Goal: Task Accomplishment & Management: Manage account settings

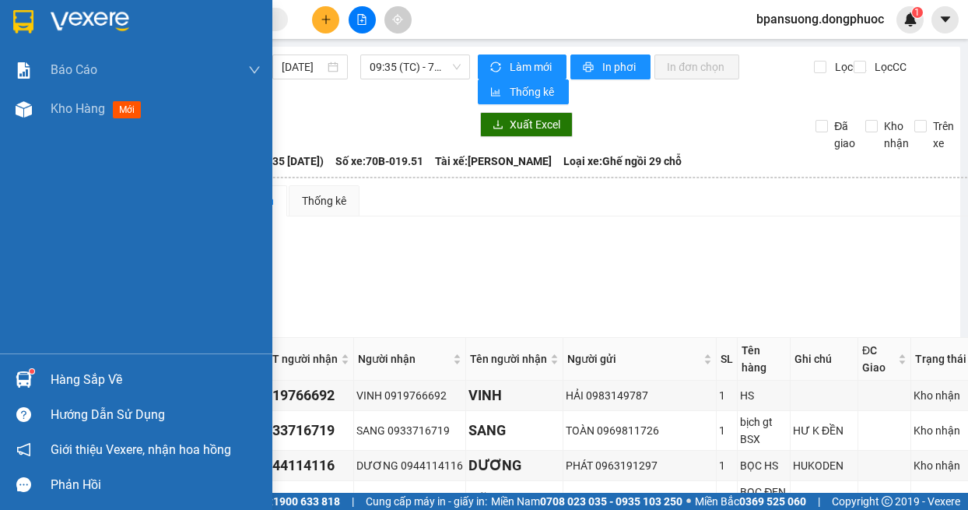
click at [31, 381] on img at bounding box center [24, 379] width 16 height 16
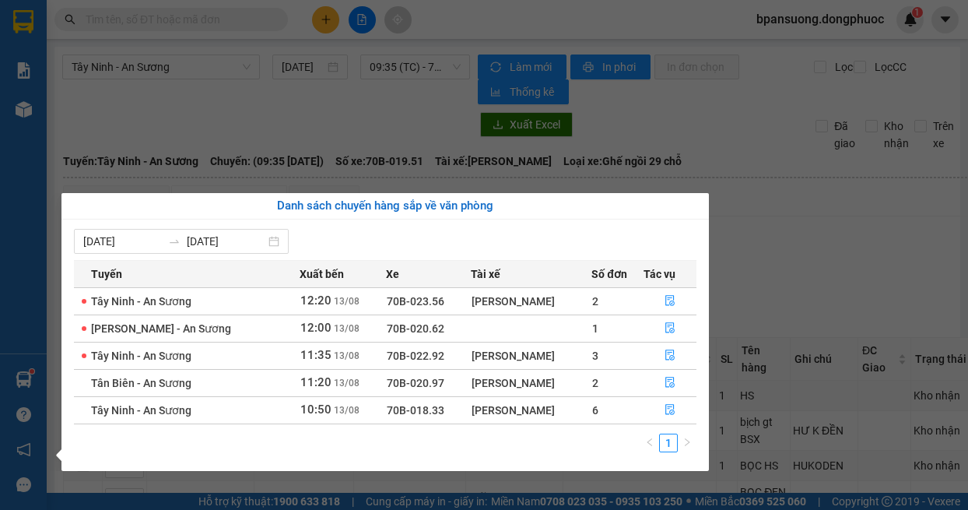
click at [844, 243] on section "Kết quả tìm kiếm ( 23 ) Bộ lọc Mã ĐH Trạng thái Món hàng Tổng cước Chưa cước Nh…" at bounding box center [484, 255] width 968 height 510
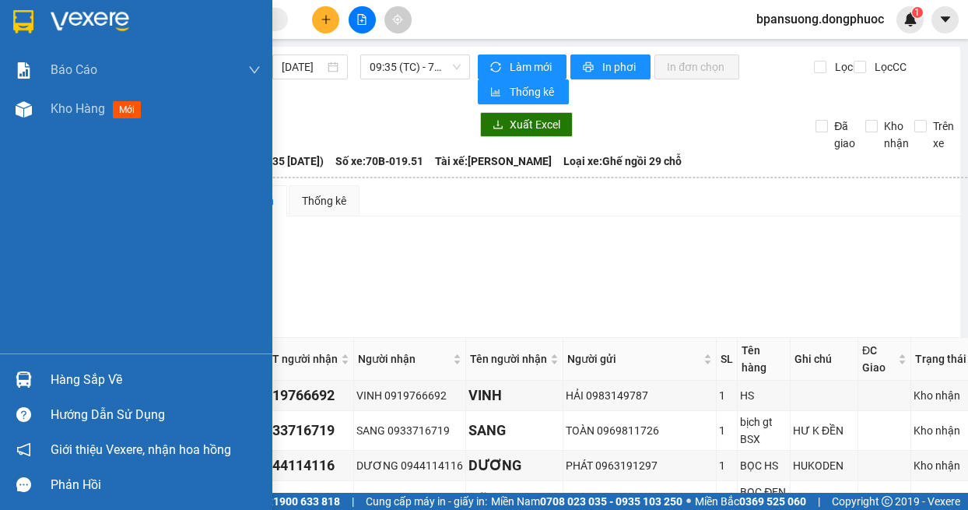
click at [32, 377] on div at bounding box center [23, 379] width 27 height 27
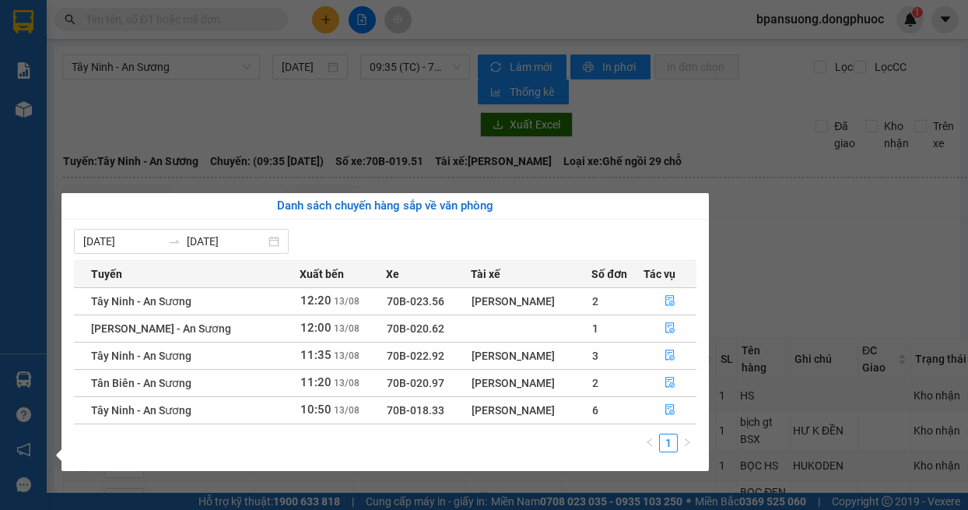
click at [335, 113] on section "Kết quả tìm kiếm ( 23 ) Bộ lọc Mã ĐH Trạng thái Món hàng Tổng cước Chưa cước Nh…" at bounding box center [484, 255] width 968 height 510
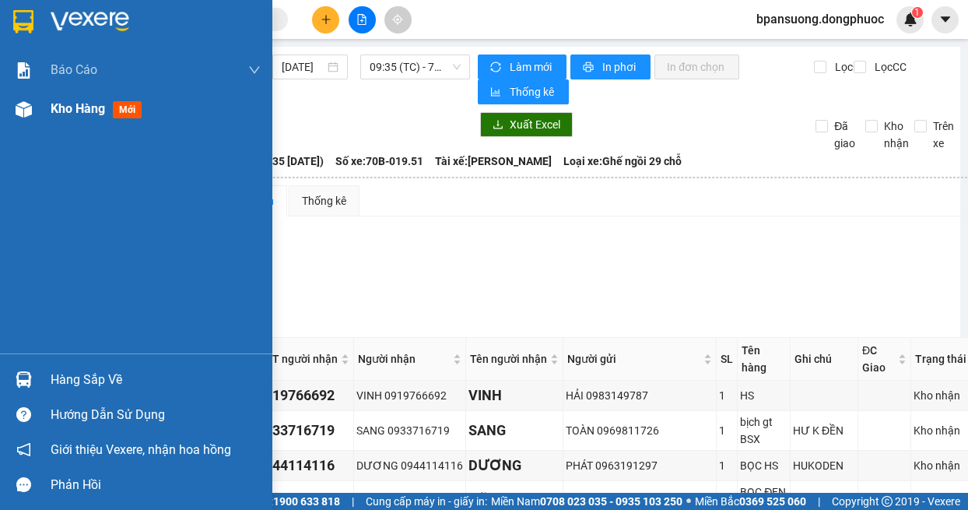
click at [33, 107] on div at bounding box center [23, 109] width 27 height 27
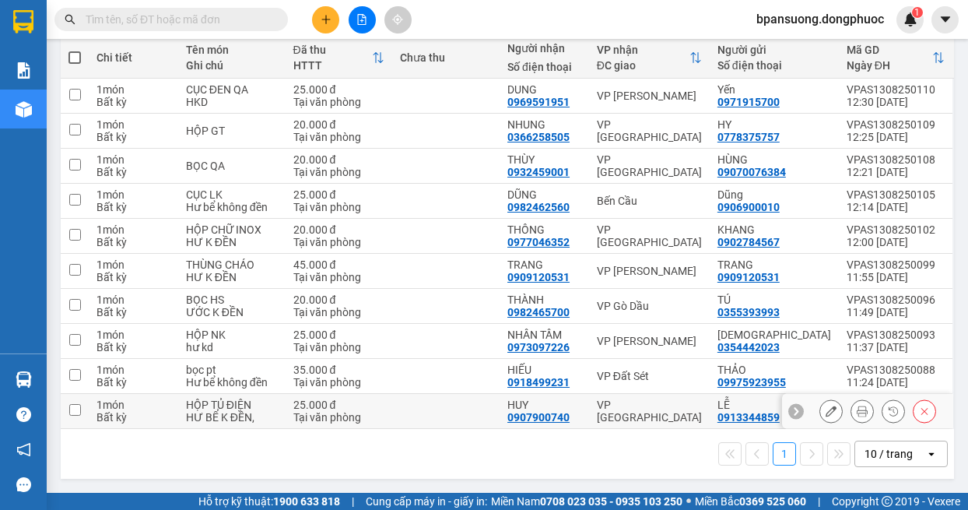
scroll to position [26, 0]
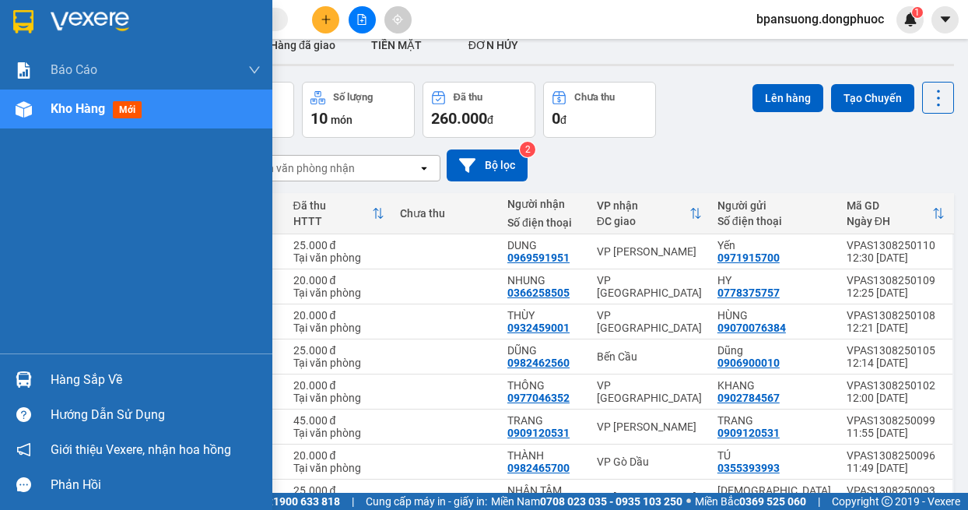
click at [37, 378] on div "Hàng sắp về" at bounding box center [136, 379] width 272 height 35
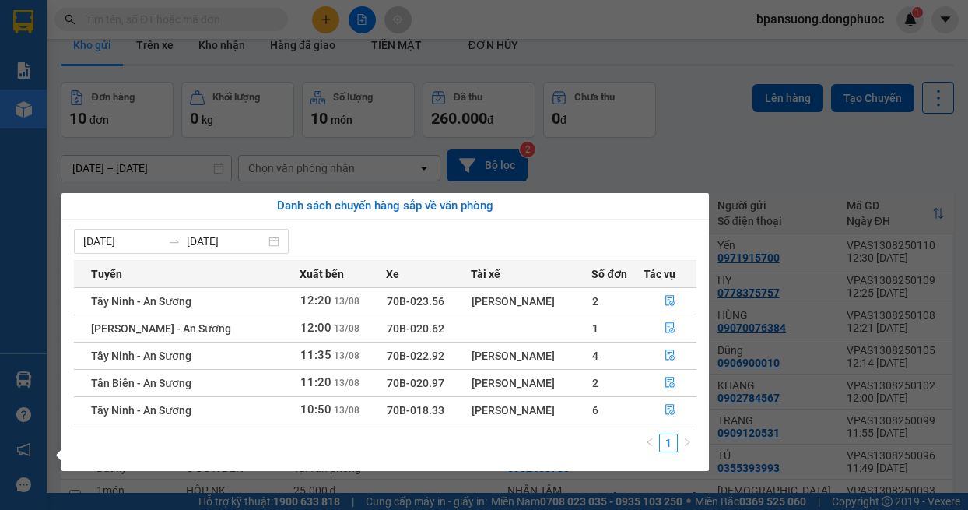
click at [29, 127] on div "Báo cáo Mẫu 1: Báo cáo dòng tiền theo nhân viên Mẫu 1: Báo cáo dòng tiền theo n…" at bounding box center [23, 255] width 47 height 510
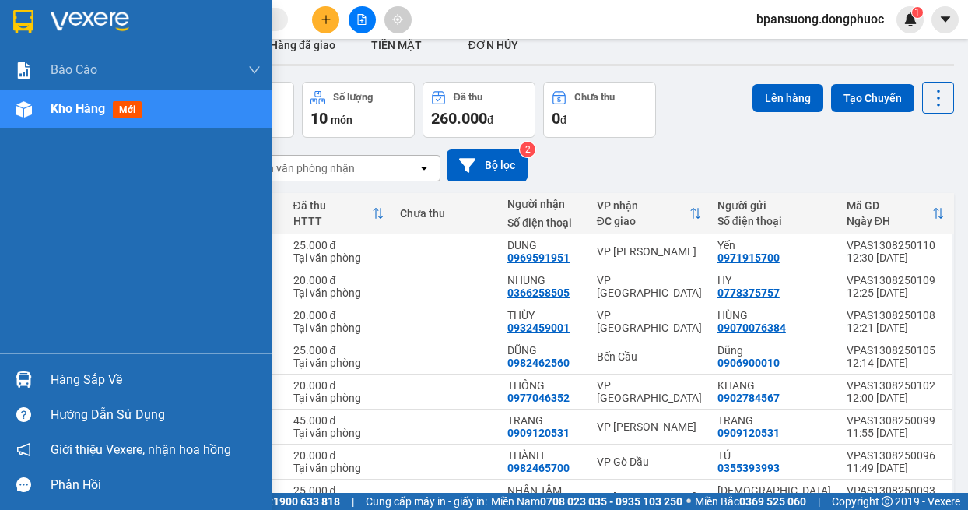
click at [24, 105] on img at bounding box center [24, 109] width 16 height 16
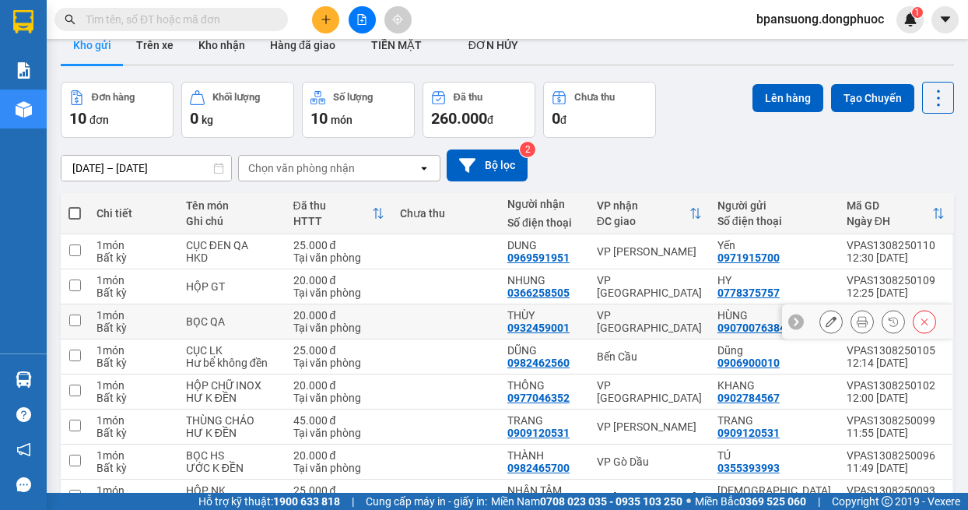
scroll to position [182, 0]
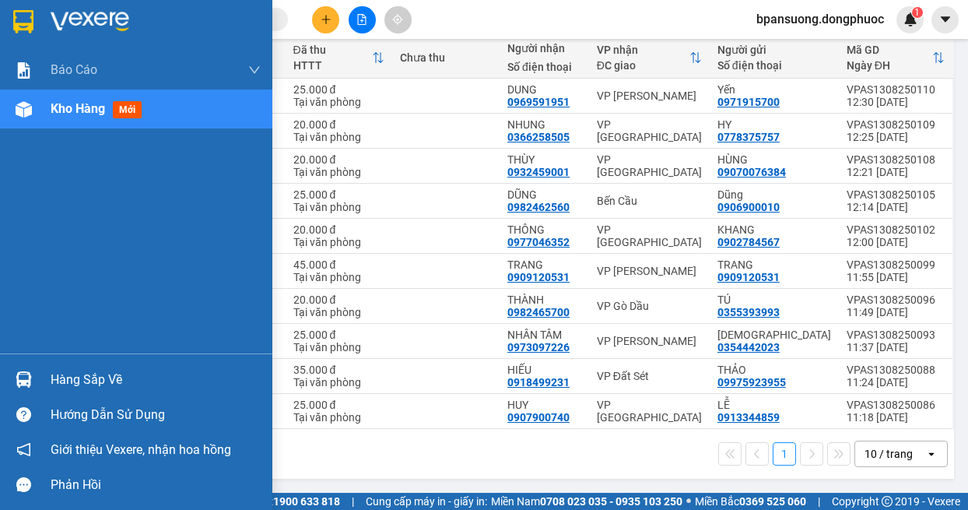
click at [28, 374] on img at bounding box center [24, 379] width 16 height 16
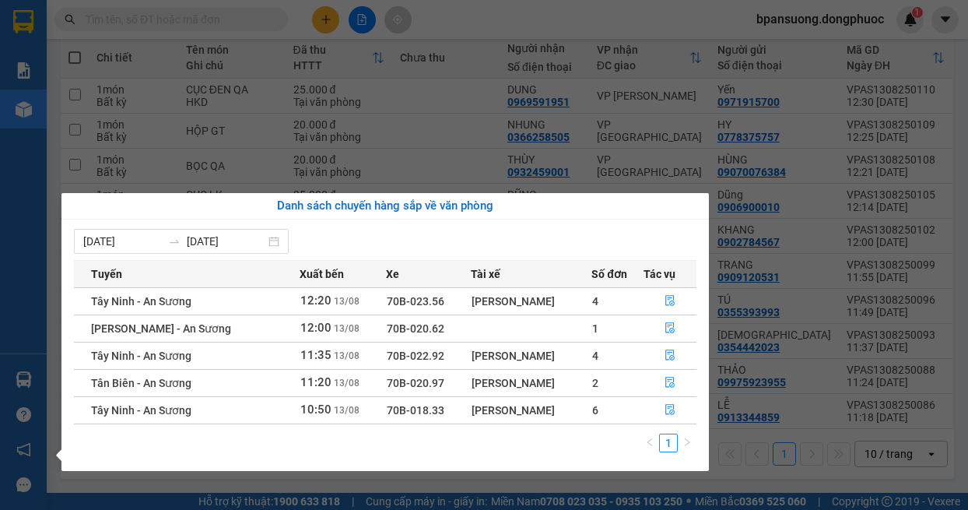
click at [35, 304] on div "Báo cáo Mẫu 1: Báo cáo dòng tiền theo nhân viên Mẫu 1: Báo cáo dòng tiền theo n…" at bounding box center [23, 255] width 47 height 510
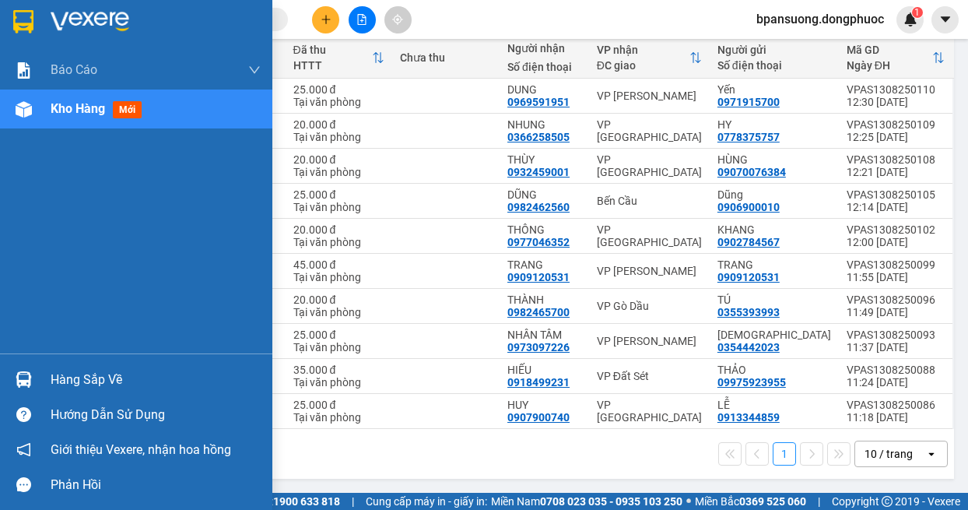
click at [37, 357] on div "Hàng sắp về Hướng dẫn sử dụng Giới thiệu Vexere, nhận hoa hồng Phản hồi" at bounding box center [136, 427] width 272 height 149
click at [31, 379] on img at bounding box center [24, 379] width 16 height 16
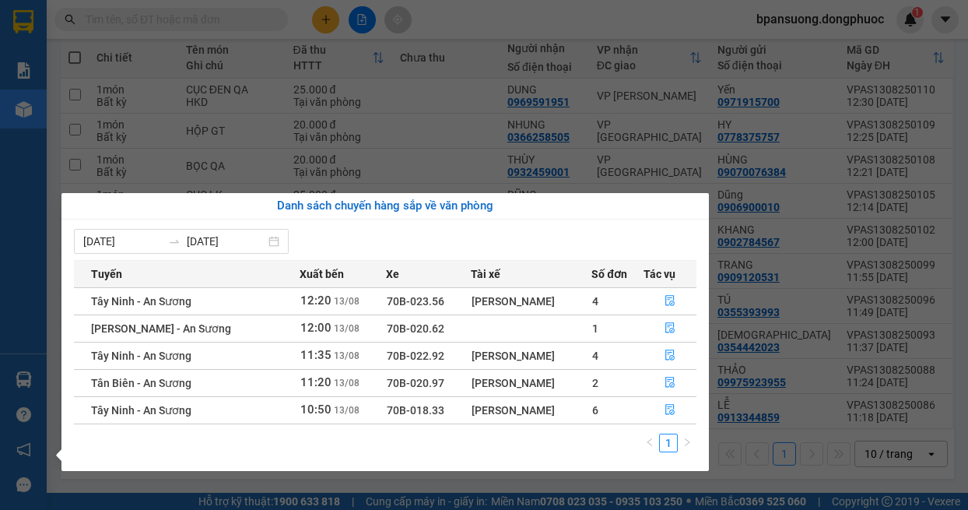
click at [393, 111] on section "Kết quả tìm kiếm ( 23 ) Bộ lọc Mã ĐH Trạng thái Món hàng Tổng cước Chưa cước Nh…" at bounding box center [484, 255] width 968 height 510
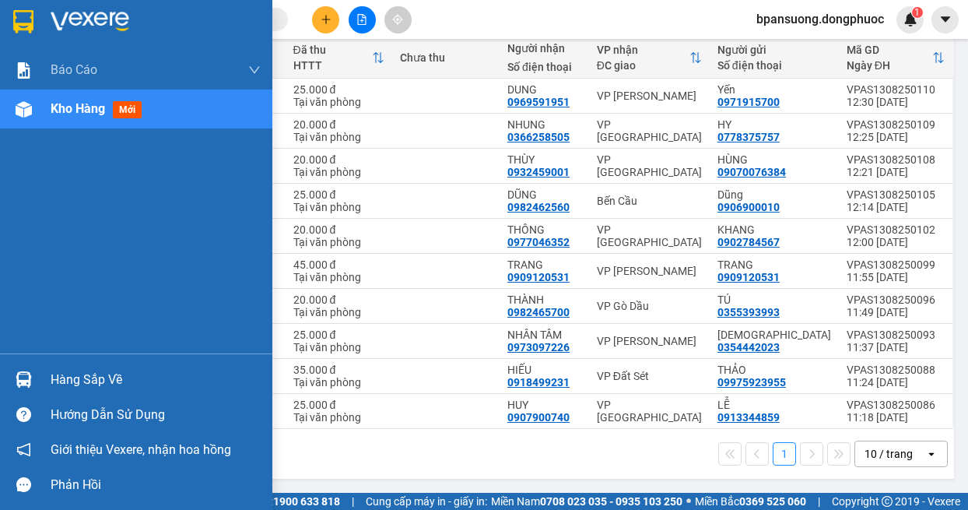
click at [38, 377] on div "Hàng sắp về" at bounding box center [136, 379] width 272 height 35
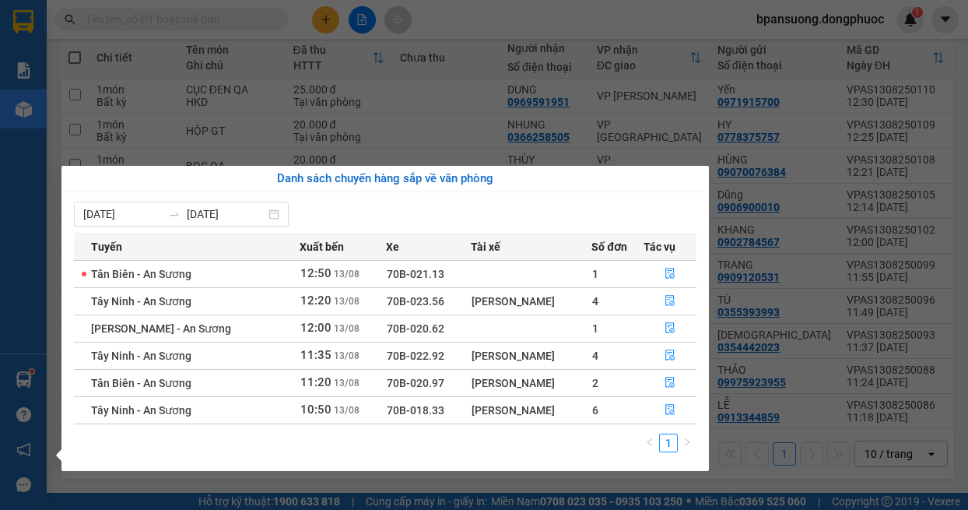
click at [30, 211] on div "Báo cáo Mẫu 1: Báo cáo dòng tiền theo nhân viên Mẫu 1: Báo cáo dòng tiền theo n…" at bounding box center [23, 255] width 47 height 510
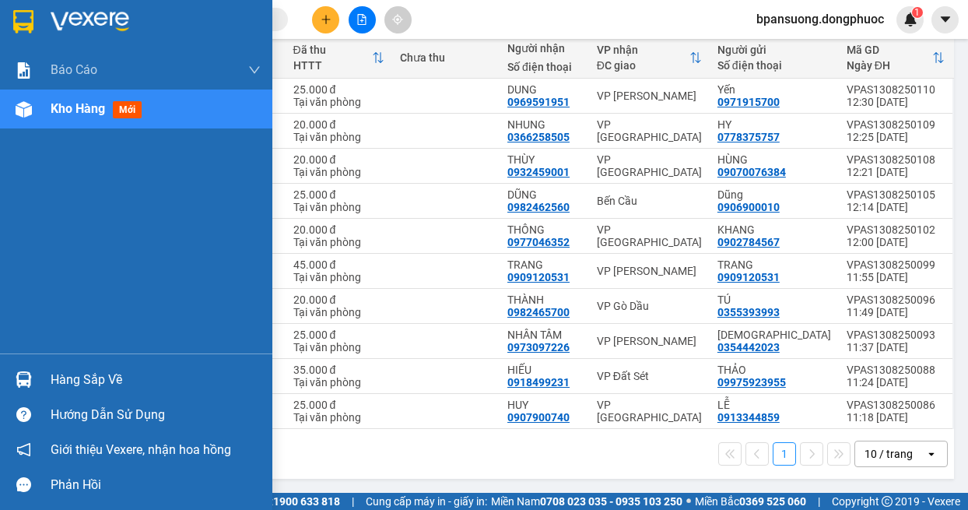
click at [16, 386] on img at bounding box center [24, 379] width 16 height 16
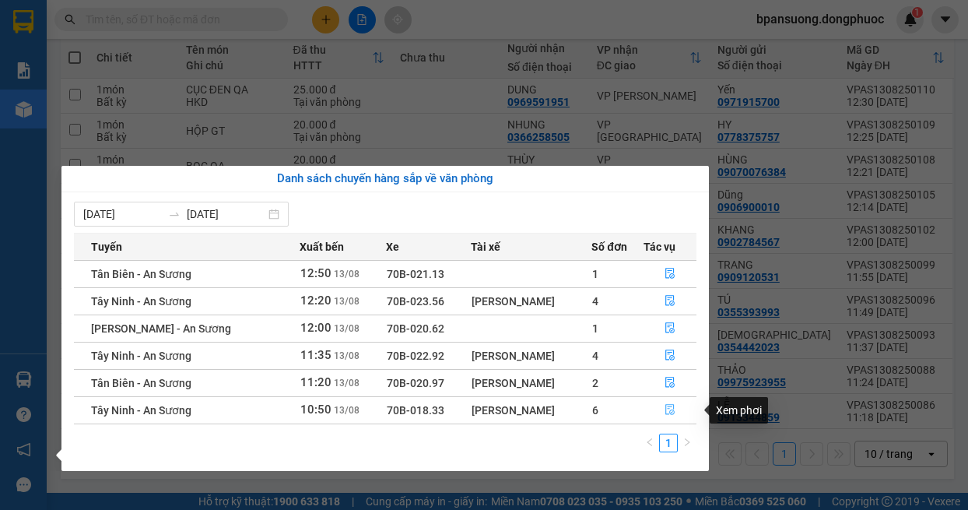
click at [658, 407] on button "button" at bounding box center [670, 410] width 52 height 25
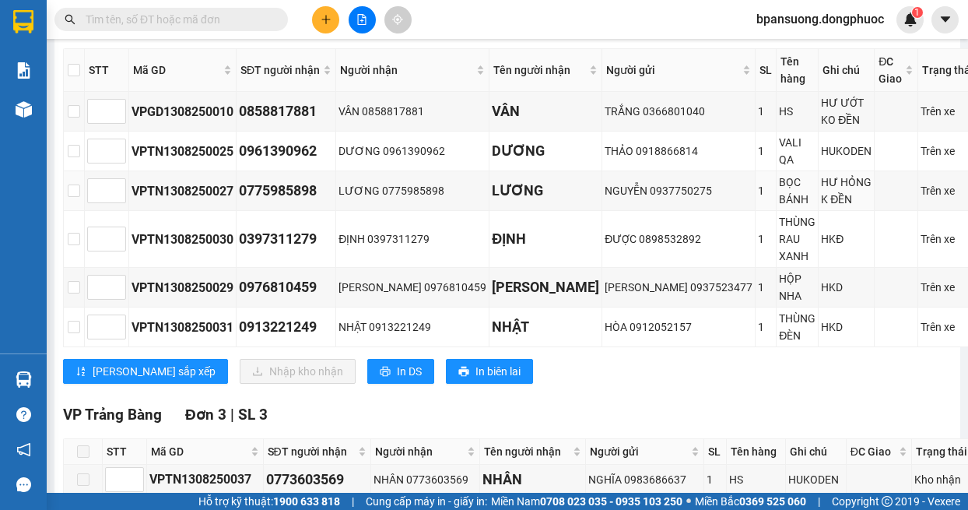
scroll to position [311, 0]
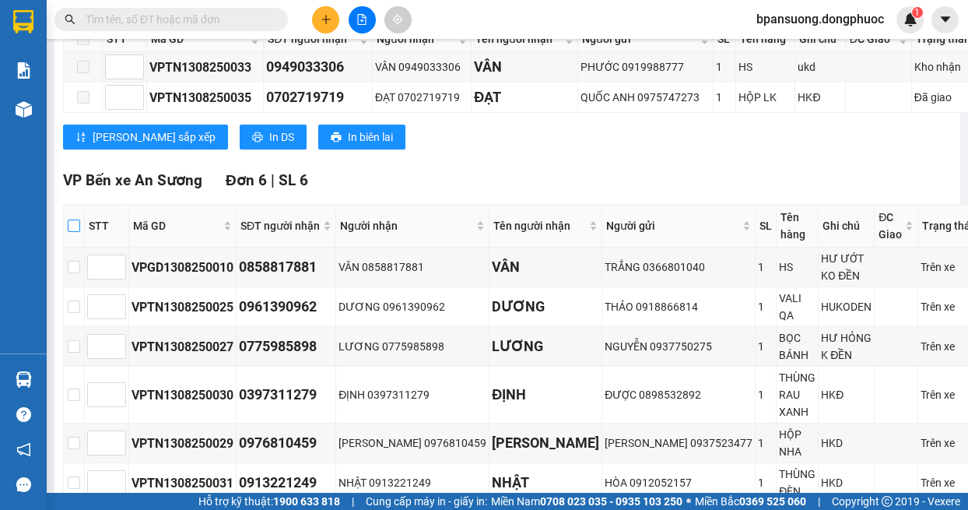
click at [80, 223] on input "checkbox" at bounding box center [74, 225] width 12 height 12
checkbox input "true"
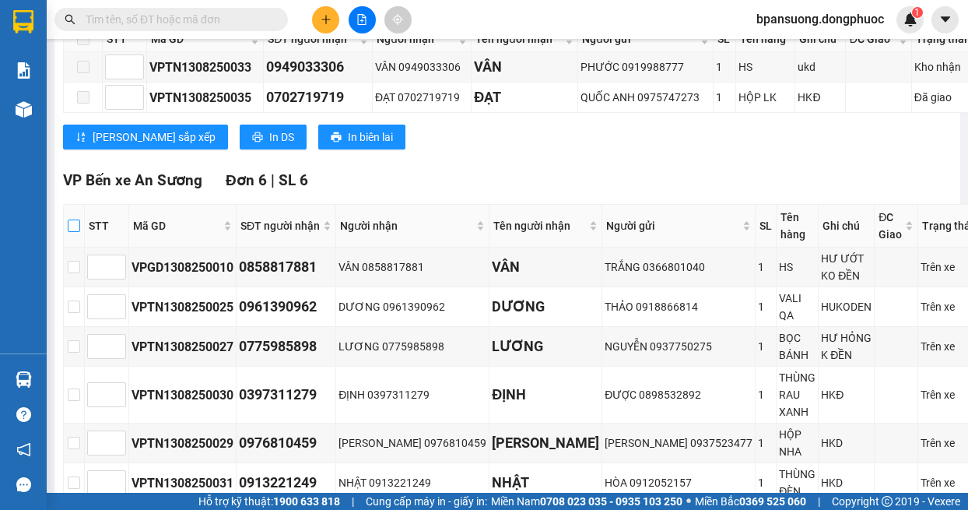
checkbox input "true"
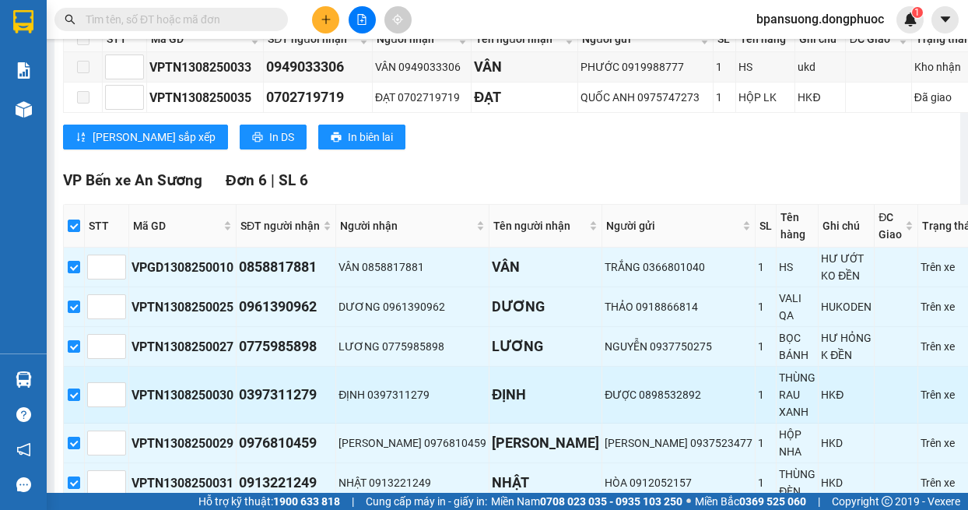
scroll to position [467, 0]
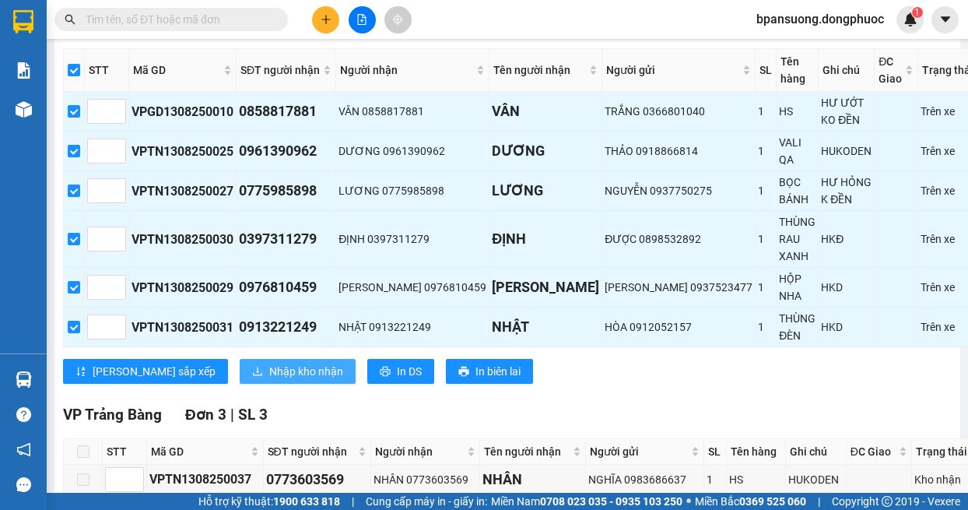
click at [269, 363] on span "Nhập kho nhận" at bounding box center [306, 371] width 74 height 17
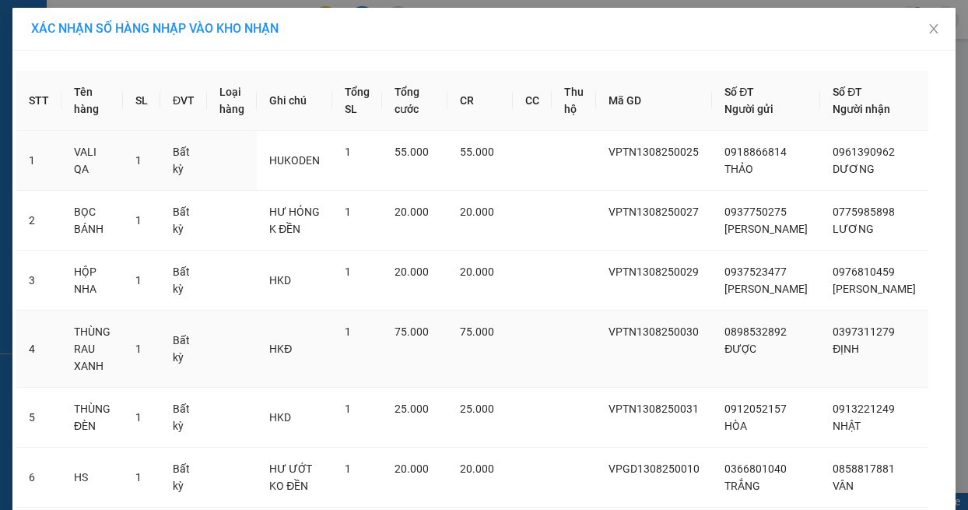
scroll to position [111, 0]
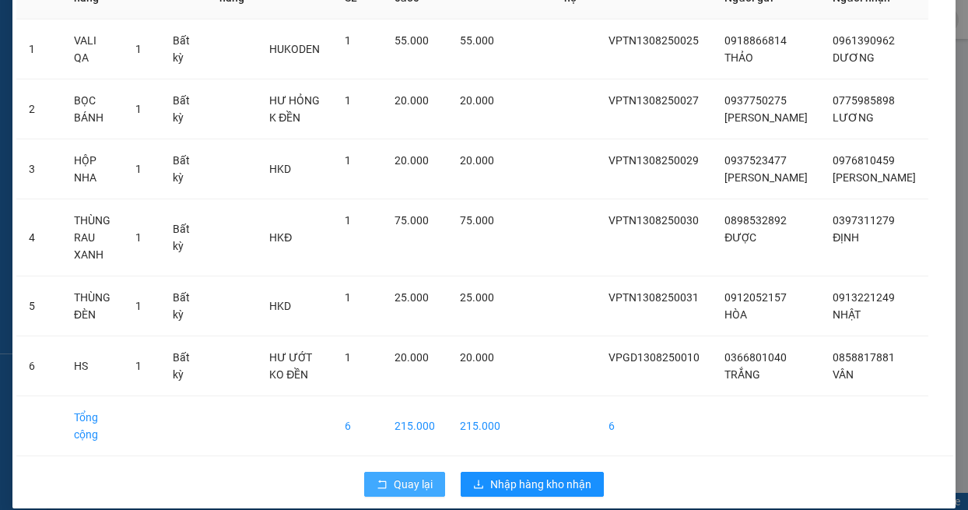
click at [402, 476] on span "Quay lại" at bounding box center [413, 484] width 39 height 17
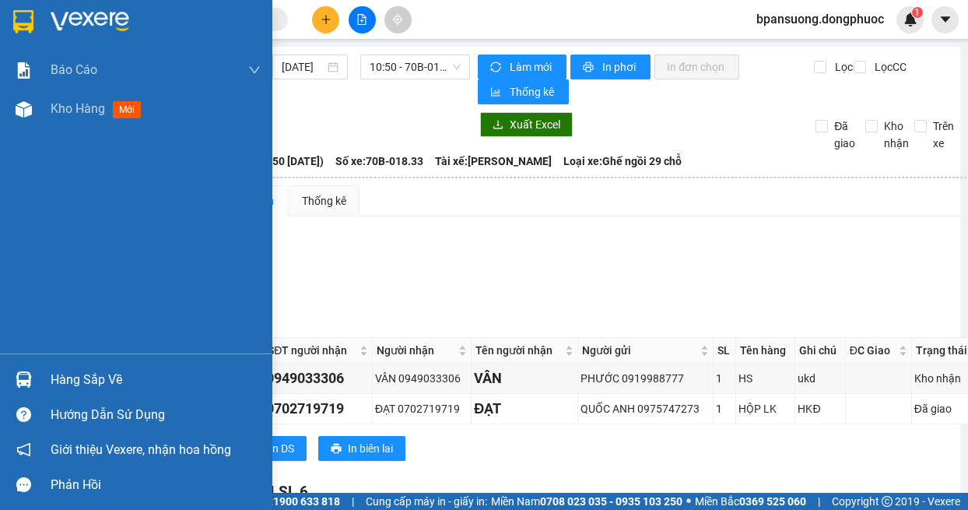
click at [26, 378] on img at bounding box center [24, 379] width 16 height 16
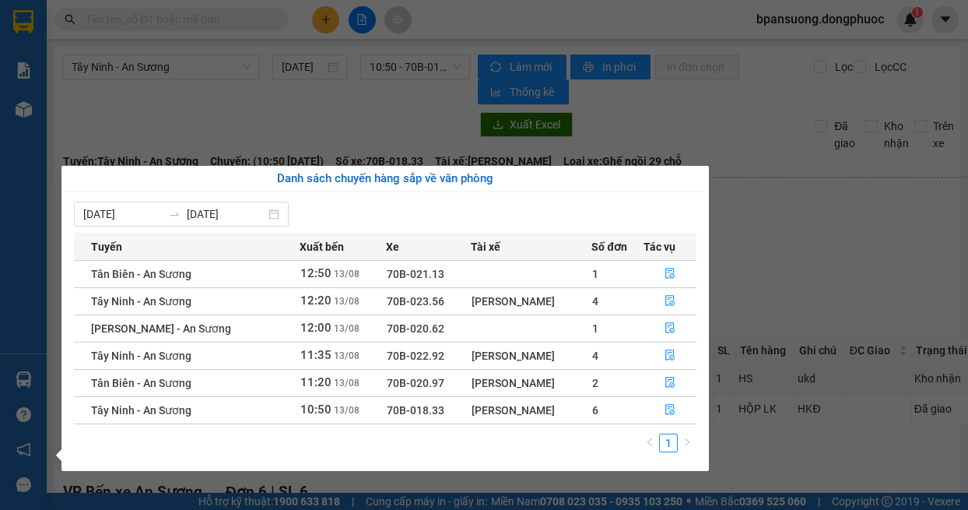
click at [780, 219] on section "Kết quả tìm kiếm ( 23 ) Bộ lọc Mã ĐH Trạng thái Món hàng Tổng cước Chưa cước Nh…" at bounding box center [484, 255] width 968 height 510
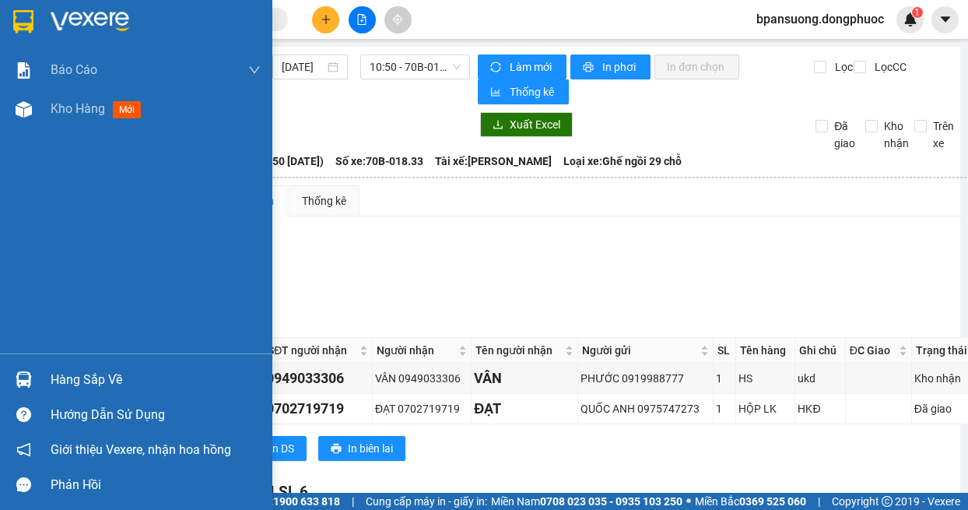
click at [22, 384] on img at bounding box center [24, 379] width 16 height 16
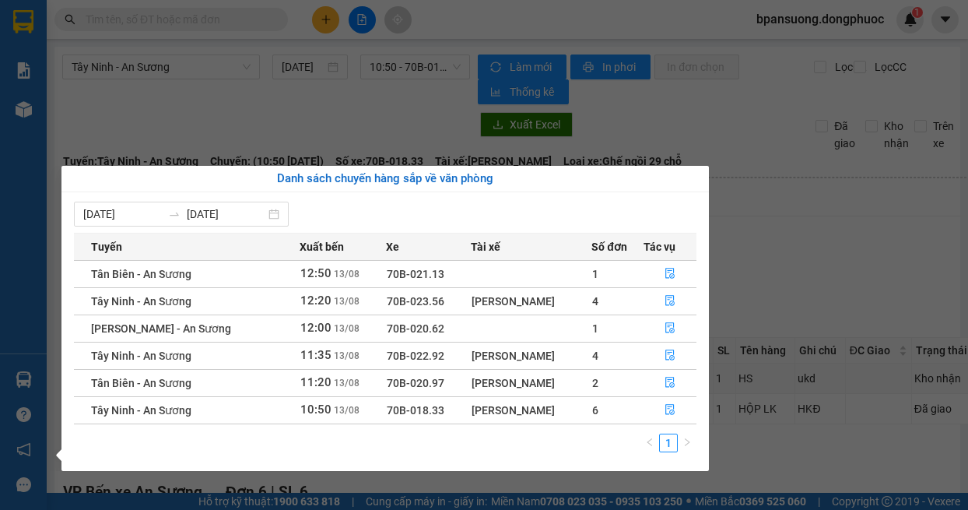
click at [830, 187] on section "Kết quả tìm kiếm ( 23 ) Bộ lọc Mã ĐH Trạng thái Món hàng Tổng cước Chưa cước Nh…" at bounding box center [484, 255] width 968 height 510
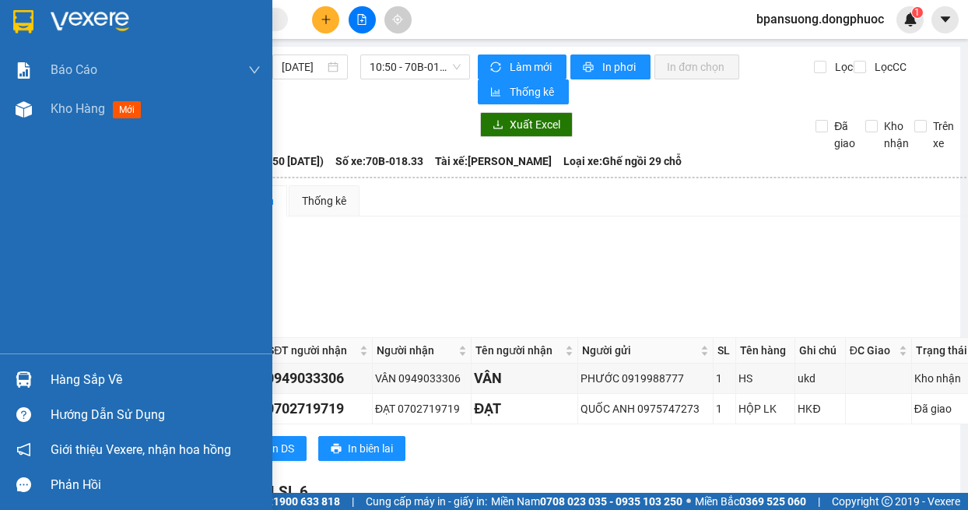
click at [16, 384] on img at bounding box center [24, 379] width 16 height 16
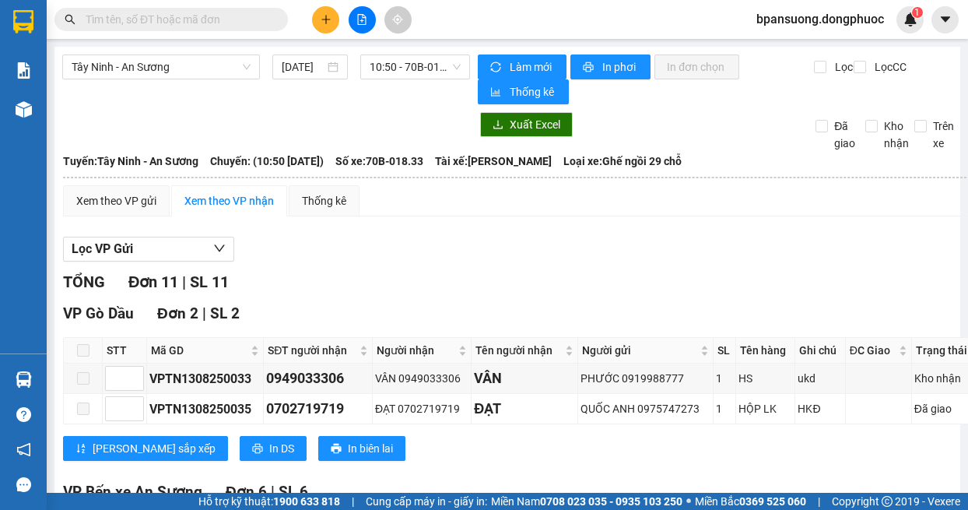
click at [817, 261] on section "Kết quả tìm kiếm ( 23 ) Bộ lọc Mã ĐH Trạng thái Món hàng Tổng cước Chưa cước Nh…" at bounding box center [484, 255] width 968 height 510
click at [36, 375] on div at bounding box center [23, 379] width 27 height 27
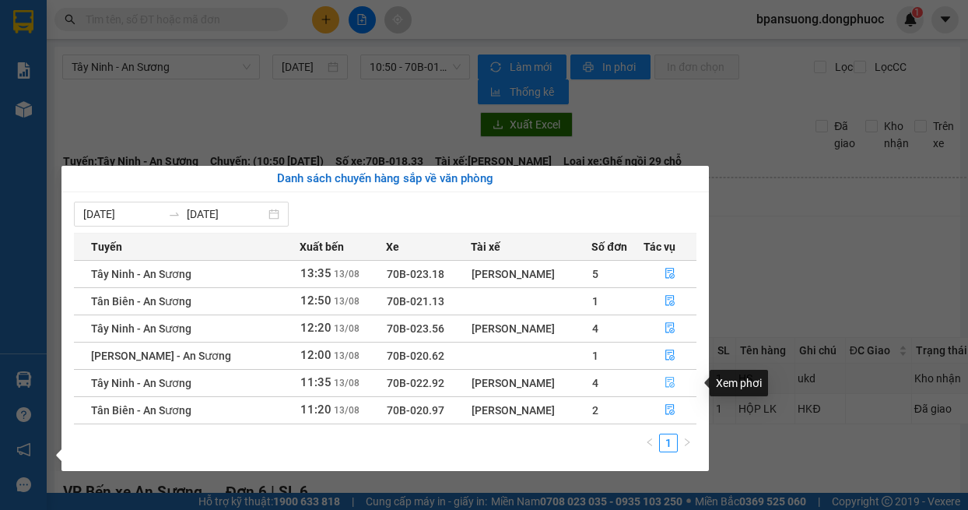
click at [669, 383] on icon "file-done" at bounding box center [670, 382] width 11 height 11
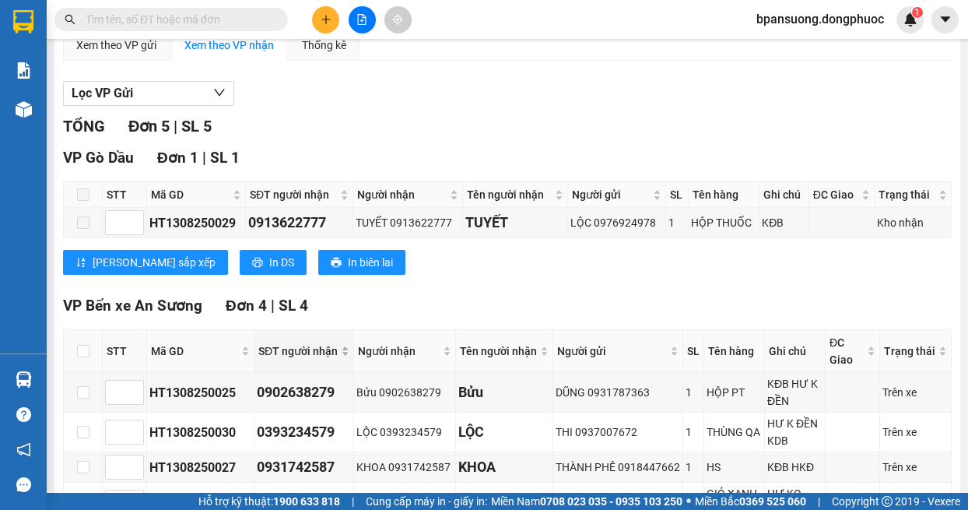
scroll to position [265, 0]
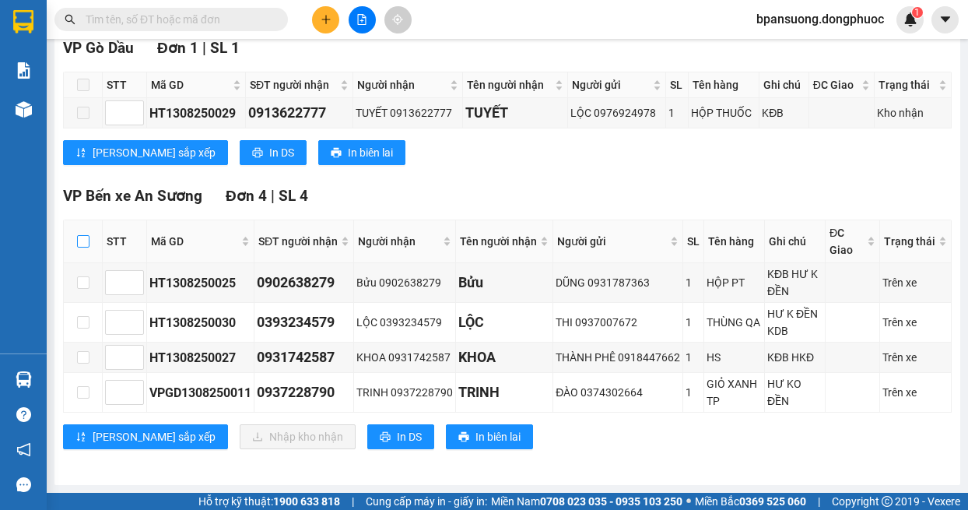
click at [80, 246] on input "checkbox" at bounding box center [83, 241] width 12 height 12
checkbox input "true"
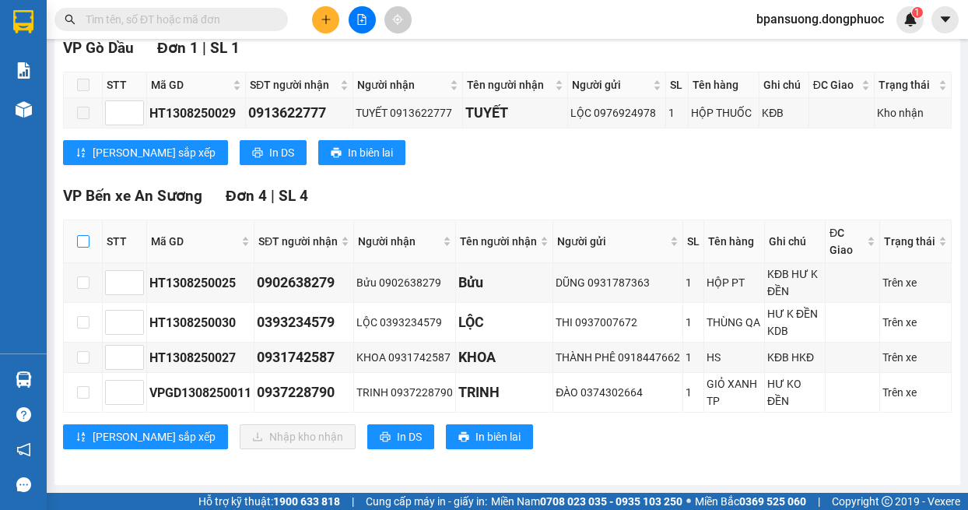
checkbox input "true"
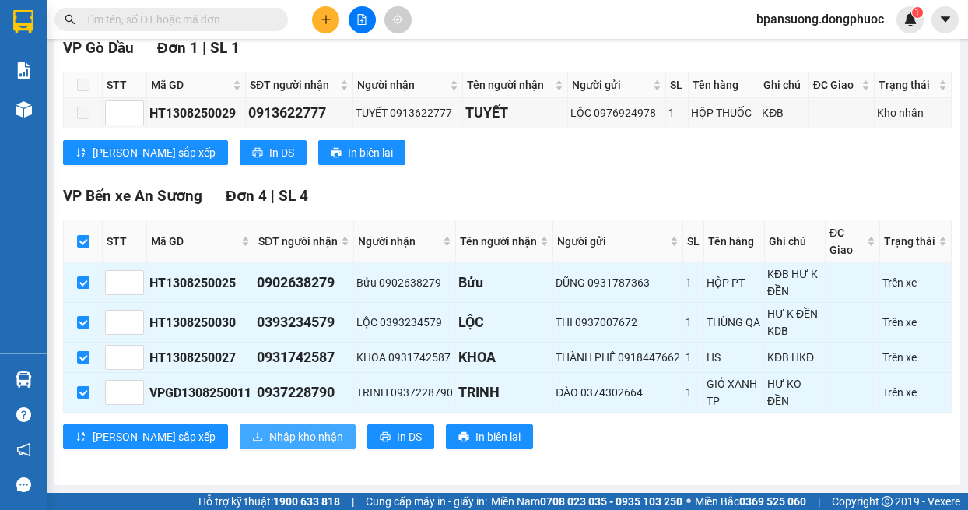
click at [240, 442] on button "Nhập kho nhận" at bounding box center [298, 436] width 116 height 25
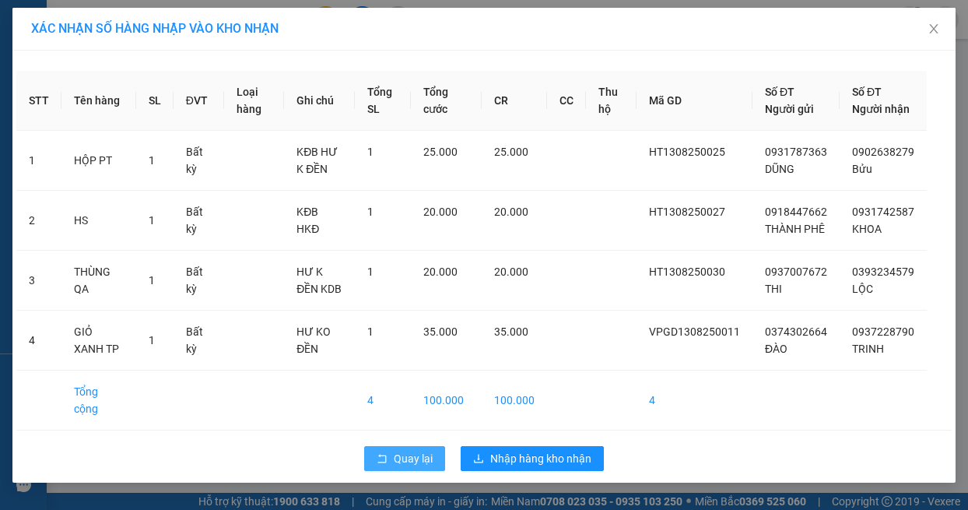
click at [420, 456] on span "Quay lại" at bounding box center [413, 458] width 39 height 17
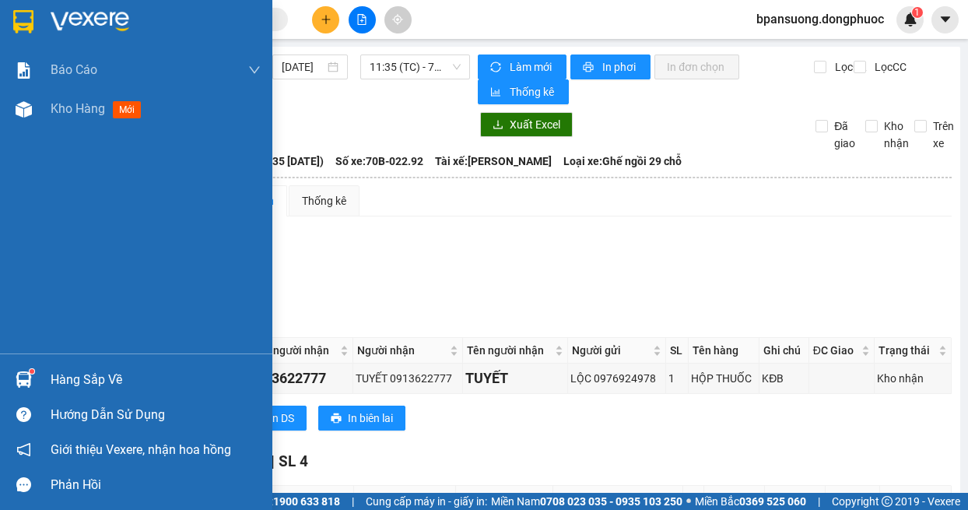
click at [24, 382] on img at bounding box center [24, 379] width 16 height 16
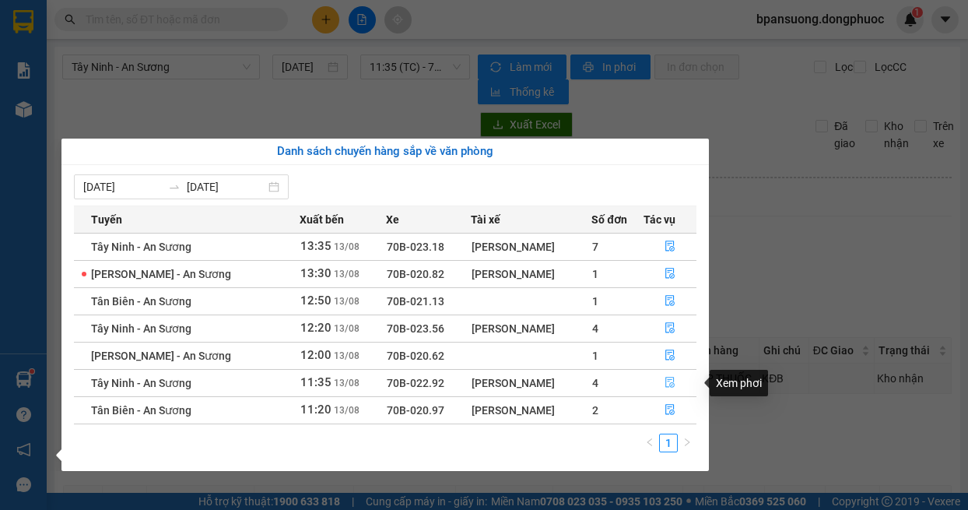
click at [662, 382] on button "button" at bounding box center [670, 382] width 52 height 25
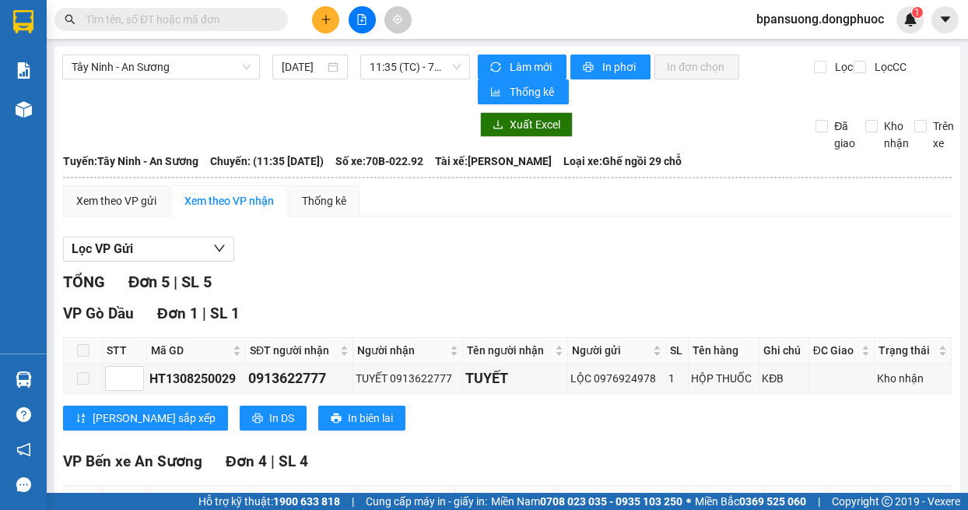
scroll to position [156, 0]
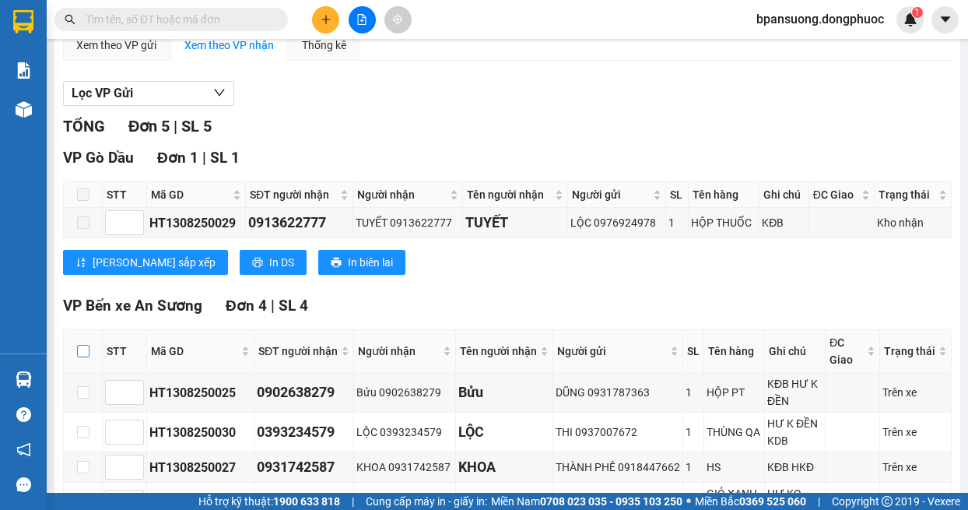
click at [84, 358] on label at bounding box center [83, 350] width 12 height 17
click at [84, 357] on input "checkbox" at bounding box center [83, 351] width 12 height 12
checkbox input "true"
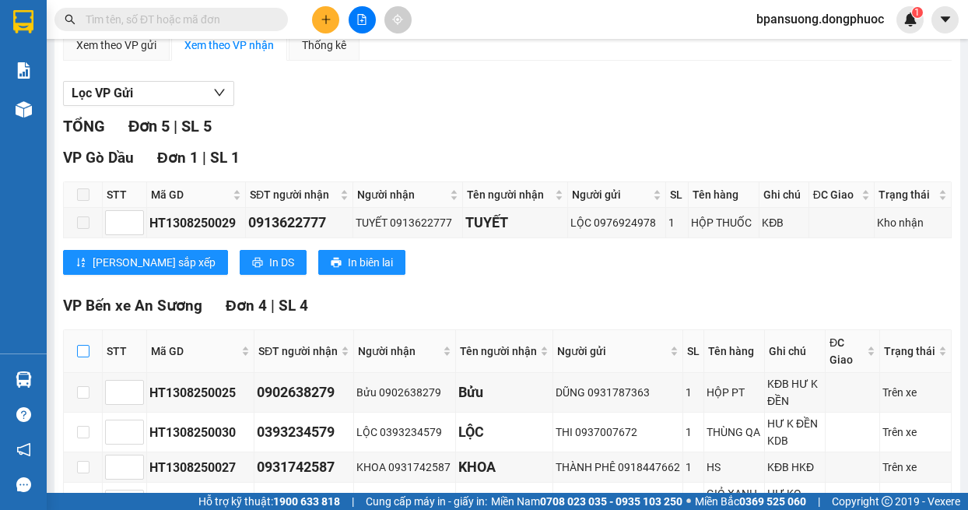
checkbox input "true"
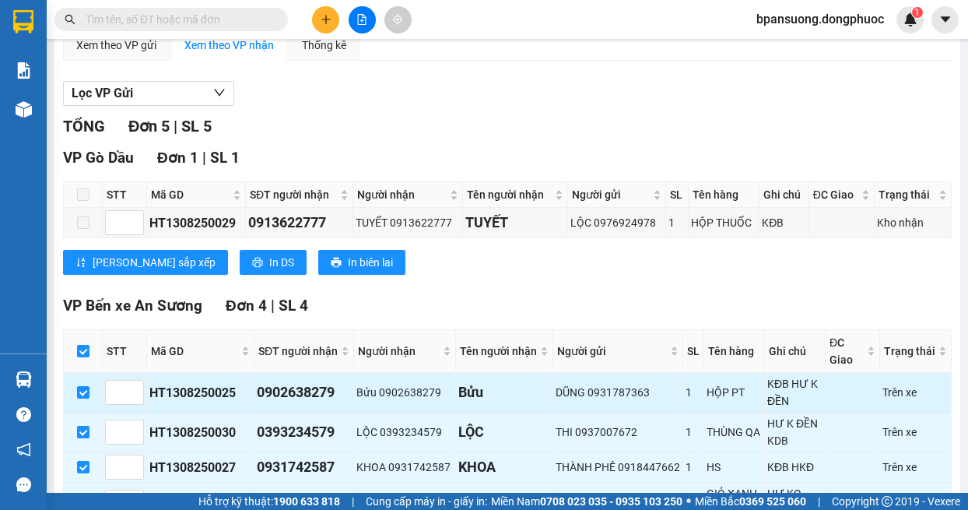
scroll to position [265, 0]
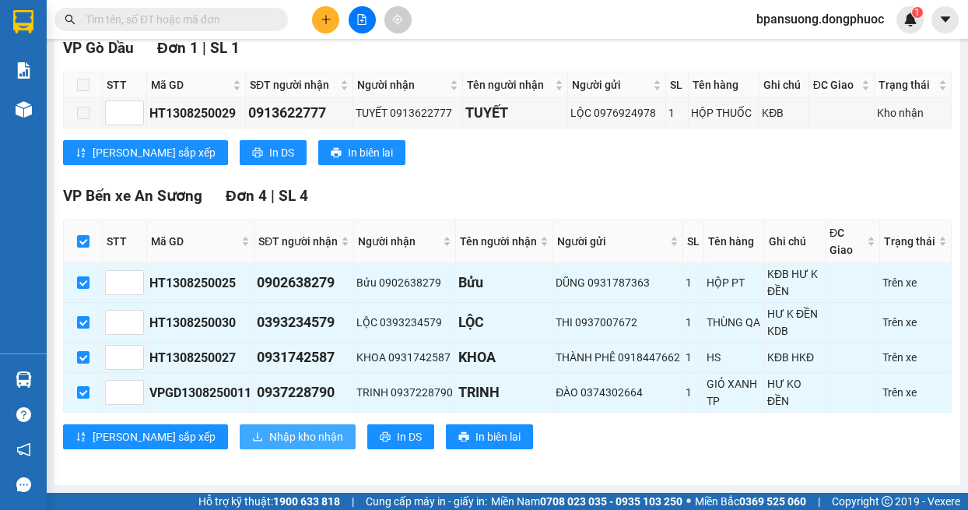
click at [269, 437] on span "Nhập kho nhận" at bounding box center [306, 436] width 74 height 17
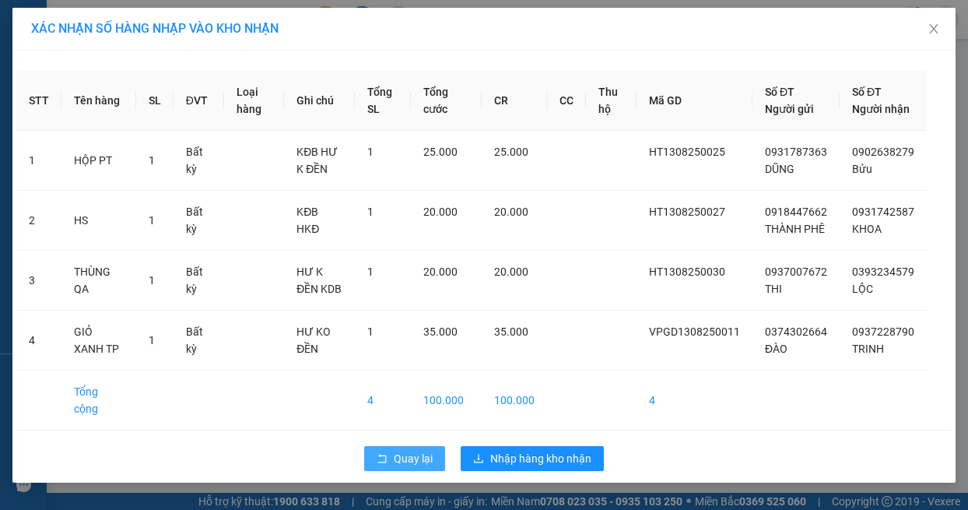
click at [411, 462] on span "Quay lại" at bounding box center [413, 458] width 39 height 17
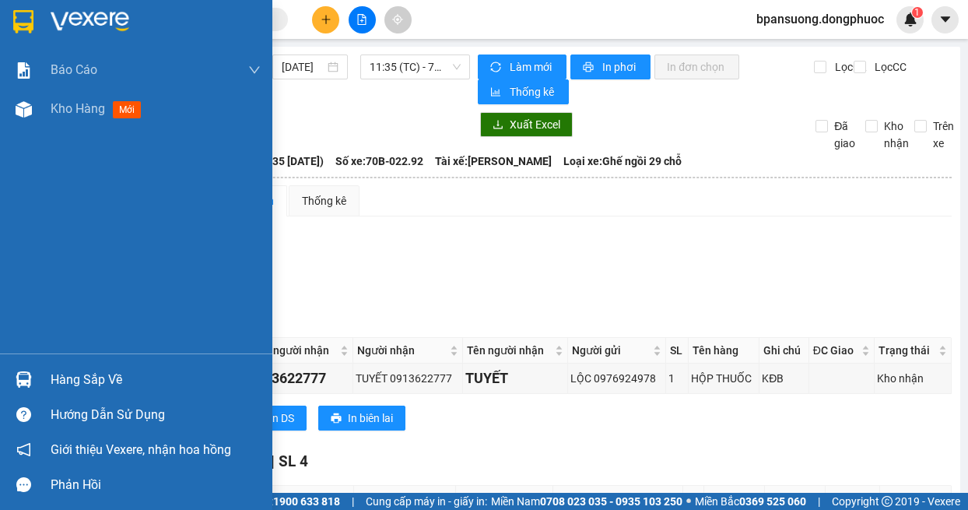
click at [37, 371] on div "Hàng sắp về" at bounding box center [136, 379] width 272 height 35
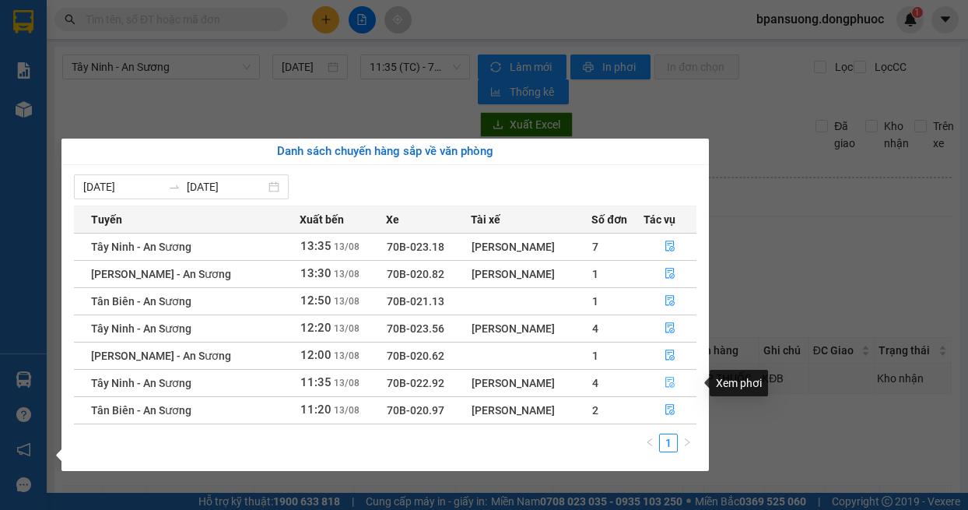
click at [672, 381] on icon "file-done" at bounding box center [670, 382] width 11 height 11
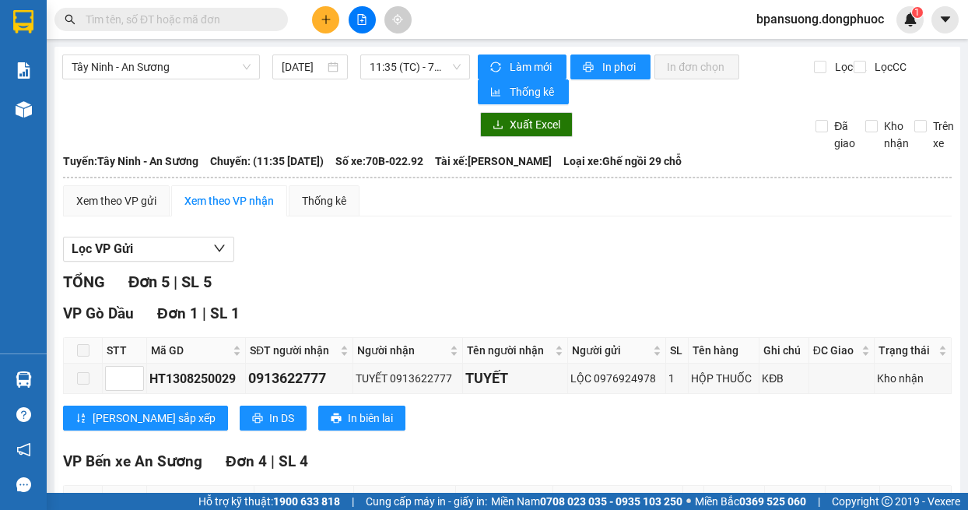
scroll to position [156, 0]
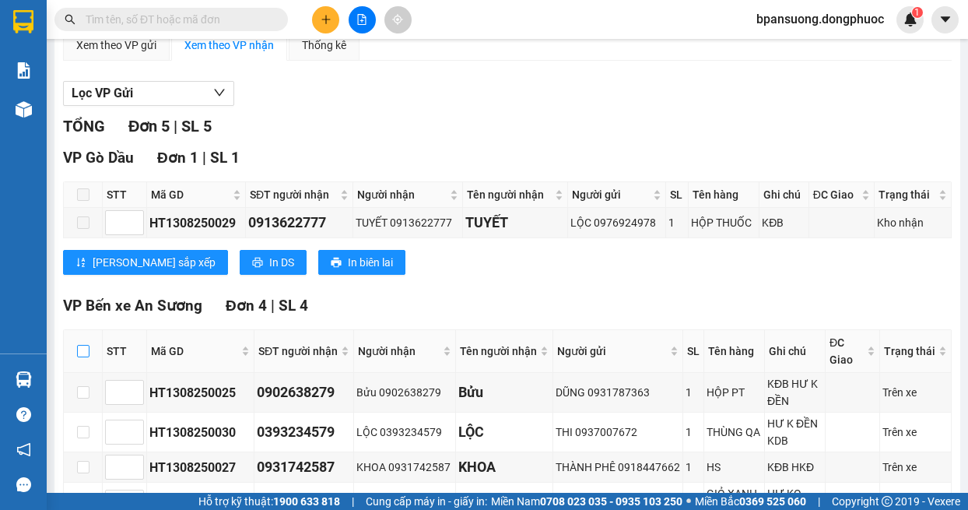
click at [78, 353] on input "checkbox" at bounding box center [83, 351] width 12 height 12
checkbox input "true"
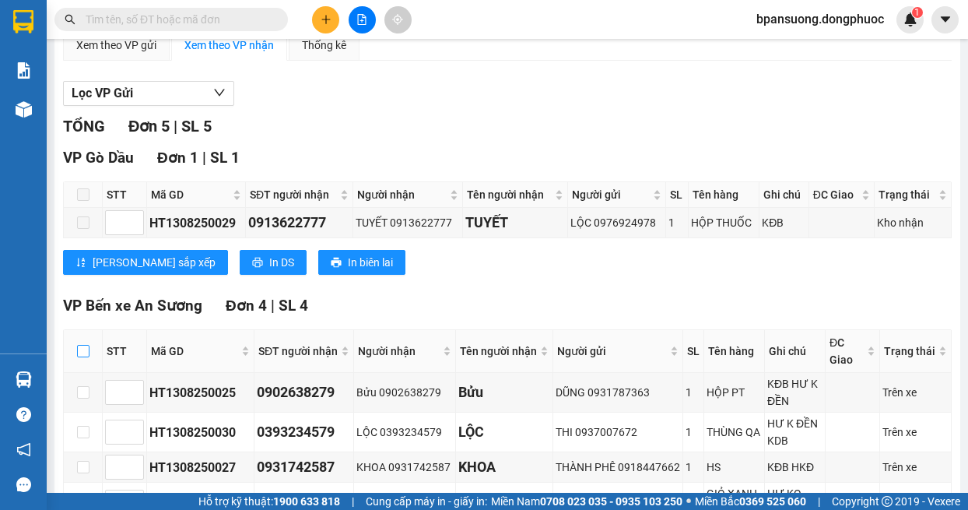
checkbox input "true"
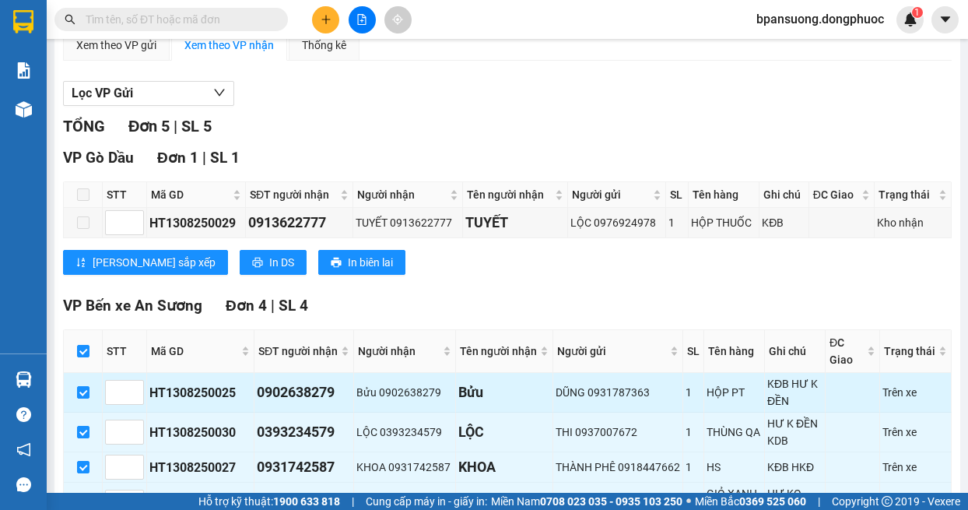
scroll to position [265, 0]
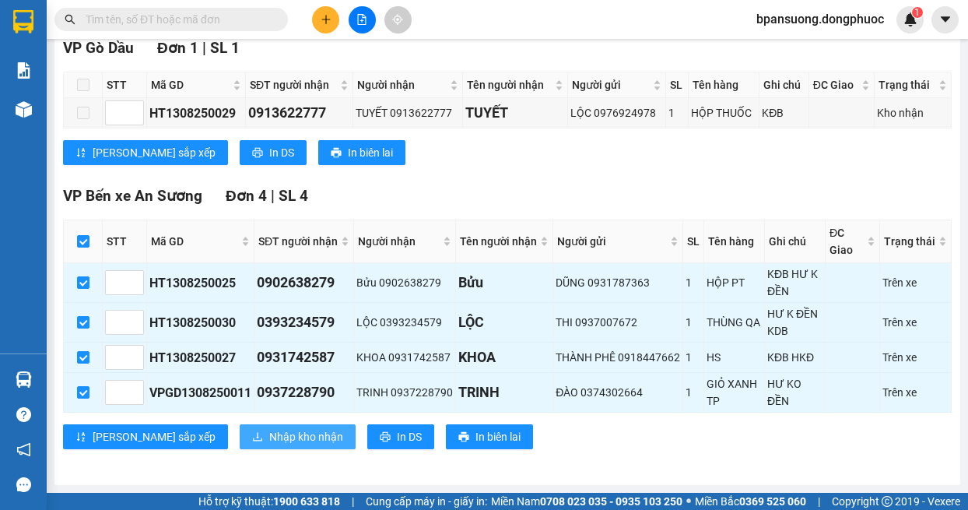
click at [269, 438] on span "Nhập kho nhận" at bounding box center [306, 436] width 74 height 17
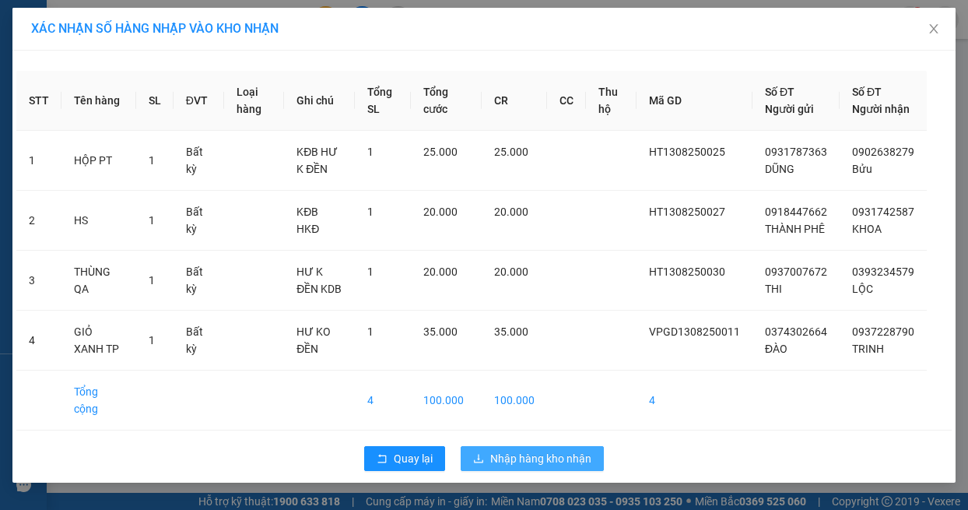
click at [533, 451] on span "Nhập hàng kho nhận" at bounding box center [540, 458] width 101 height 17
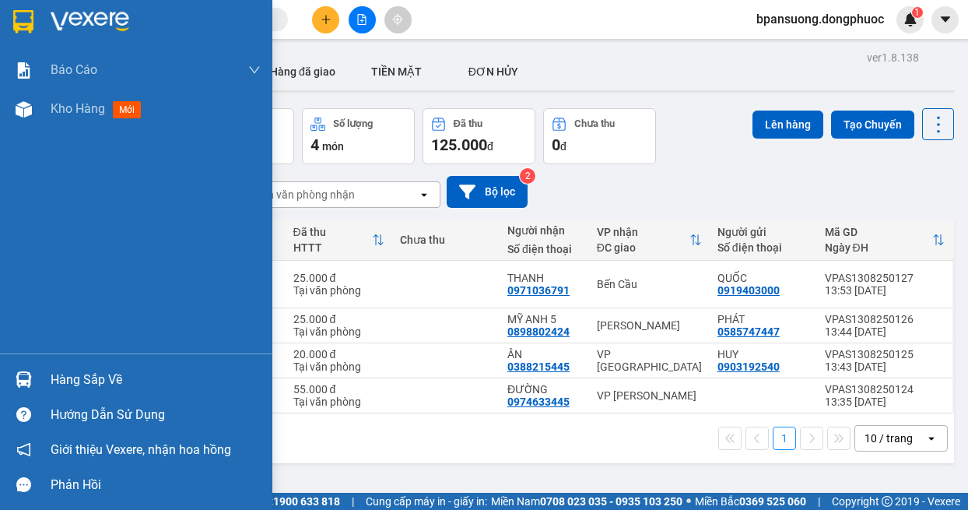
click at [28, 376] on img at bounding box center [24, 379] width 16 height 16
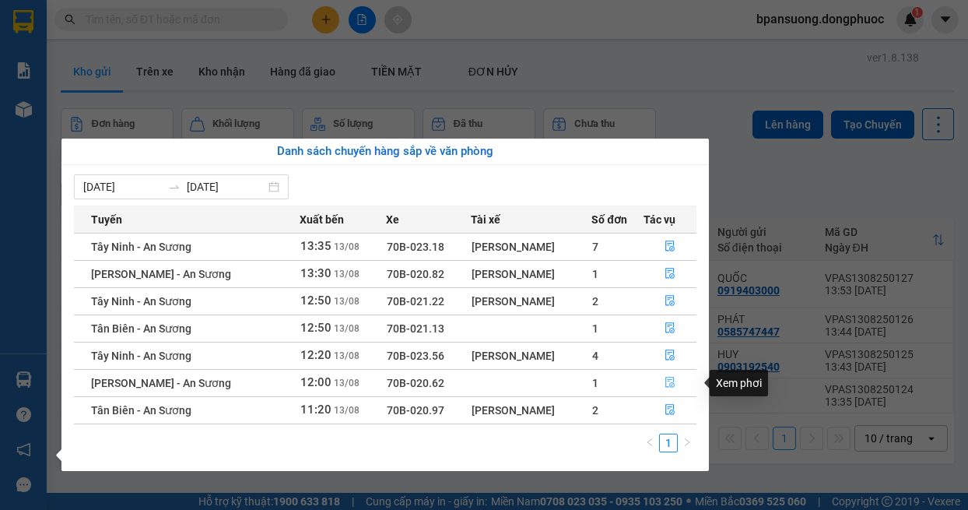
click at [669, 384] on icon "file-done" at bounding box center [670, 382] width 11 height 11
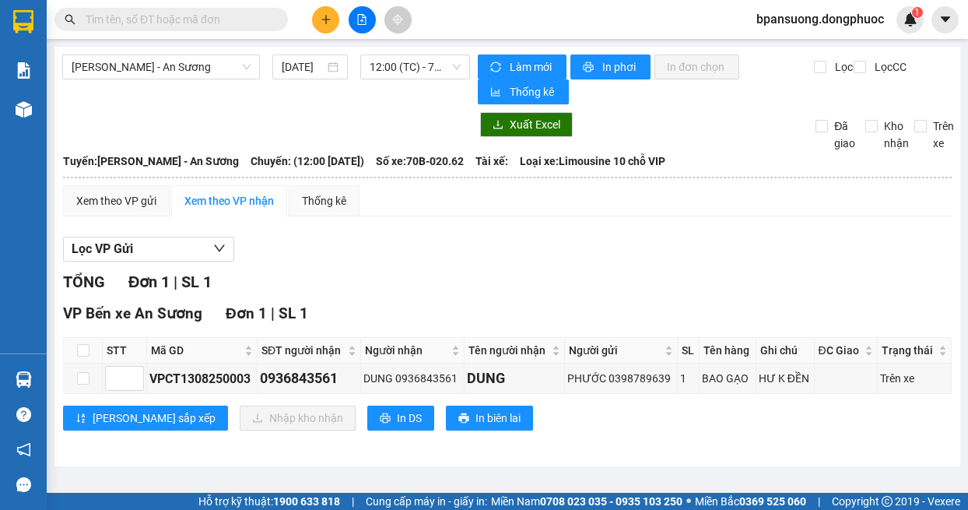
click at [84, 360] on th at bounding box center [83, 351] width 39 height 26
click at [80, 350] on input "checkbox" at bounding box center [83, 350] width 12 height 12
checkbox input "true"
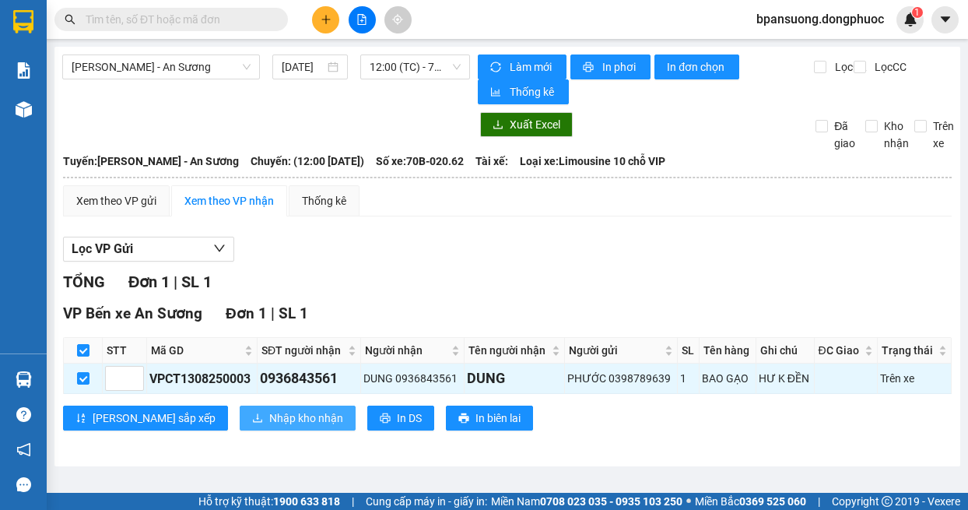
click at [240, 427] on button "Nhập kho nhận" at bounding box center [298, 418] width 116 height 25
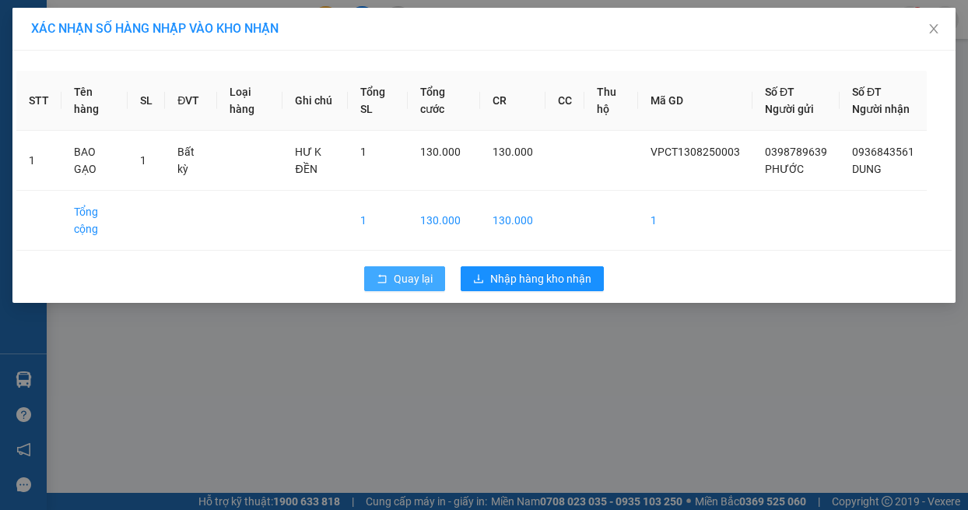
click at [416, 287] on span "Quay lại" at bounding box center [413, 278] width 39 height 17
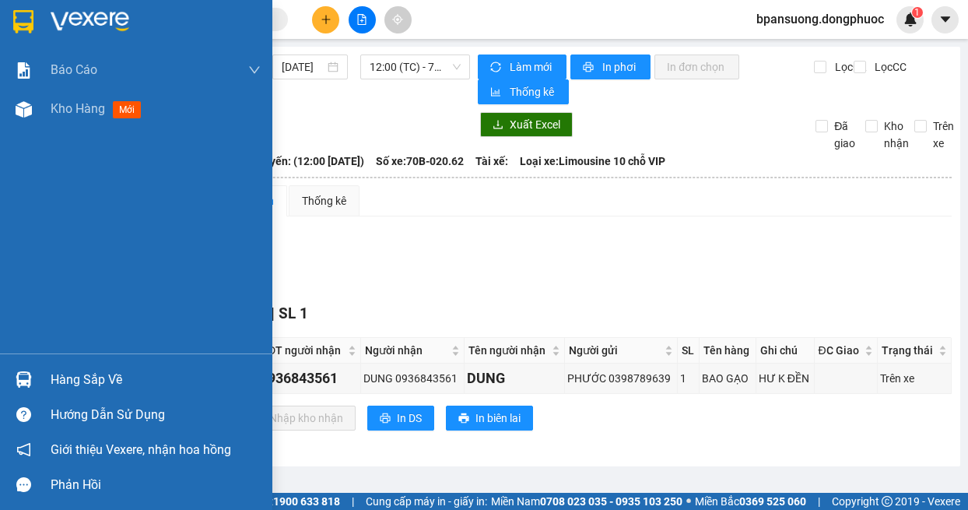
click at [37, 374] on div at bounding box center [23, 379] width 27 height 27
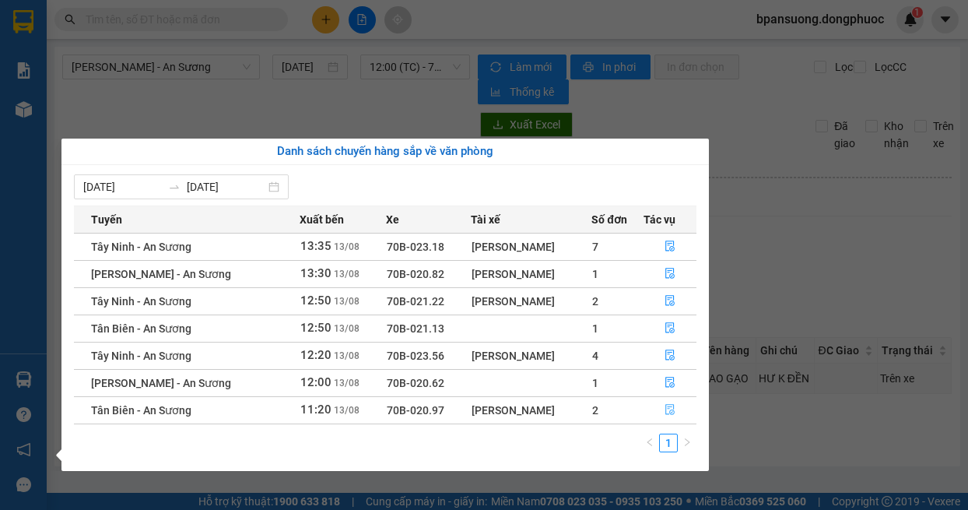
click at [670, 413] on icon "file-done" at bounding box center [669, 410] width 9 height 11
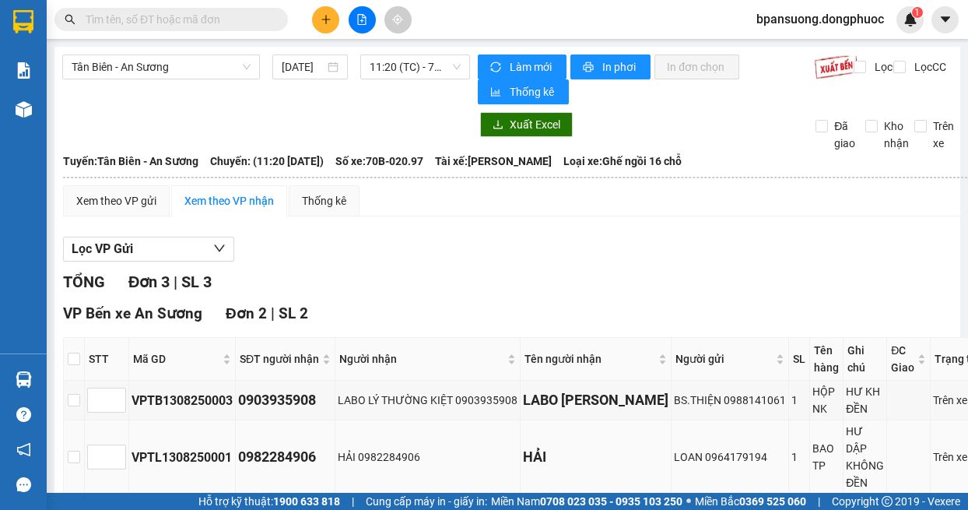
scroll to position [156, 0]
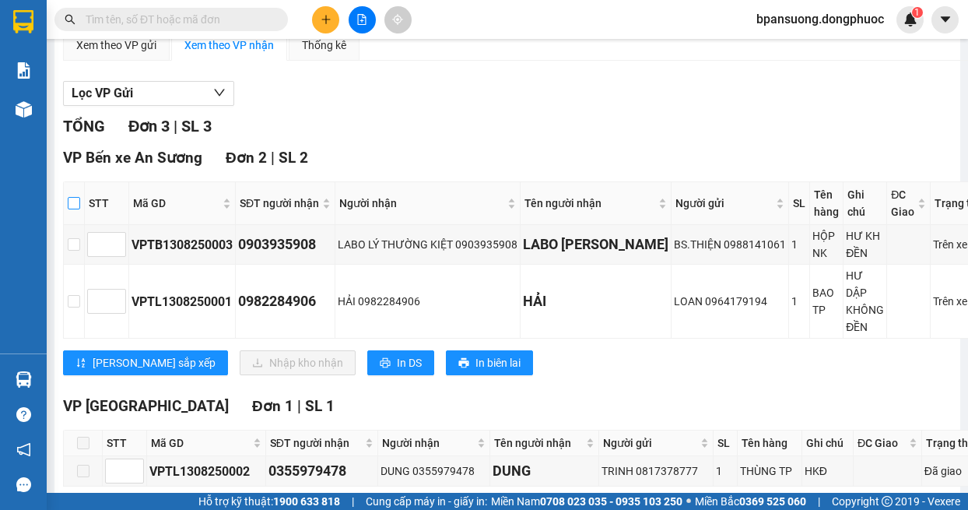
click at [70, 202] on input "checkbox" at bounding box center [74, 203] width 12 height 12
checkbox input "true"
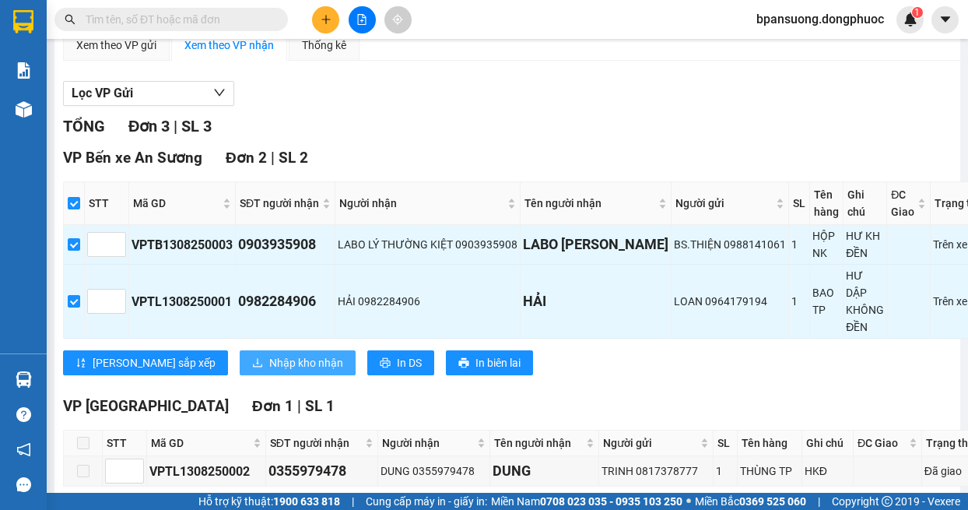
click at [269, 365] on span "Nhập kho nhận" at bounding box center [306, 362] width 74 height 17
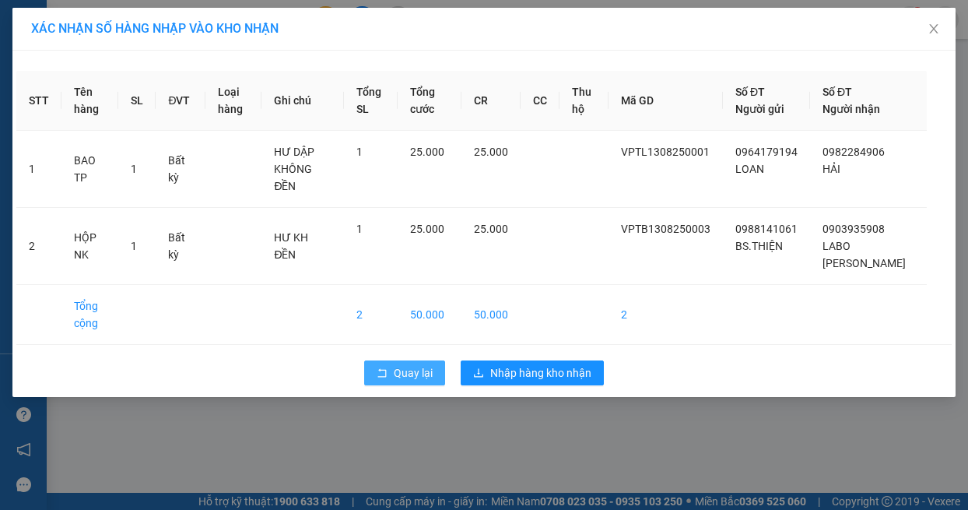
click at [418, 364] on span "Quay lại" at bounding box center [413, 372] width 39 height 17
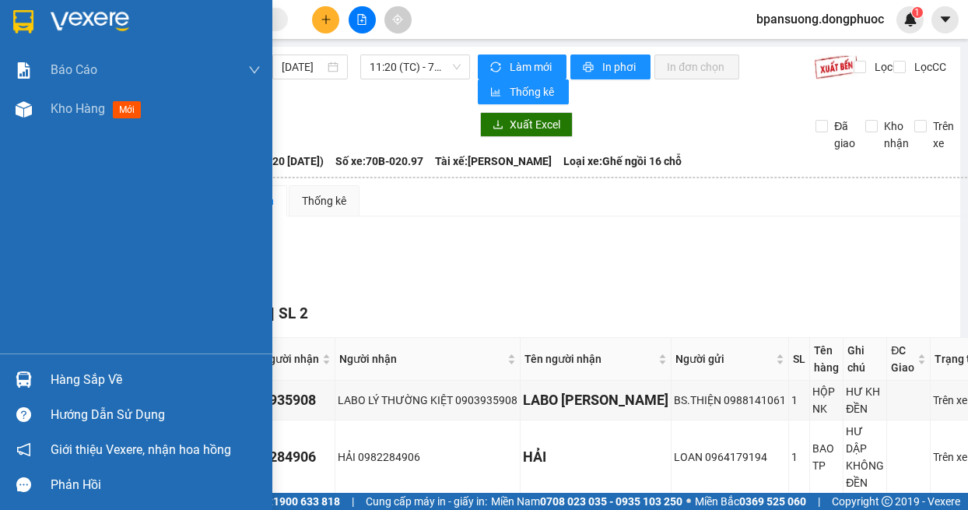
click at [37, 371] on div "Hàng sắp về" at bounding box center [136, 379] width 272 height 35
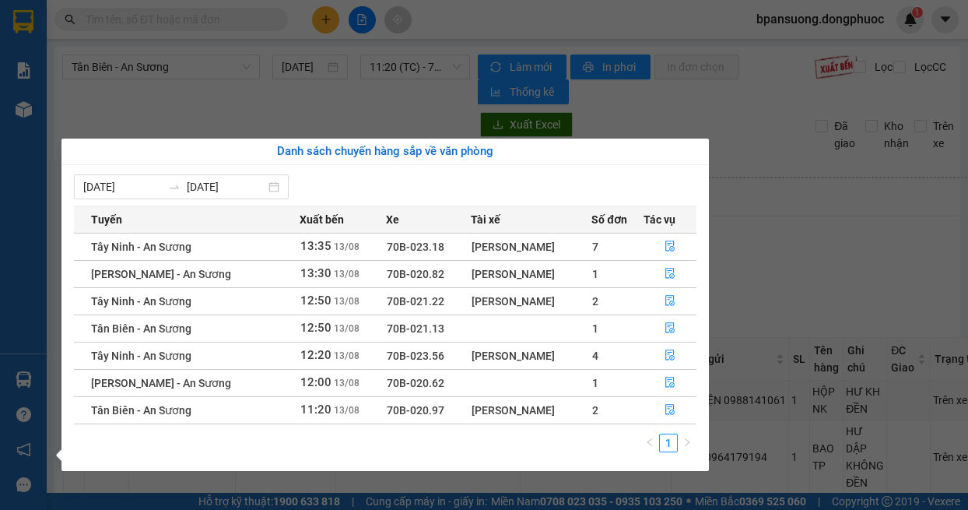
click at [829, 228] on section "Kết quả tìm kiếm ( 23 ) Bộ lọc Mã ĐH Trạng thái Món hàng Tổng cước Chưa cước Nh…" at bounding box center [484, 255] width 968 height 510
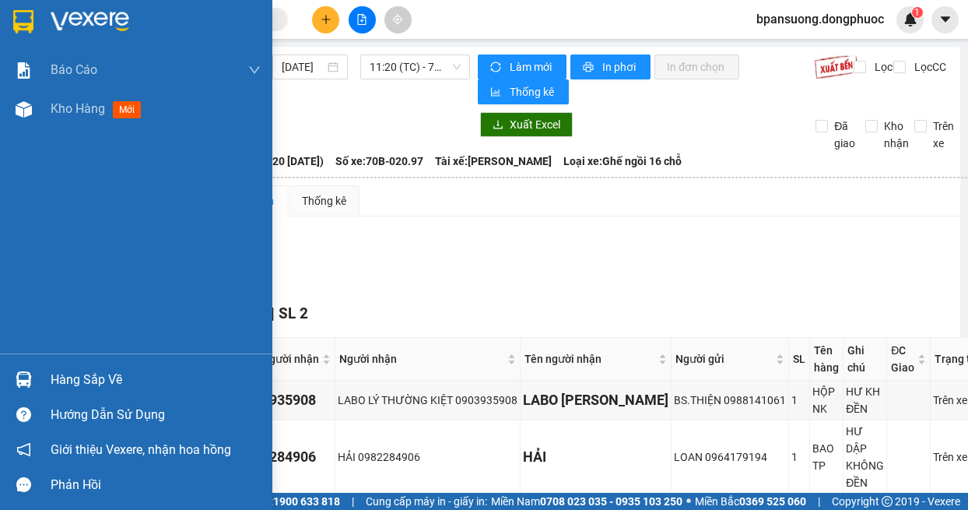
click at [20, 380] on img at bounding box center [24, 379] width 16 height 16
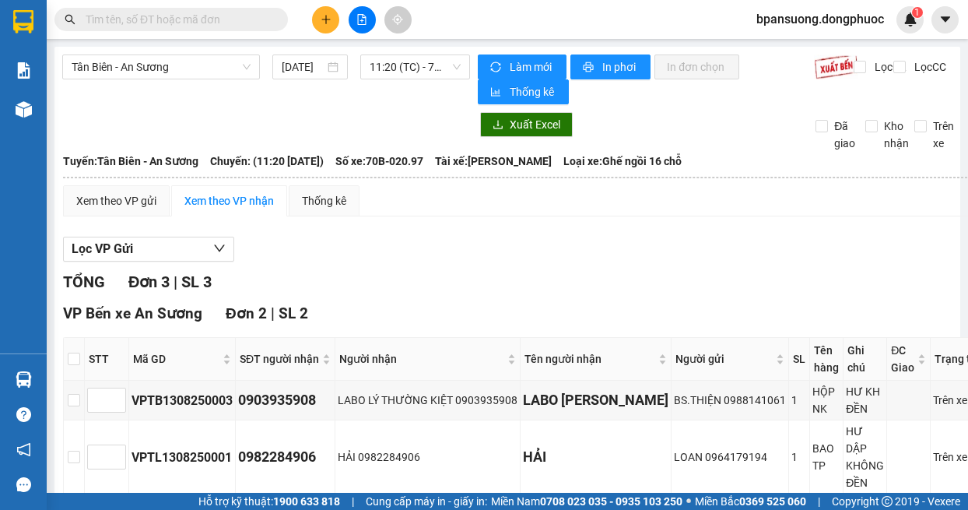
click at [337, 98] on section "Kết quả tìm kiếm ( 23 ) Bộ lọc Mã ĐH Trạng thái Món hàng Tổng cước Chưa cước Nh…" at bounding box center [484, 255] width 968 height 510
click at [182, 60] on span "Tân Biên - An Sương" at bounding box center [161, 66] width 179 height 23
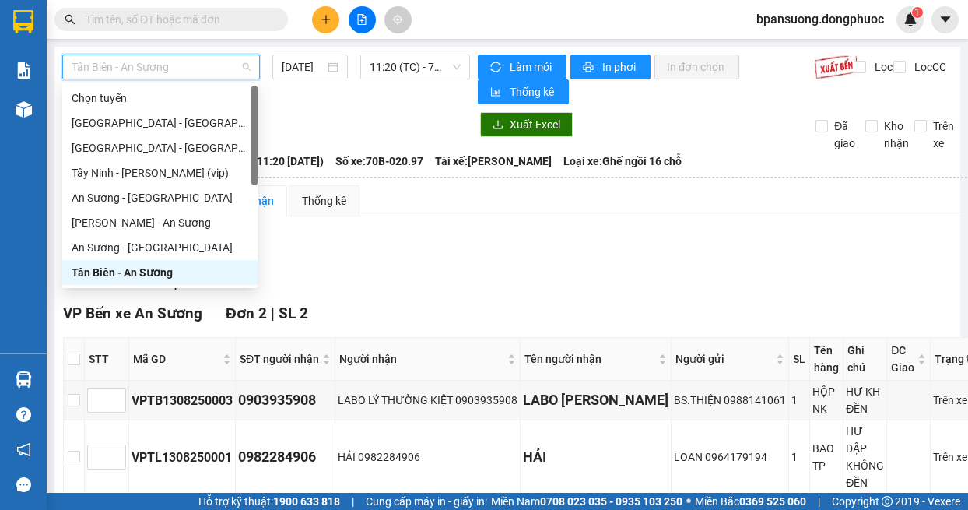
scroll to position [224, 0]
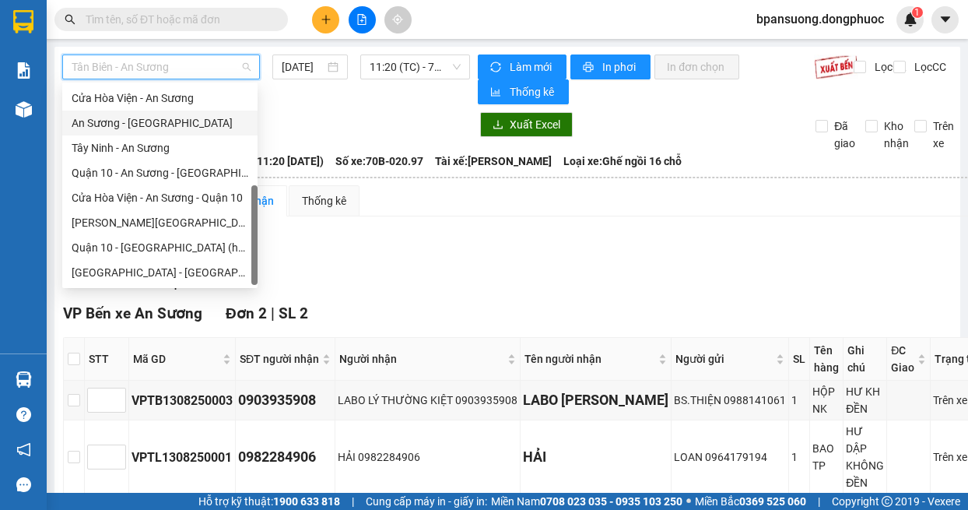
click at [160, 123] on div "An Sương - [GEOGRAPHIC_DATA]" at bounding box center [160, 122] width 177 height 17
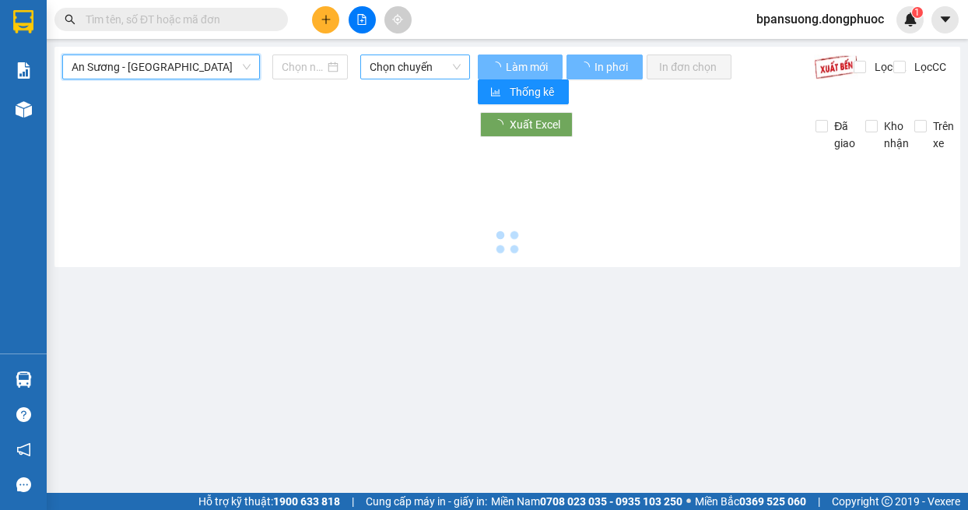
type input "[DATE]"
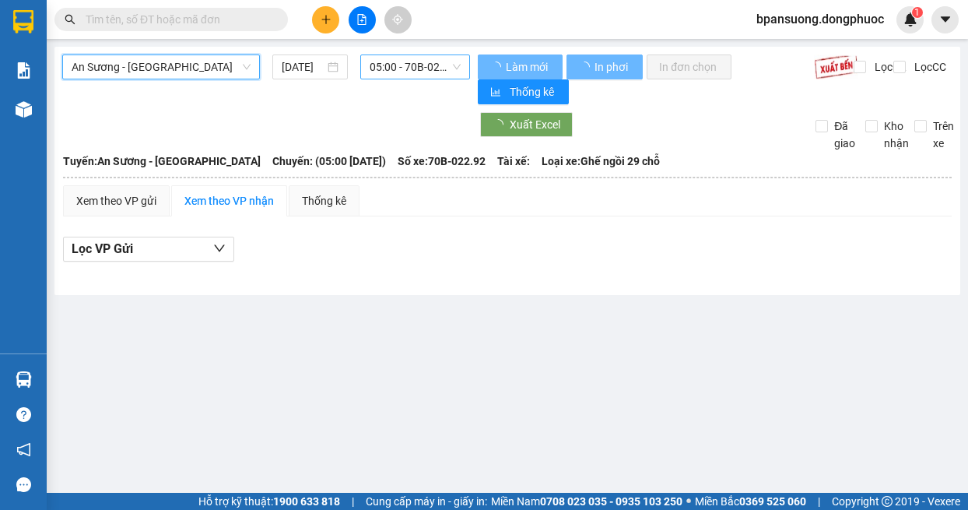
click at [421, 64] on span "05:00 - 70B-022.92" at bounding box center [416, 66] width 92 height 23
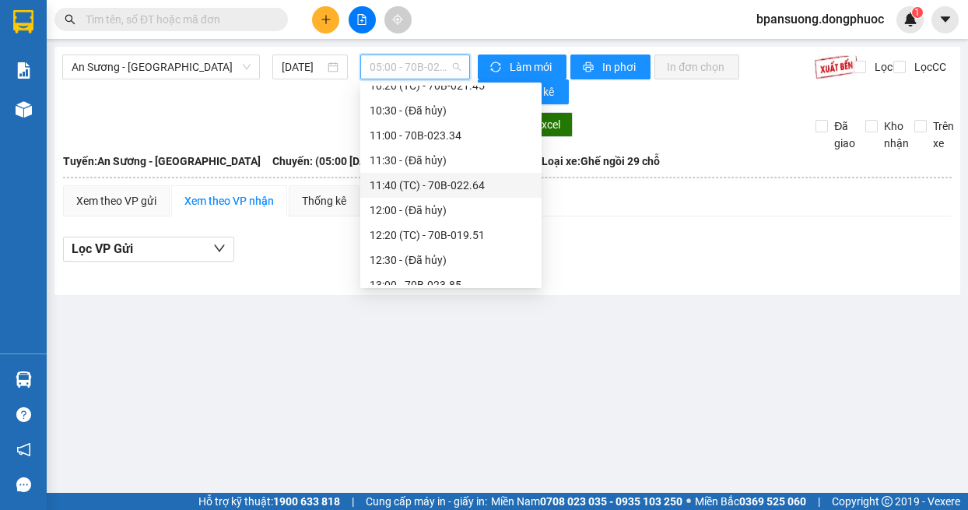
scroll to position [467, 0]
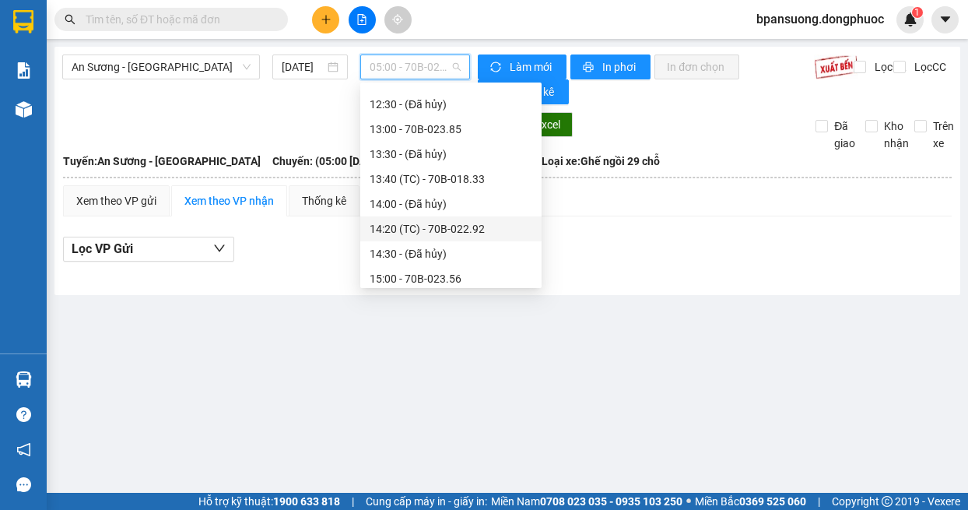
click at [340, 375] on main "An Sương - [GEOGRAPHIC_DATA] [DATE] 05:00 - 70B-022.92 Làm mới In phơi In đơn c…" at bounding box center [484, 246] width 968 height 493
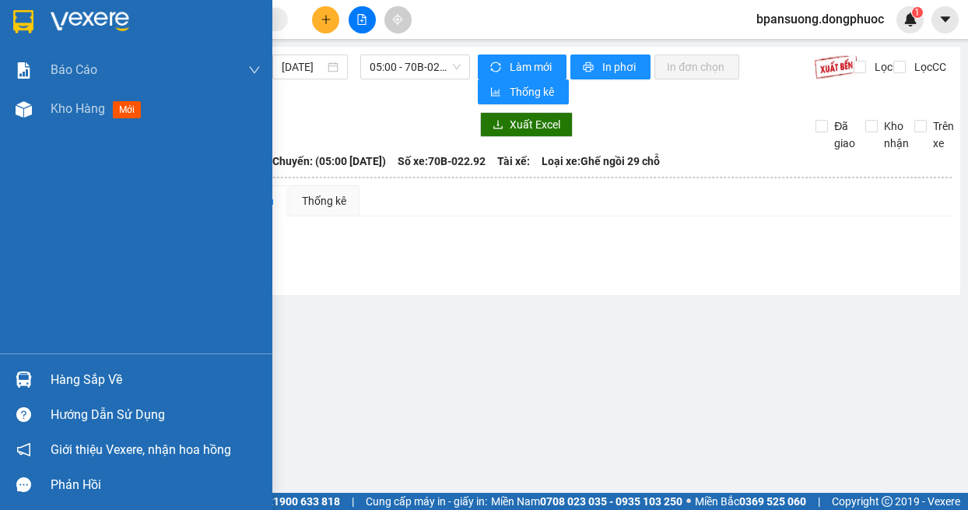
click at [18, 376] on img at bounding box center [24, 379] width 16 height 16
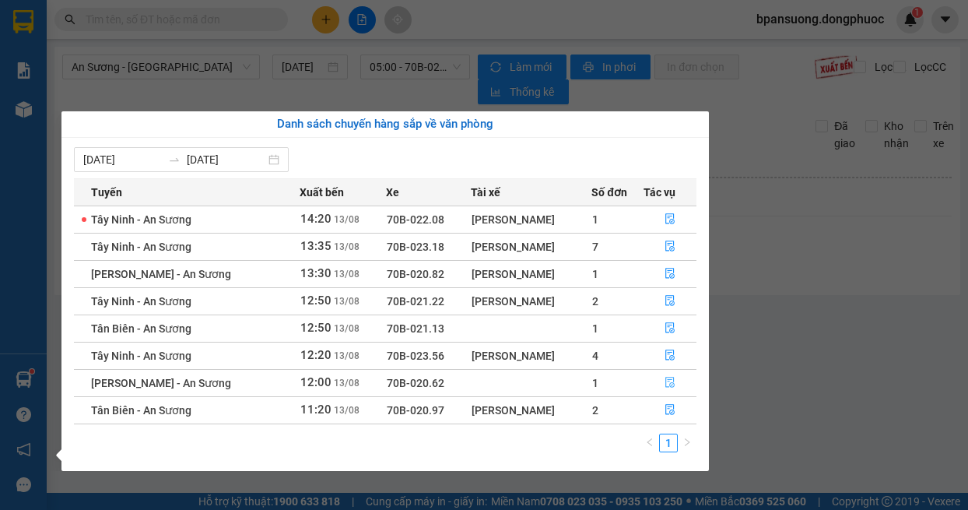
click at [669, 383] on icon "file-done" at bounding box center [670, 382] width 11 height 11
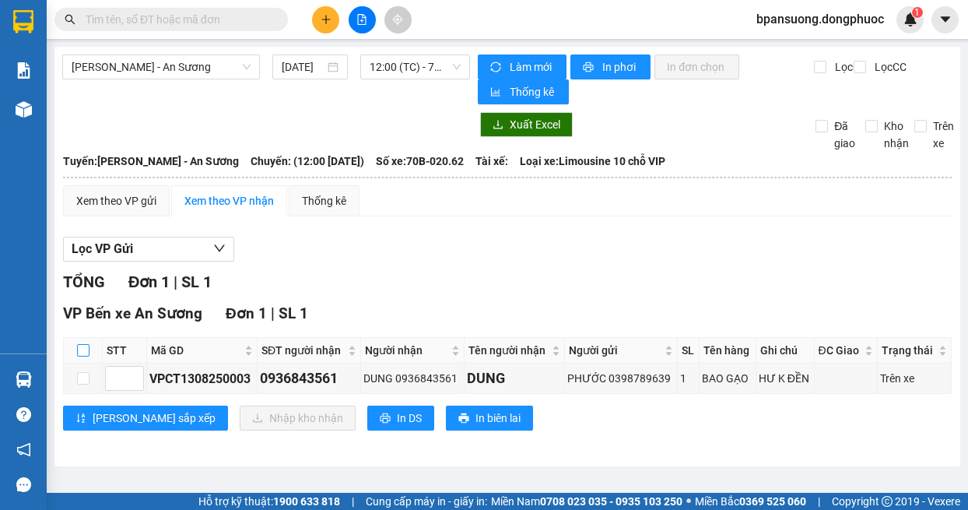
click at [82, 352] on input "checkbox" at bounding box center [83, 350] width 12 height 12
checkbox input "true"
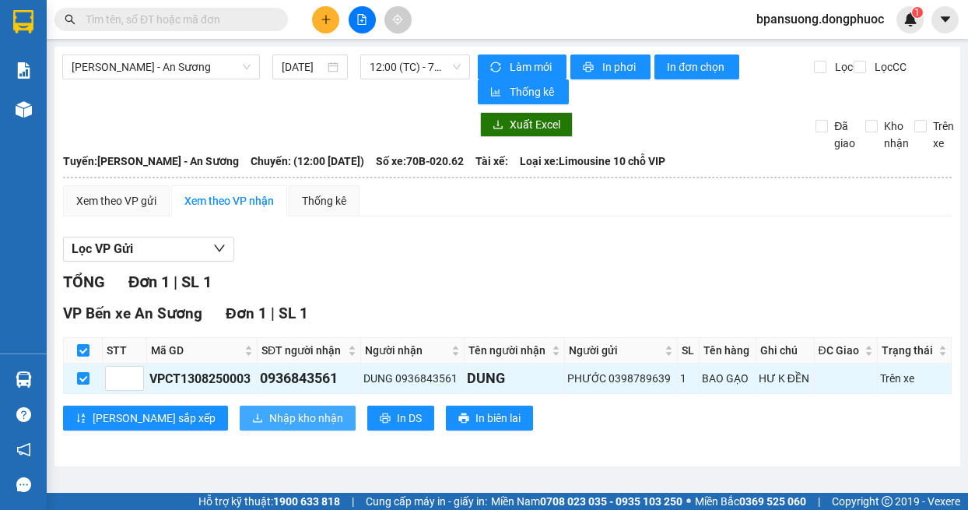
click at [240, 420] on button "Nhập kho nhận" at bounding box center [298, 418] width 116 height 25
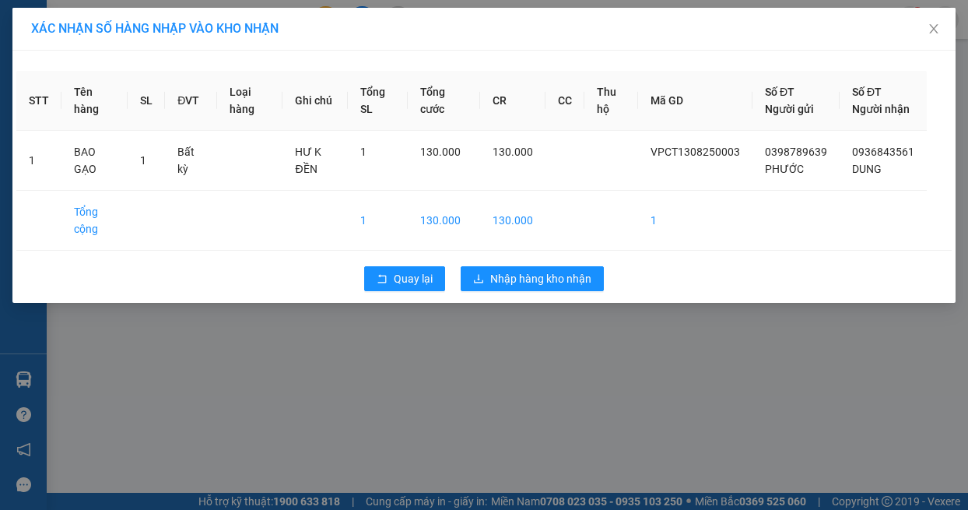
click at [567, 279] on div "Quay lại Nhập hàng kho nhận" at bounding box center [484, 278] width 936 height 40
click at [553, 287] on span "Nhập hàng kho nhận" at bounding box center [540, 278] width 101 height 17
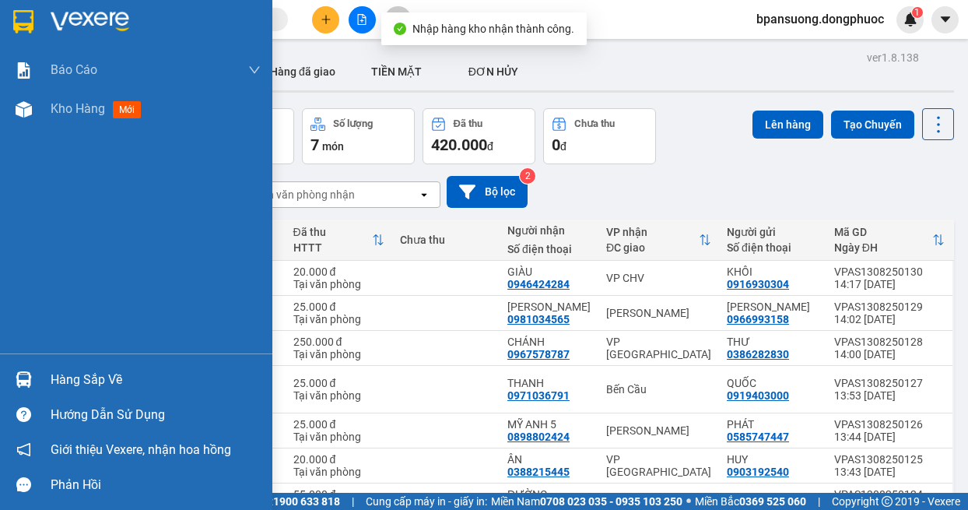
click at [37, 371] on div "Hàng sắp về" at bounding box center [136, 379] width 272 height 35
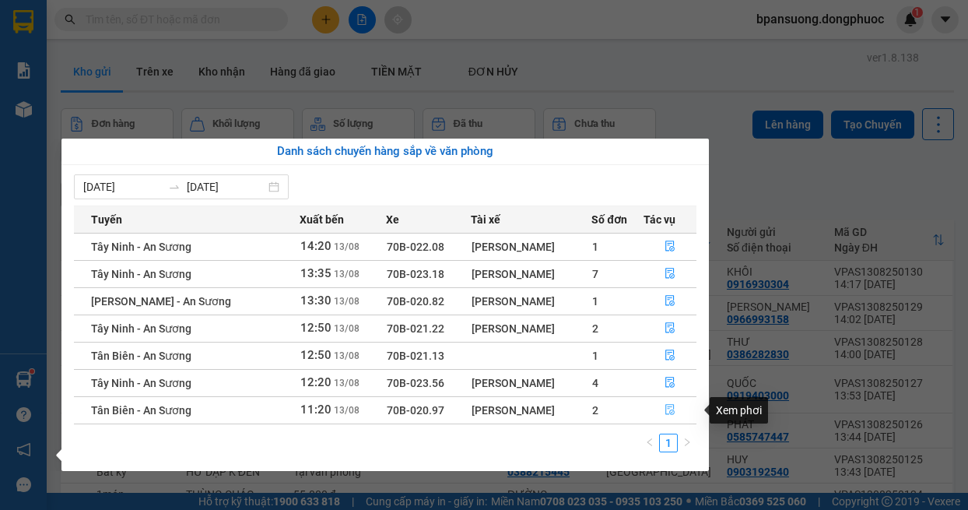
click at [669, 409] on icon "file-done" at bounding box center [669, 410] width 9 height 11
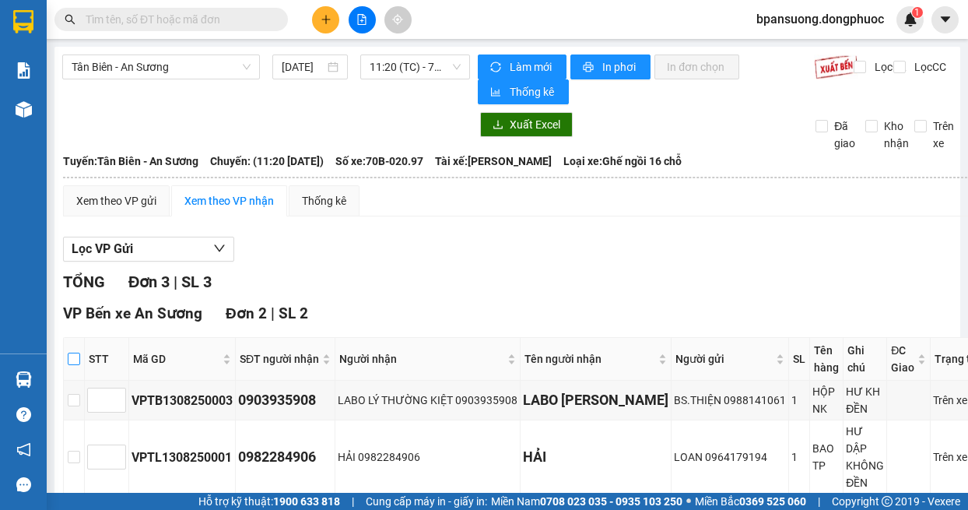
click at [75, 362] on input "checkbox" at bounding box center [74, 359] width 12 height 12
checkbox input "true"
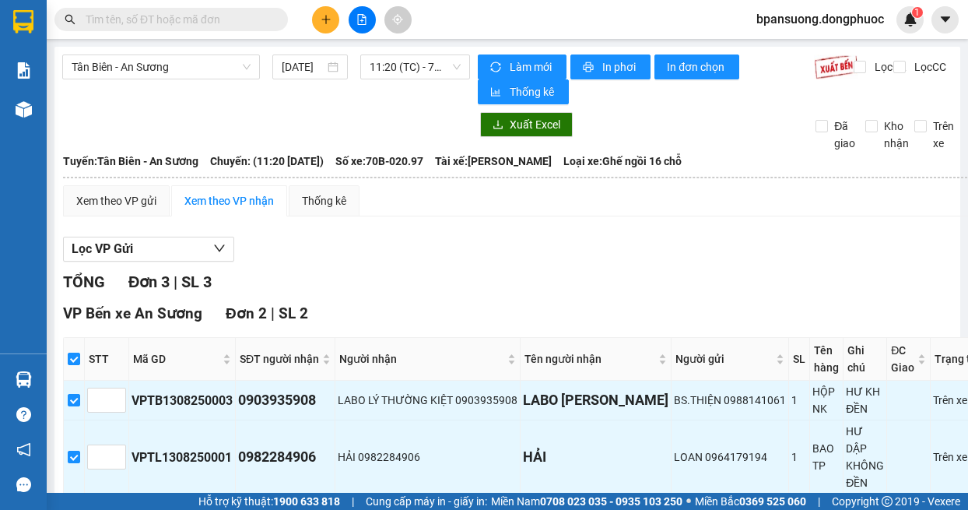
scroll to position [156, 0]
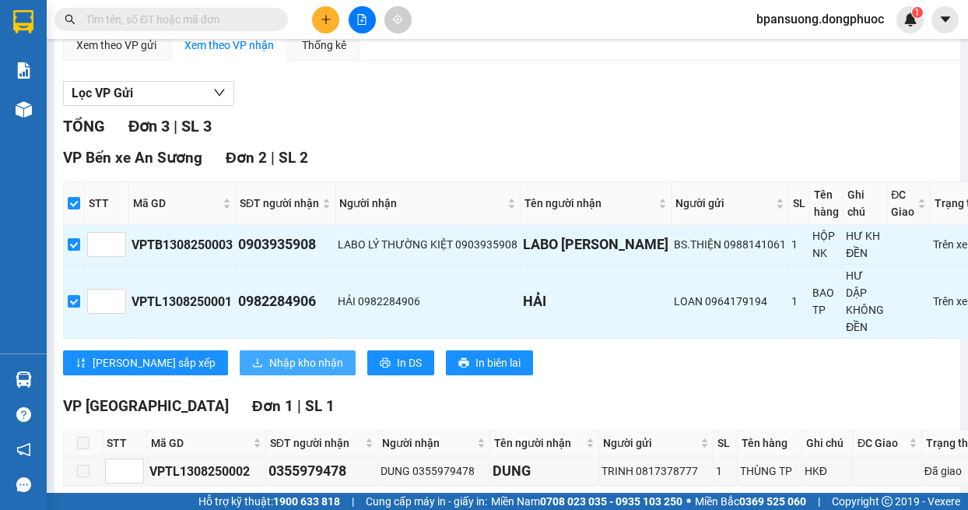
click at [269, 359] on span "Nhập kho nhận" at bounding box center [306, 362] width 74 height 17
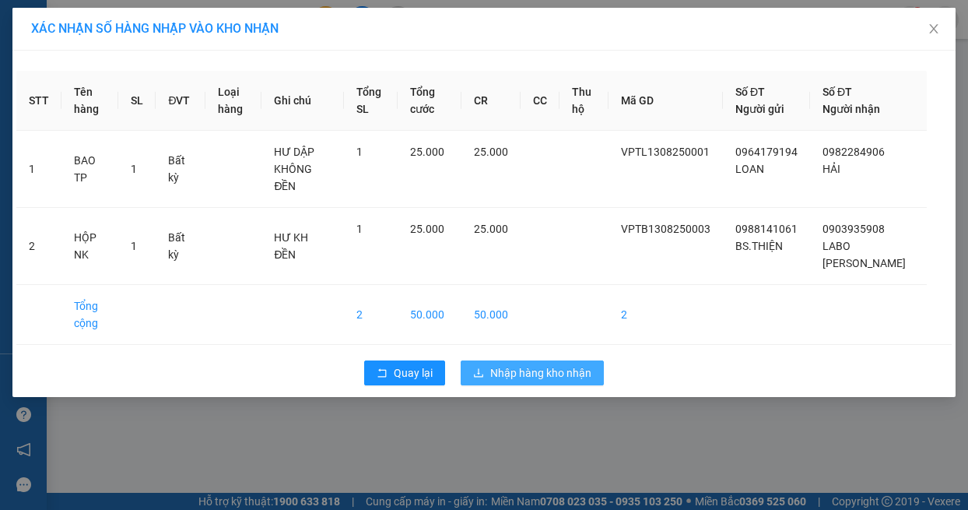
click at [531, 364] on span "Nhập hàng kho nhận" at bounding box center [540, 372] width 101 height 17
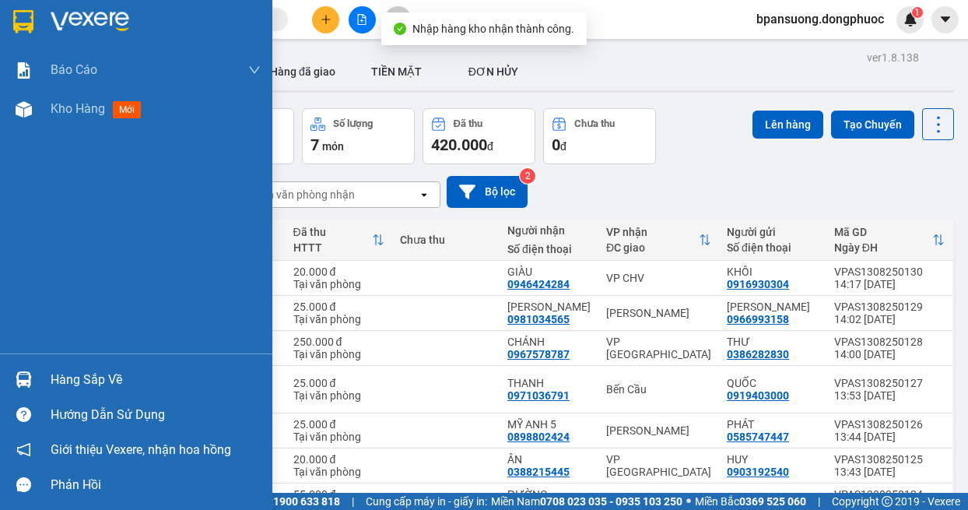
click at [18, 384] on img at bounding box center [24, 379] width 16 height 16
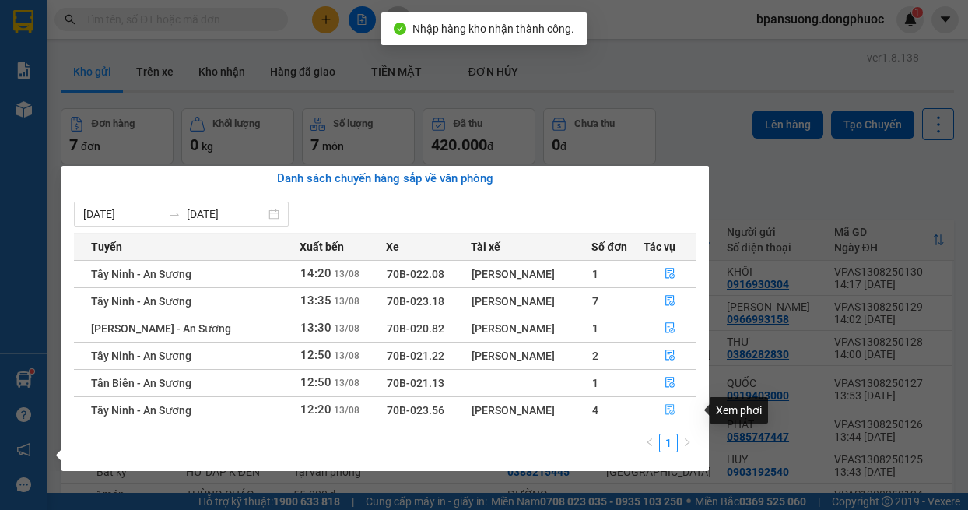
click at [672, 412] on icon "file-done" at bounding box center [670, 409] width 11 height 11
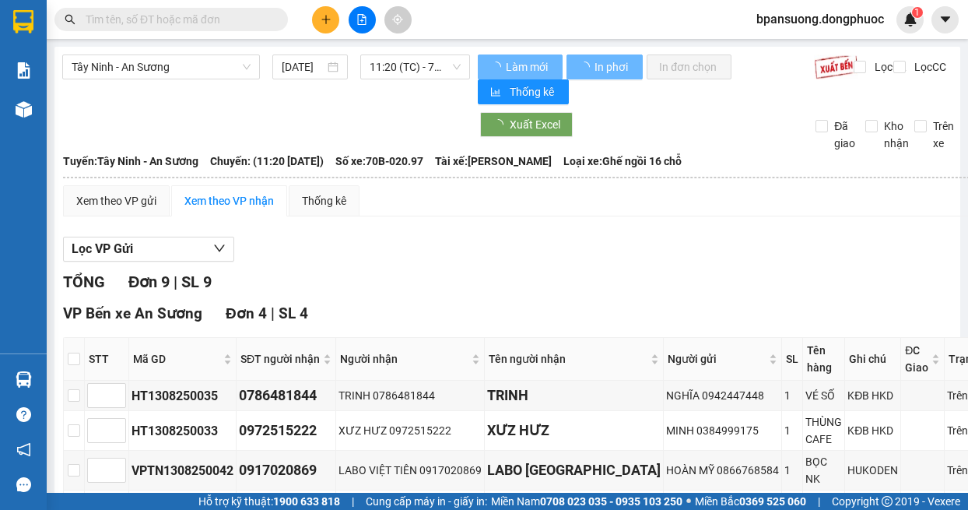
scroll to position [156, 0]
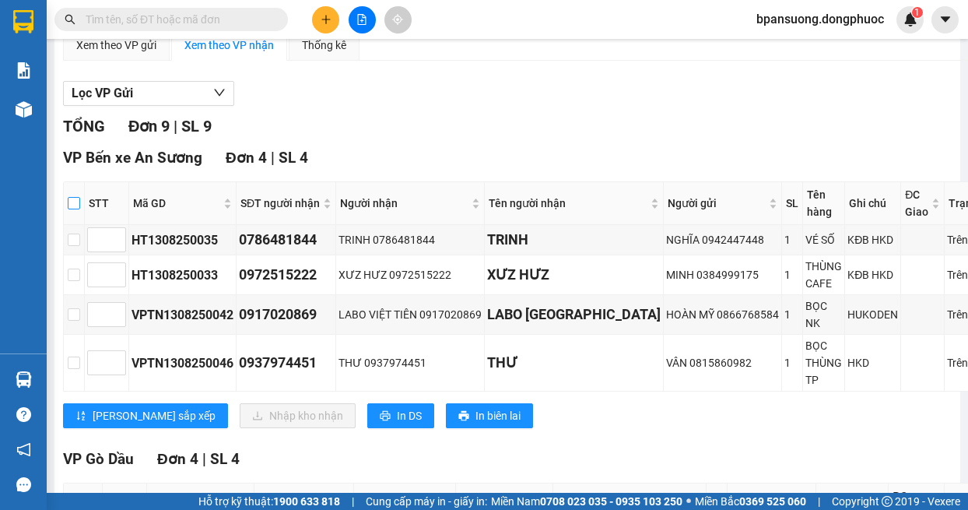
click at [72, 205] on input "checkbox" at bounding box center [74, 203] width 12 height 12
checkbox input "true"
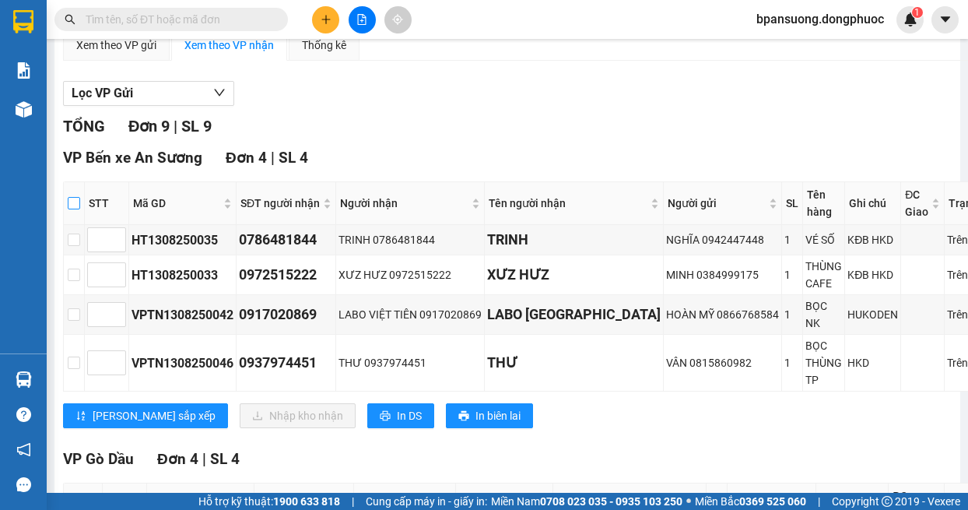
checkbox input "true"
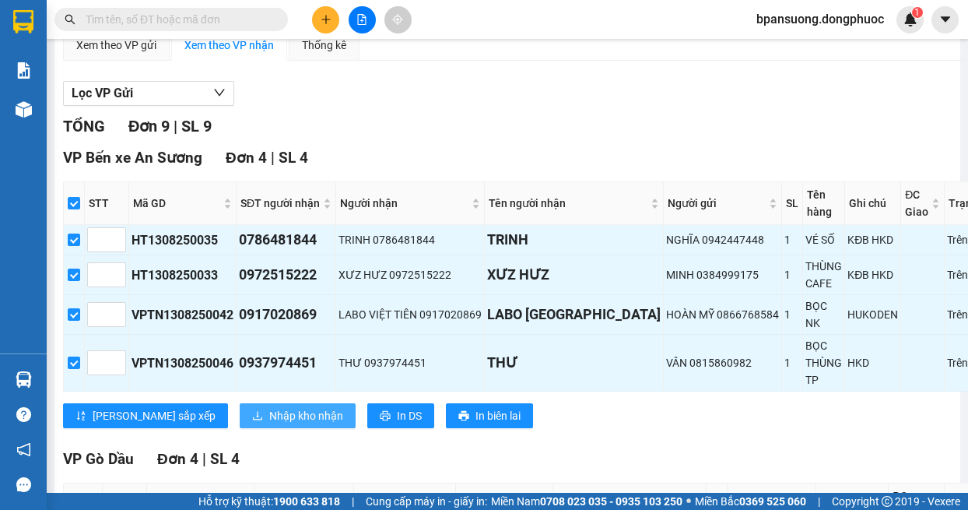
click at [269, 416] on span "Nhập kho nhận" at bounding box center [306, 415] width 74 height 17
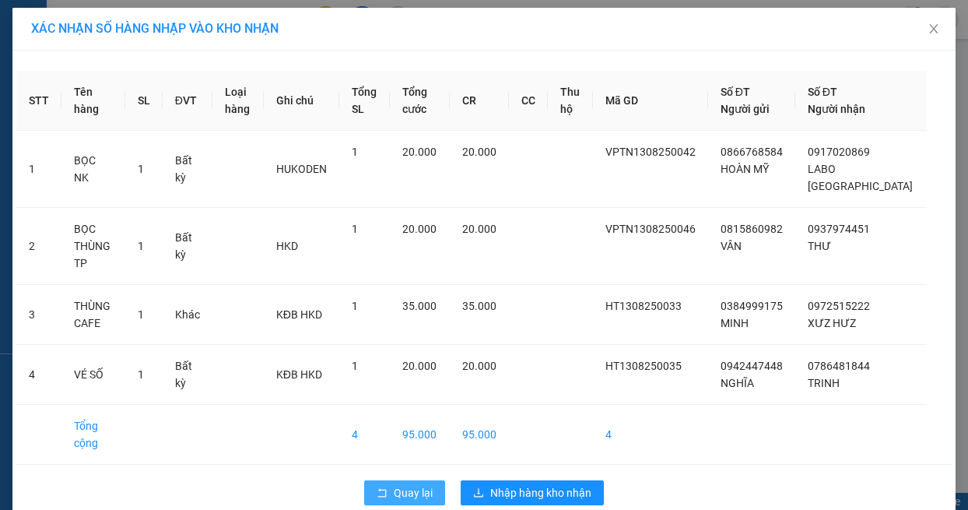
drag, startPoint x: 414, startPoint y: 458, endPoint x: 222, endPoint y: 19, distance: 479.2
click at [413, 484] on span "Quay lại" at bounding box center [413, 492] width 39 height 17
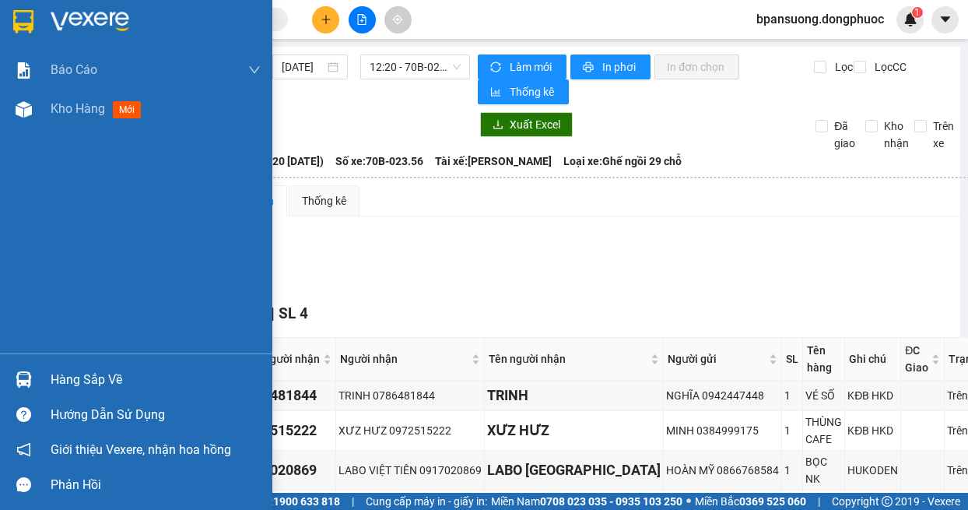
click at [25, 384] on img at bounding box center [24, 379] width 16 height 16
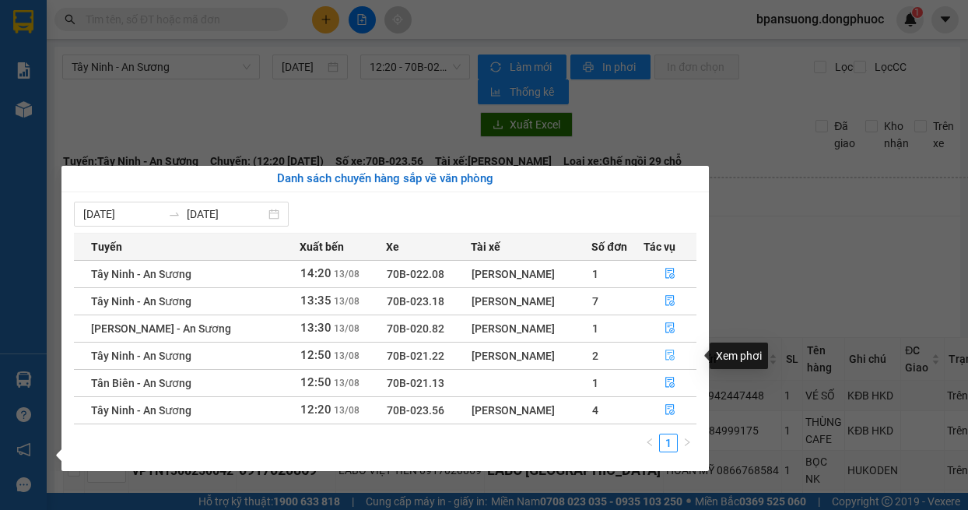
click at [659, 353] on button "button" at bounding box center [670, 355] width 52 height 25
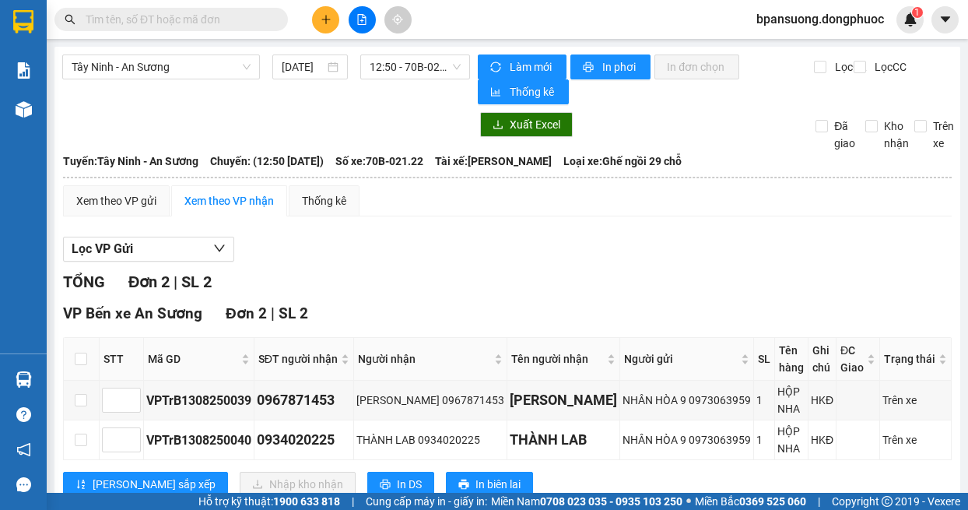
scroll to position [47, 0]
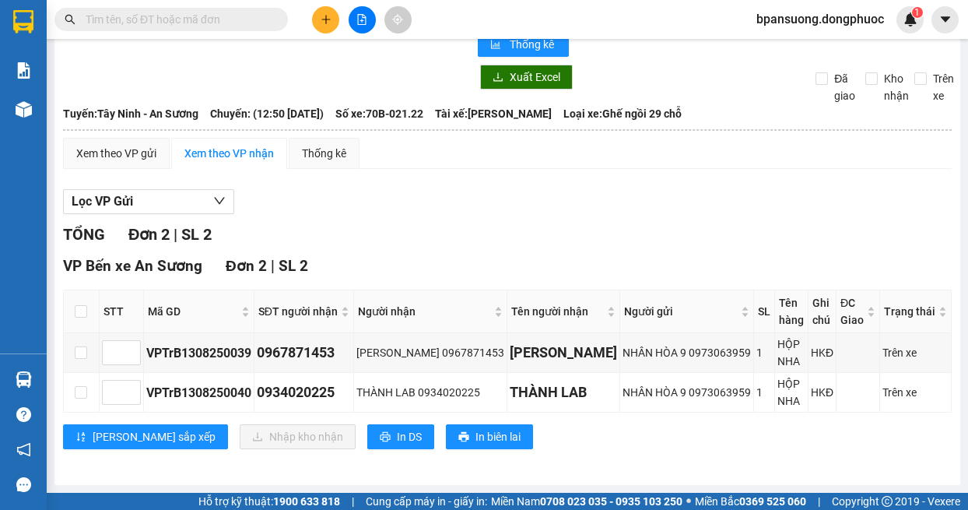
click at [84, 321] on th at bounding box center [82, 311] width 36 height 43
click at [81, 314] on input "checkbox" at bounding box center [81, 311] width 12 height 12
checkbox input "true"
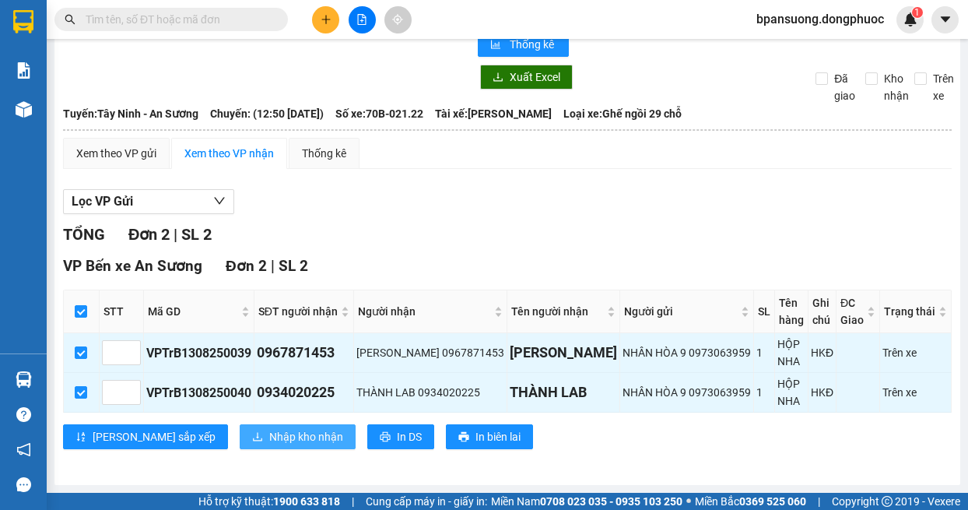
click at [269, 437] on span "Nhập kho nhận" at bounding box center [306, 436] width 74 height 17
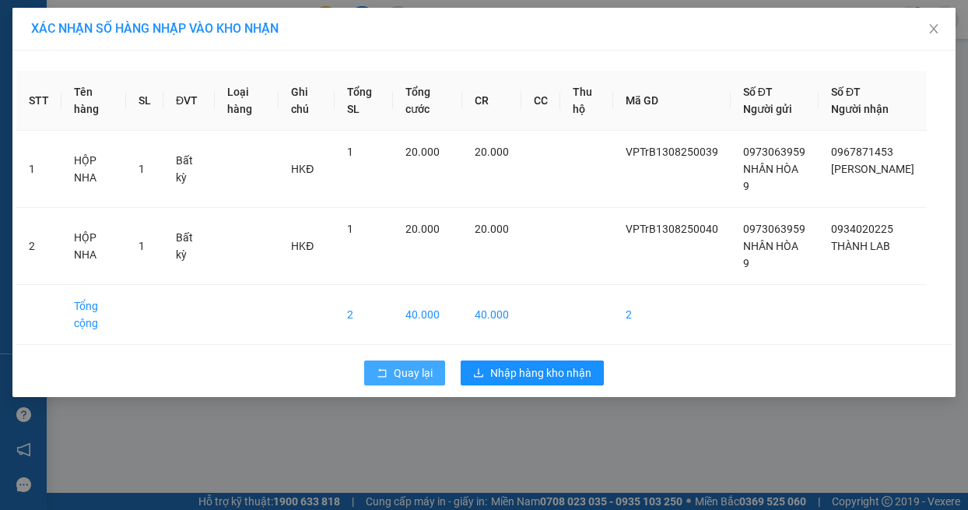
click at [407, 372] on span "Quay lại" at bounding box center [413, 372] width 39 height 17
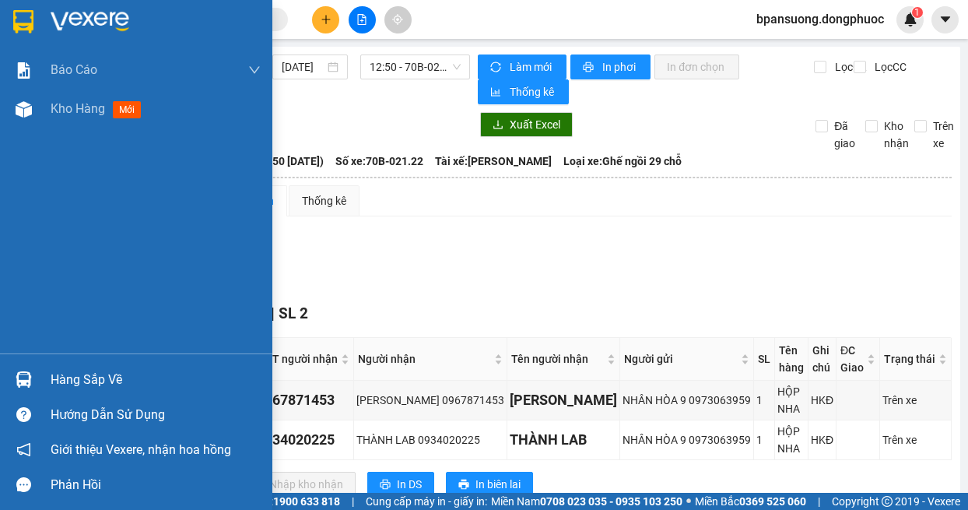
drag, startPoint x: 33, startPoint y: 373, endPoint x: 51, endPoint y: 314, distance: 62.0
click at [33, 371] on div at bounding box center [23, 379] width 27 height 27
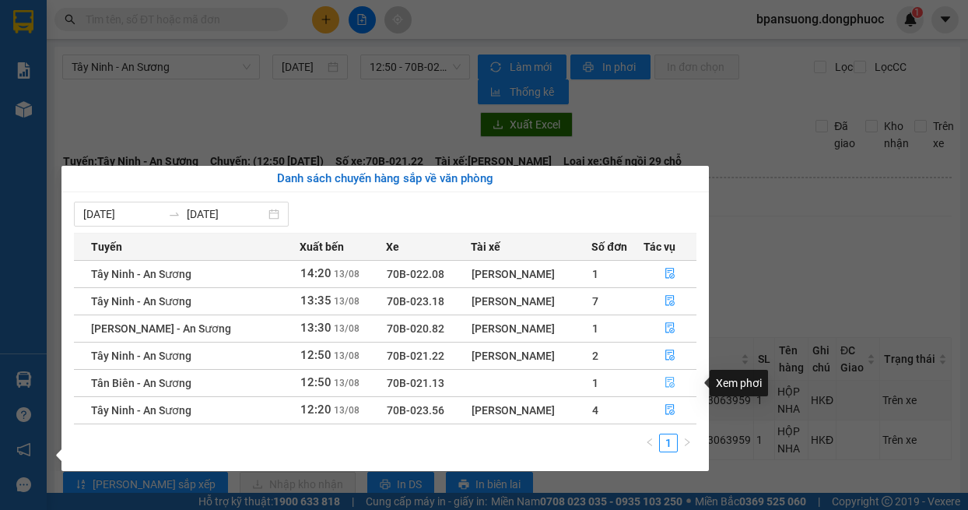
click at [669, 385] on icon "file-done" at bounding box center [670, 382] width 11 height 11
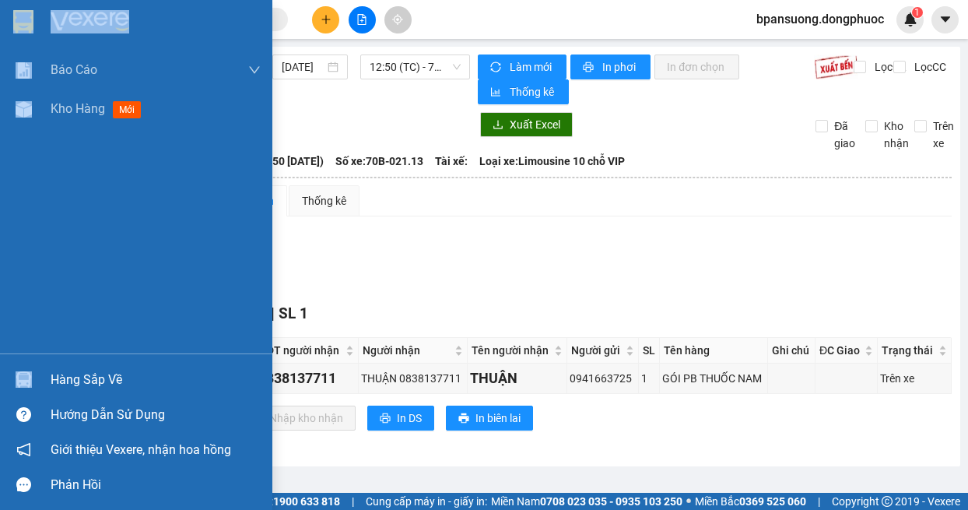
click at [28, 387] on img at bounding box center [24, 379] width 16 height 16
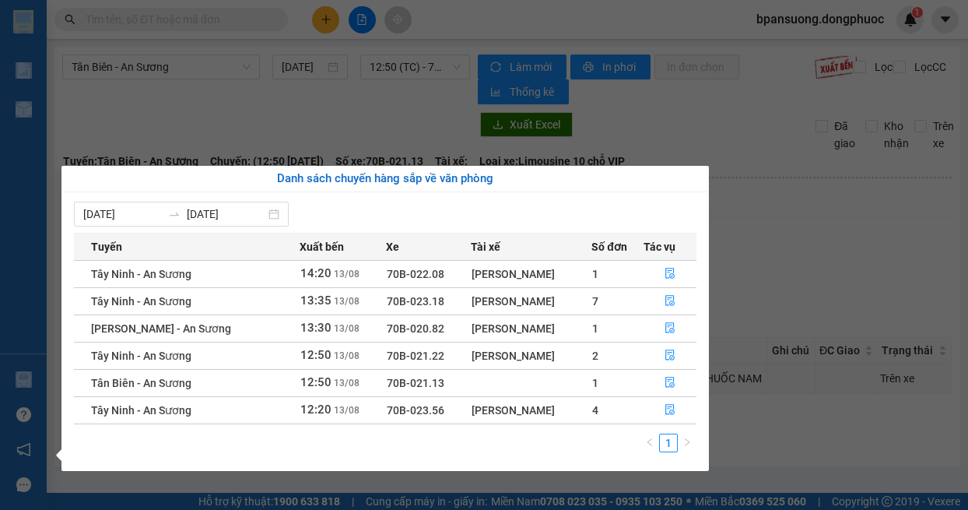
click at [799, 252] on section "Kết quả tìm kiếm ( 23 ) Bộ lọc Mã ĐH Trạng thái Món hàng Tổng cước Chưa cước Nh…" at bounding box center [484, 255] width 968 height 510
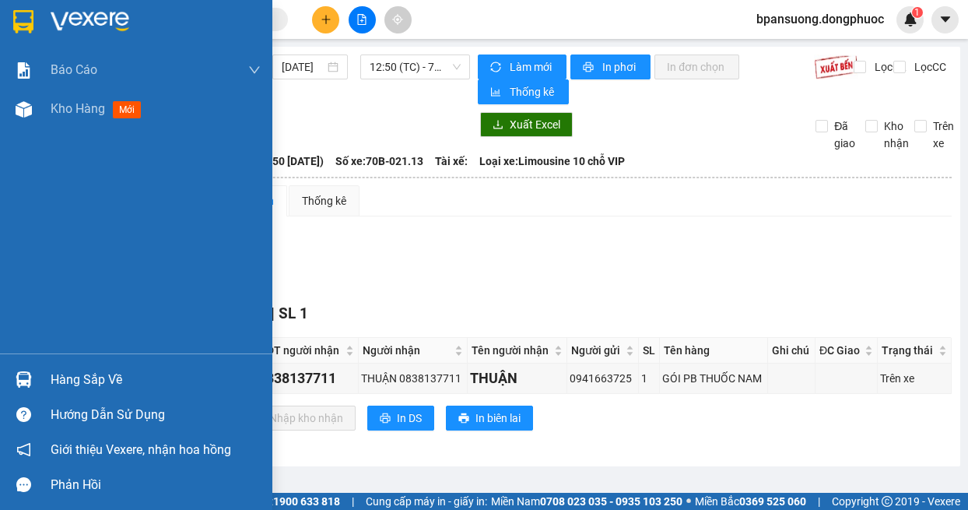
click at [40, 381] on div "Hàng sắp về" at bounding box center [136, 379] width 272 height 35
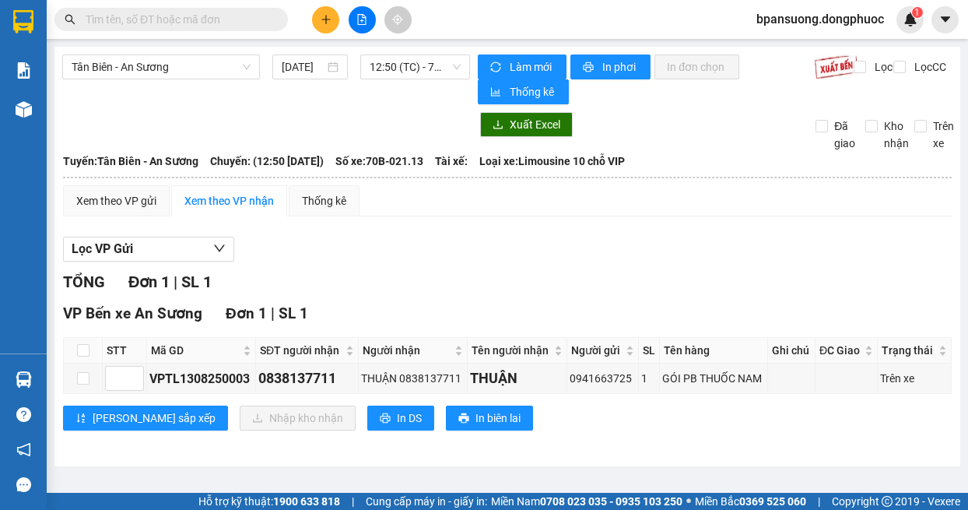
click at [399, 111] on section "Kết quả tìm kiếm ( 23 ) Bộ lọc Mã ĐH Trạng thái Món hàng Tổng cước Chưa cước Nh…" at bounding box center [484, 255] width 968 height 510
drag, startPoint x: 175, startPoint y: 63, endPoint x: 174, endPoint y: 95, distance: 31.9
click at [175, 64] on span "Tân Biên - An Sương" at bounding box center [161, 66] width 179 height 23
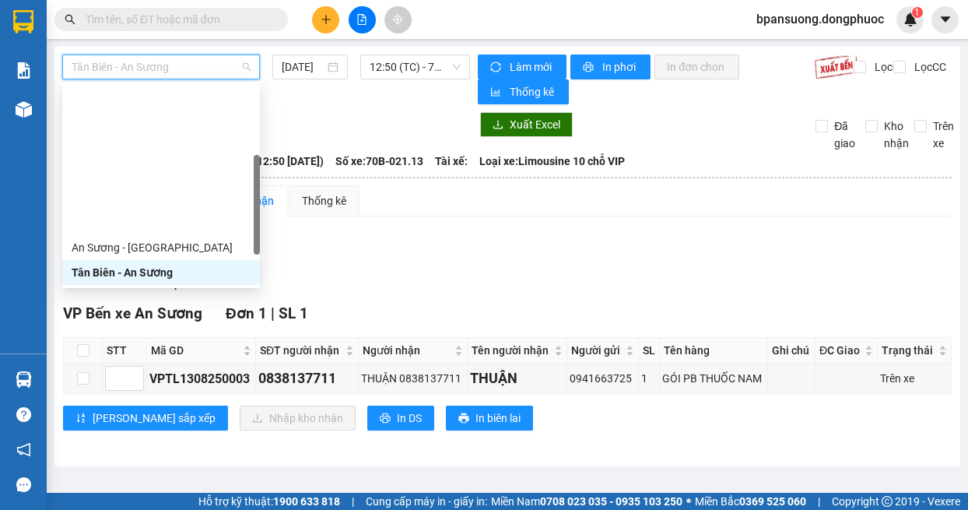
scroll to position [156, 0]
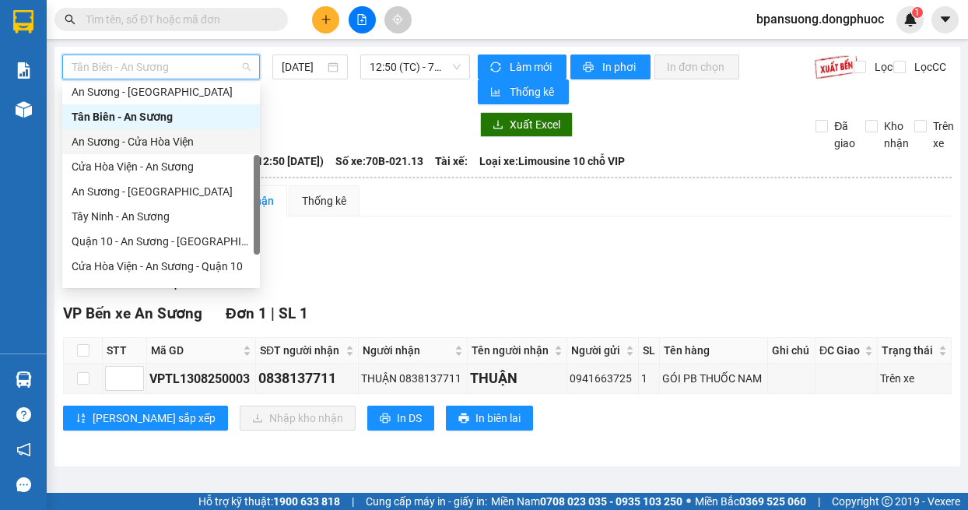
click at [165, 145] on div "An Sương - Cửa Hòa Viện" at bounding box center [161, 141] width 179 height 17
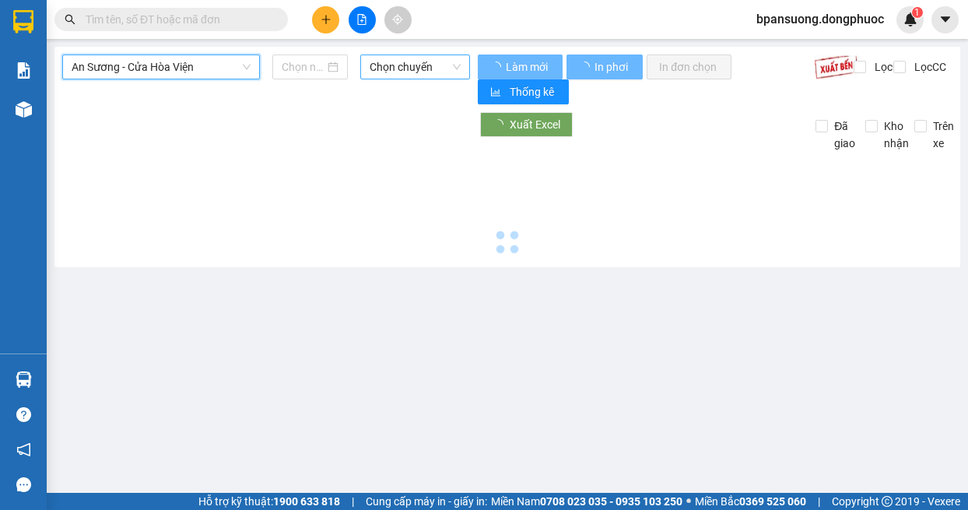
type input "[DATE]"
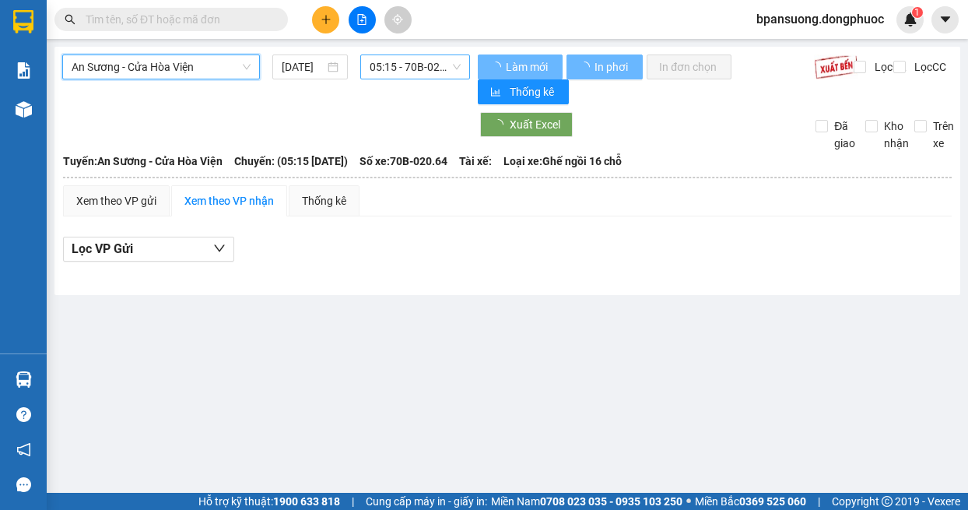
click at [391, 63] on span "05:15 - 70B-020.64" at bounding box center [416, 66] width 92 height 23
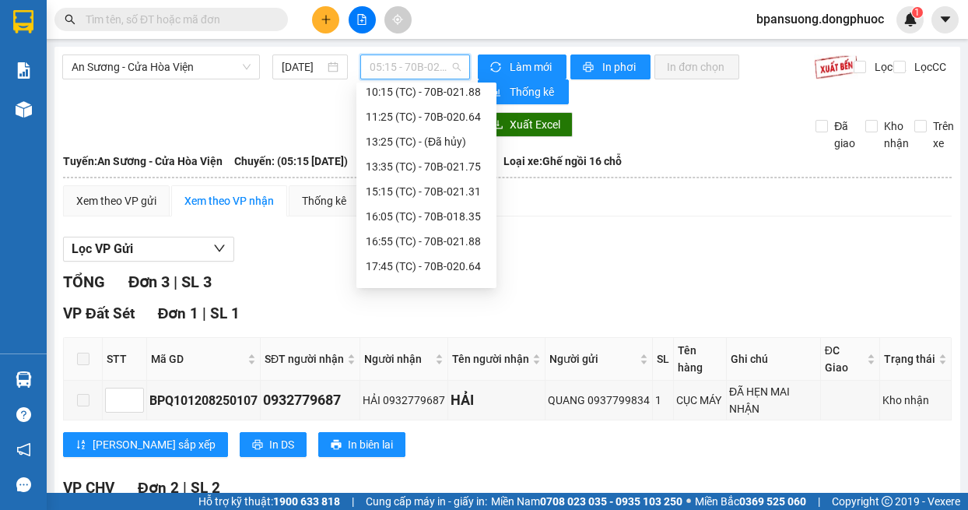
scroll to position [174, 0]
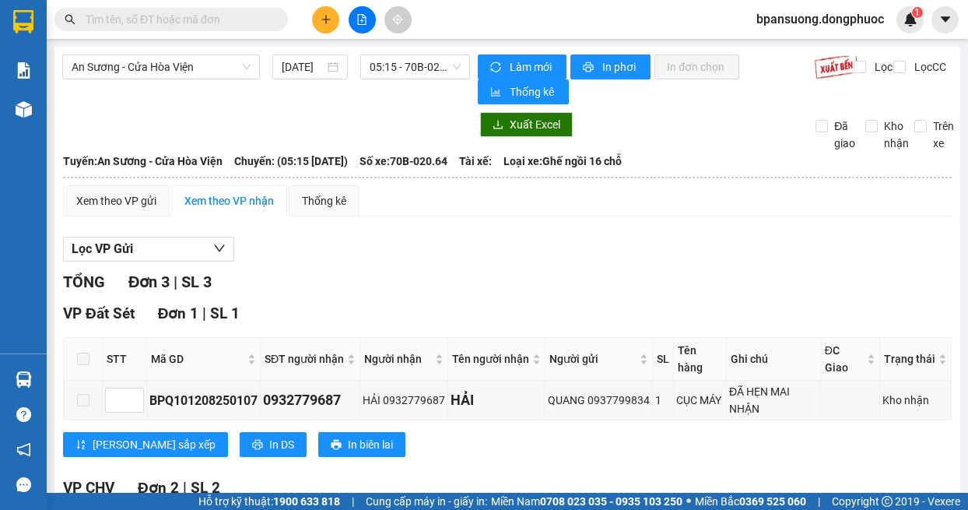
click at [690, 255] on div "Lọc VP Gửi" at bounding box center [507, 250] width 889 height 26
click at [143, 62] on span "An Sương - Cửa Hòa Viện" at bounding box center [161, 66] width 179 height 23
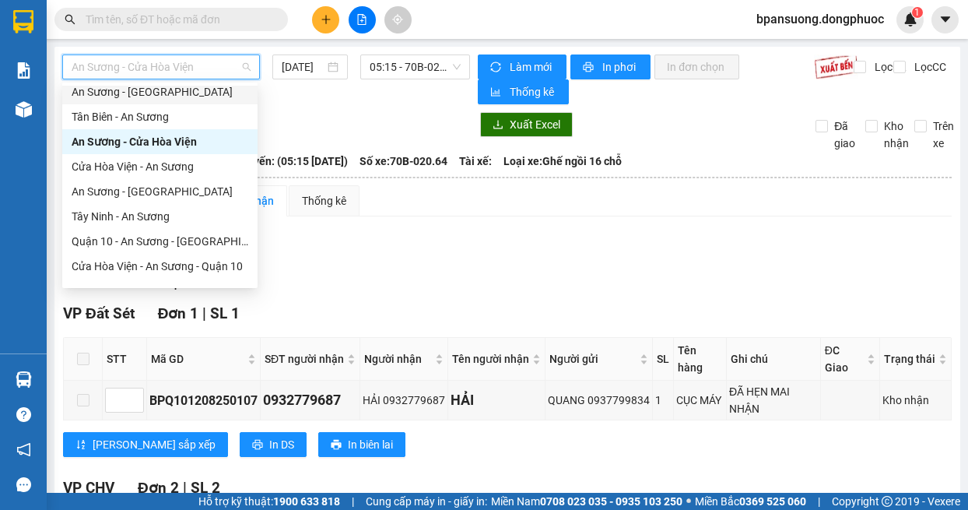
click at [150, 91] on div "An Sương - [GEOGRAPHIC_DATA]" at bounding box center [160, 91] width 177 height 17
type input "[DATE]"
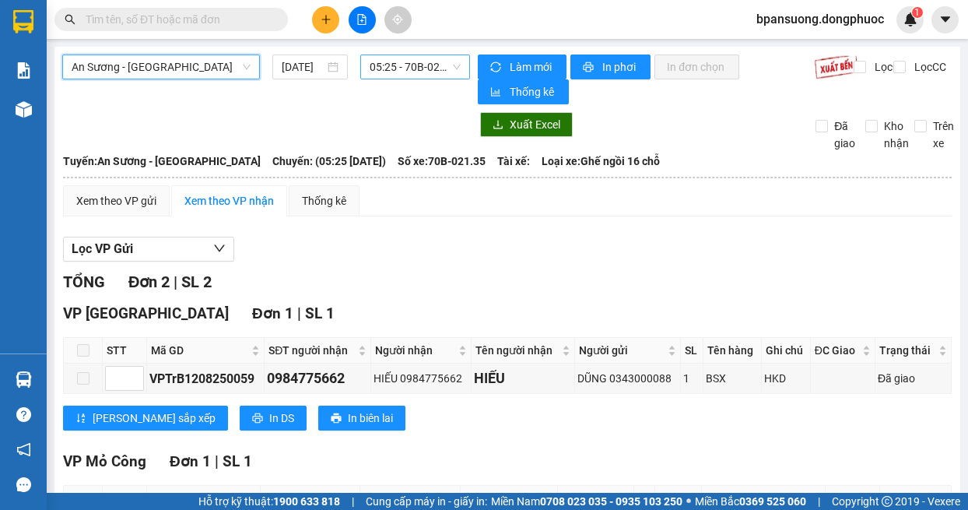
click at [390, 62] on span "05:25 - 70B-021.35" at bounding box center [416, 66] width 92 height 23
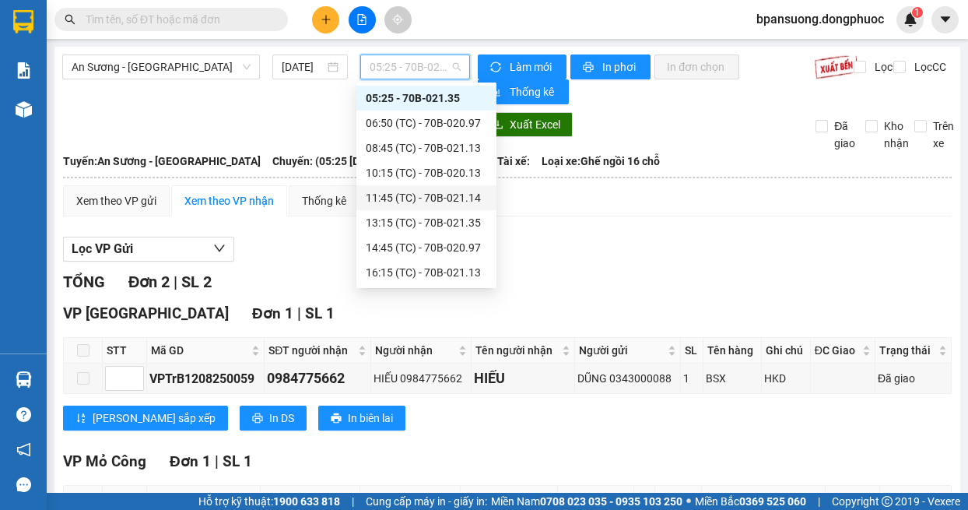
scroll to position [100, 0]
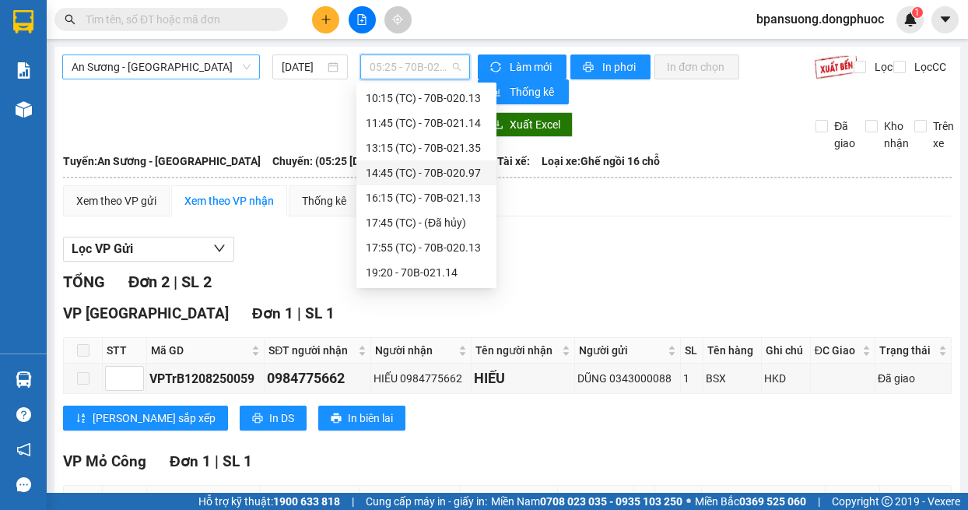
click at [141, 72] on span "An Sương - [GEOGRAPHIC_DATA]" at bounding box center [161, 66] width 179 height 23
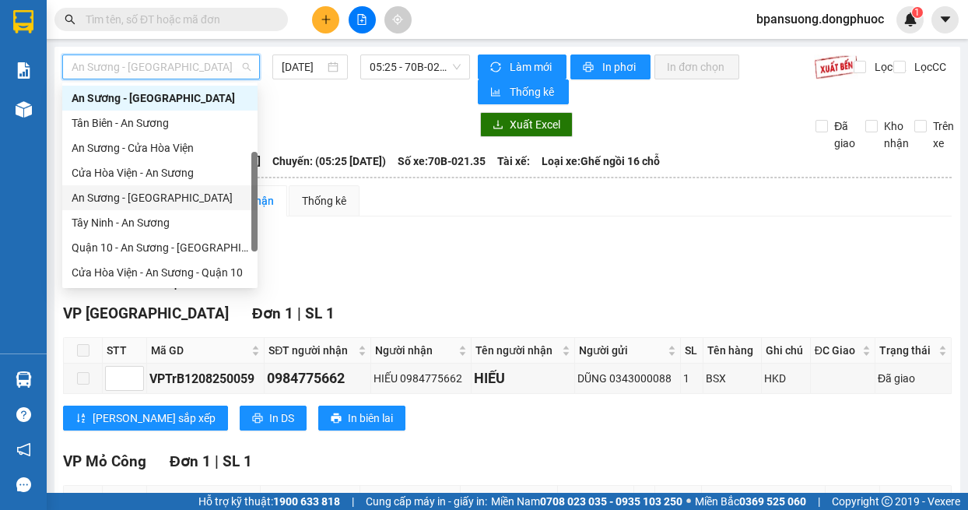
scroll to position [0, 0]
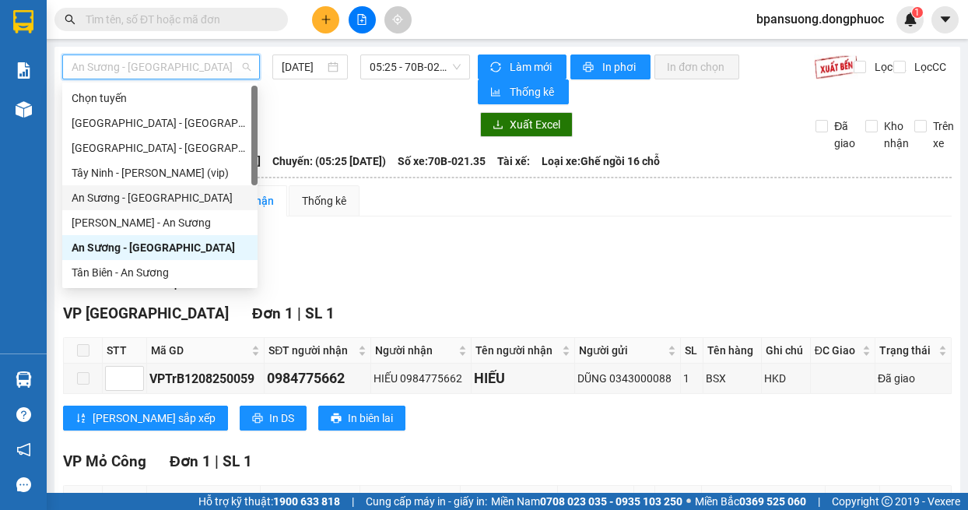
click at [136, 202] on div "An Sương - [GEOGRAPHIC_DATA]" at bounding box center [160, 197] width 177 height 17
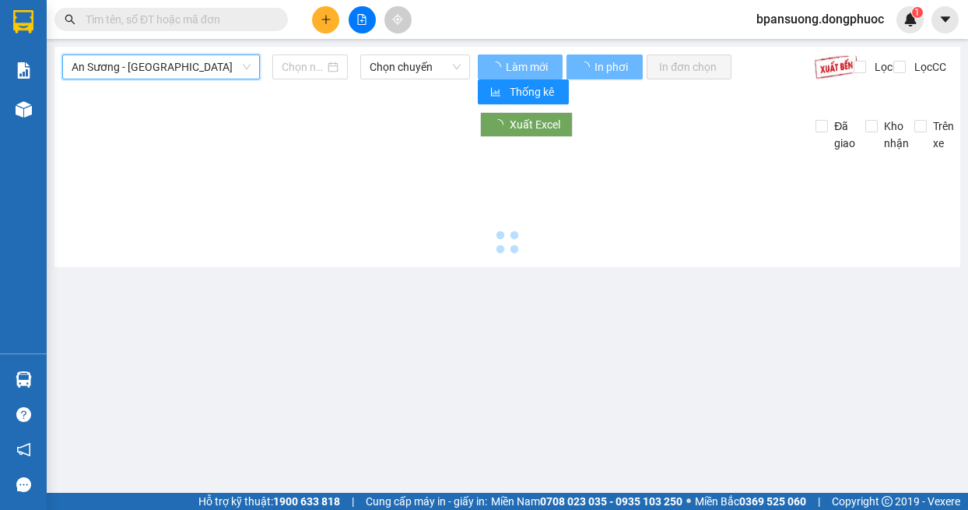
type input "[DATE]"
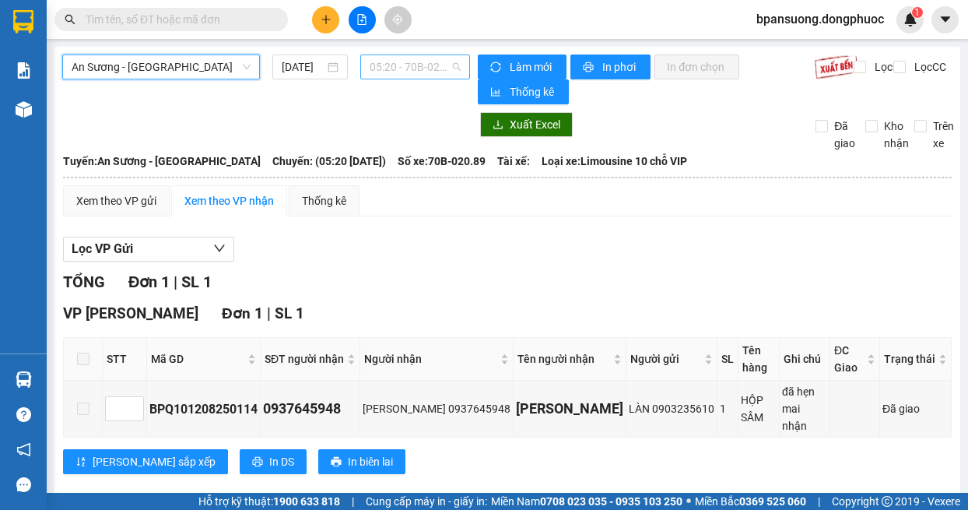
click at [394, 73] on span "05:20 - 70B-020.89" at bounding box center [416, 66] width 92 height 23
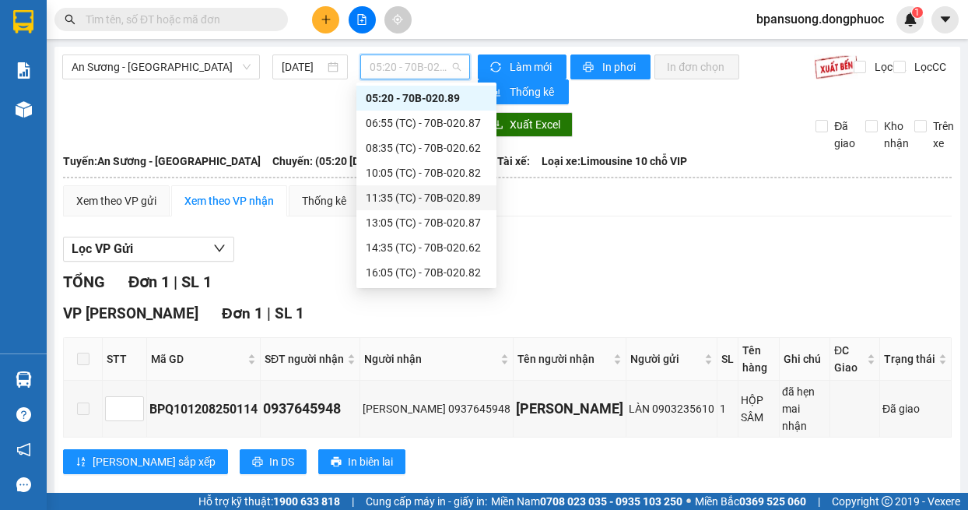
scroll to position [75, 0]
click at [623, 223] on div "Xem theo VP gửi Xem theo VP nhận Thống kê Lọc VP Gửi TỔNG Đơn 1 | SL 1 VP Châu…" at bounding box center [507, 339] width 889 height 308
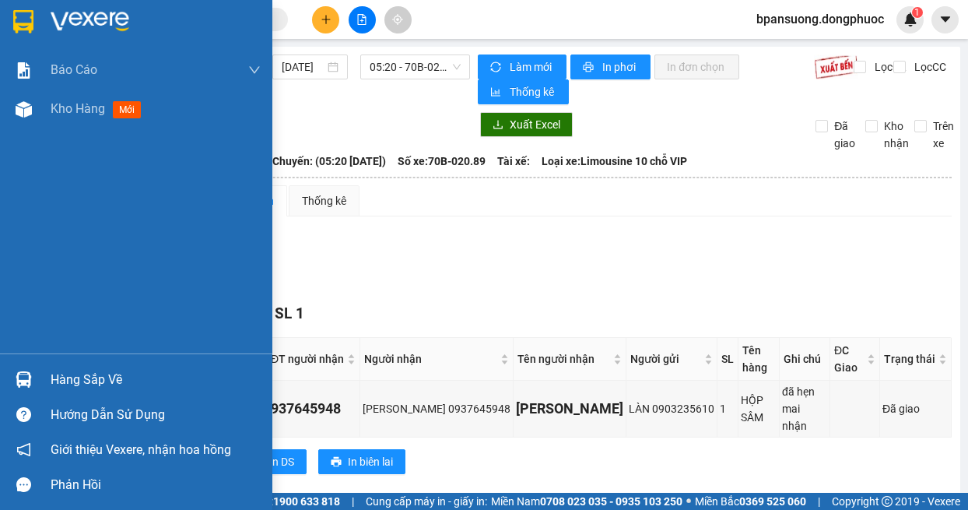
click at [32, 373] on div at bounding box center [23, 379] width 27 height 27
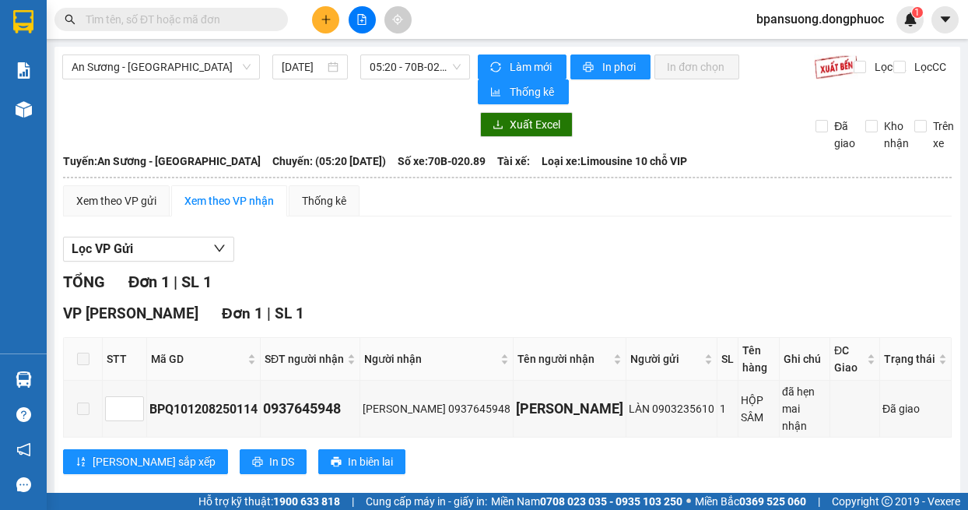
click at [864, 209] on section "Kết quả tìm kiếm ( 23 ) Bộ lọc Mã ĐH Trạng thái Món hàng Tổng cước Chưa cước Nh…" at bounding box center [484, 255] width 968 height 510
click at [324, 17] on icon "plus" at bounding box center [326, 19] width 11 height 11
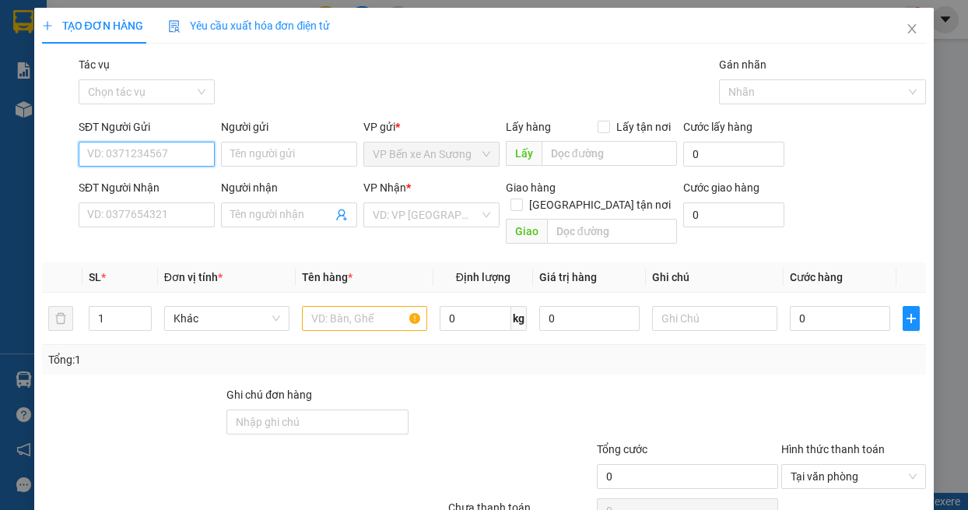
click at [148, 153] on input "SĐT Người Gửi" at bounding box center [147, 154] width 136 height 25
type input "0909237908"
click at [167, 187] on div "0909237908 - HÙNG" at bounding box center [145, 185] width 116 height 17
type input "HÙNG"
type input "0364368928"
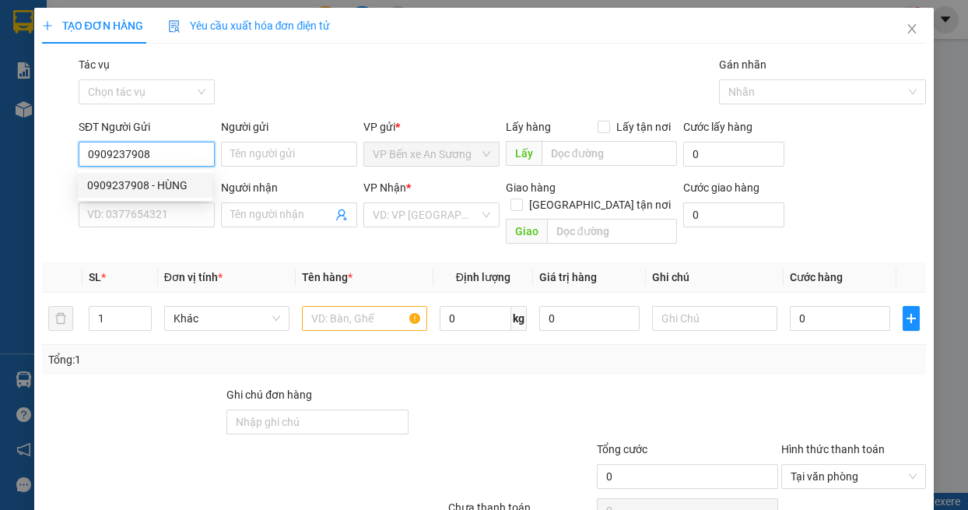
type input "THỜI"
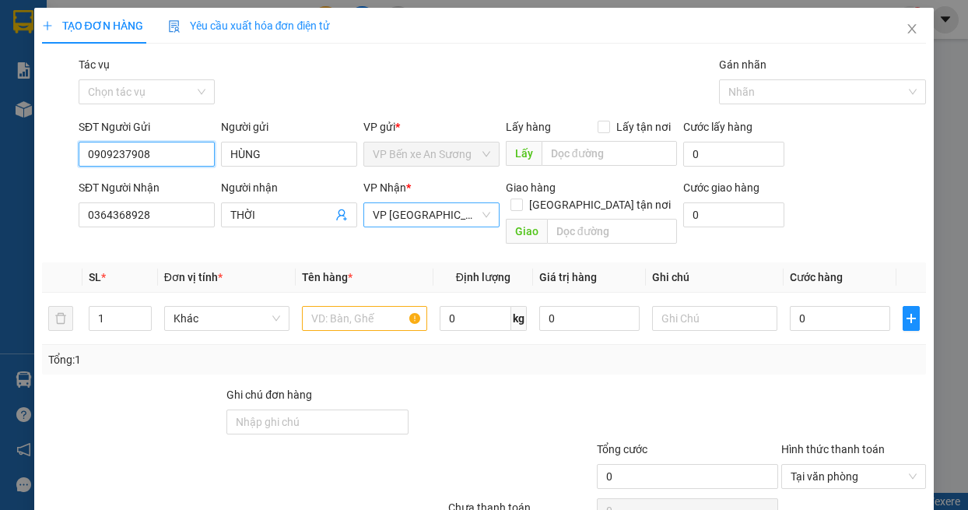
type input "30.000"
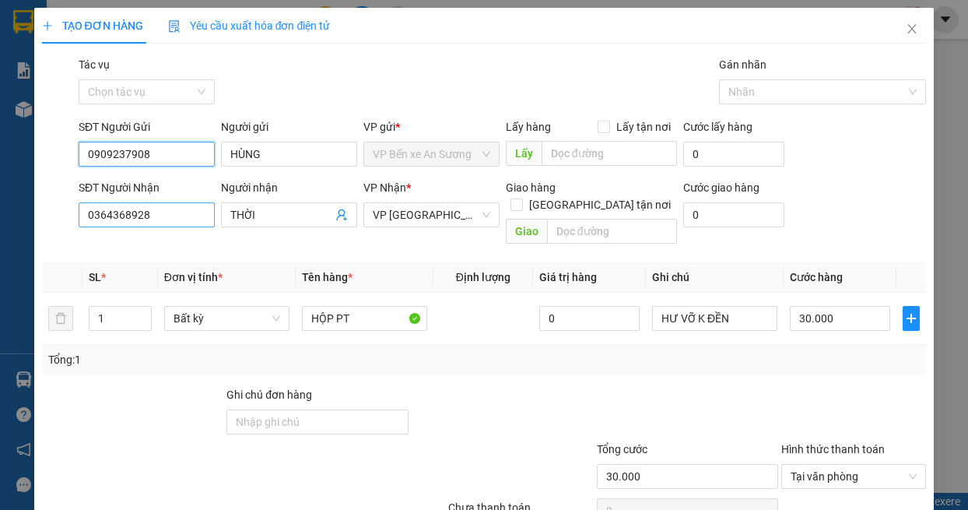
type input "0909237908"
click at [164, 216] on input "0364368928" at bounding box center [147, 214] width 136 height 25
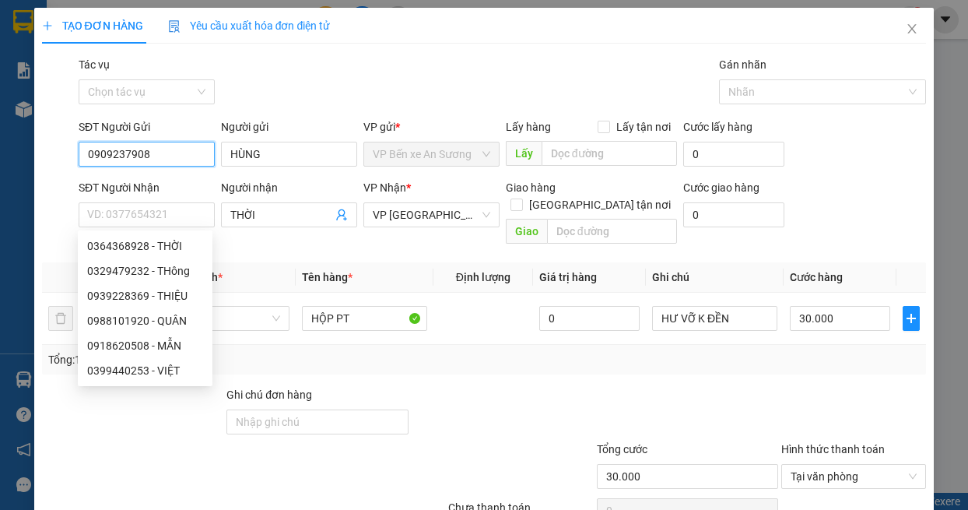
click at [156, 156] on input "0909237908" at bounding box center [147, 154] width 136 height 25
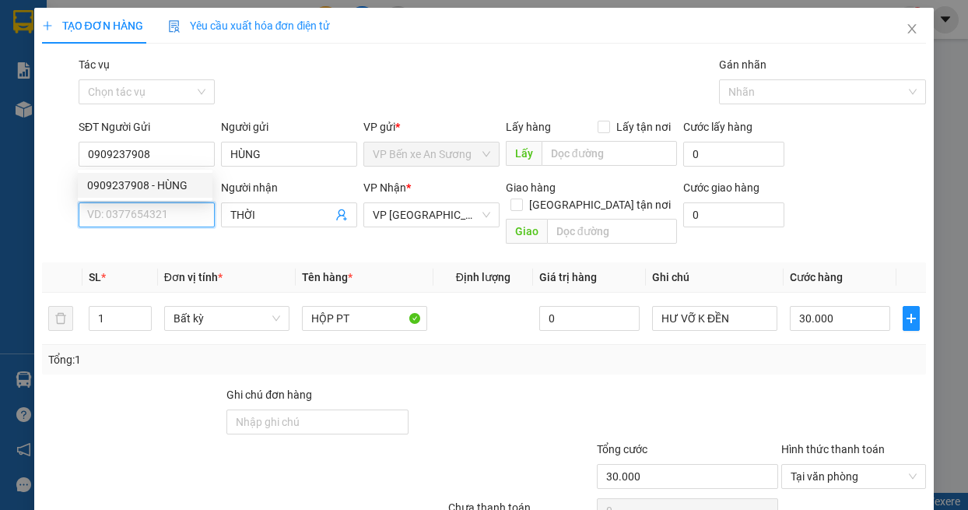
click at [153, 214] on input "SĐT Người Nhận" at bounding box center [147, 214] width 136 height 25
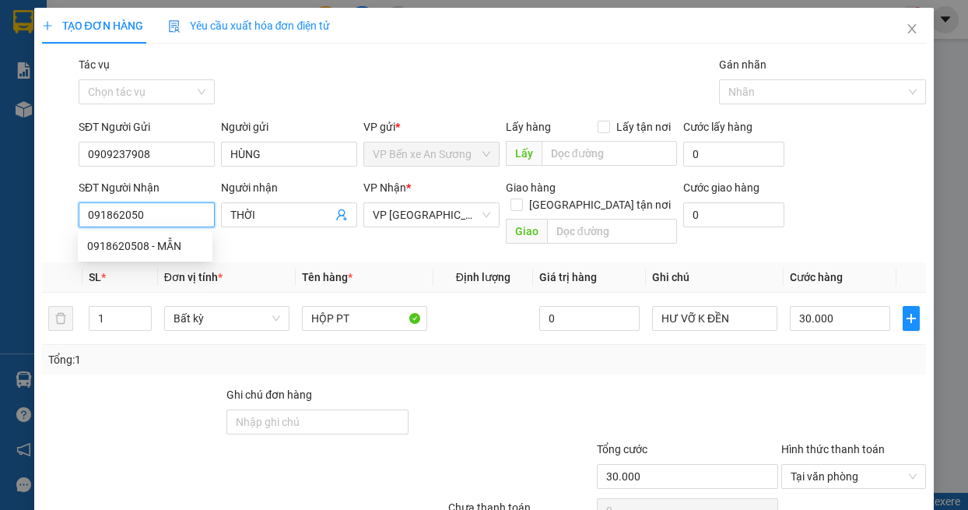
type input "0918620508"
click at [136, 247] on div "0918620508 - MẪN" at bounding box center [145, 245] width 116 height 17
type input "MẪN"
type input "0918620508"
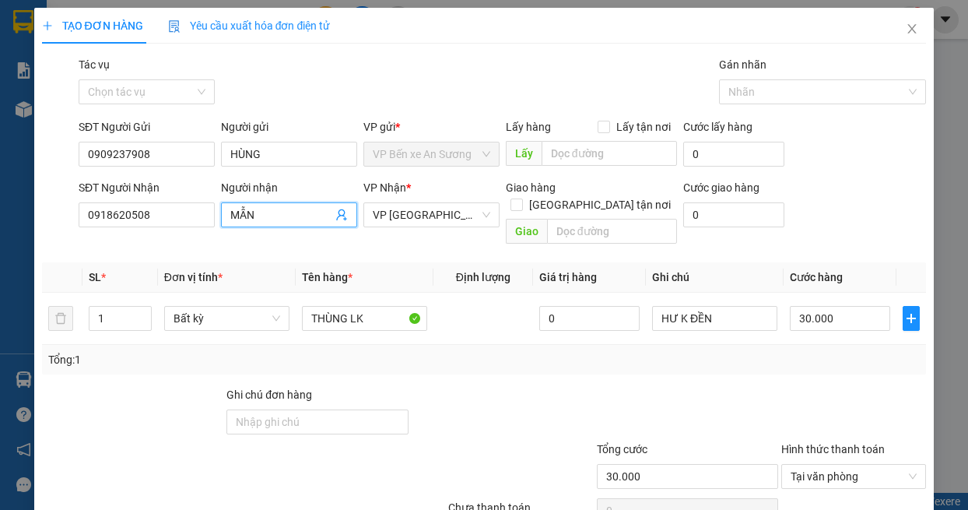
click at [272, 210] on input "MẪN" at bounding box center [281, 214] width 102 height 17
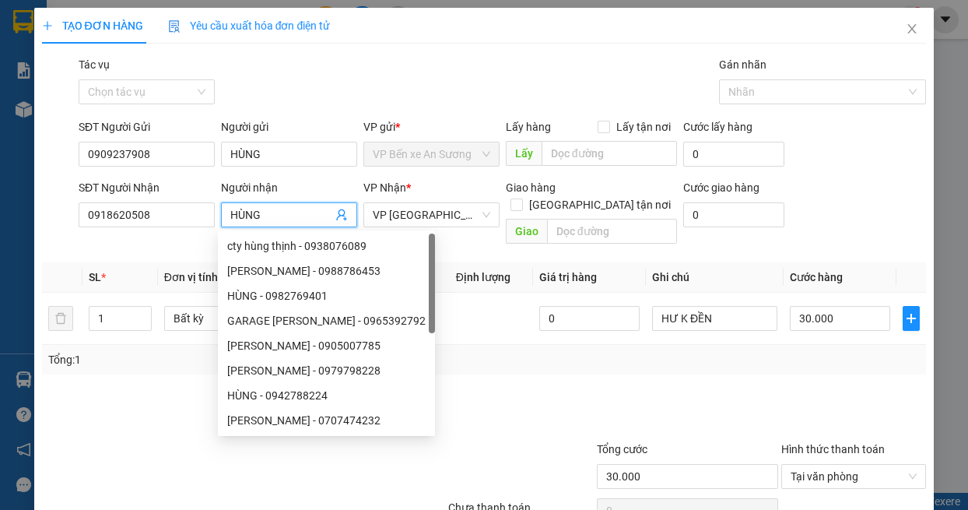
type input "HÙNG"
click at [585, 351] on div "Tổng: 1" at bounding box center [484, 359] width 873 height 17
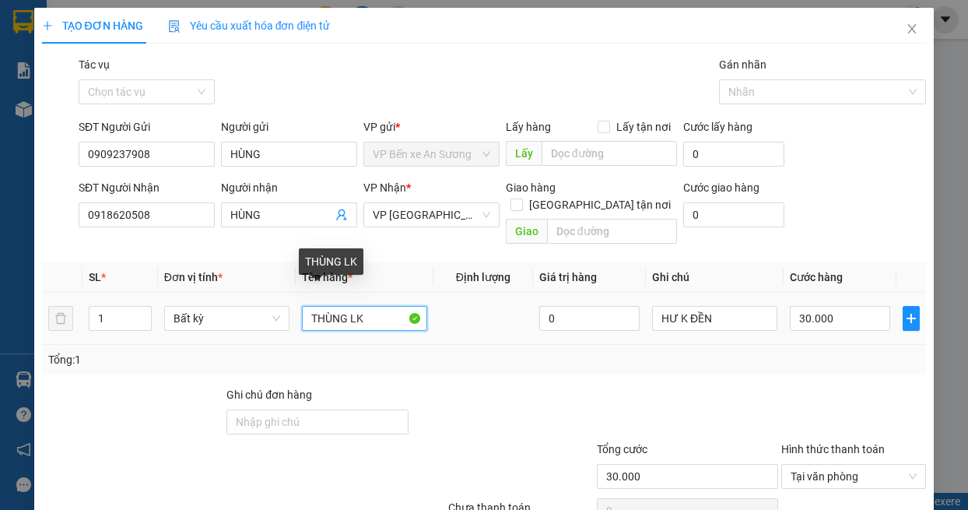
click at [368, 306] on input "THÙNG LK" at bounding box center [364, 318] width 125 height 25
type input "THÙNG DT"
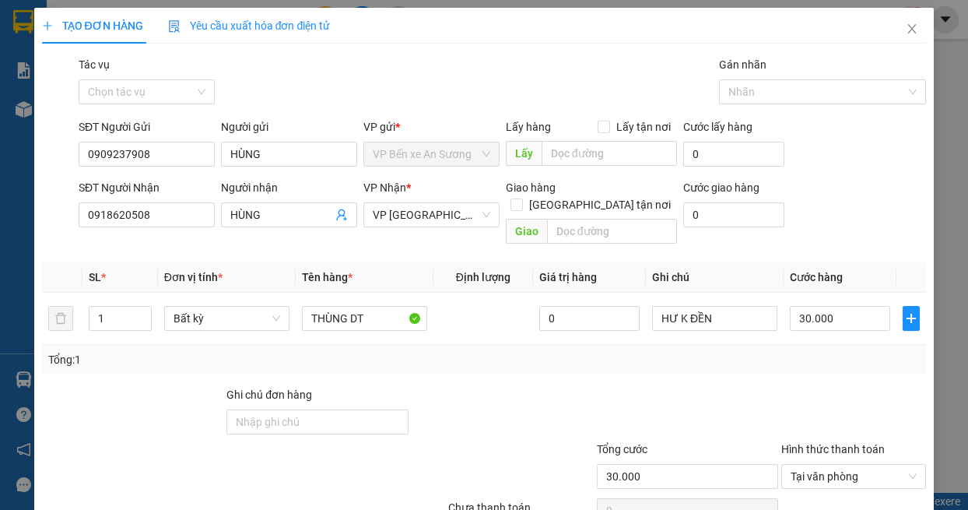
click at [786, 345] on div "Tổng: 1" at bounding box center [484, 360] width 885 height 30
click at [454, 215] on span "VP [GEOGRAPHIC_DATA]" at bounding box center [432, 214] width 118 height 23
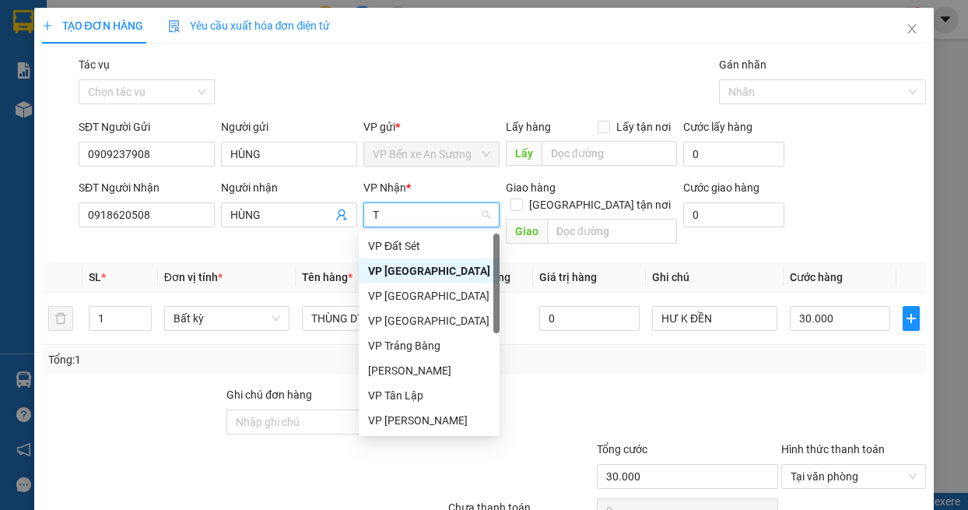
type input "TN"
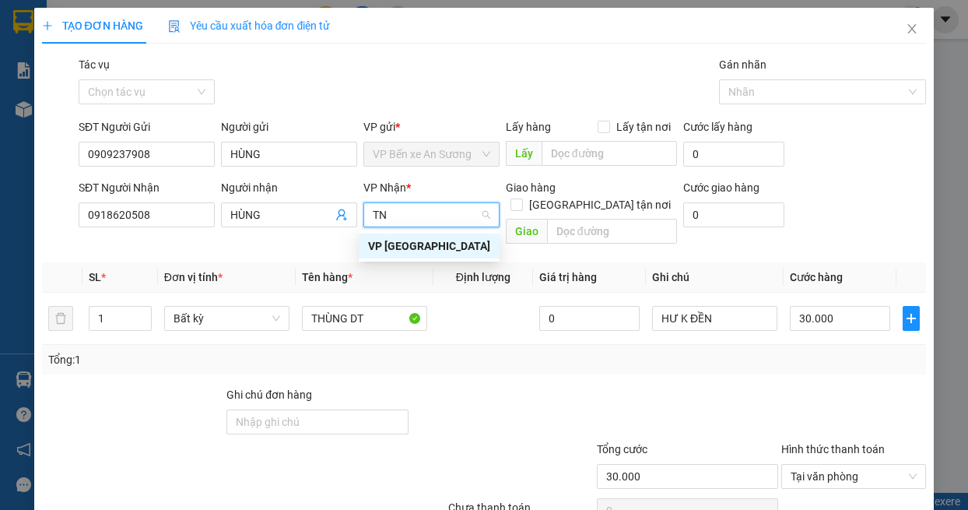
click at [443, 242] on div "VP [GEOGRAPHIC_DATA]" at bounding box center [429, 245] width 122 height 17
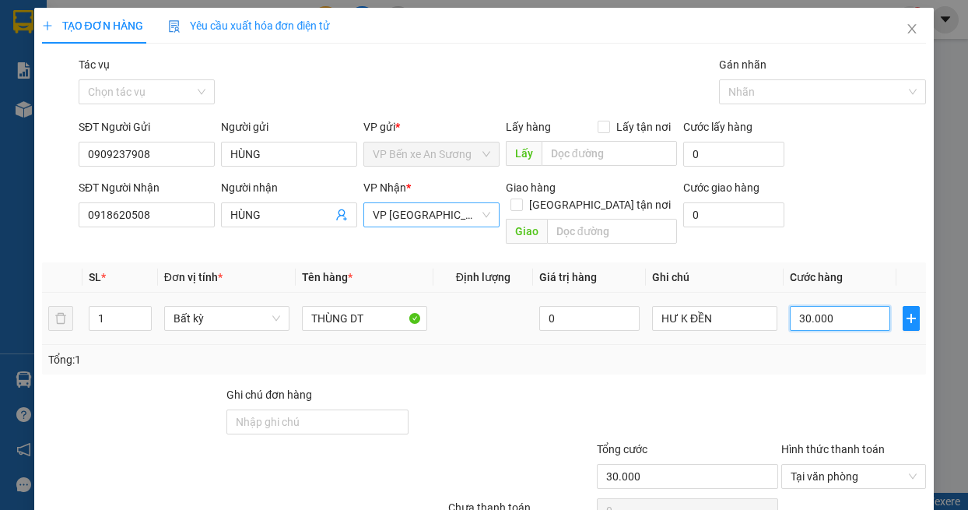
click at [842, 306] on input "30.000" at bounding box center [840, 318] width 100 height 25
type input "5"
type input "55"
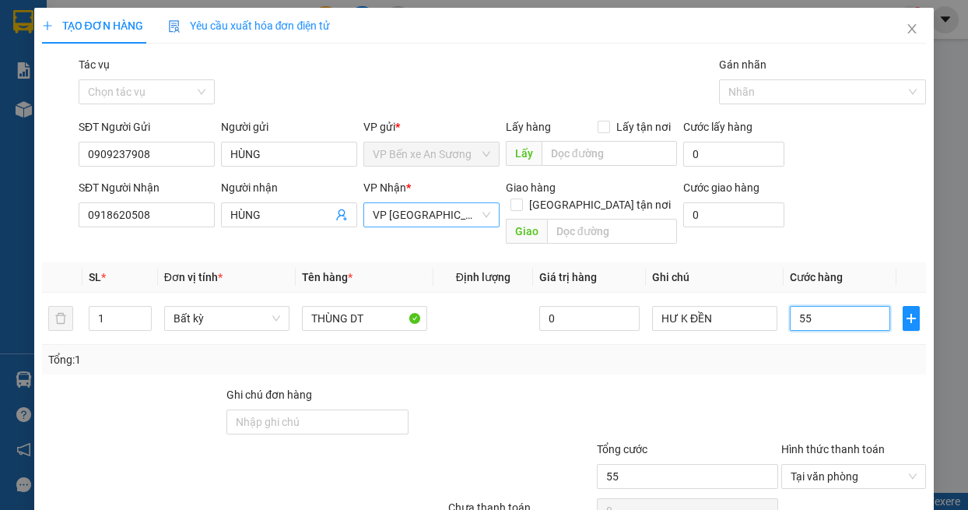
type input "55"
click at [823, 351] on div "Tổng: 1" at bounding box center [484, 359] width 873 height 17
type input "55.000"
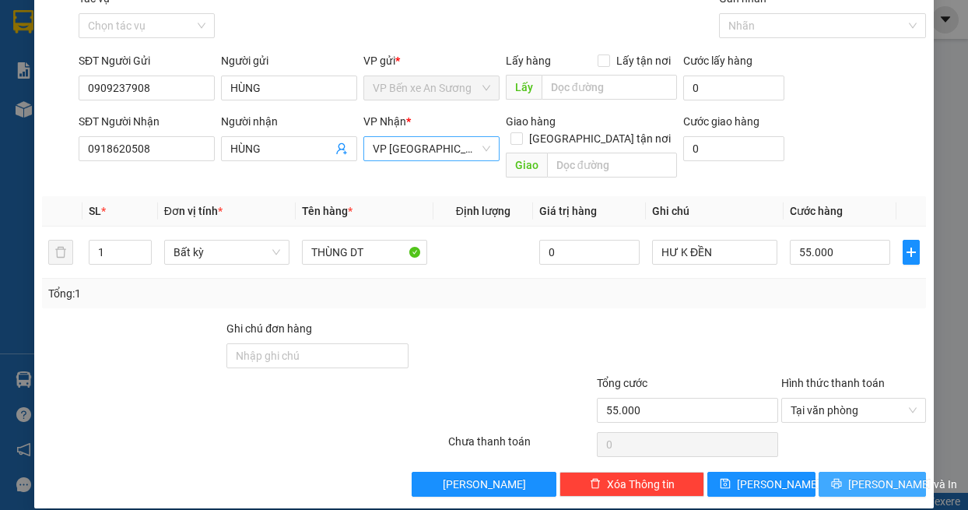
click at [838, 479] on icon "printer" at bounding box center [836, 484] width 10 height 10
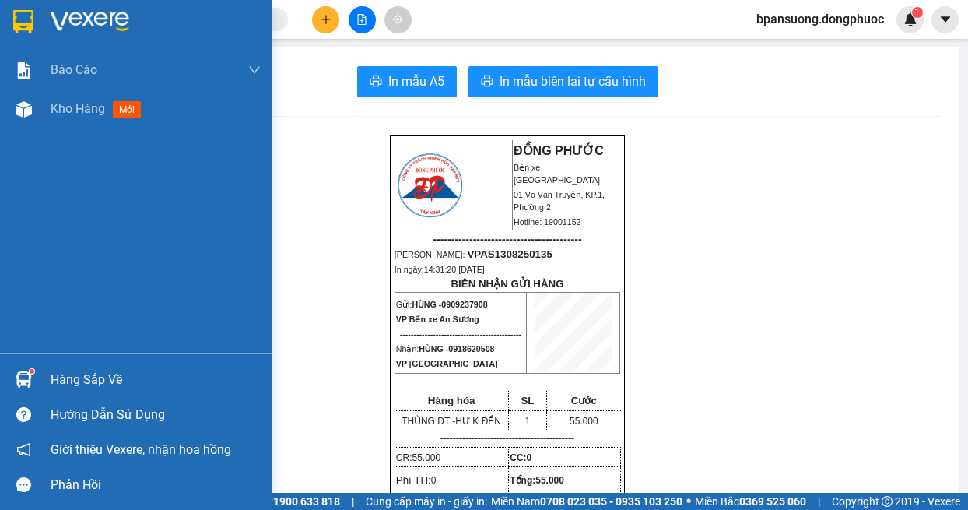
click at [41, 374] on div "Hàng sắp về" at bounding box center [136, 379] width 272 height 35
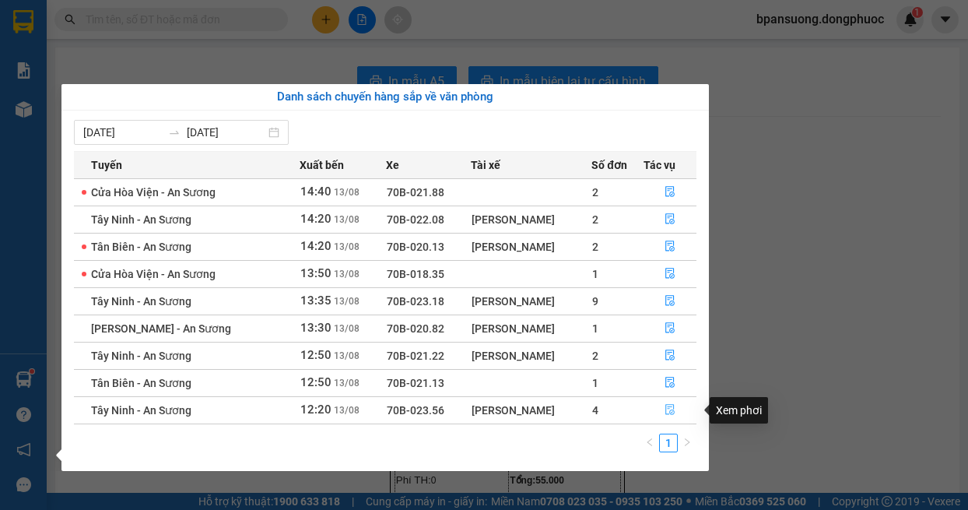
click at [670, 411] on icon "file-done" at bounding box center [669, 410] width 9 height 11
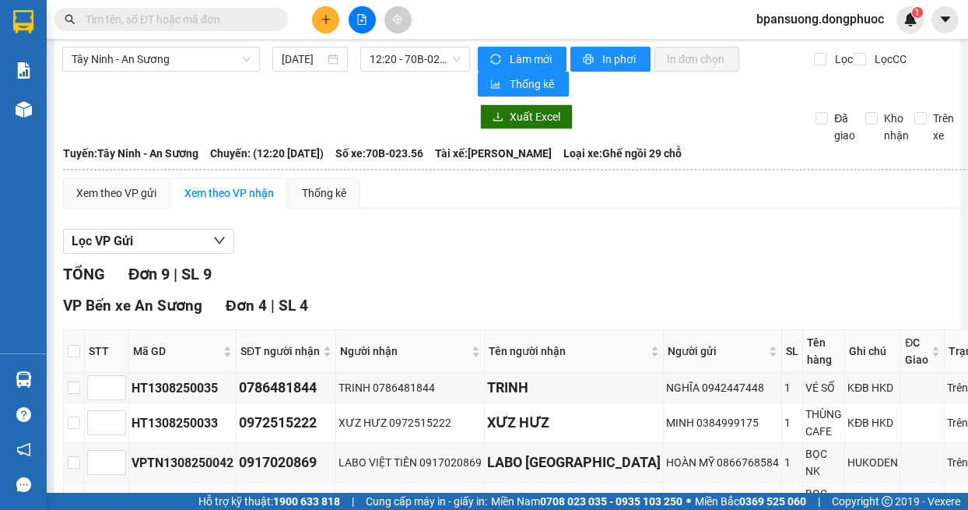
scroll to position [163, 0]
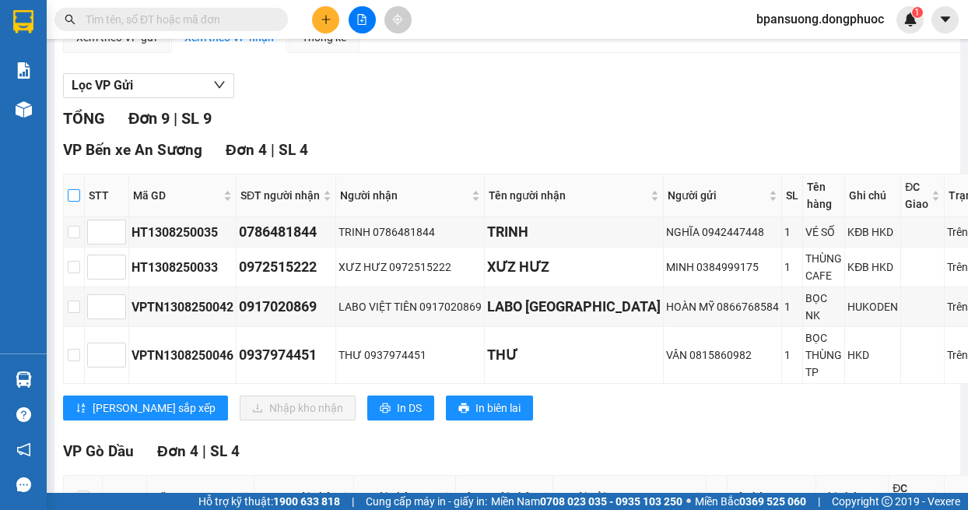
click at [70, 197] on input "checkbox" at bounding box center [74, 195] width 12 height 12
checkbox input "true"
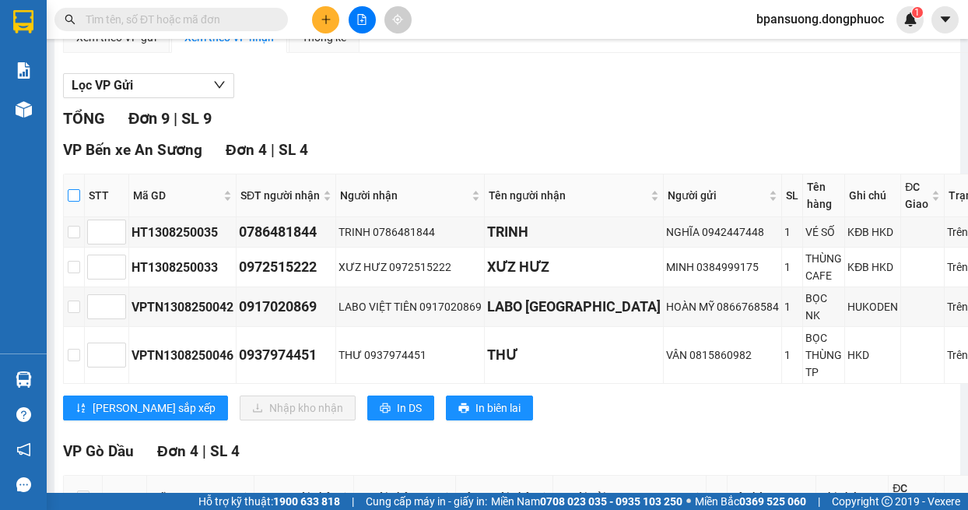
checkbox input "true"
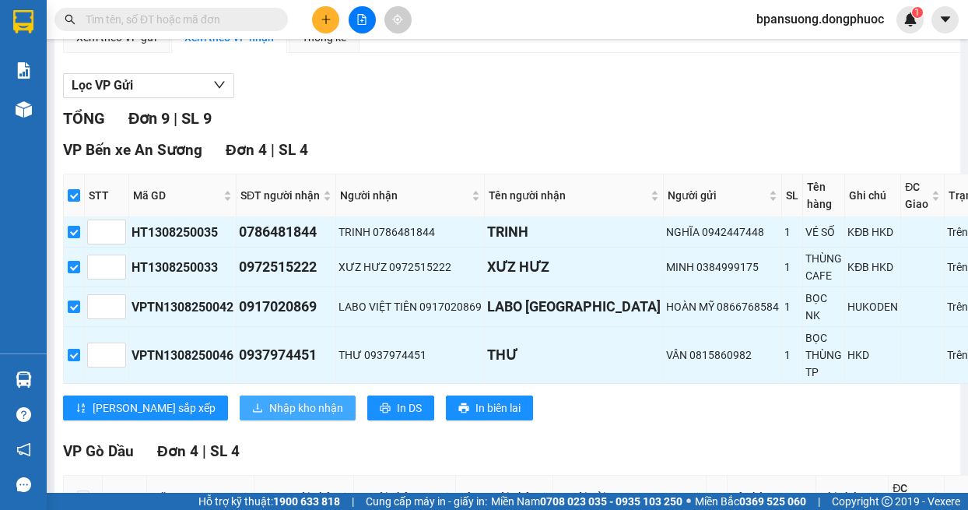
click at [269, 400] on span "Nhập kho nhận" at bounding box center [306, 407] width 74 height 17
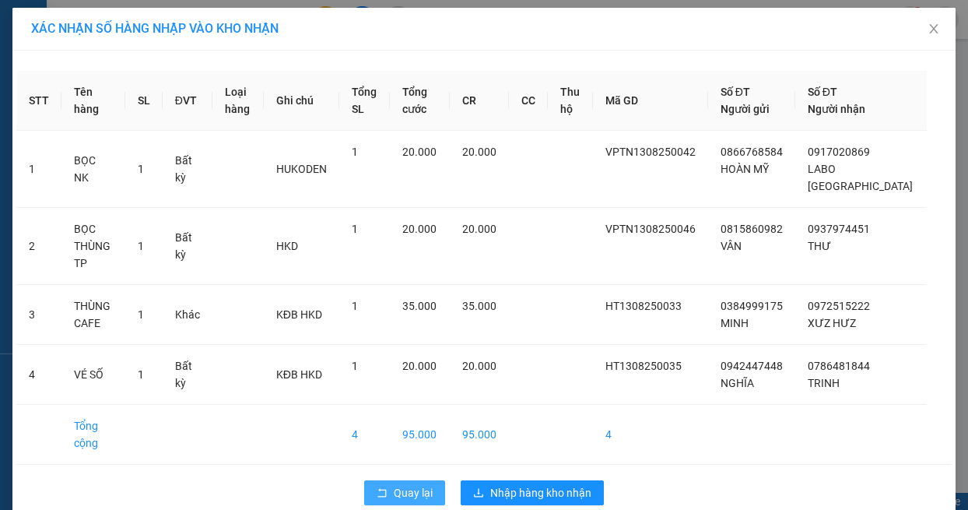
click at [414, 484] on span "Quay lại" at bounding box center [413, 492] width 39 height 17
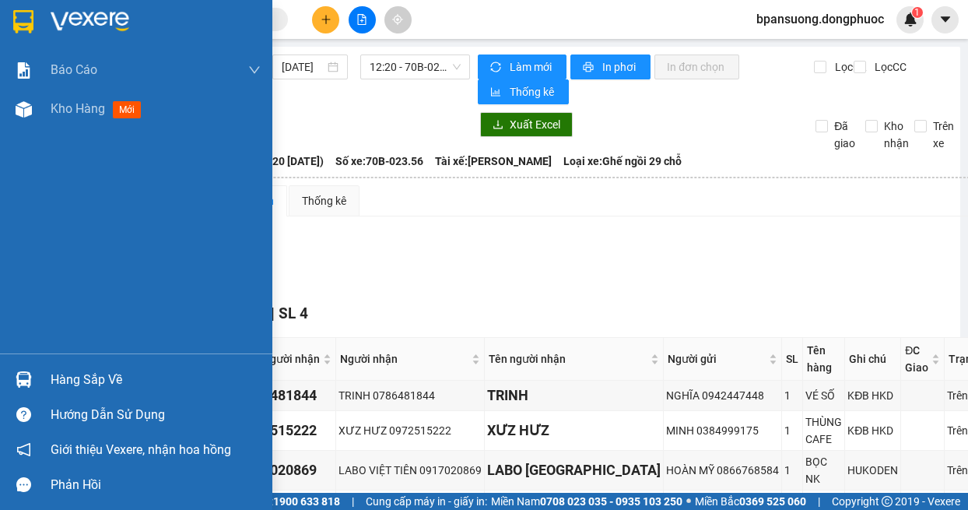
drag, startPoint x: 33, startPoint y: 381, endPoint x: 62, endPoint y: 352, distance: 41.8
click at [32, 382] on div at bounding box center [23, 379] width 27 height 27
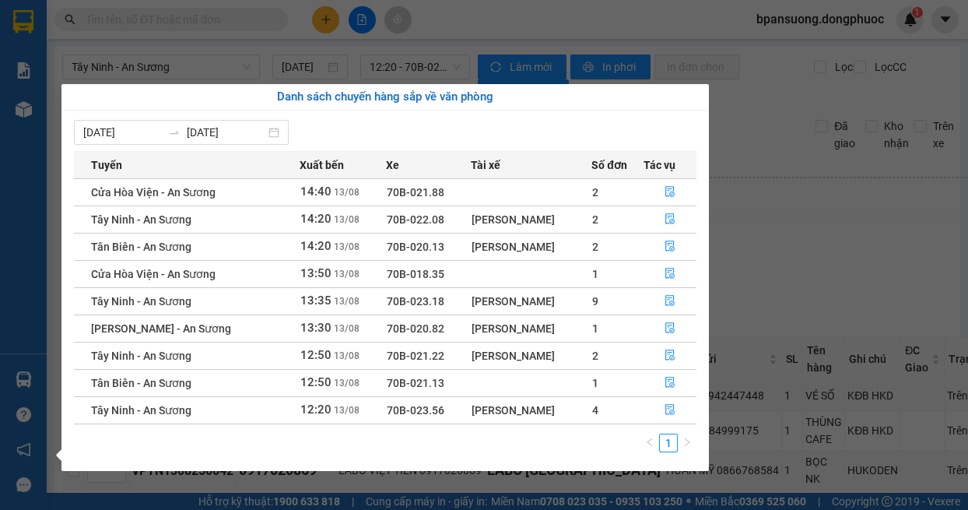
click at [809, 242] on section "Kết quả tìm kiếm ( 23 ) Bộ lọc Mã ĐH Trạng thái Món hàng Tổng cước Chưa cước Nh…" at bounding box center [484, 255] width 968 height 510
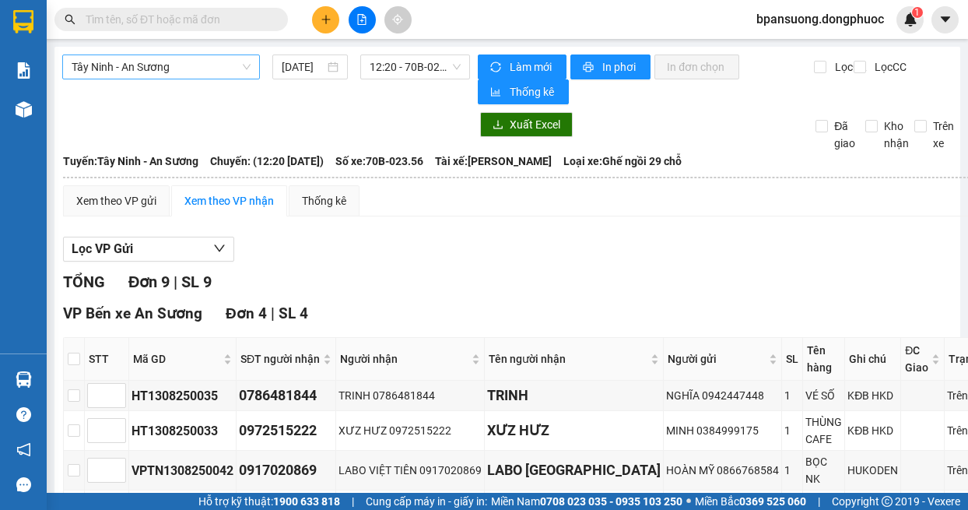
click at [162, 62] on span "Tây Ninh - An Sương" at bounding box center [161, 66] width 179 height 23
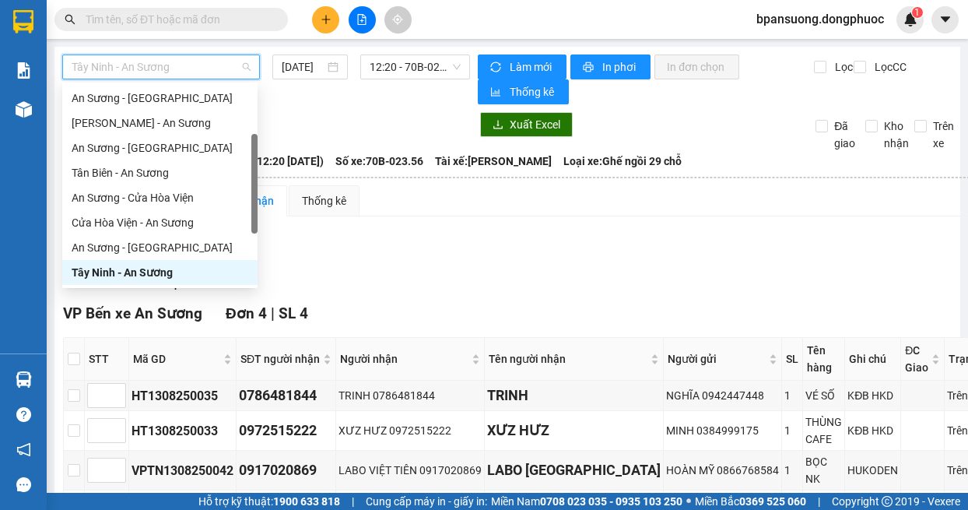
scroll to position [156, 0]
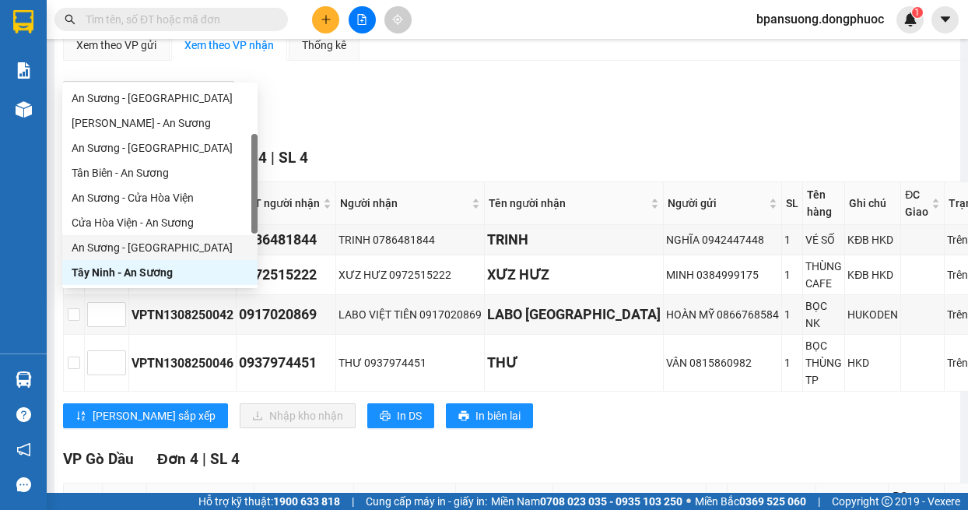
click at [149, 255] on div "An Sương - [GEOGRAPHIC_DATA]" at bounding box center [160, 247] width 177 height 17
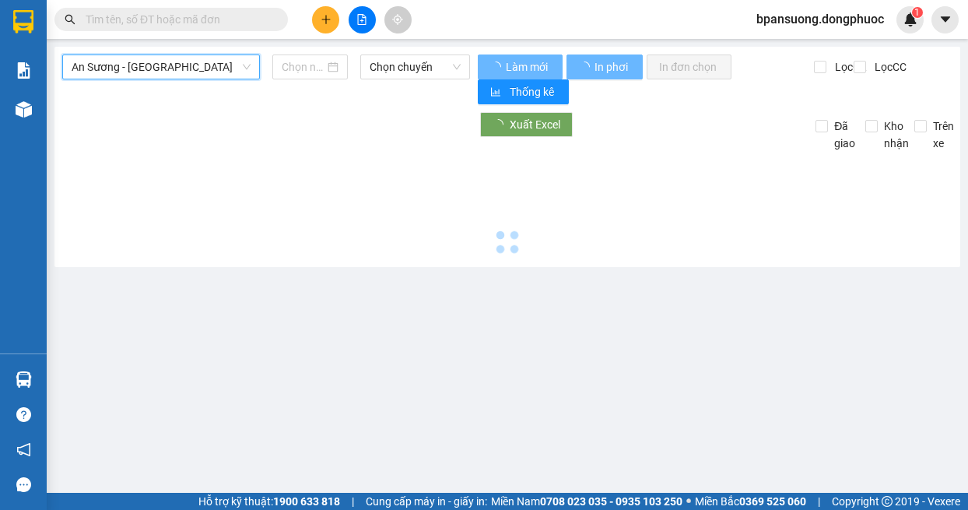
scroll to position [0, 0]
type input "[DATE]"
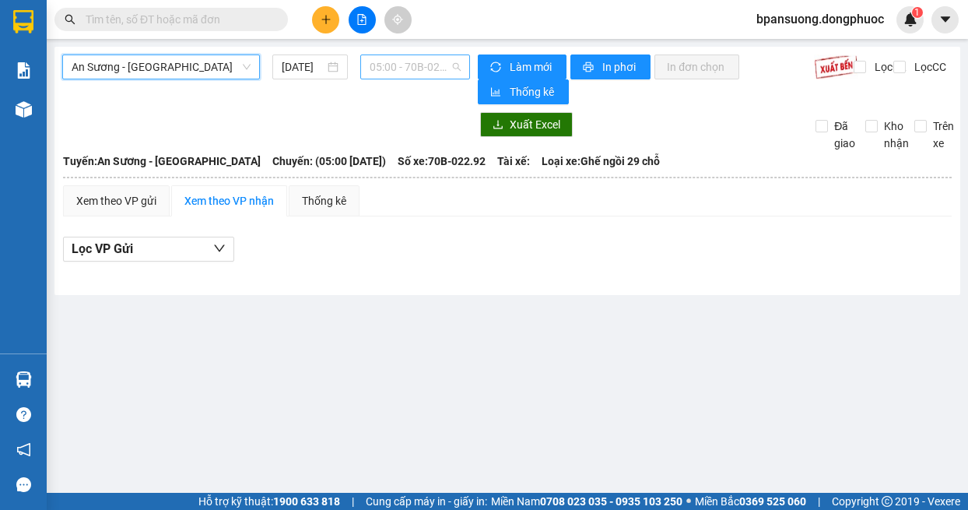
click at [409, 65] on span "05:00 - 70B-022.92" at bounding box center [416, 66] width 92 height 23
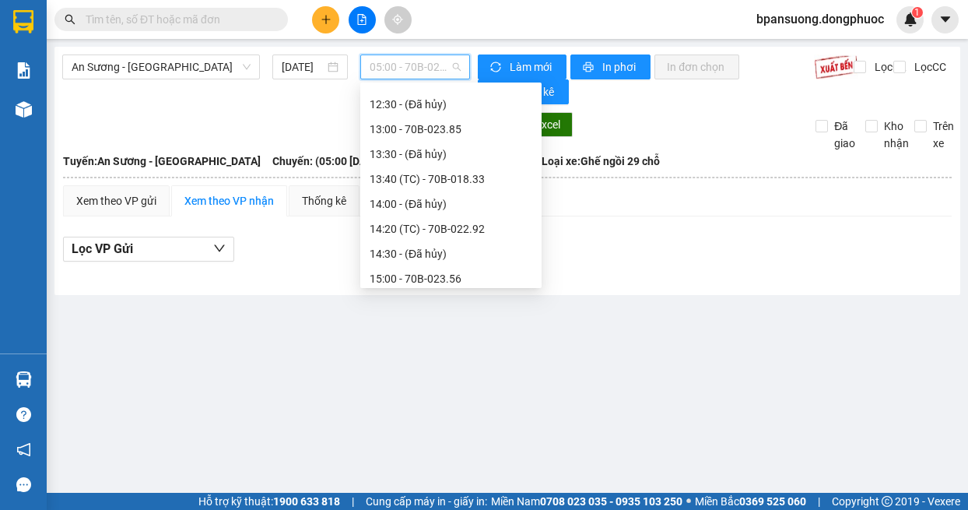
scroll to position [623, 0]
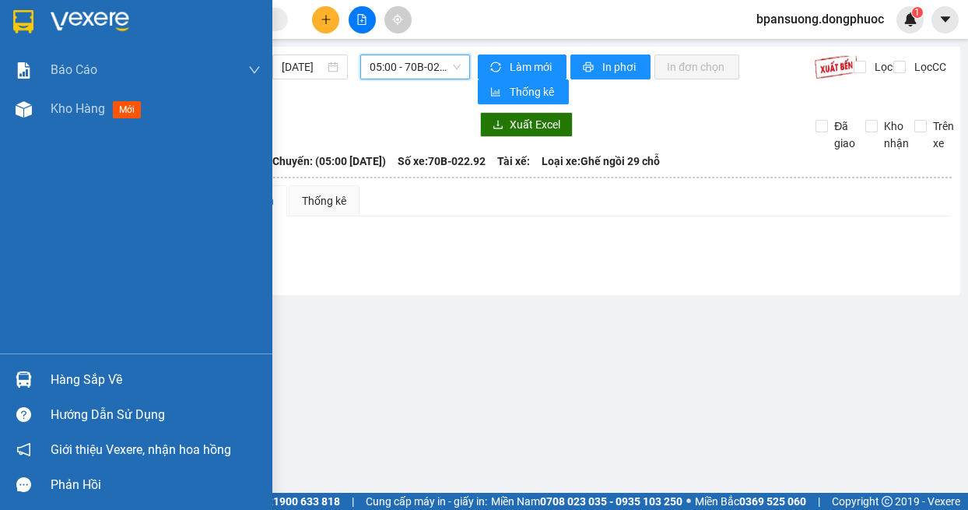
click at [58, 377] on div "Hàng sắp về" at bounding box center [156, 379] width 210 height 23
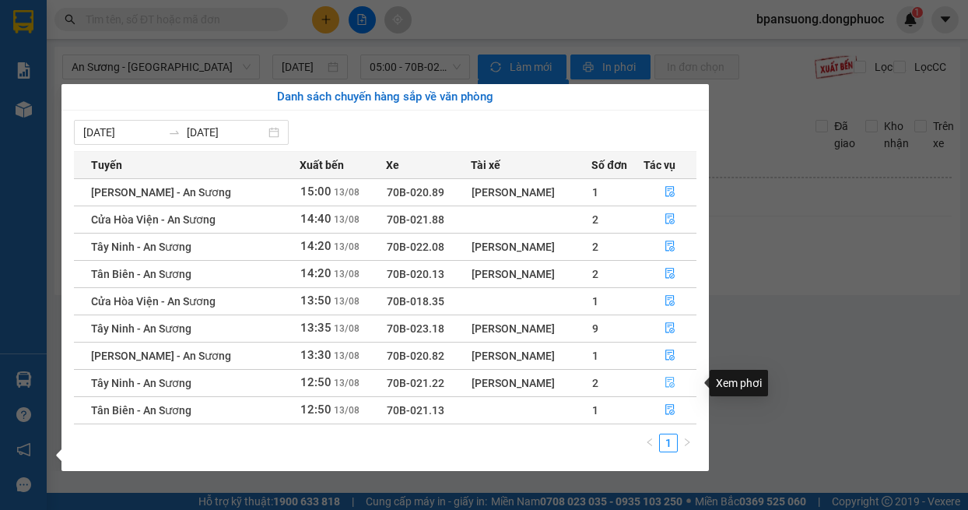
click at [671, 383] on icon "file-done" at bounding box center [669, 382] width 9 height 11
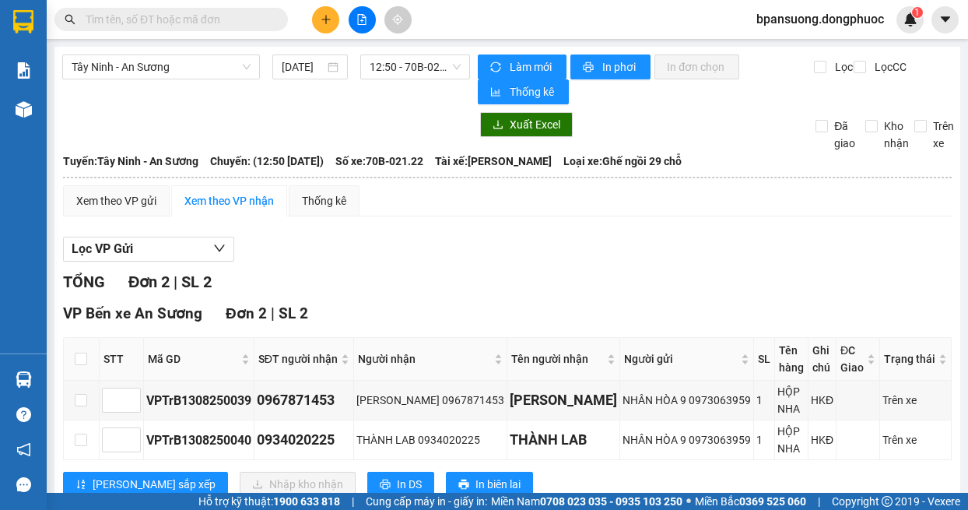
scroll to position [47, 0]
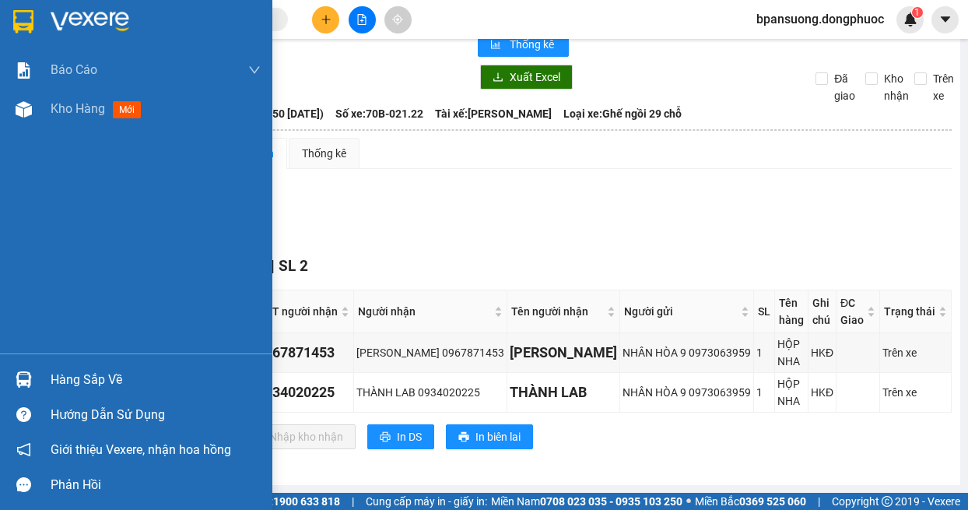
click at [9, 379] on div "Hàng sắp về" at bounding box center [136, 379] width 272 height 35
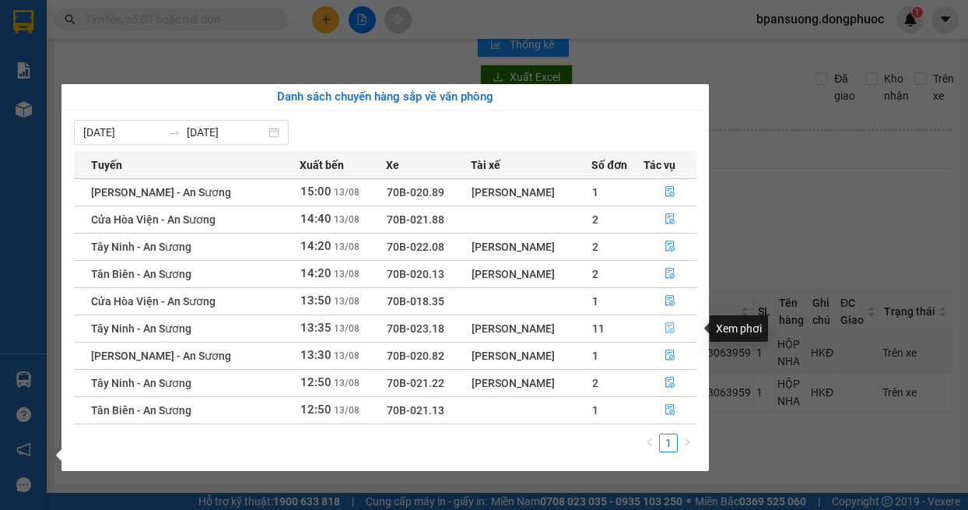
click at [670, 327] on icon "file-done" at bounding box center [670, 327] width 11 height 11
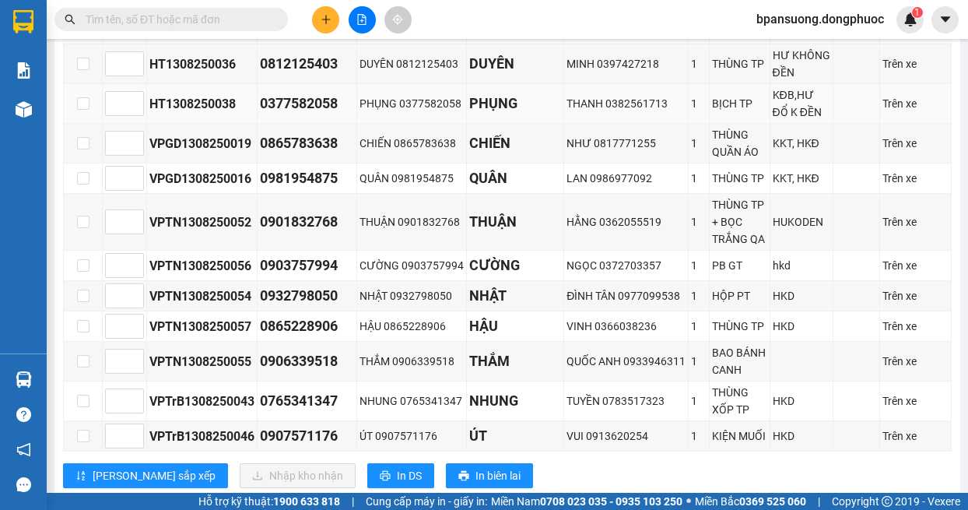
scroll to position [203, 0]
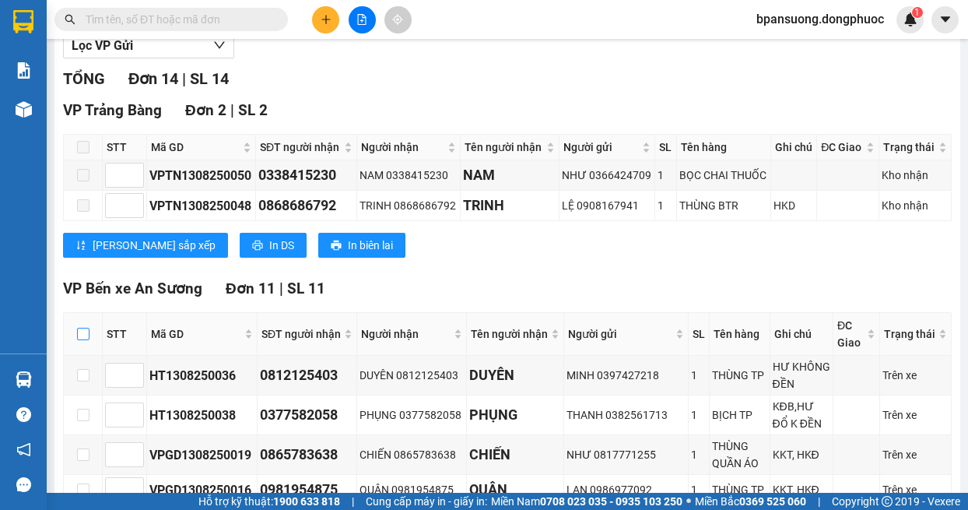
click at [86, 331] on input "checkbox" at bounding box center [83, 334] width 12 height 12
checkbox input "true"
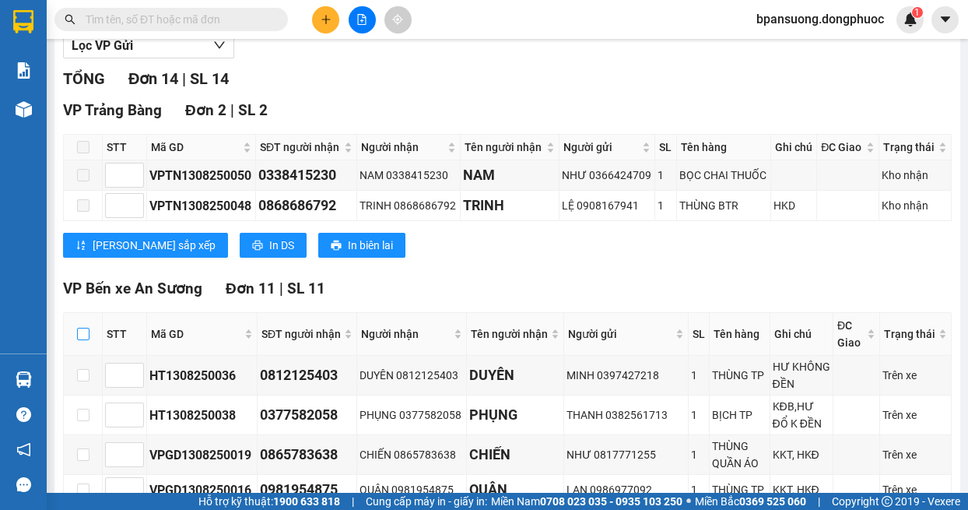
checkbox input "true"
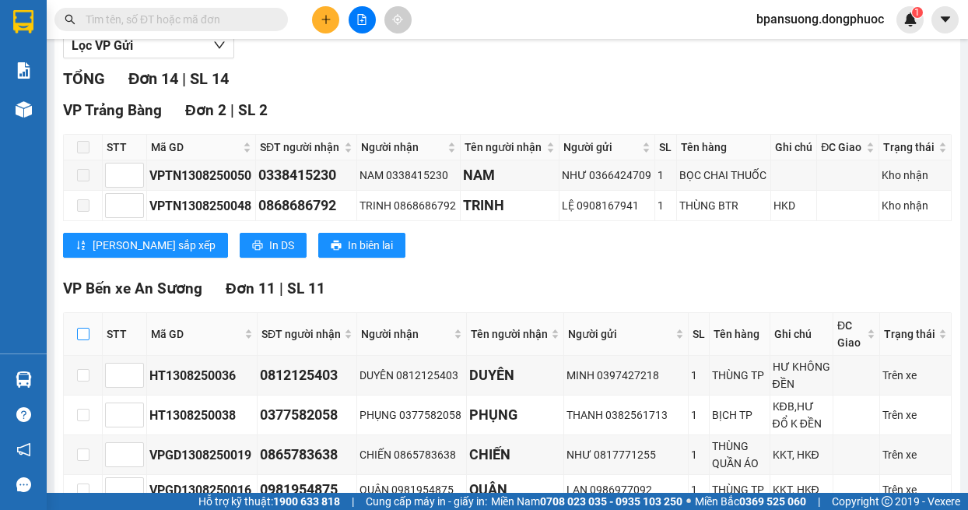
checkbox input "true"
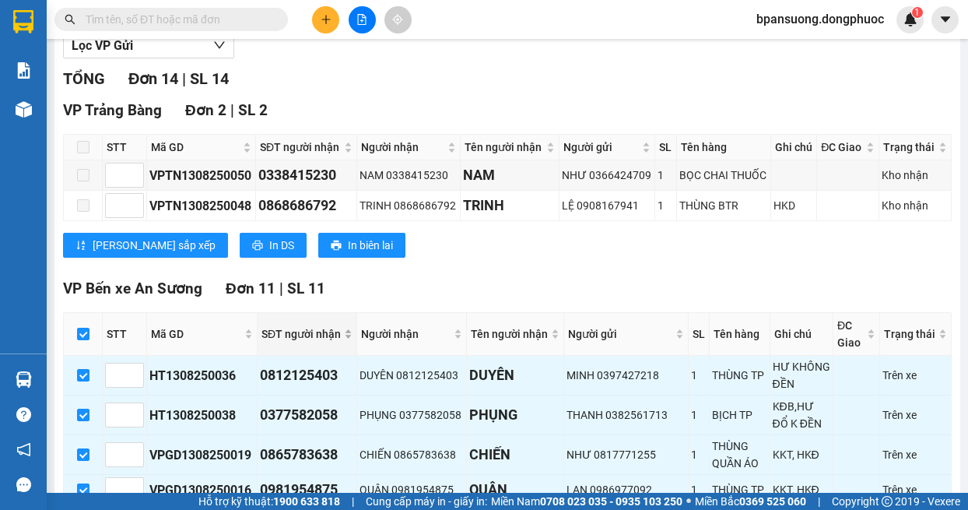
scroll to position [781, 0]
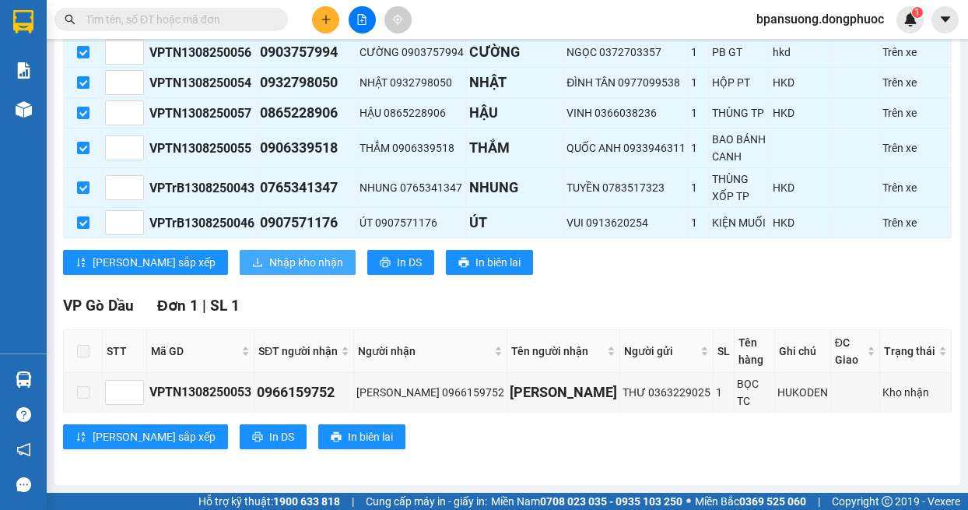
click at [269, 271] on span "Nhập kho nhận" at bounding box center [306, 262] width 74 height 17
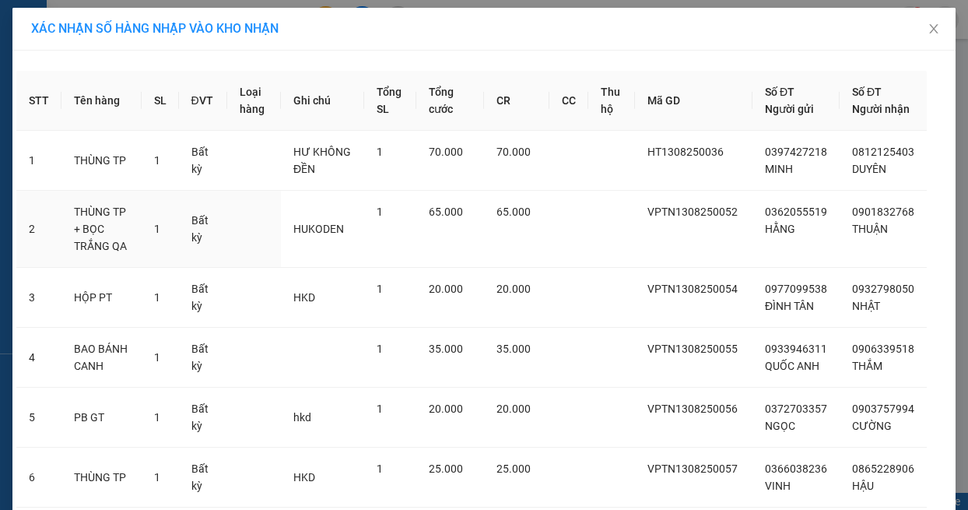
scroll to position [428, 0]
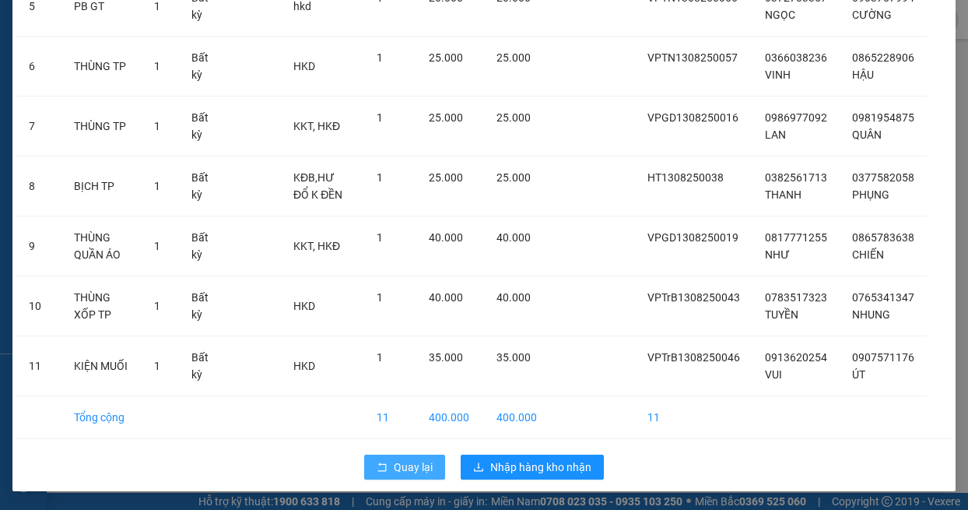
click at [394, 472] on span "Quay lại" at bounding box center [413, 466] width 39 height 17
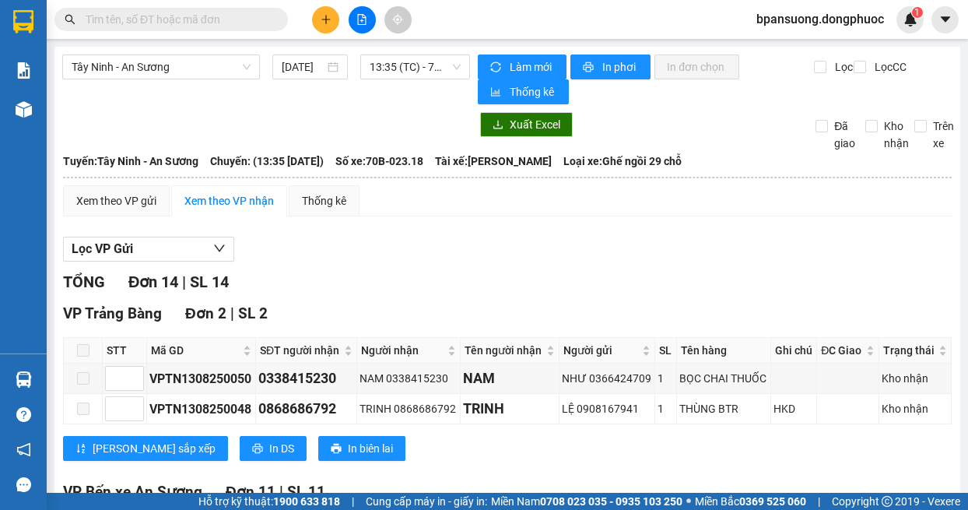
scroll to position [623, 0]
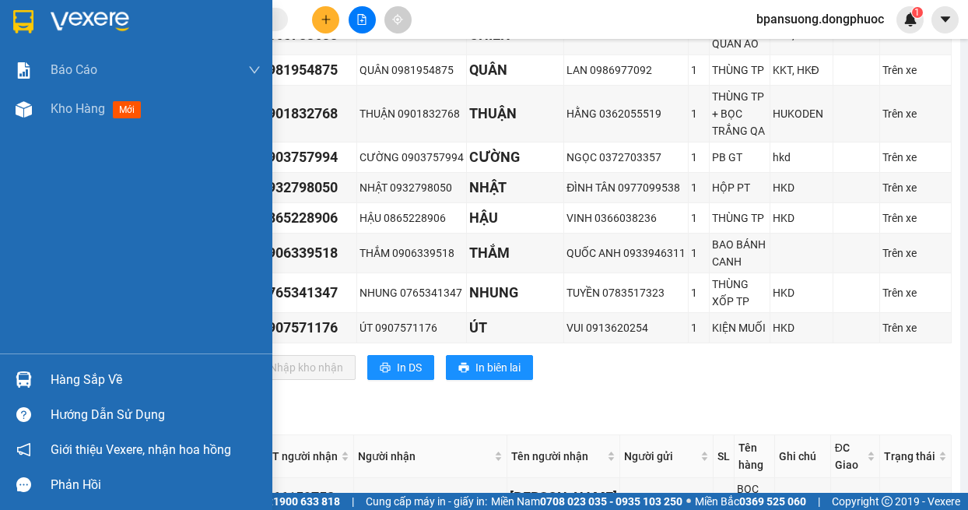
click at [64, 376] on div "Hàng sắp về" at bounding box center [156, 379] width 210 height 23
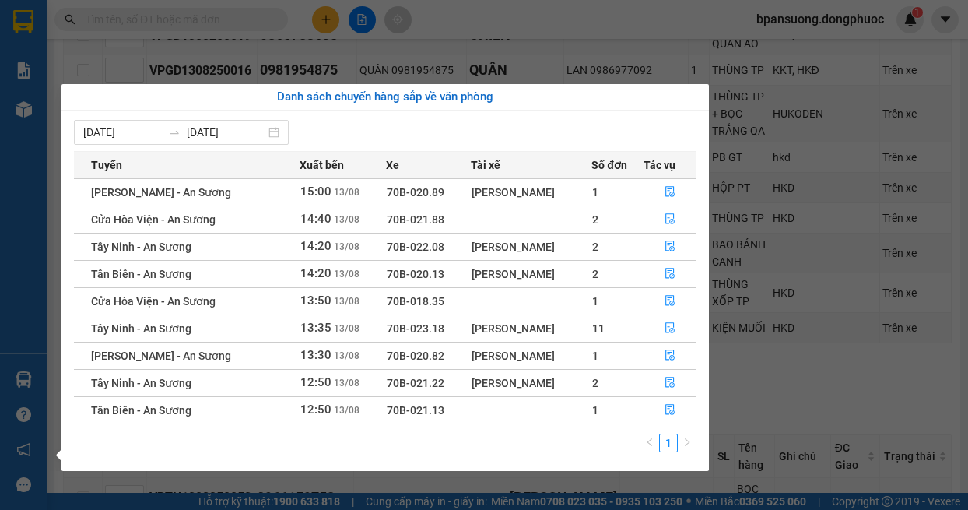
click at [352, 18] on section "Kết quả tìm kiếm ( 23 ) Bộ lọc Mã ĐH Trạng thái Món hàng Tổng cước Chưa cước Nh…" at bounding box center [484, 255] width 968 height 510
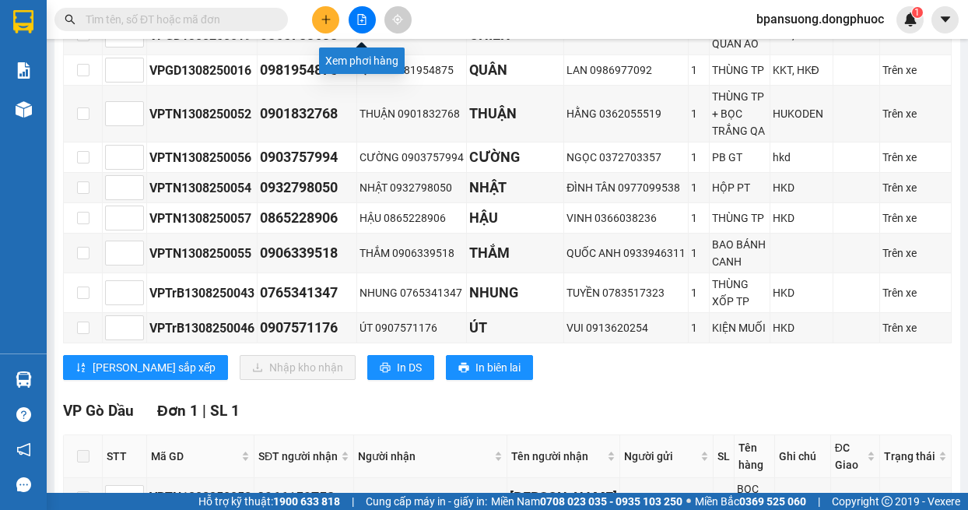
click at [355, 15] on button at bounding box center [362, 19] width 27 height 27
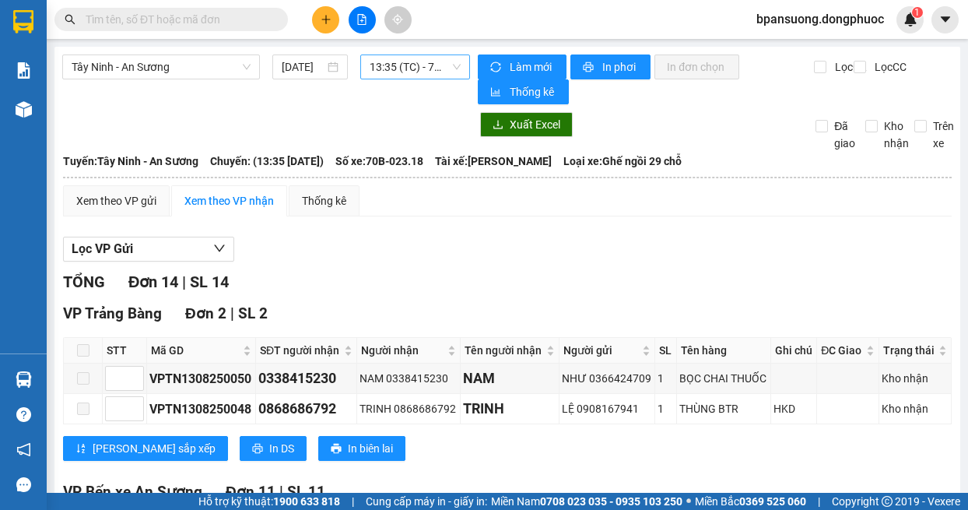
click at [388, 65] on span "13:35 (TC) - 70B-023.18" at bounding box center [416, 66] width 92 height 23
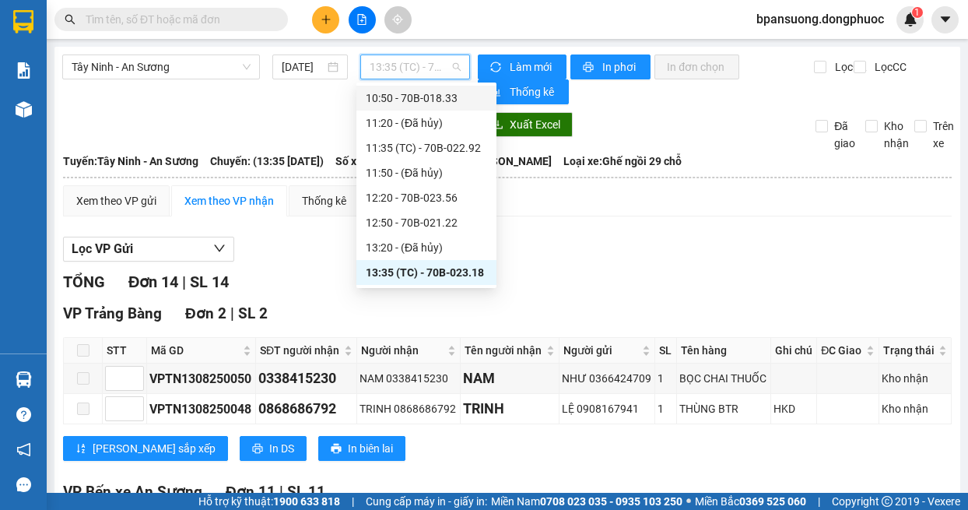
scroll to position [697, 0]
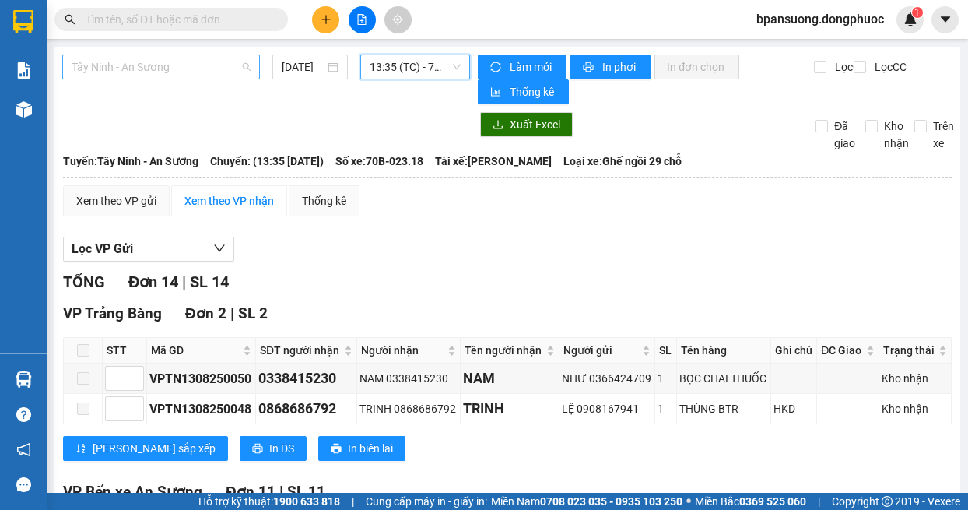
click at [241, 67] on span "Tây Ninh - An Sương" at bounding box center [161, 66] width 179 height 23
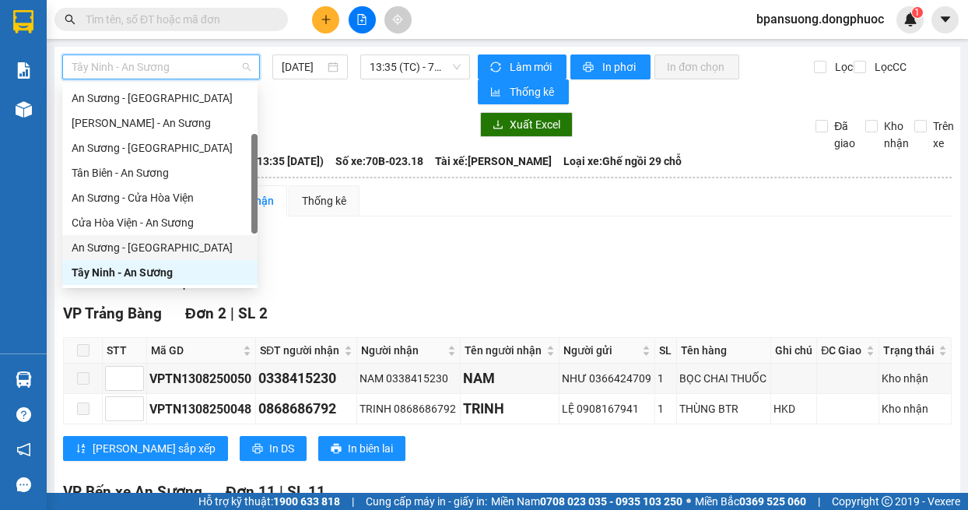
click at [170, 245] on div "An Sương - [GEOGRAPHIC_DATA]" at bounding box center [160, 247] width 177 height 17
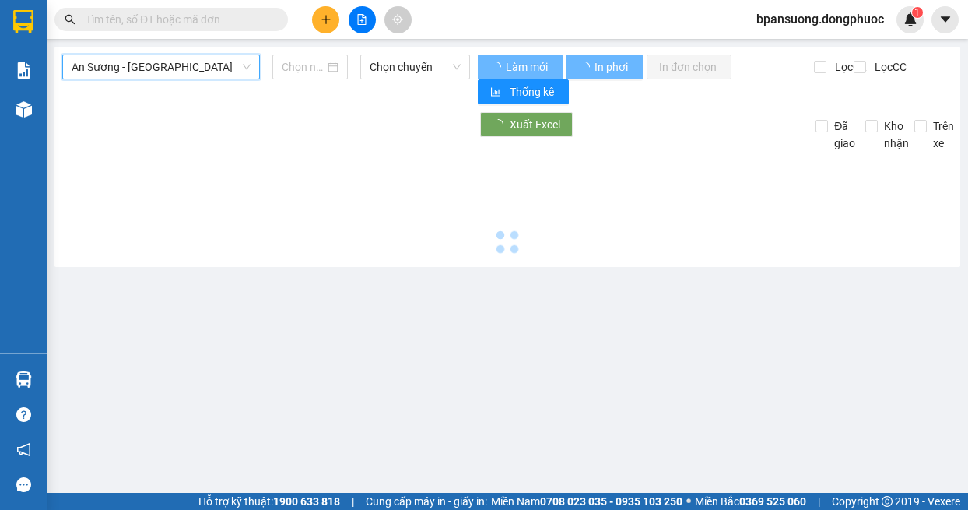
type input "[DATE]"
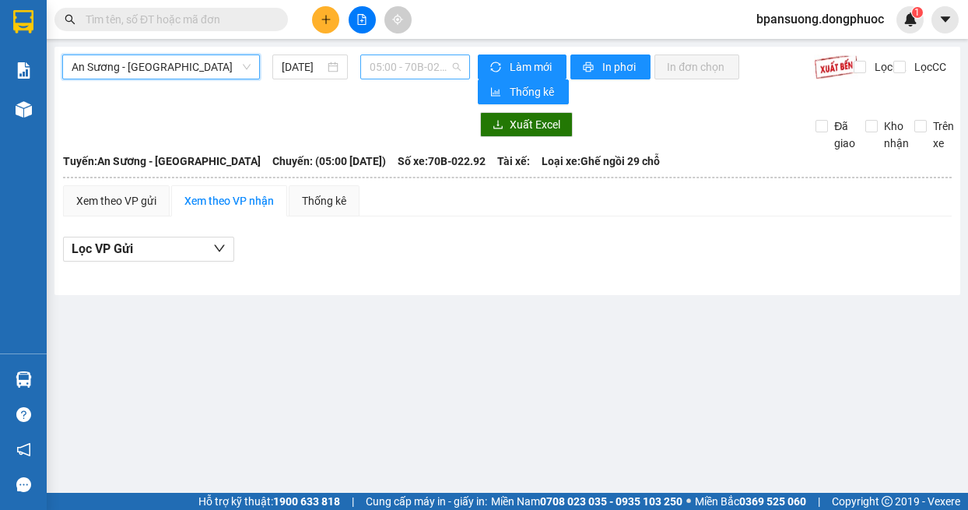
click at [413, 69] on span "05:00 - 70B-022.92" at bounding box center [416, 66] width 92 height 23
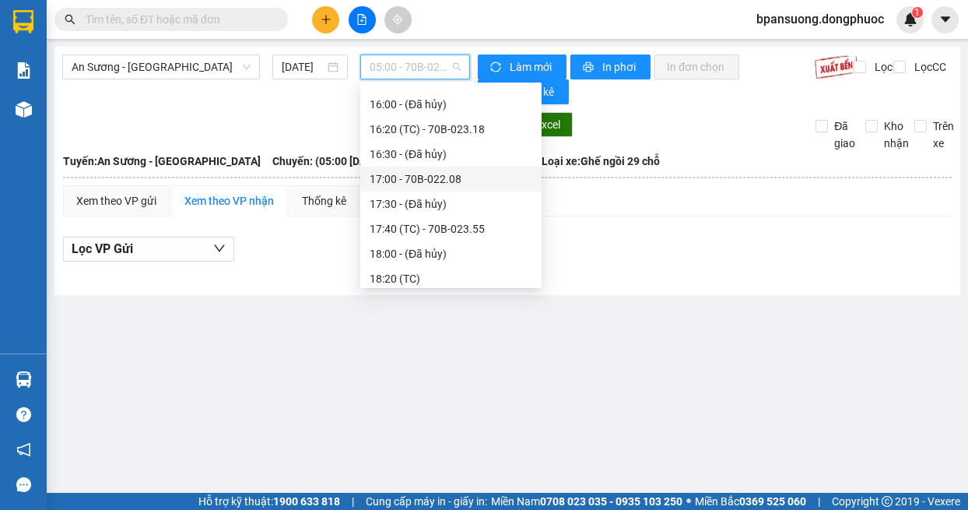
scroll to position [560, 0]
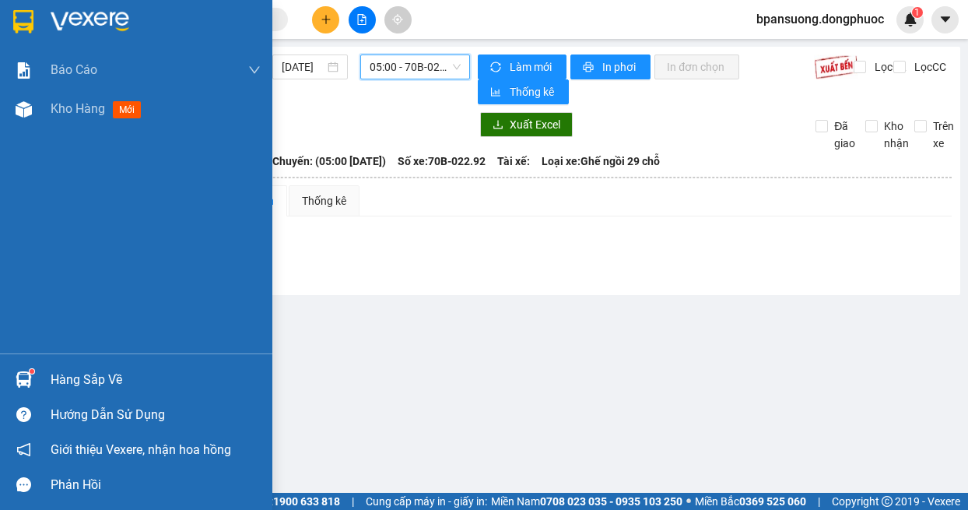
click at [19, 379] on img at bounding box center [24, 379] width 16 height 16
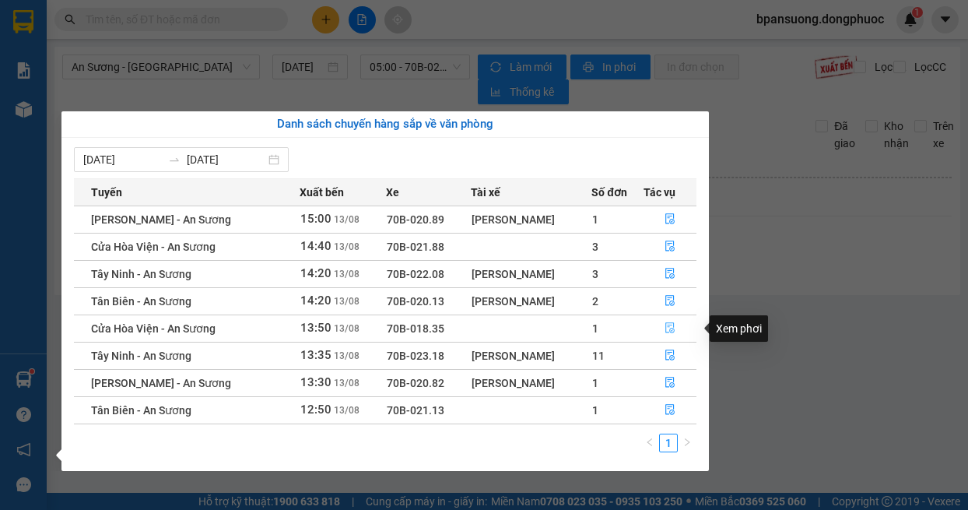
click at [672, 328] on icon "file-done" at bounding box center [670, 327] width 11 height 11
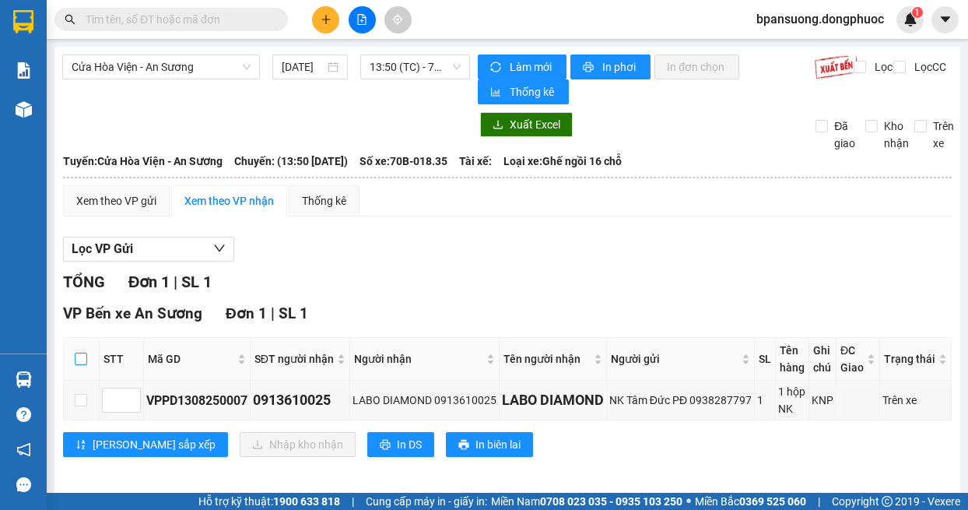
click at [75, 361] on input "checkbox" at bounding box center [81, 359] width 12 height 12
checkbox input "true"
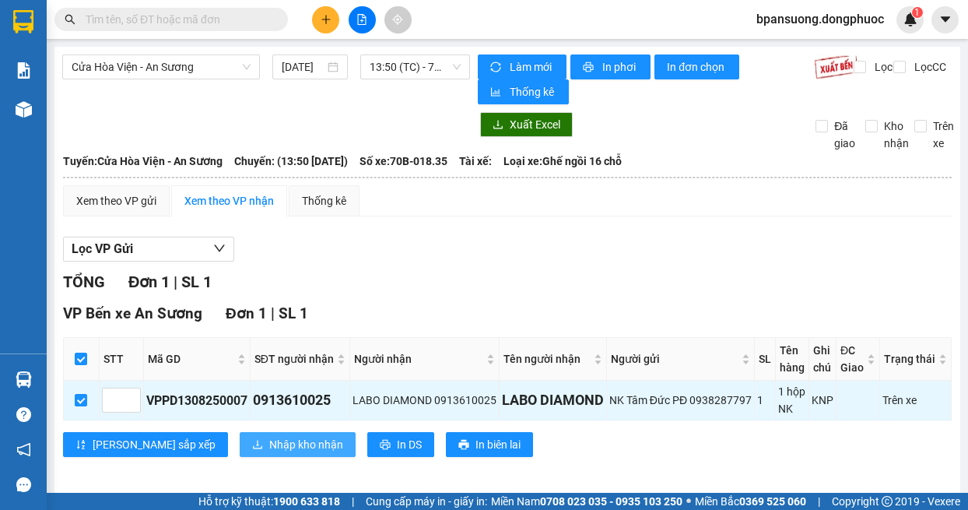
click at [269, 448] on span "Nhập kho nhận" at bounding box center [306, 444] width 74 height 17
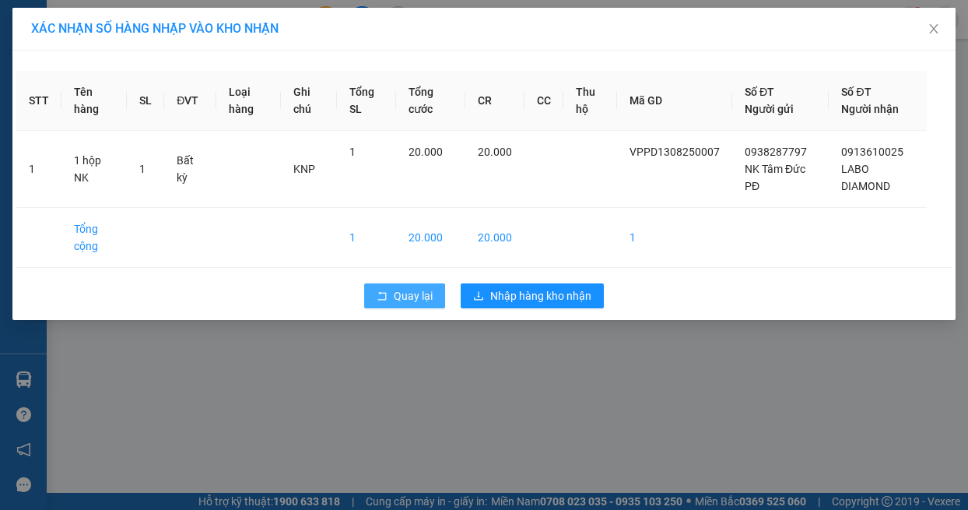
click at [405, 293] on span "Quay lại" at bounding box center [413, 295] width 39 height 17
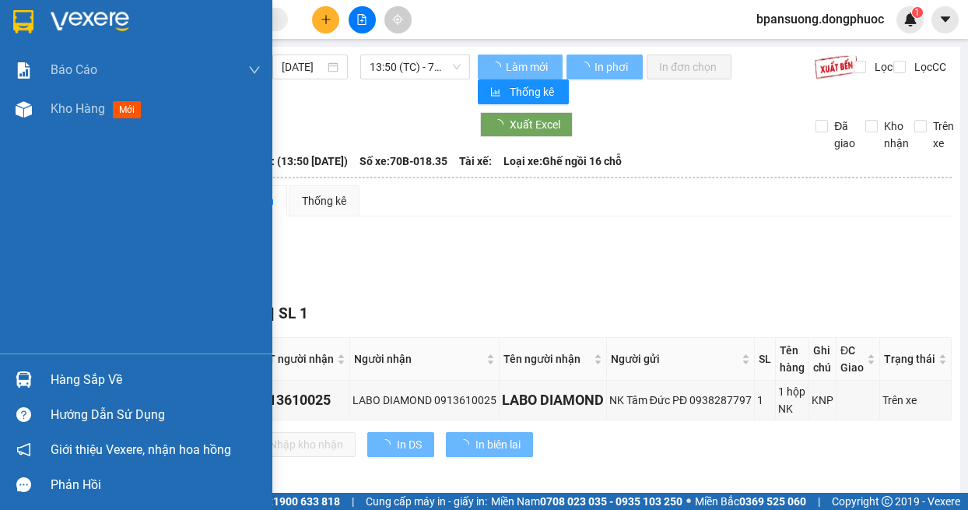
click at [38, 377] on div "Hàng sắp về" at bounding box center [136, 379] width 272 height 35
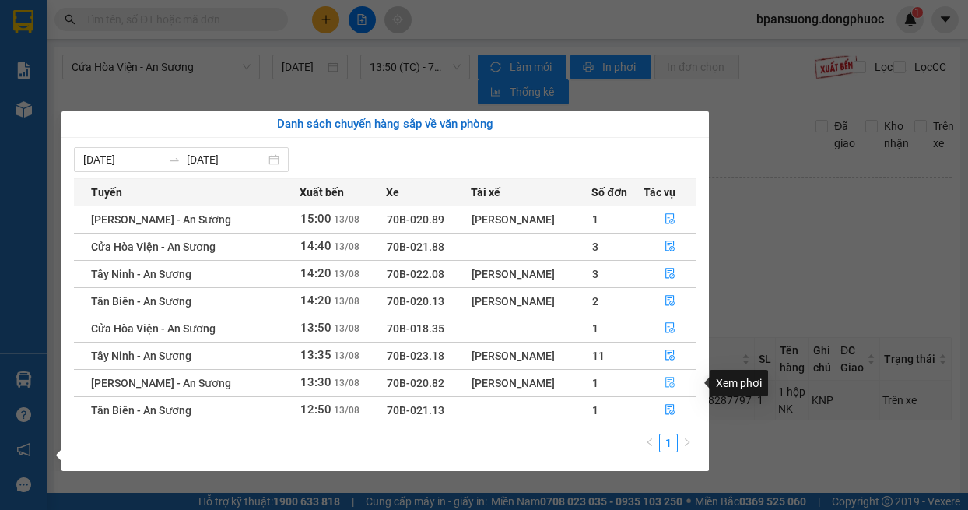
click at [671, 381] on icon "file-done" at bounding box center [670, 382] width 11 height 11
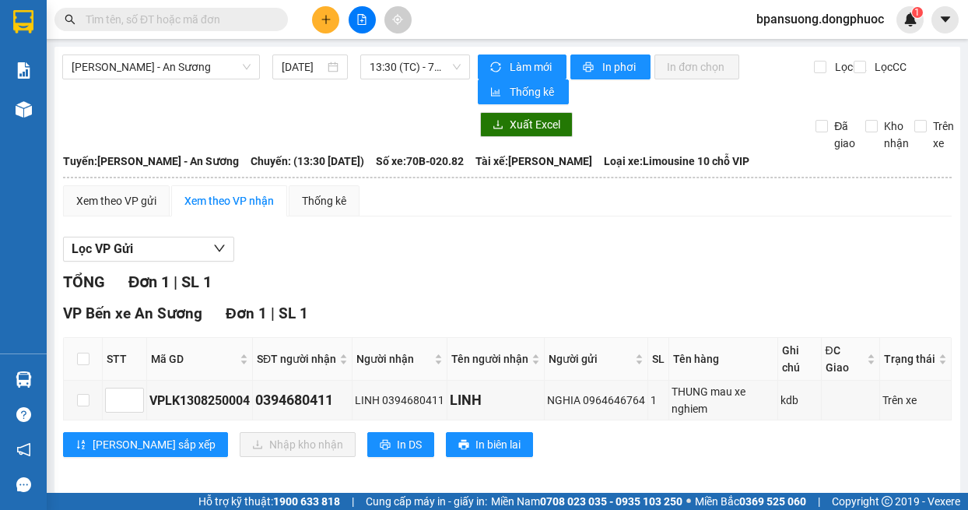
scroll to position [8, 0]
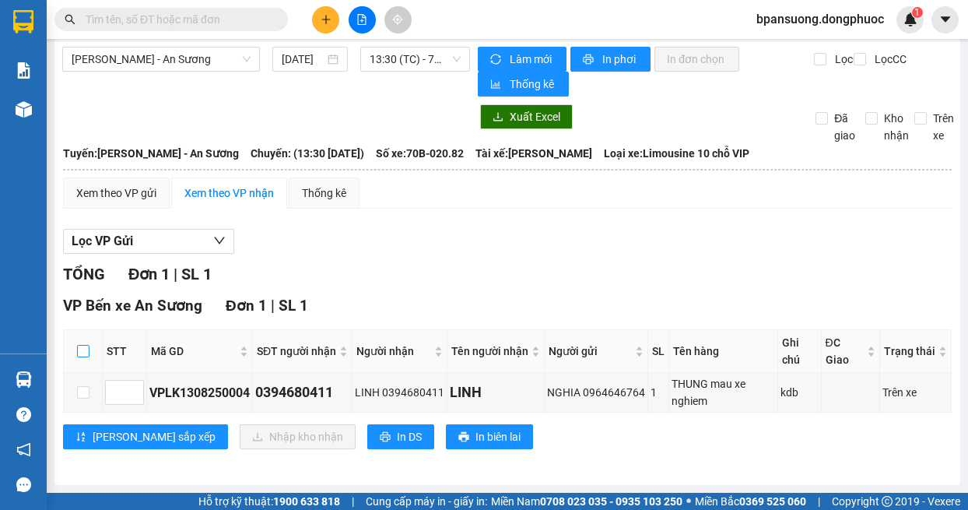
click at [82, 342] on label at bounding box center [83, 350] width 12 height 17
click at [82, 345] on input "checkbox" at bounding box center [83, 351] width 12 height 12
checkbox input "true"
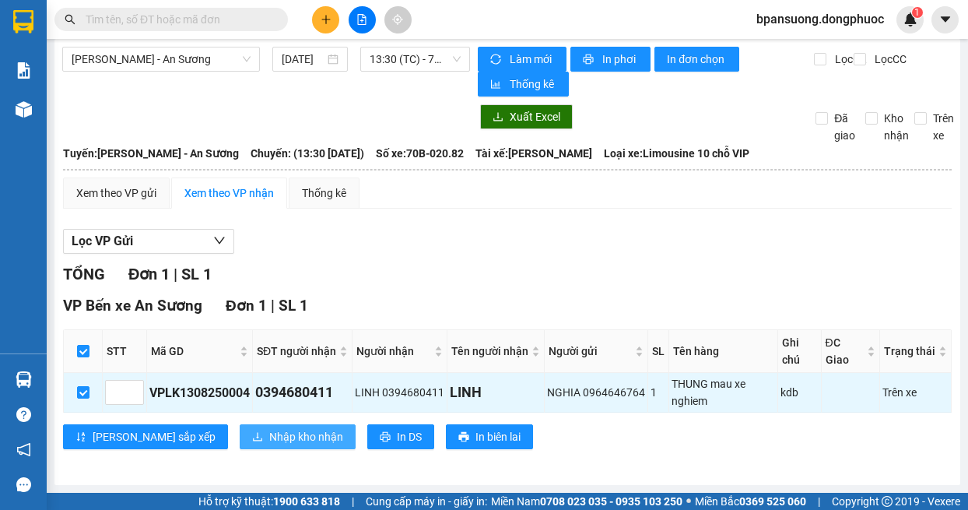
click at [252, 437] on icon "download" at bounding box center [257, 436] width 11 height 11
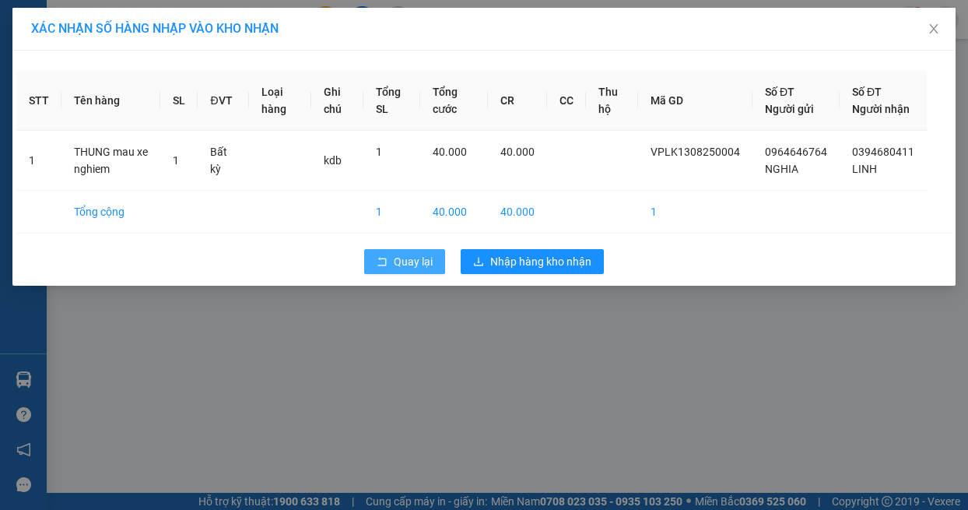
click at [383, 266] on button "Quay lại" at bounding box center [404, 261] width 81 height 25
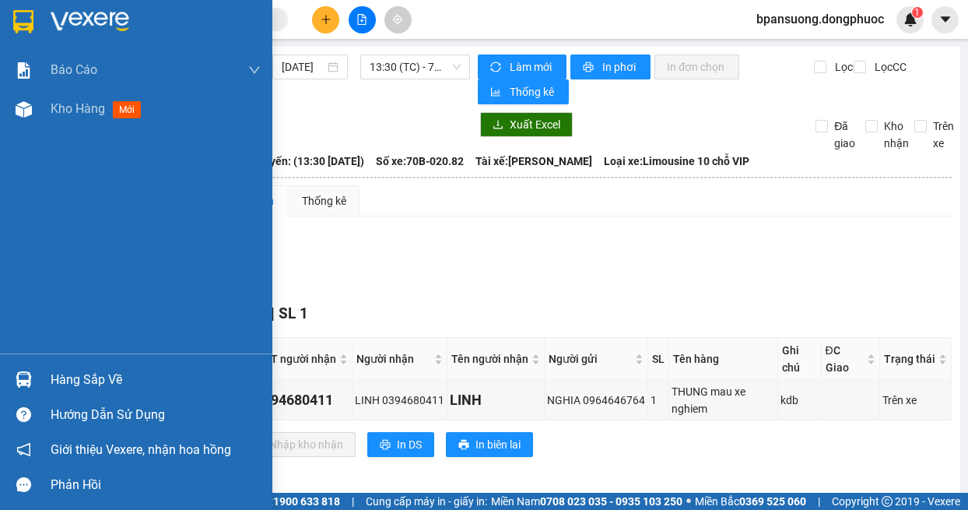
click at [26, 361] on div "Hàng sắp về Hướng dẫn sử dụng Giới thiệu Vexere, nhận hoa hồng Phản hồi" at bounding box center [136, 427] width 272 height 149
click at [18, 375] on img at bounding box center [24, 379] width 16 height 16
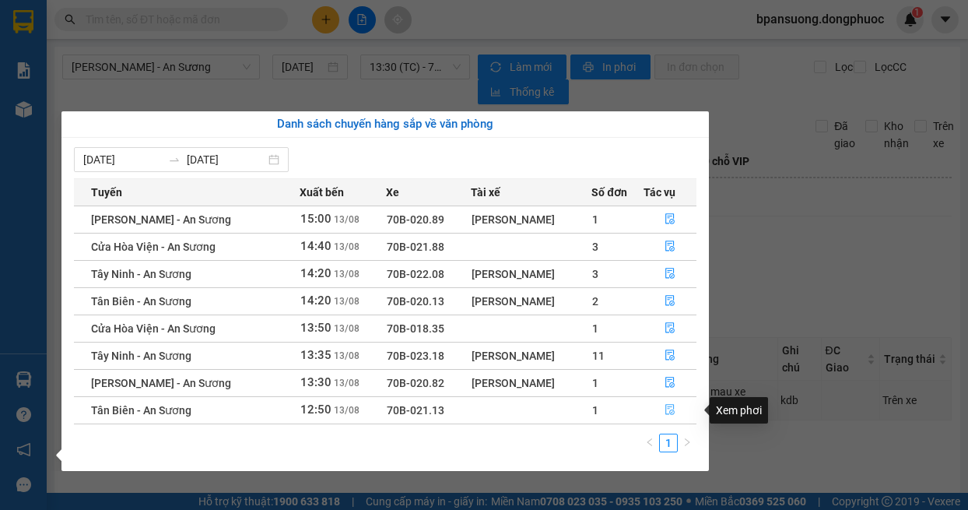
click at [662, 409] on button "button" at bounding box center [670, 410] width 52 height 25
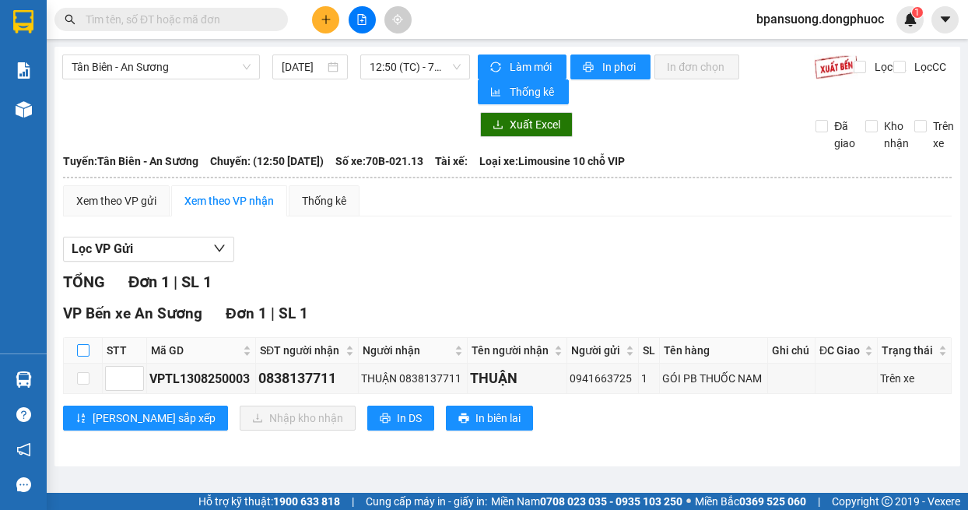
click at [80, 356] on input "checkbox" at bounding box center [83, 350] width 12 height 12
checkbox input "true"
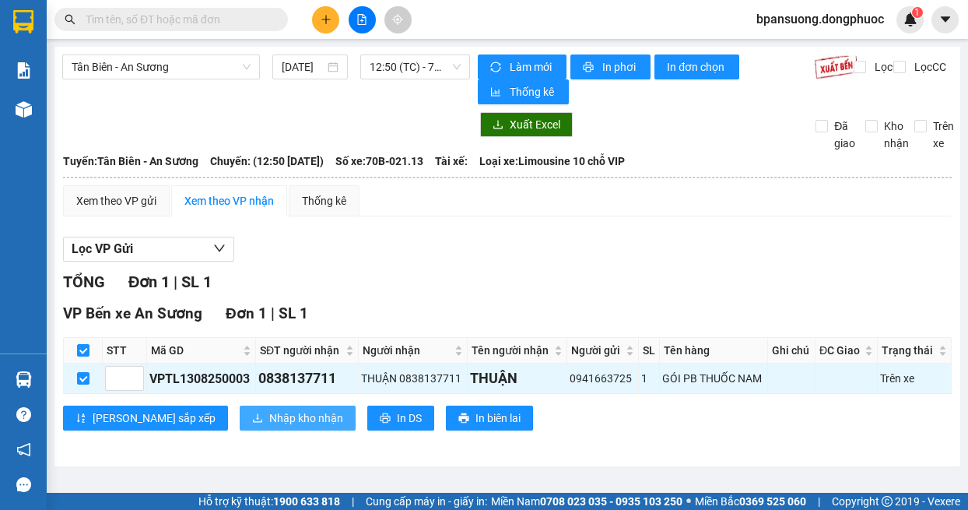
click at [269, 425] on span "Nhập kho nhận" at bounding box center [306, 417] width 74 height 17
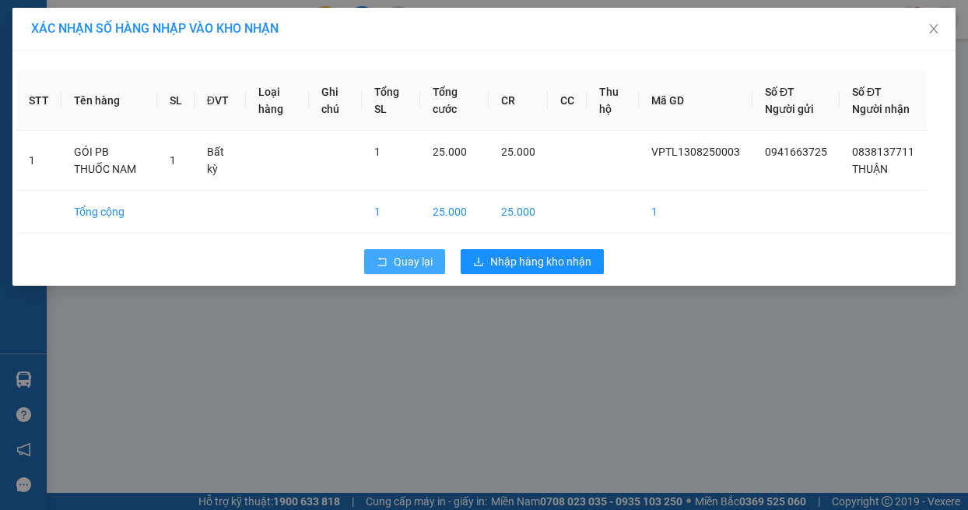
click at [391, 272] on button "Quay lại" at bounding box center [404, 261] width 81 height 25
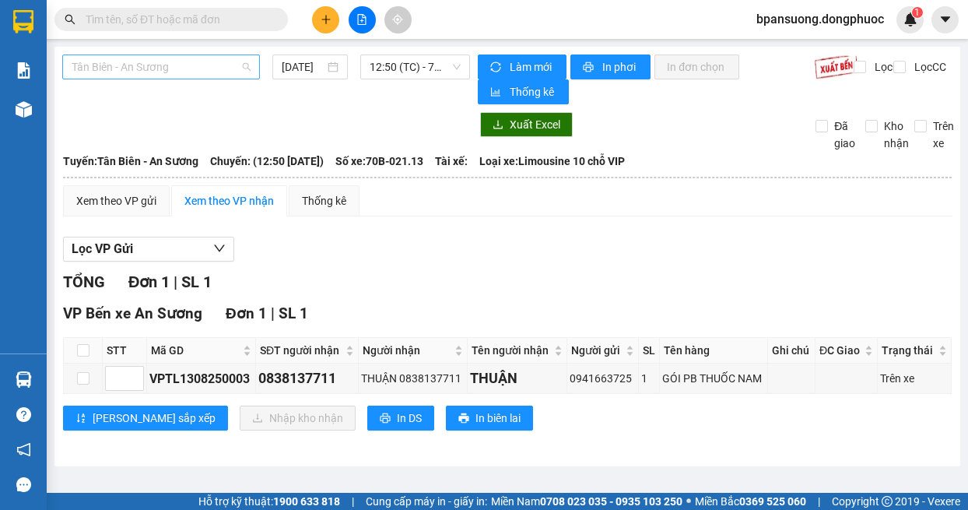
click at [188, 68] on span "Tân Biên - An Sương" at bounding box center [161, 66] width 179 height 23
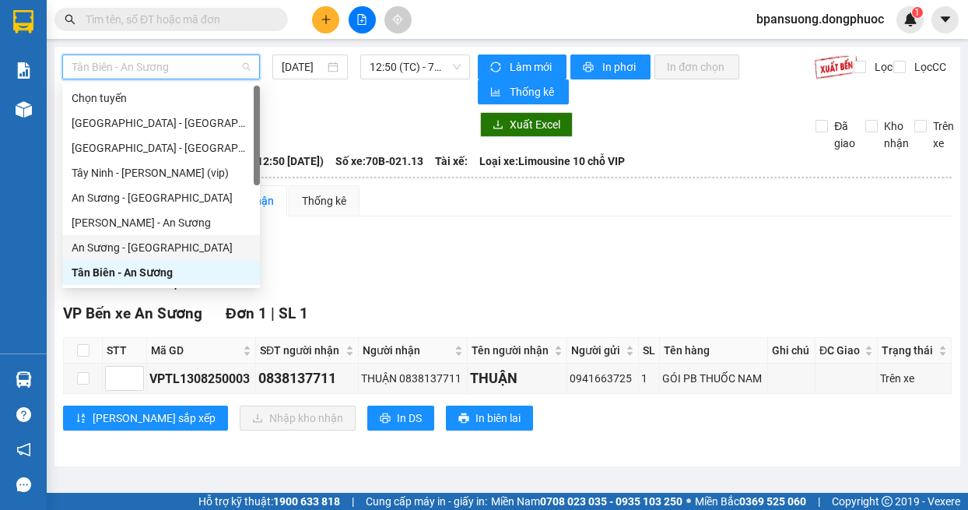
scroll to position [156, 0]
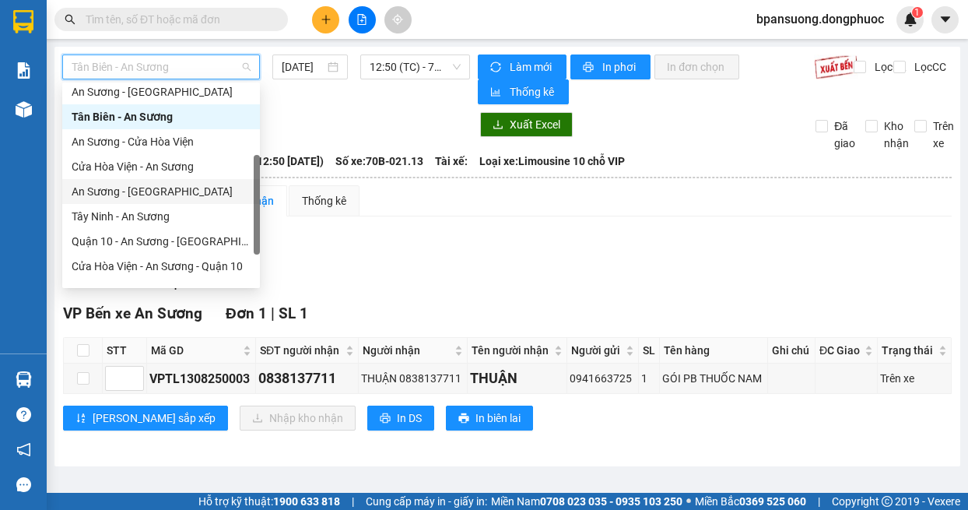
click at [143, 188] on div "An Sương - [GEOGRAPHIC_DATA]" at bounding box center [161, 191] width 179 height 17
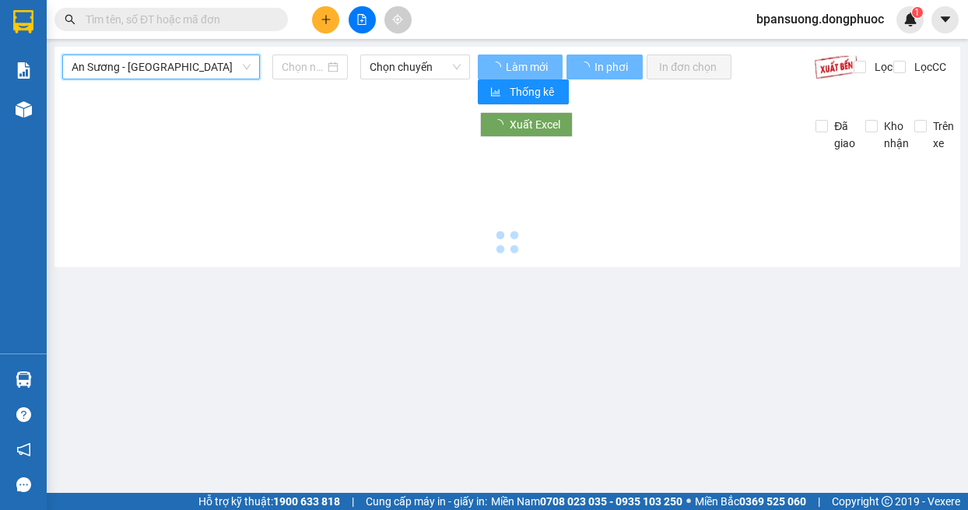
type input "[DATE]"
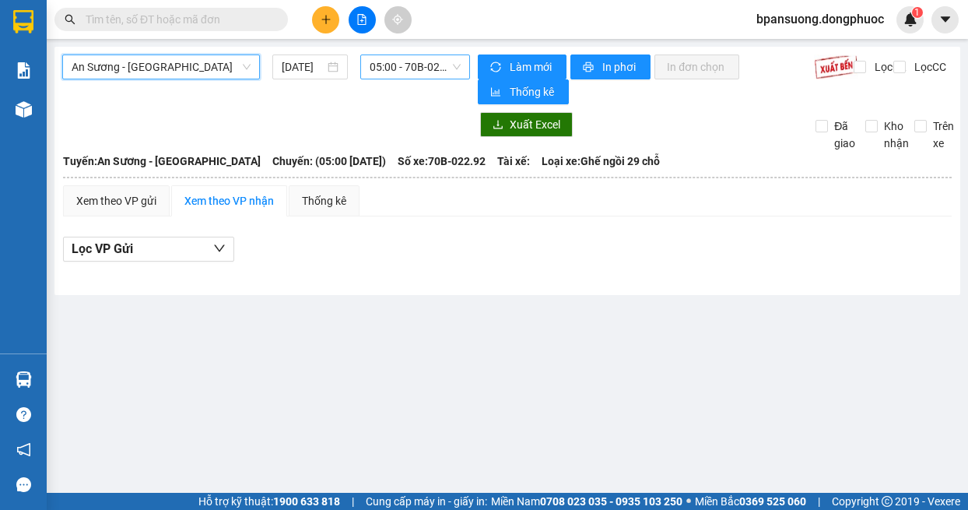
click at [400, 69] on span "05:00 - 70B-022.92" at bounding box center [416, 66] width 92 height 23
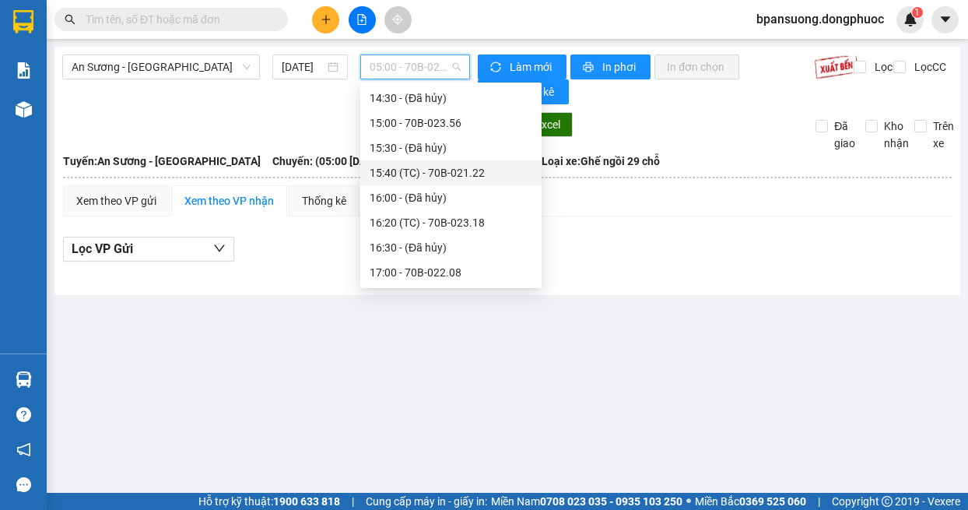
scroll to position [778, 0]
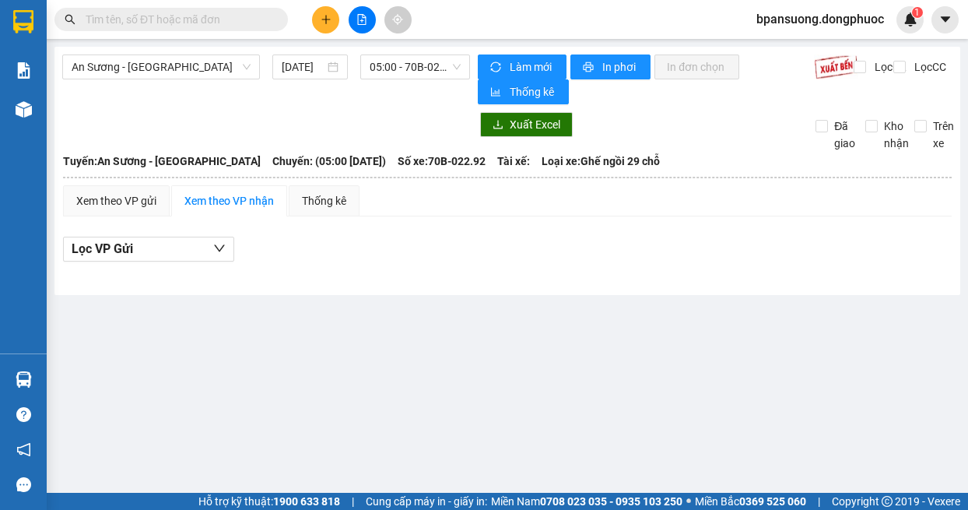
click at [739, 230] on div "Xem theo VP gửi Xem theo VP nhận Thống kê Lọc VP Gửi" at bounding box center [507, 231] width 889 height 93
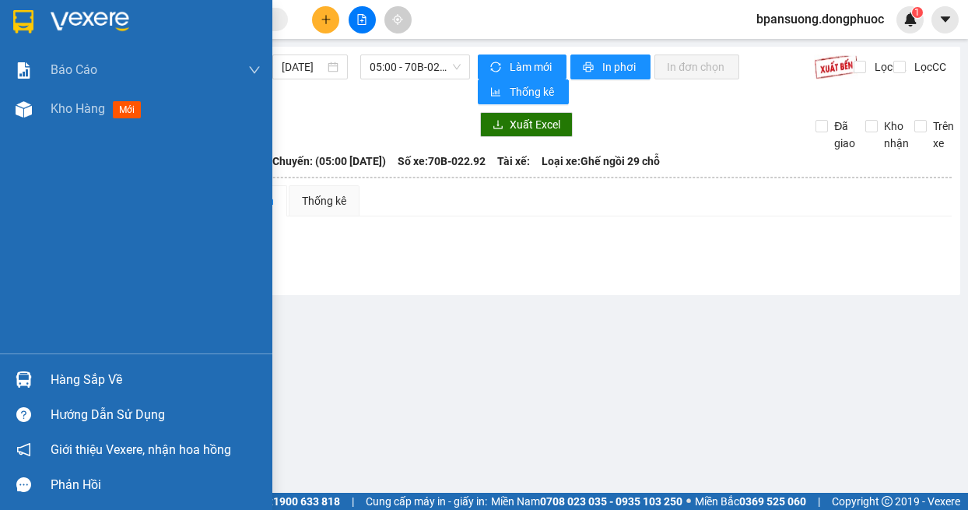
click at [26, 378] on img at bounding box center [24, 379] width 16 height 16
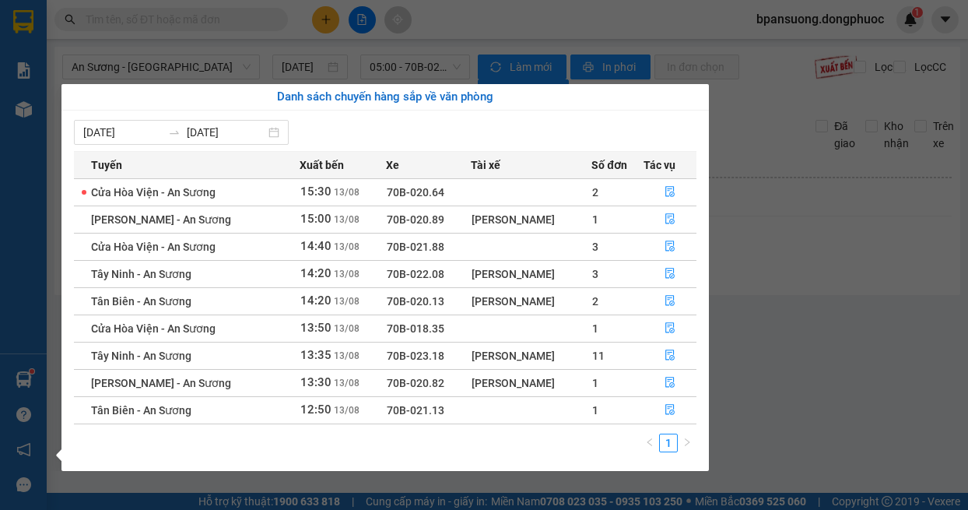
drag, startPoint x: 879, startPoint y: 206, endPoint x: 853, endPoint y: 156, distance: 56.7
click at [872, 198] on section "Kết quả tìm kiếm ( 23 ) Bộ lọc Mã ĐH Trạng thái Món hàng Tổng cước Chưa cước Nh…" at bounding box center [484, 255] width 968 height 510
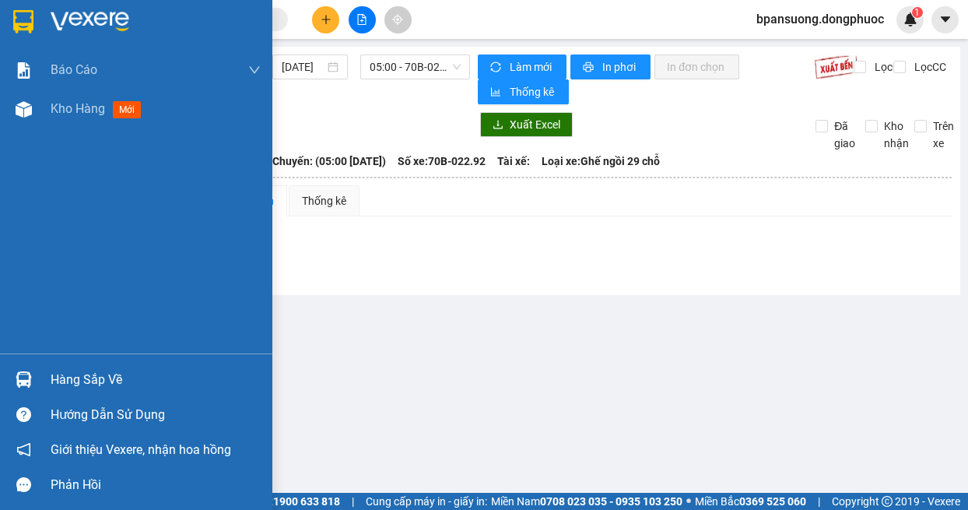
click at [16, 375] on img at bounding box center [24, 379] width 16 height 16
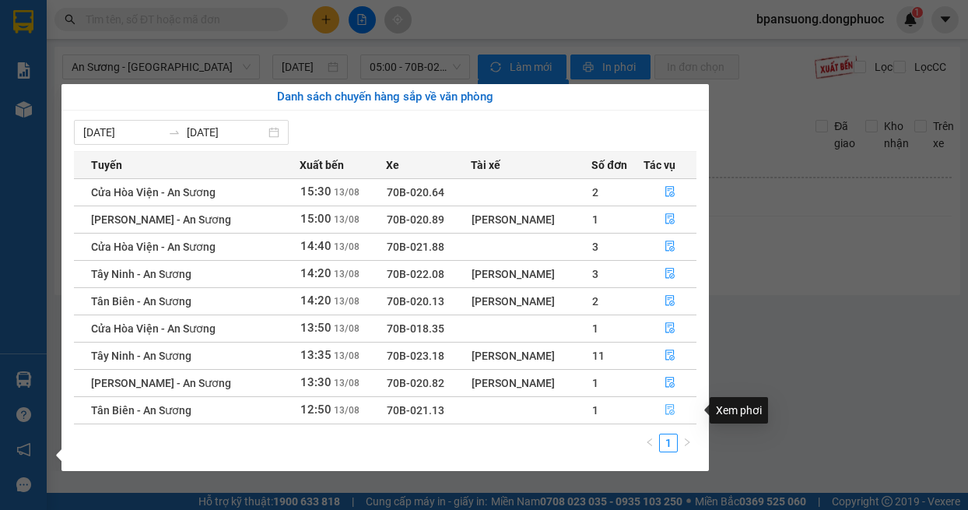
click at [669, 409] on icon "file-done" at bounding box center [669, 410] width 9 height 11
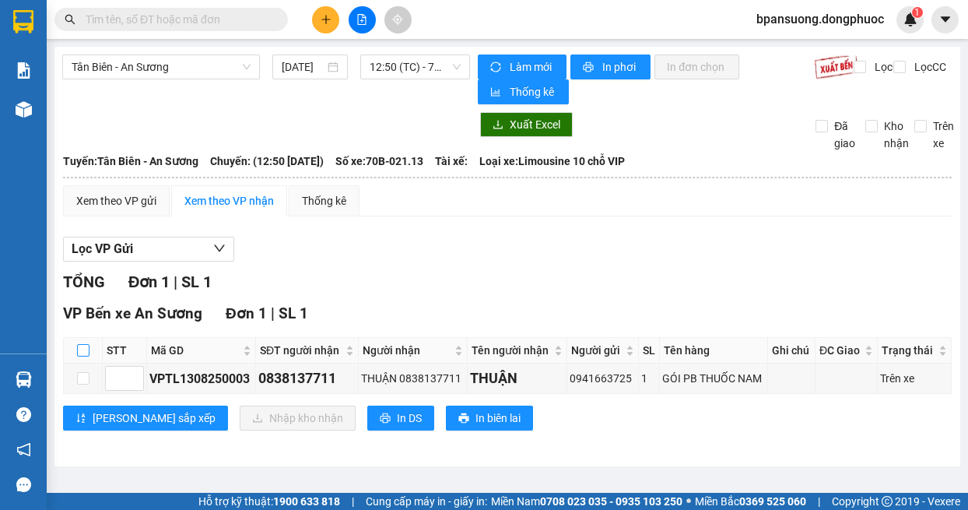
click at [79, 355] on input "checkbox" at bounding box center [83, 350] width 12 height 12
checkbox input "true"
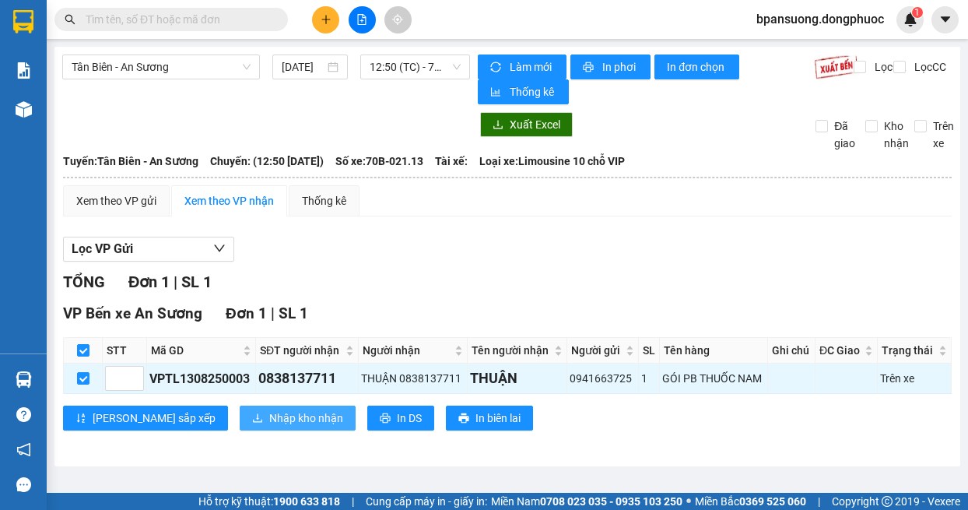
click at [269, 427] on span "Nhập kho nhận" at bounding box center [306, 417] width 74 height 17
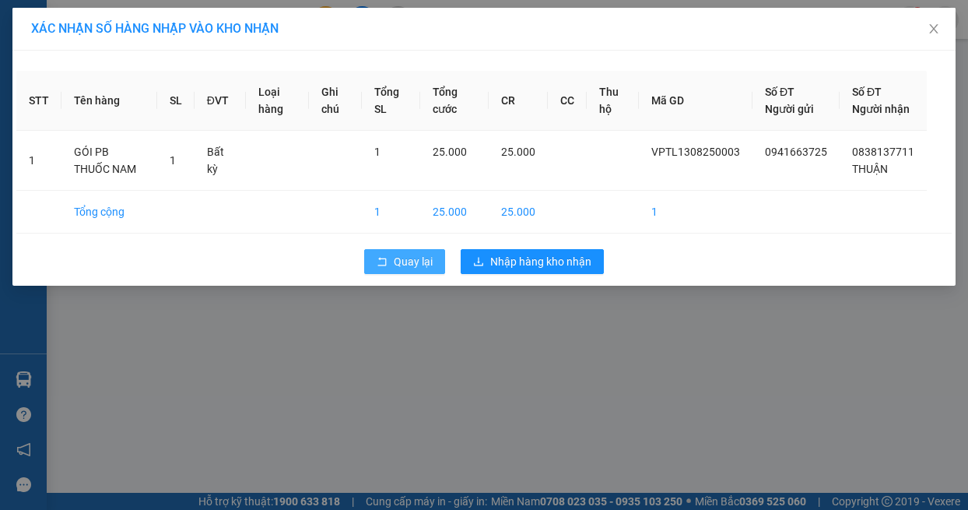
click at [420, 270] on span "Quay lại" at bounding box center [413, 261] width 39 height 17
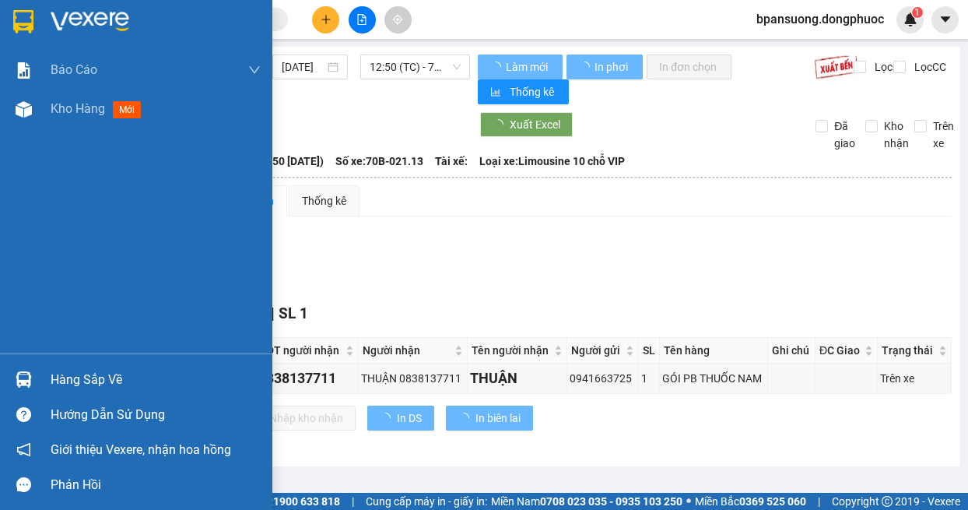
click at [22, 371] on img at bounding box center [24, 379] width 16 height 16
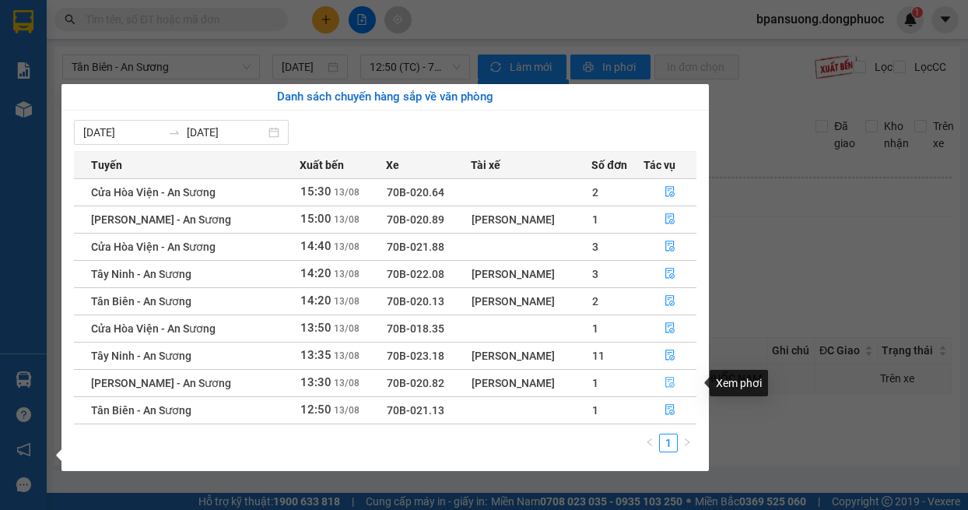
click at [674, 381] on icon "file-done" at bounding box center [670, 382] width 11 height 11
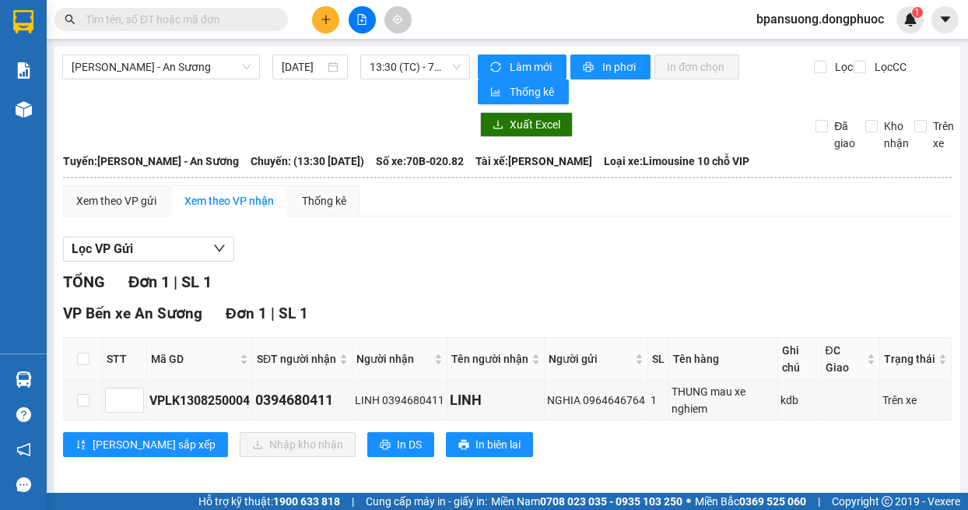
scroll to position [8, 0]
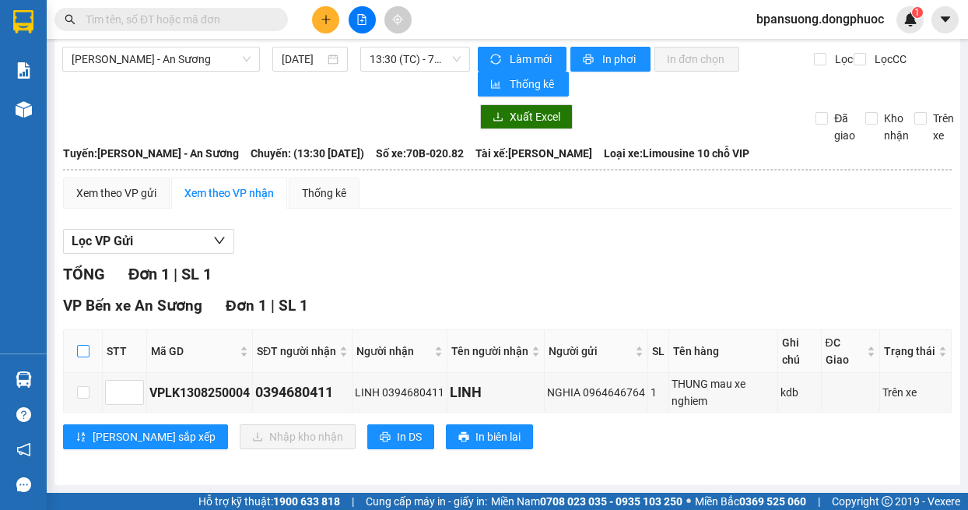
click at [80, 354] on input "checkbox" at bounding box center [83, 351] width 12 height 12
checkbox input "true"
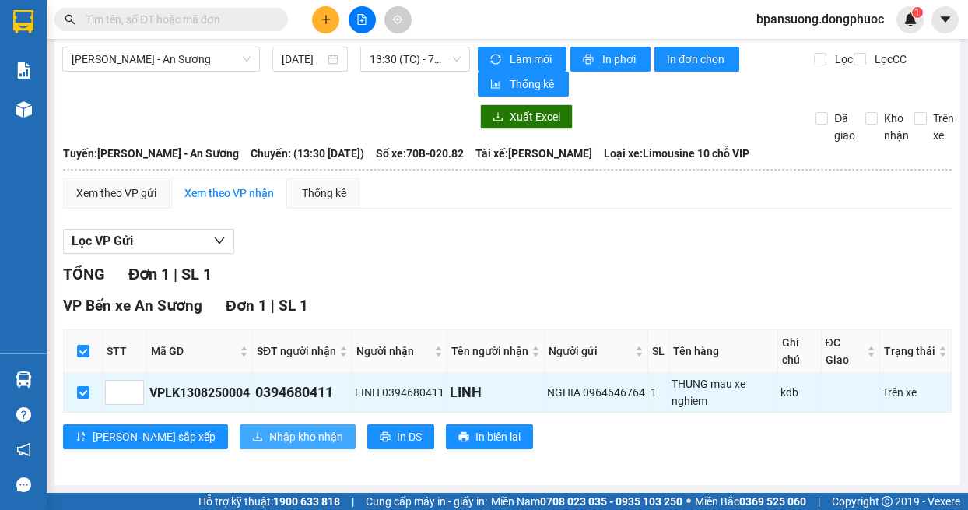
click at [269, 441] on span "Nhập kho nhận" at bounding box center [306, 436] width 74 height 17
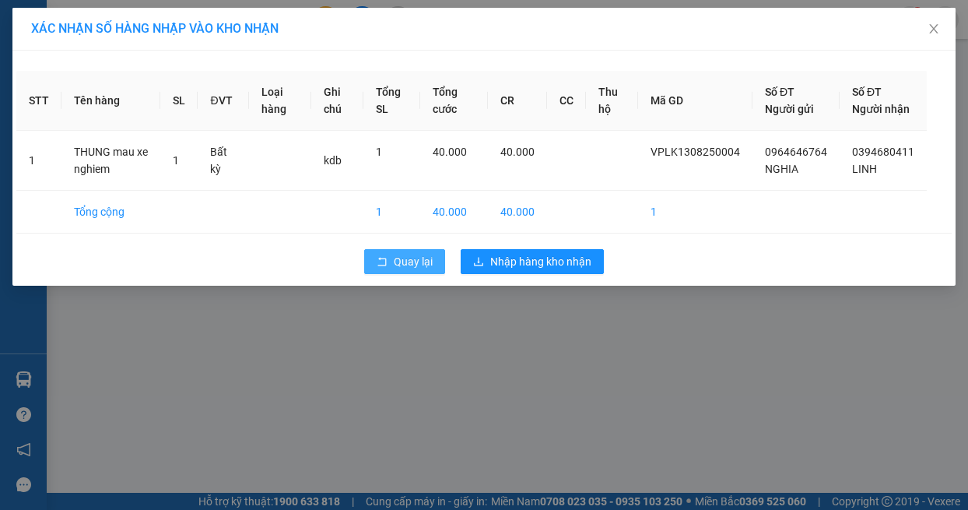
click at [387, 267] on icon "rollback" at bounding box center [382, 261] width 11 height 11
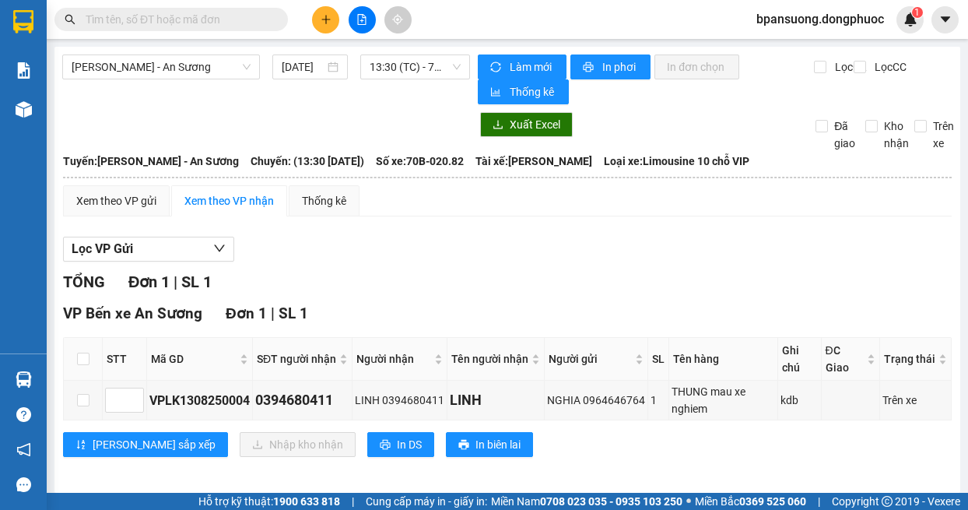
click at [226, 8] on span at bounding box center [170, 19] width 233 height 23
click at [230, 23] on input "text" at bounding box center [178, 19] width 184 height 17
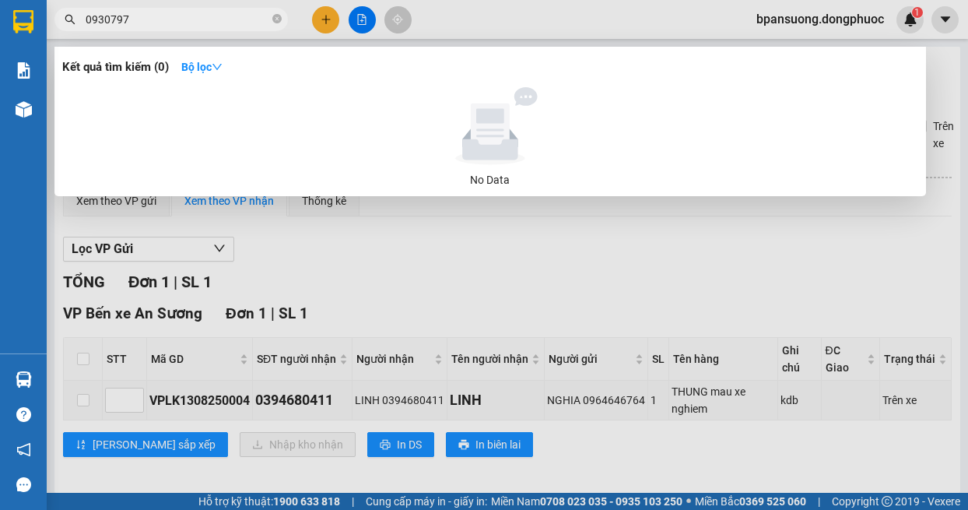
click at [110, 16] on input "0930797" at bounding box center [178, 19] width 184 height 17
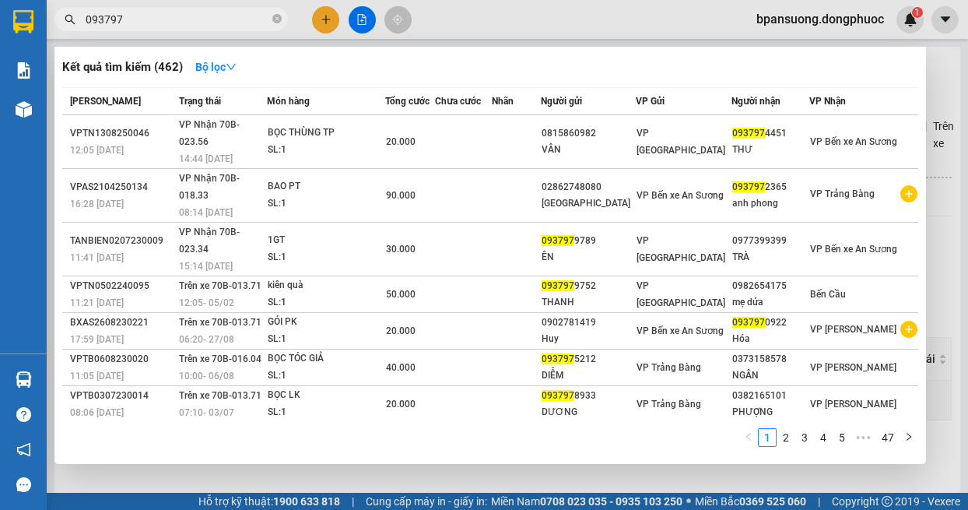
click at [133, 17] on input "093797" at bounding box center [178, 19] width 184 height 17
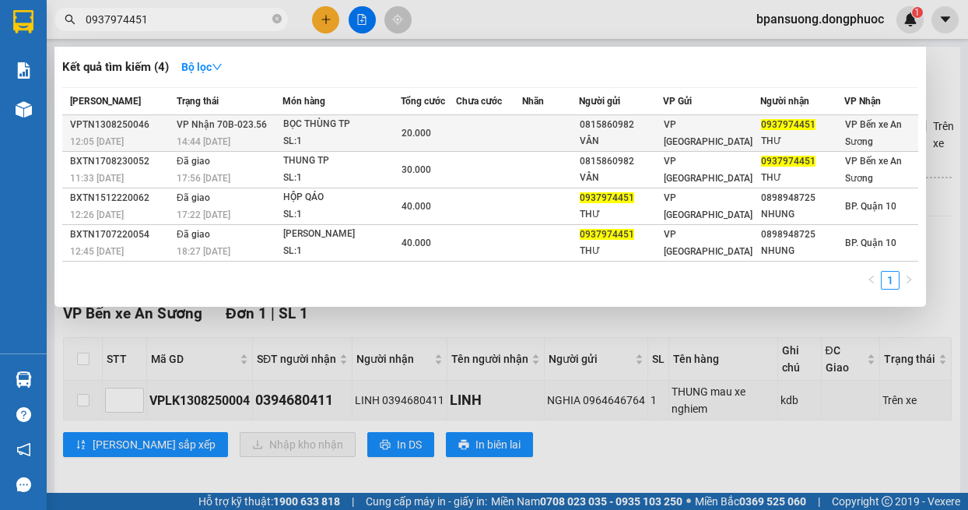
type input "0937974451"
click at [579, 124] on td at bounding box center [550, 133] width 57 height 37
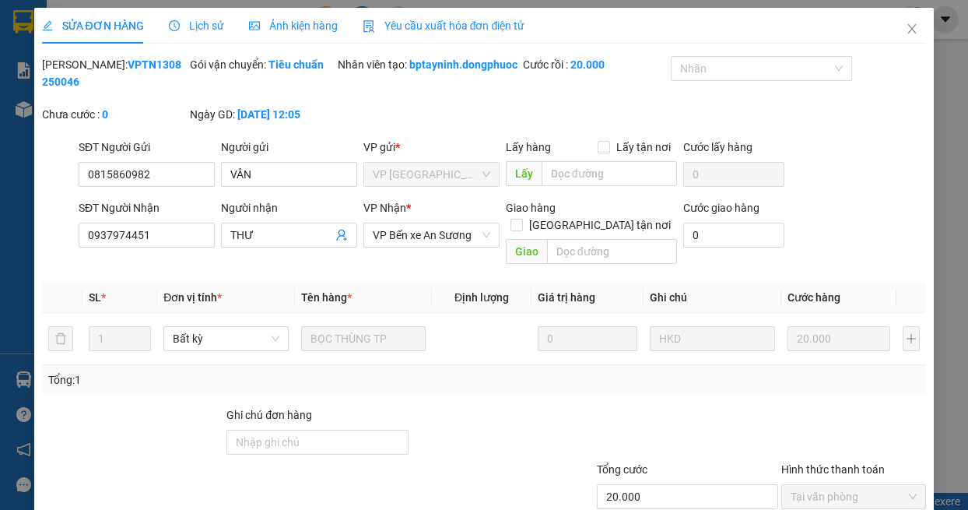
type input "0815860982"
type input "VÂN"
type input "0937974451"
type input "THƯ"
type input "20.000"
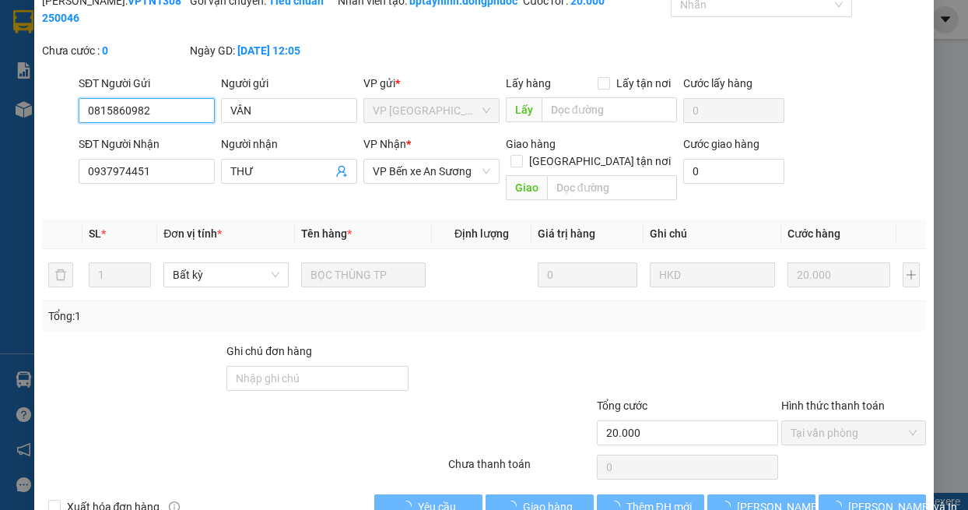
scroll to position [104, 0]
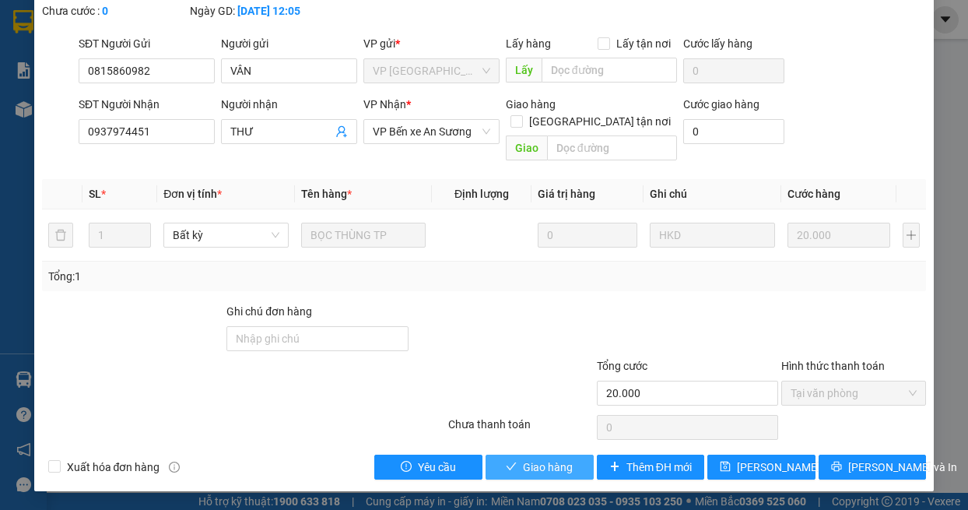
click at [523, 469] on span "Giao hàng" at bounding box center [548, 466] width 50 height 17
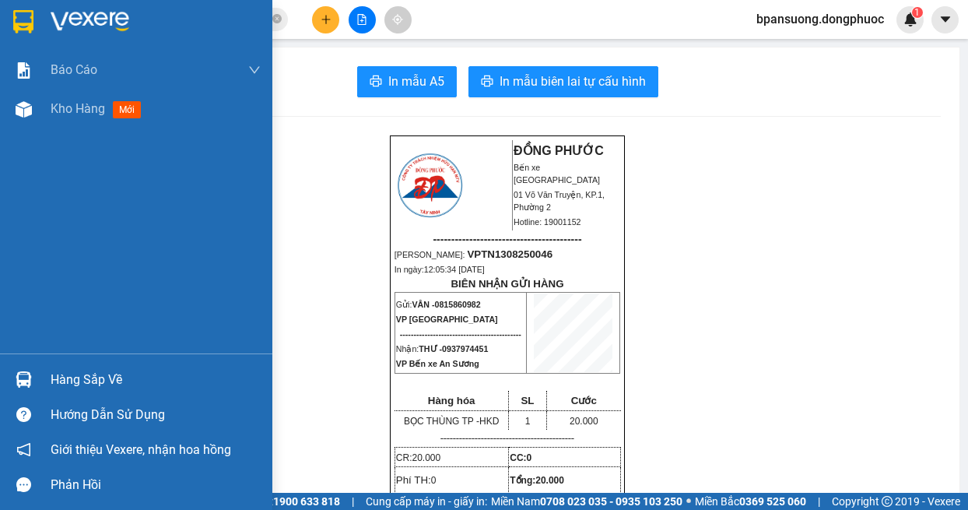
click at [27, 381] on img at bounding box center [24, 379] width 16 height 16
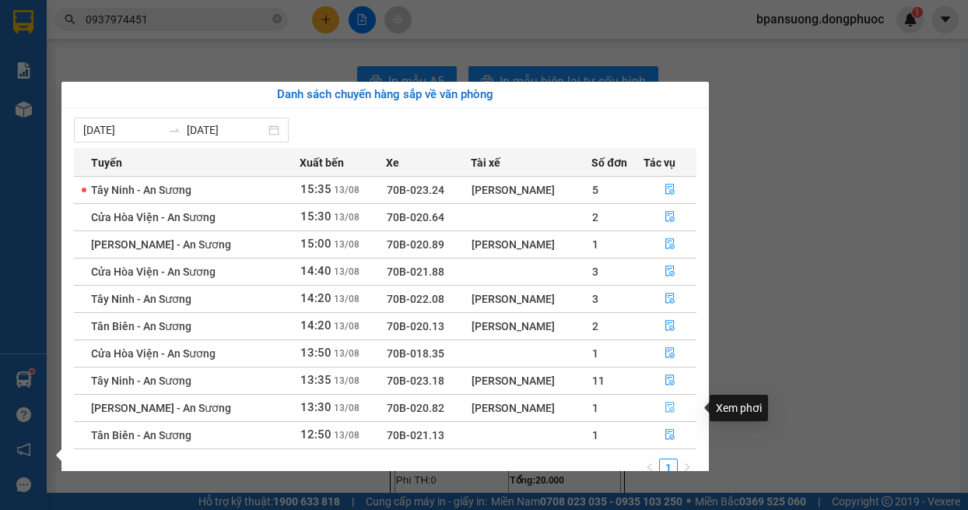
click at [673, 402] on icon "file-done" at bounding box center [670, 407] width 11 height 11
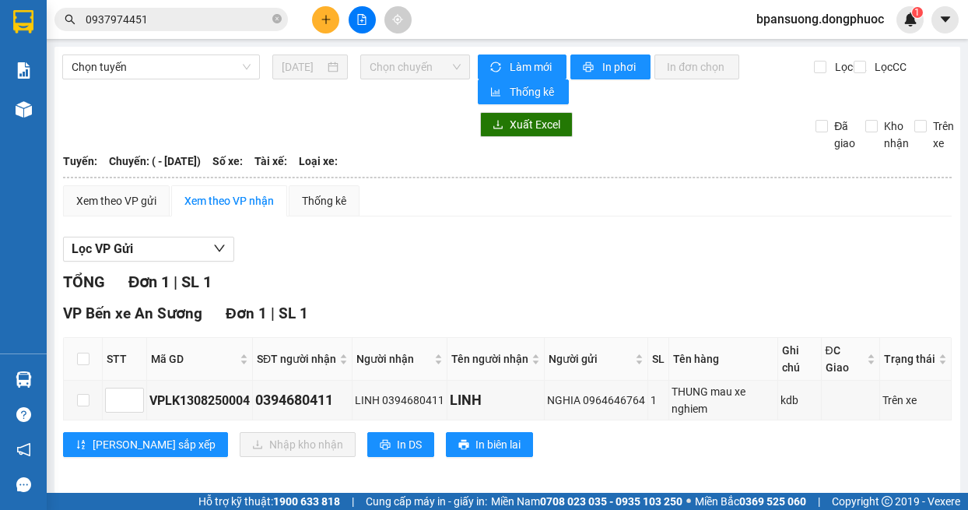
scroll to position [8, 0]
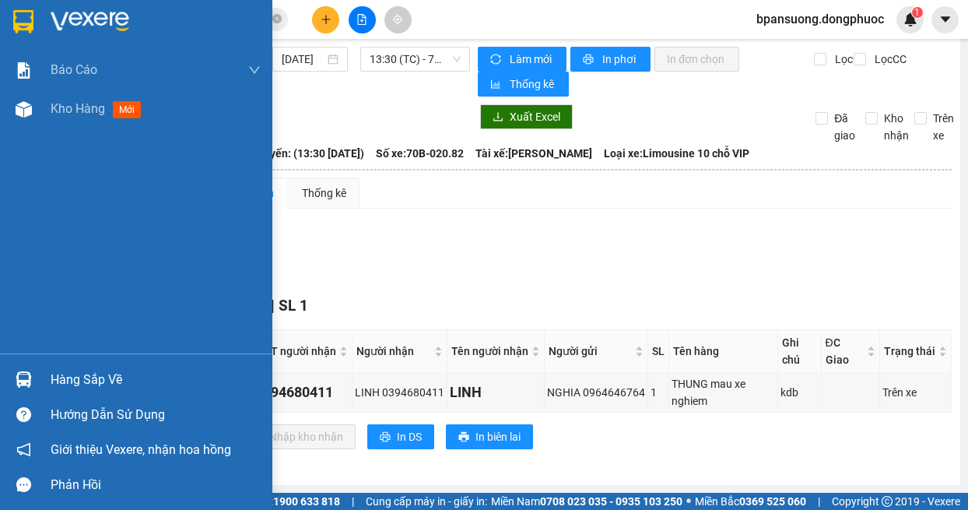
click at [45, 381] on div "Hàng sắp về" at bounding box center [136, 379] width 272 height 35
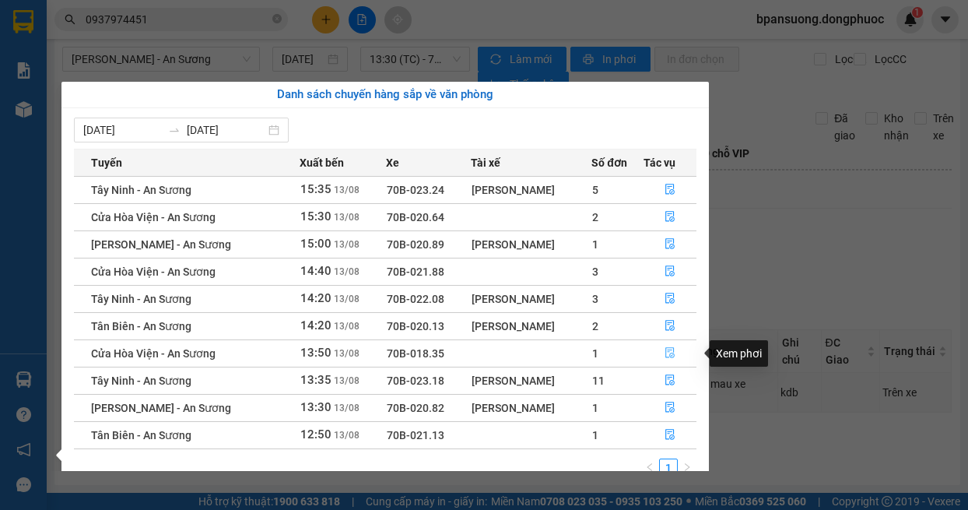
click at [665, 354] on icon "file-done" at bounding box center [670, 352] width 11 height 11
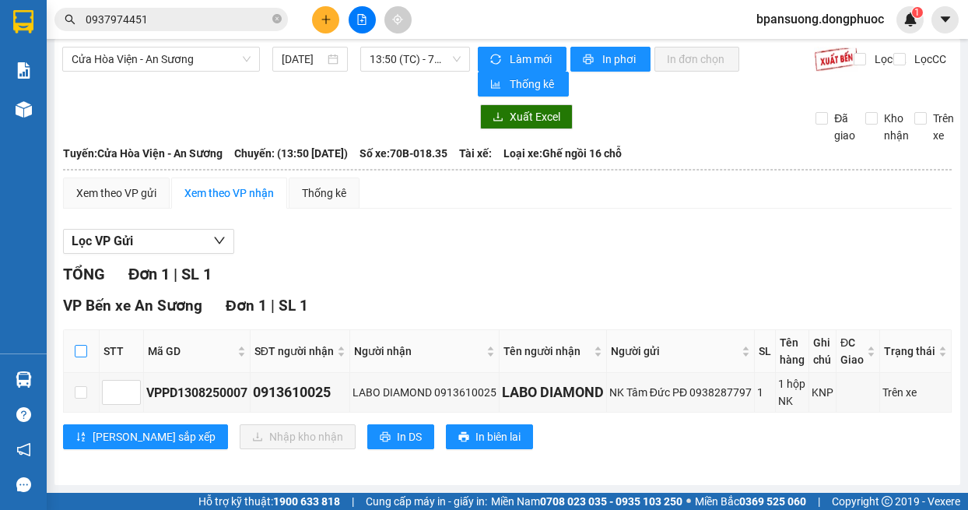
click at [75, 343] on label at bounding box center [81, 350] width 12 height 17
click at [75, 345] on input "checkbox" at bounding box center [81, 351] width 12 height 12
checkbox input "true"
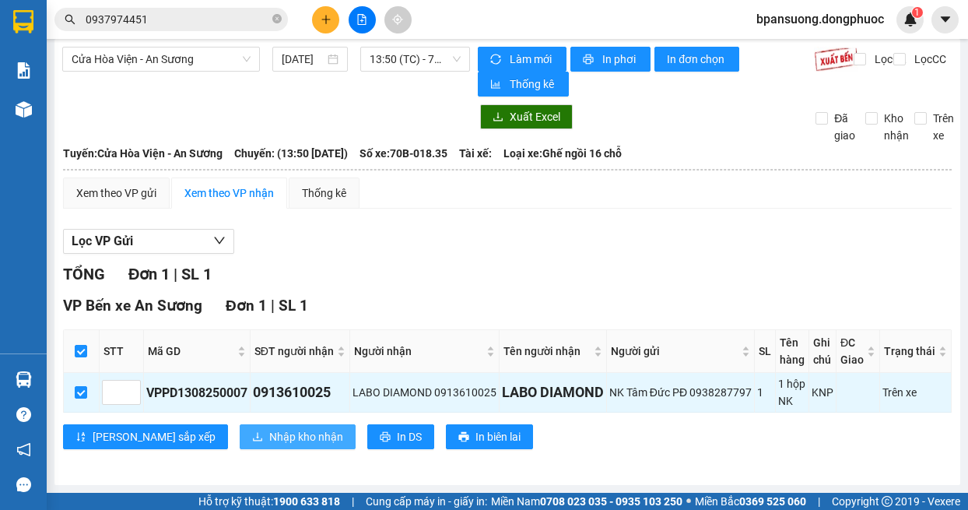
click at [269, 435] on span "Nhập kho nhận" at bounding box center [306, 436] width 74 height 17
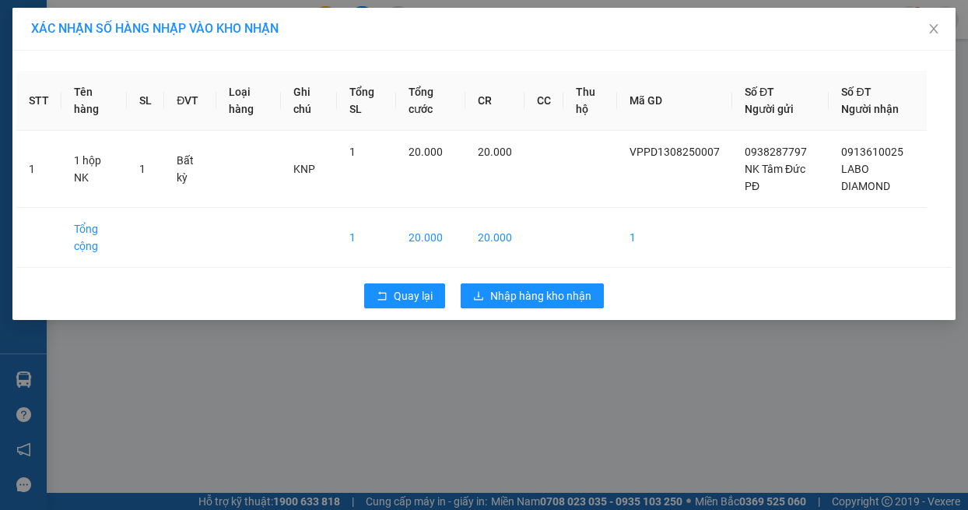
click at [24, 374] on div "XÁC NHẬN SỐ HÀNG NHẬP VÀO KHO NHẬN STT Tên hàng SL ĐVT Loại hàng Ghi chú Tổng S…" at bounding box center [484, 255] width 968 height 510
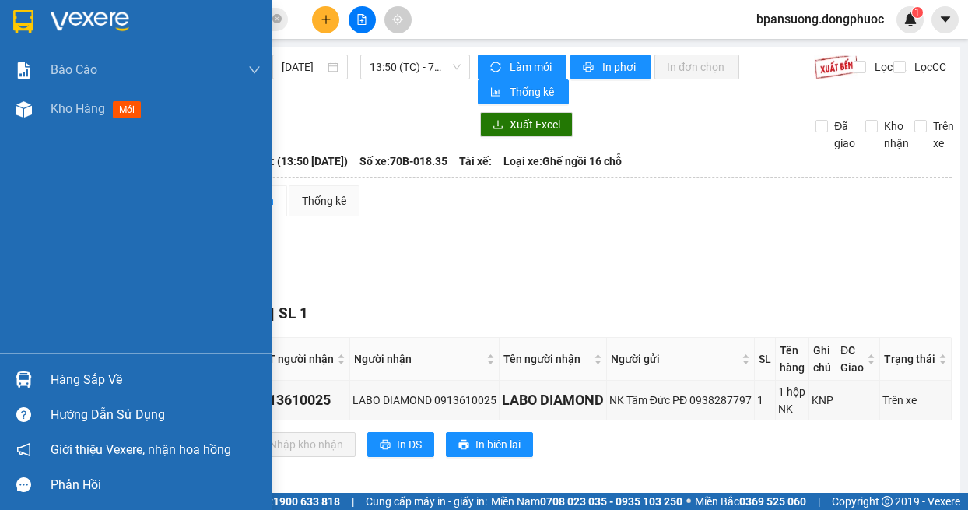
click at [24, 376] on img at bounding box center [24, 379] width 16 height 16
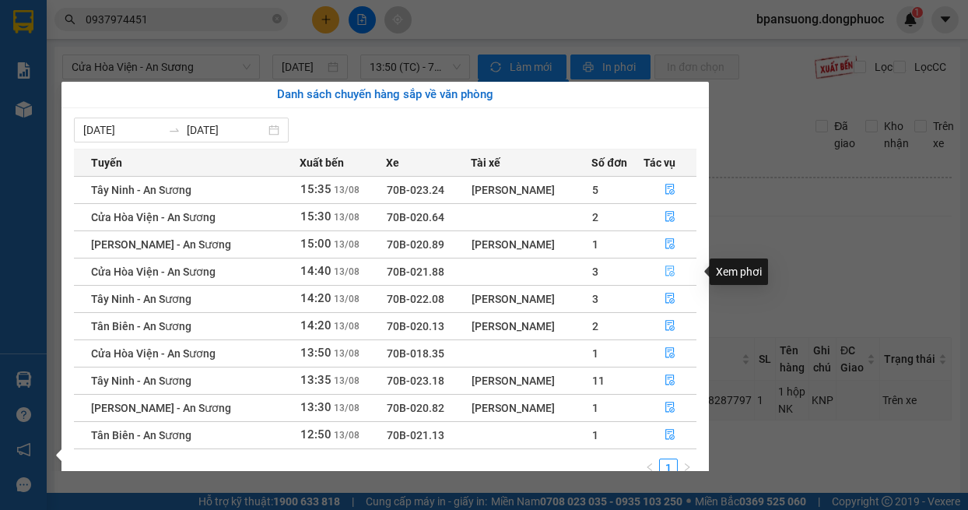
click at [667, 266] on icon "file-done" at bounding box center [669, 271] width 9 height 11
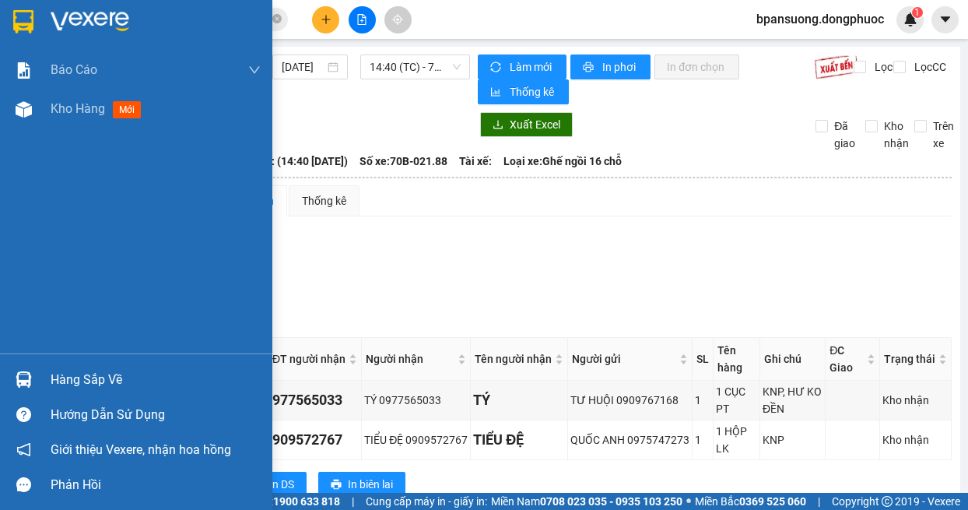
click at [38, 379] on div "Hàng sắp về" at bounding box center [136, 379] width 272 height 35
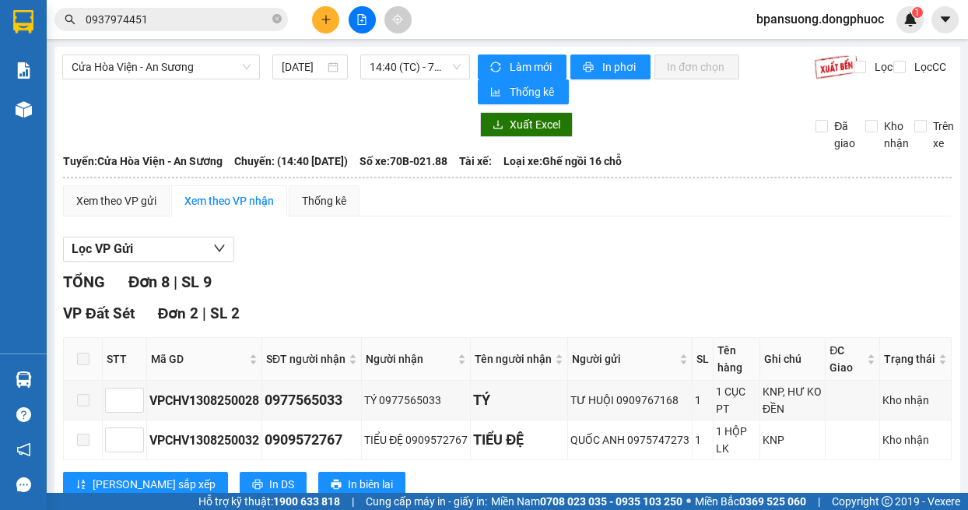
click at [769, 216] on section "Kết quả tìm kiếm ( 4 ) Bộ lọc Mã ĐH Trạng thái Món hàng Tổng cước Chưa cước Nhã…" at bounding box center [484, 255] width 968 height 510
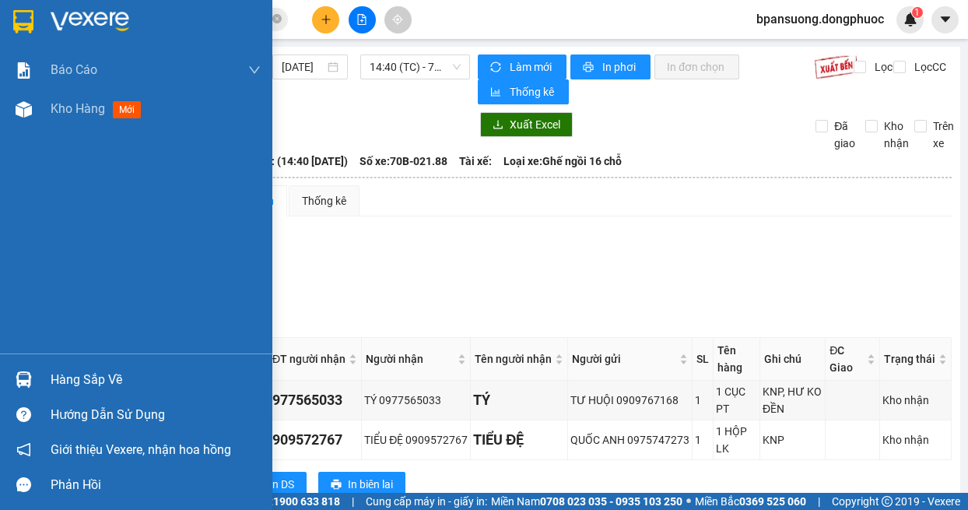
click at [59, 377] on div "Hàng sắp về" at bounding box center [156, 379] width 210 height 23
click at [69, 369] on div "Hàng sắp về" at bounding box center [156, 379] width 210 height 23
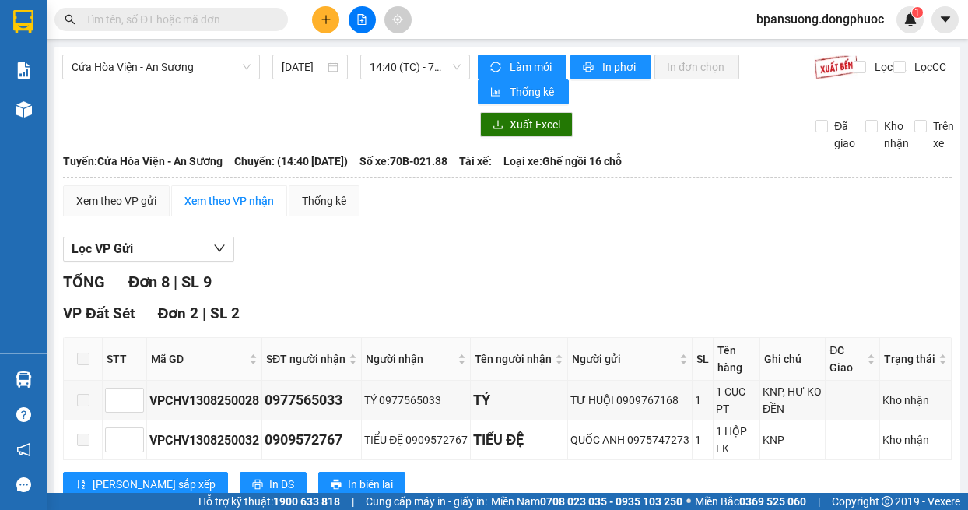
click at [738, 212] on section "Kết quả tìm kiếm ( 0 ) Bộ lọc No Data bpansuong.dongphuoc 1 Báo cáo Mẫu 1: Báo …" at bounding box center [484, 255] width 968 height 510
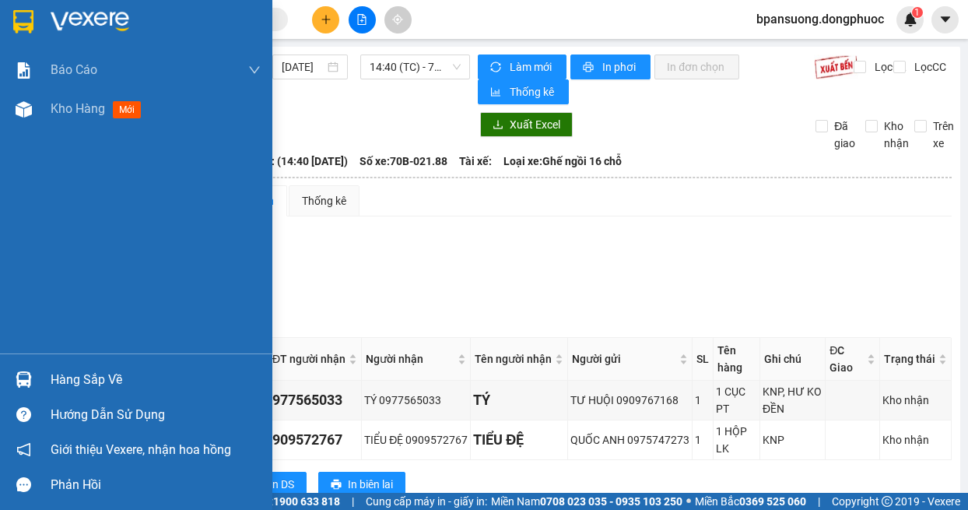
click at [14, 389] on div at bounding box center [23, 379] width 27 height 27
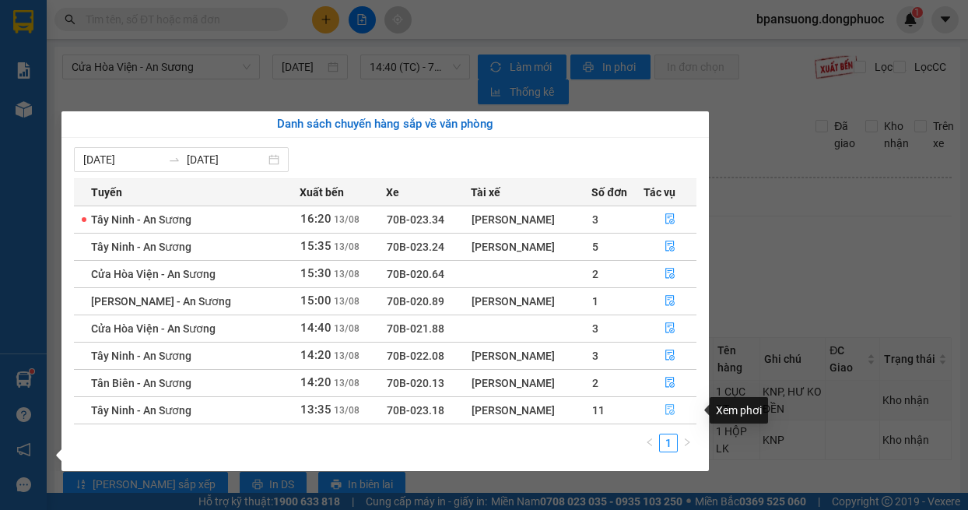
click at [661, 409] on button "button" at bounding box center [670, 410] width 52 height 25
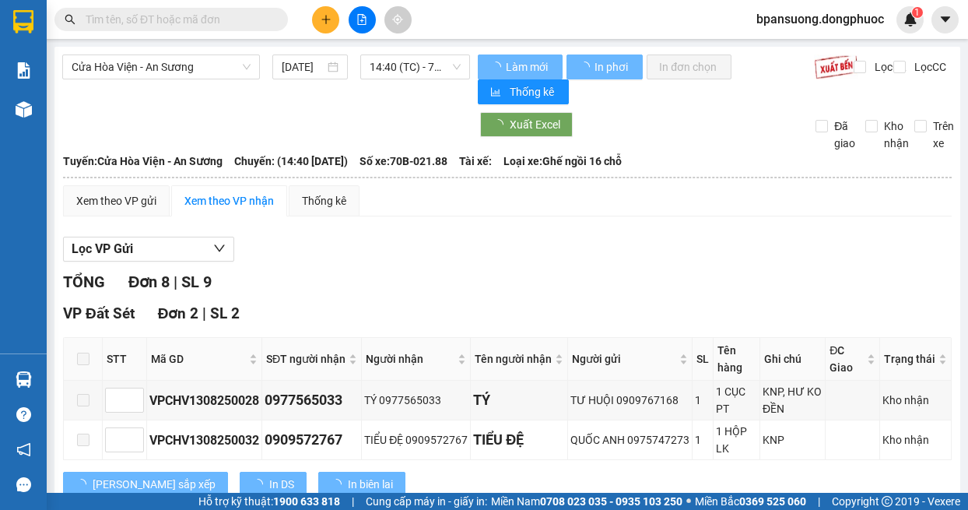
scroll to position [311, 0]
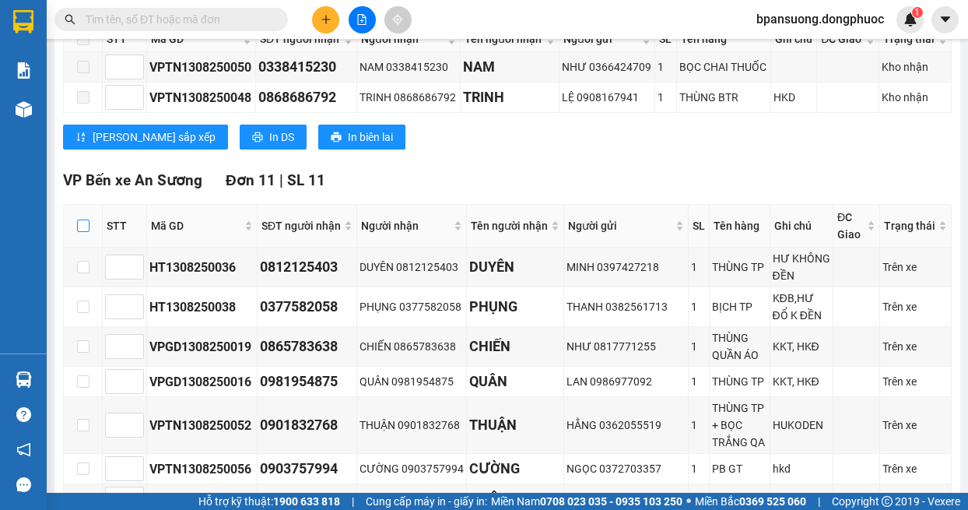
click at [83, 222] on input "checkbox" at bounding box center [83, 225] width 12 height 12
checkbox input "true"
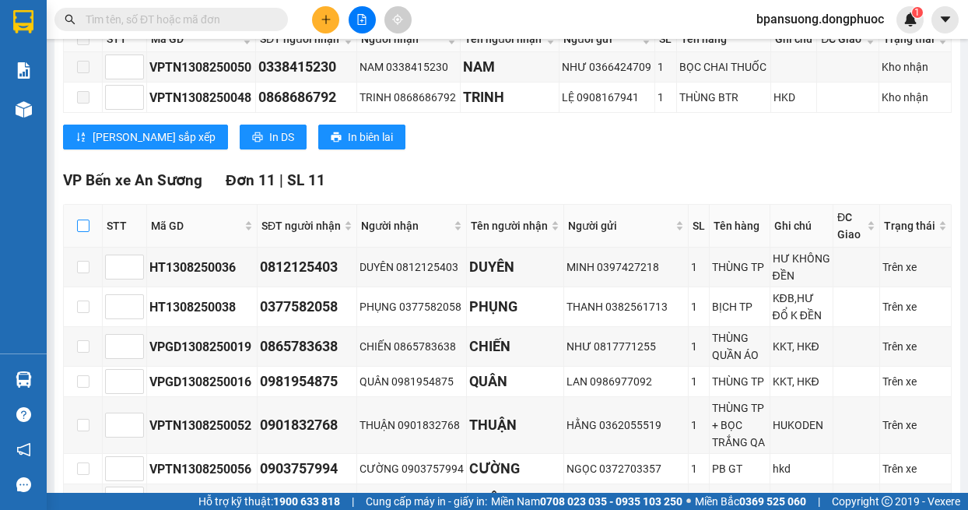
checkbox input "true"
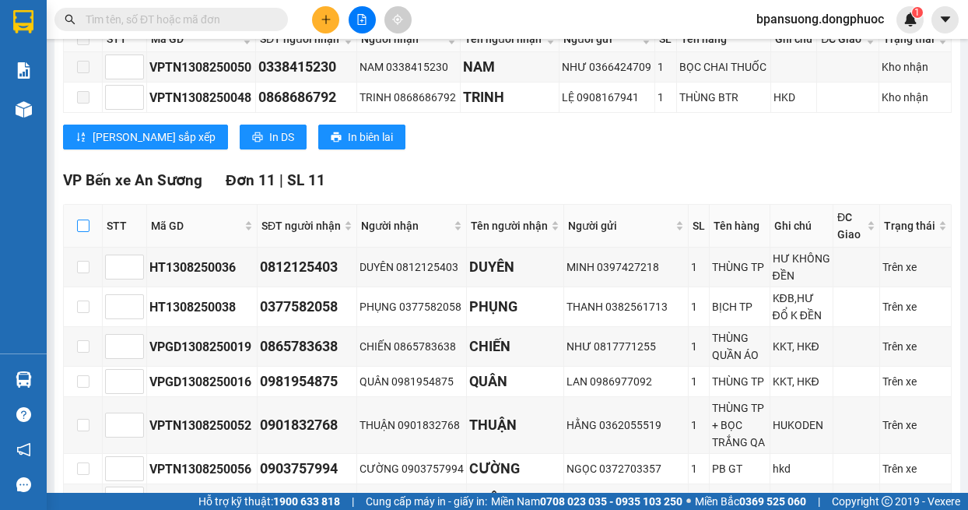
checkbox input "true"
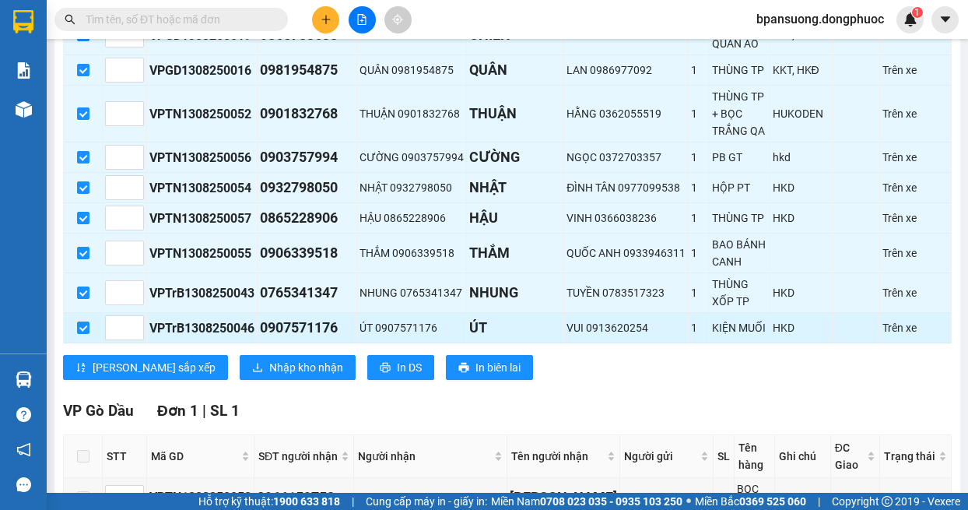
scroll to position [778, 0]
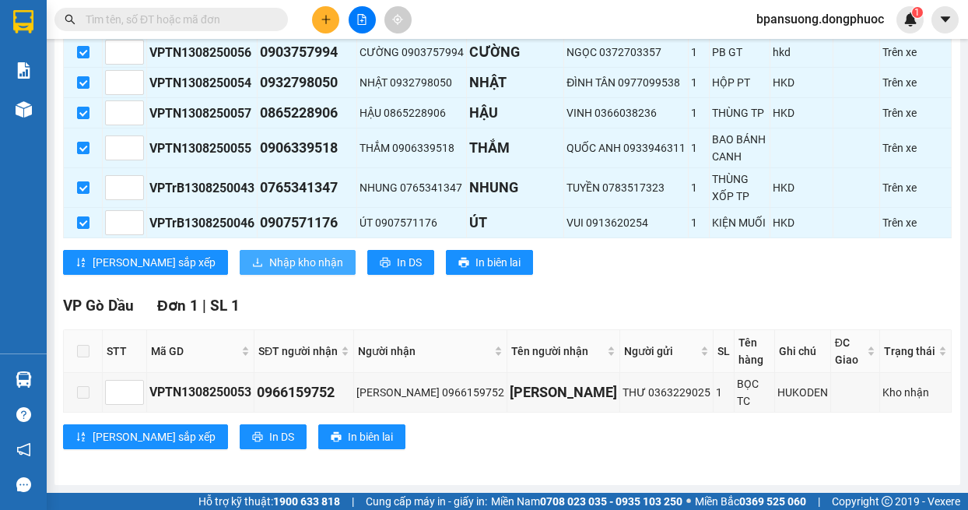
click at [269, 271] on span "Nhập kho nhận" at bounding box center [306, 262] width 74 height 17
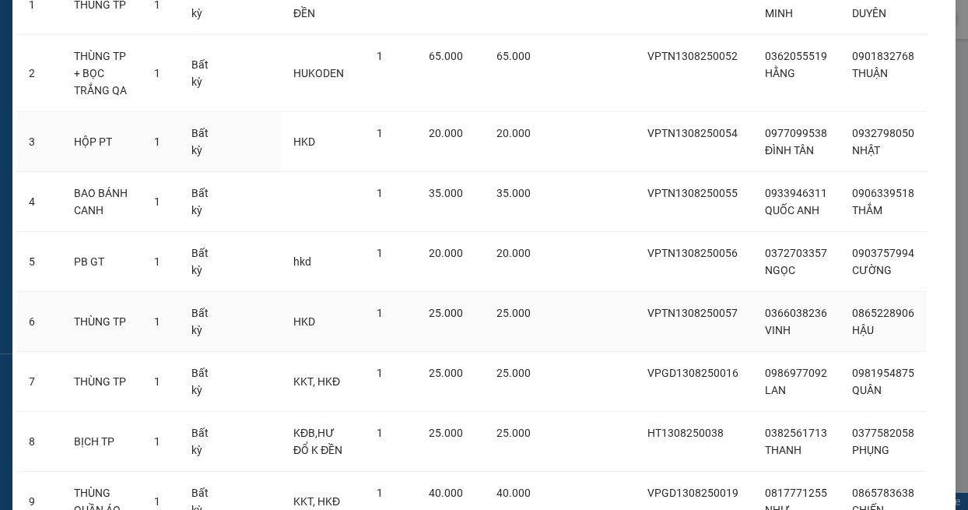
scroll to position [428, 0]
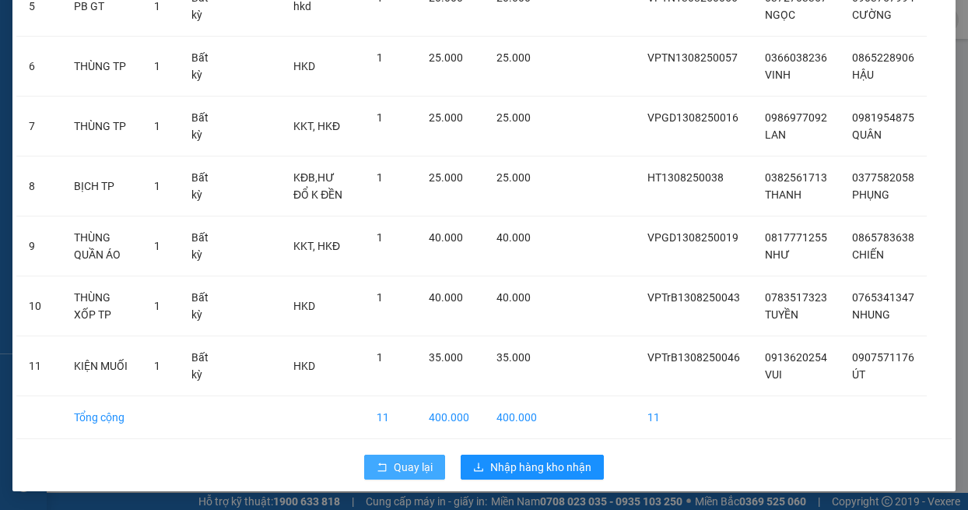
click at [414, 471] on span "Quay lại" at bounding box center [413, 466] width 39 height 17
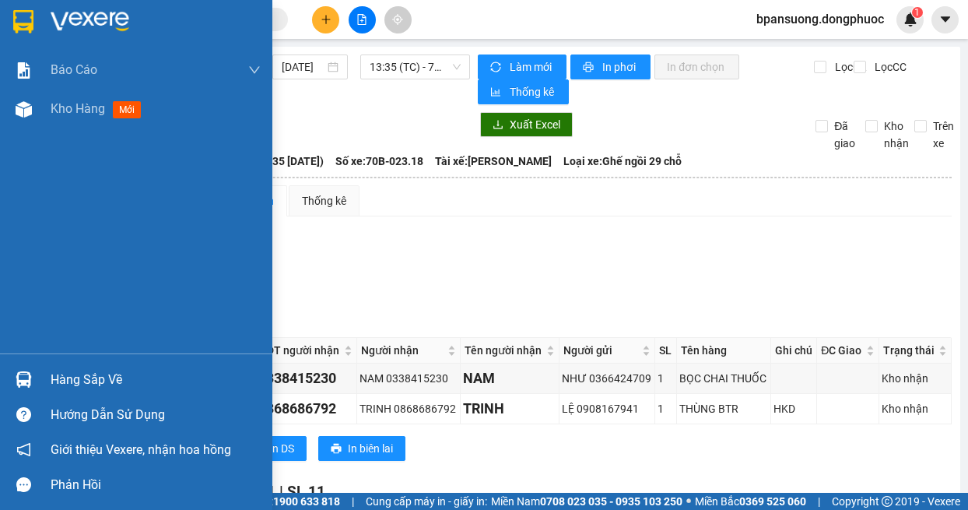
click at [30, 380] on img at bounding box center [24, 379] width 16 height 16
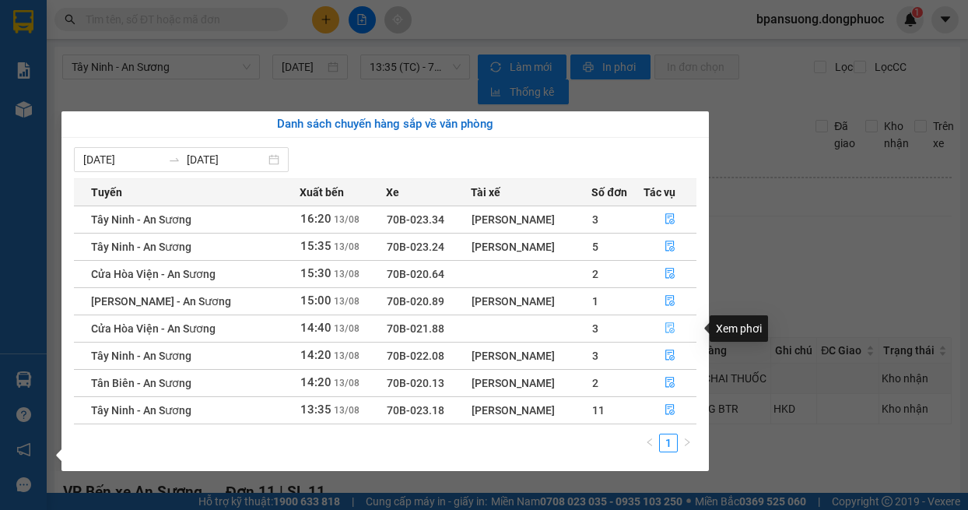
click at [665, 326] on icon "file-done" at bounding box center [670, 327] width 11 height 11
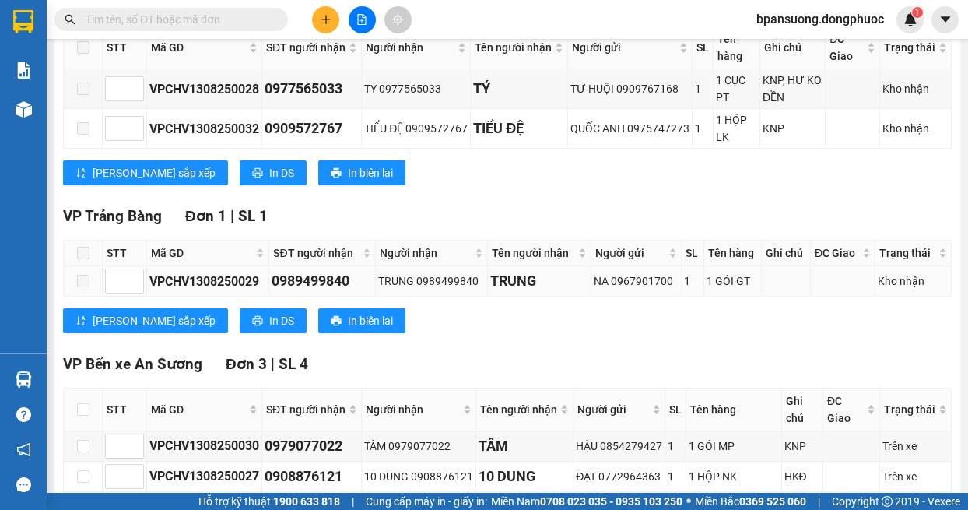
scroll to position [467, 0]
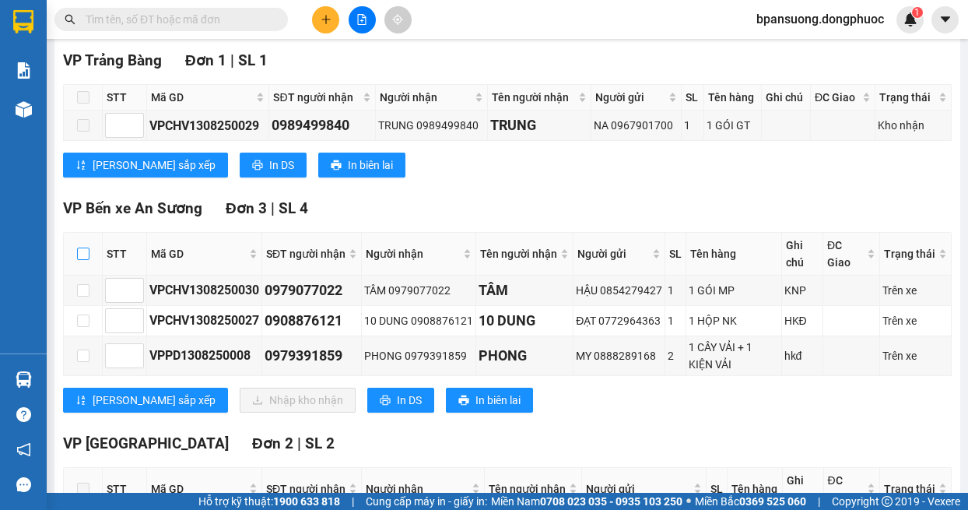
click at [78, 256] on input "checkbox" at bounding box center [83, 254] width 12 height 12
checkbox input "true"
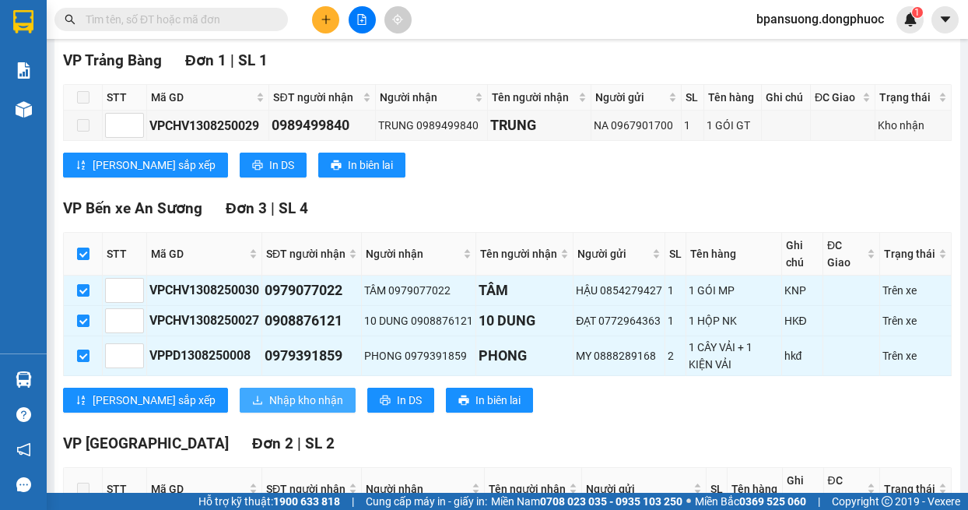
click at [269, 400] on span "Nhập kho nhận" at bounding box center [306, 399] width 74 height 17
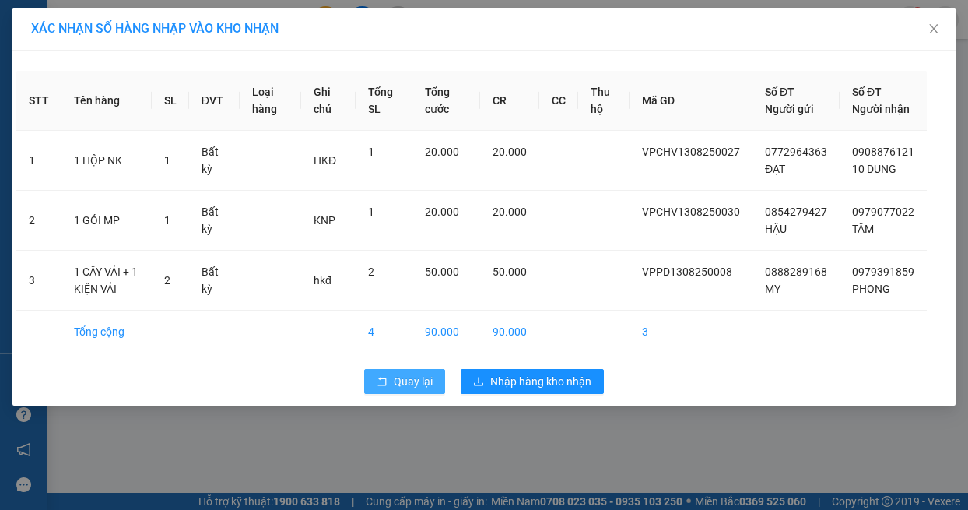
click at [399, 390] on span "Quay lại" at bounding box center [413, 381] width 39 height 17
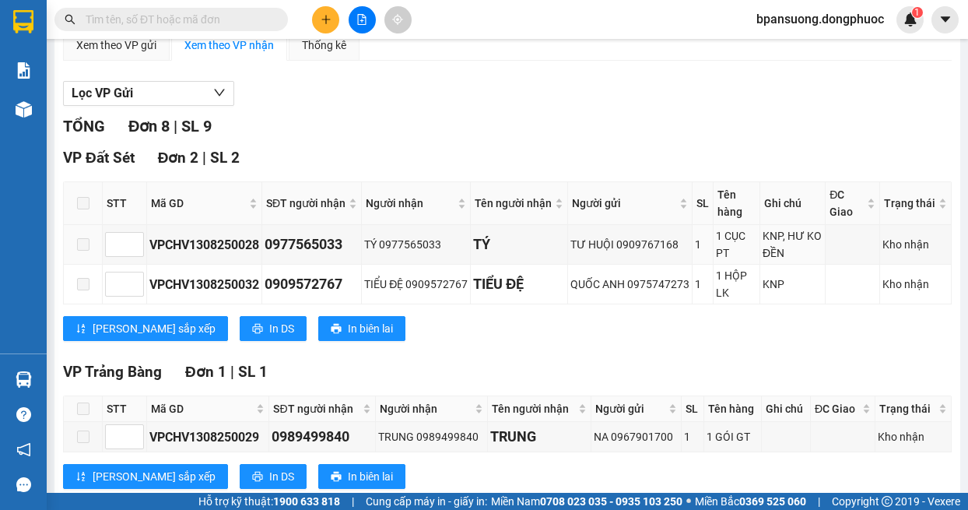
scroll to position [467, 0]
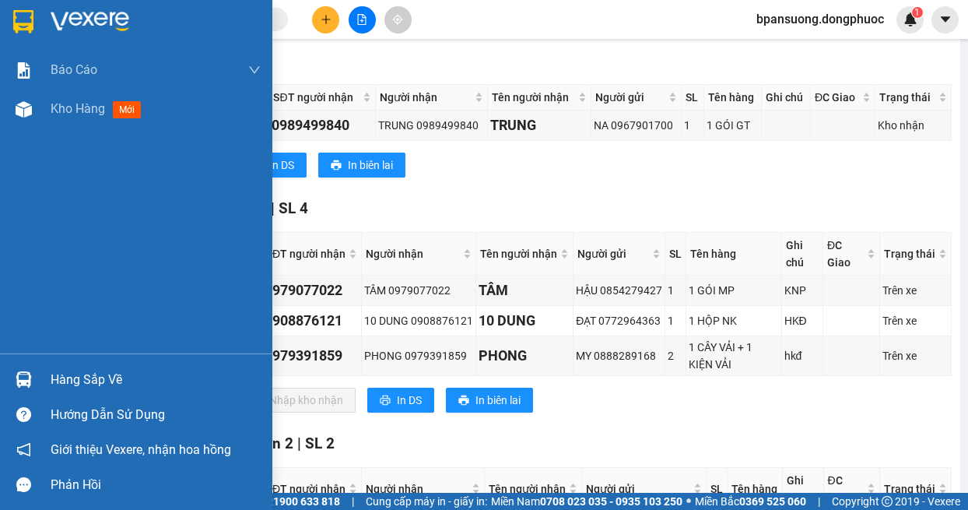
click at [40, 384] on div "Hàng sắp về" at bounding box center [136, 379] width 272 height 35
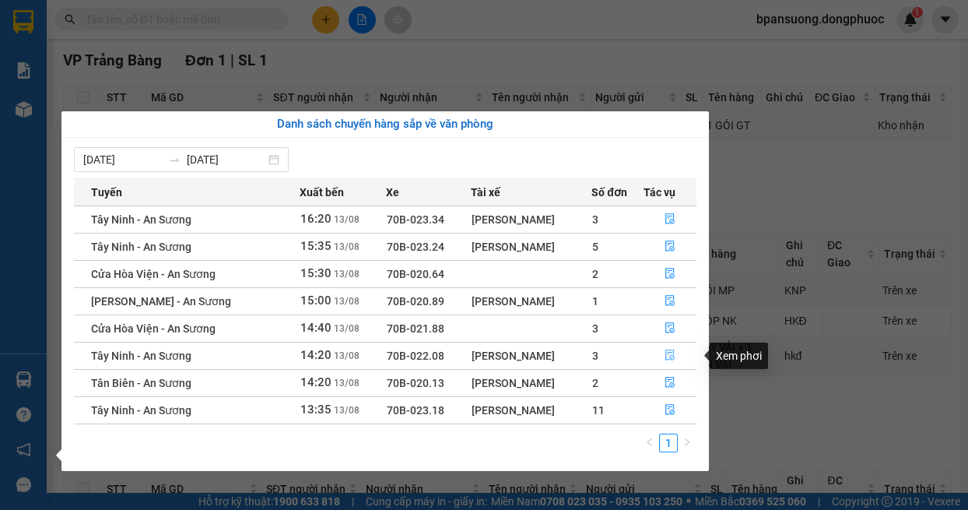
click at [673, 356] on icon "file-done" at bounding box center [669, 355] width 9 height 11
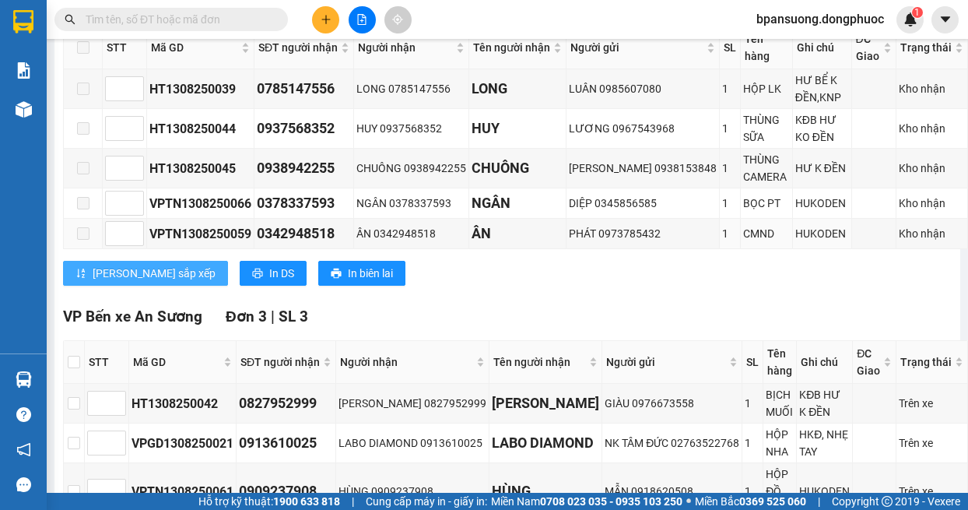
scroll to position [467, 0]
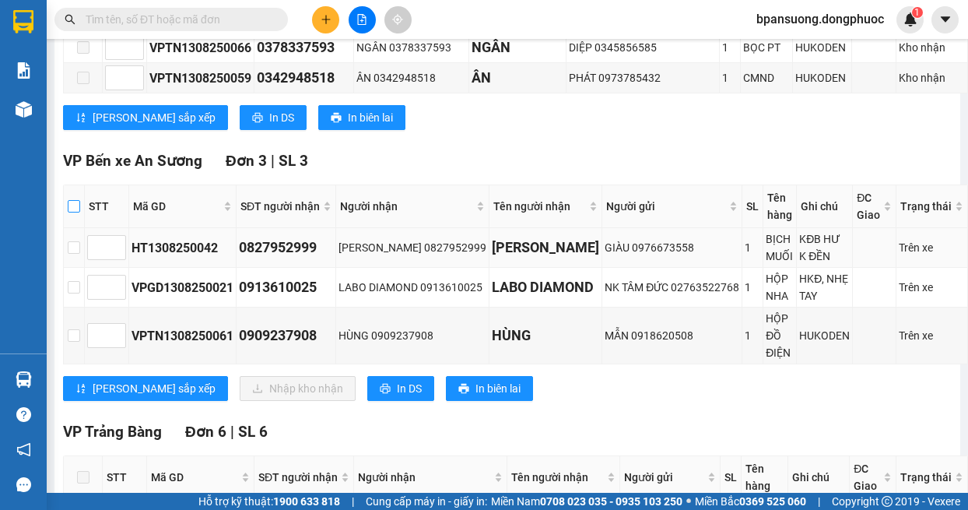
drag, startPoint x: 77, startPoint y: 207, endPoint x: 90, endPoint y: 232, distance: 27.8
click at [76, 207] on input "checkbox" at bounding box center [74, 206] width 12 height 12
checkbox input "true"
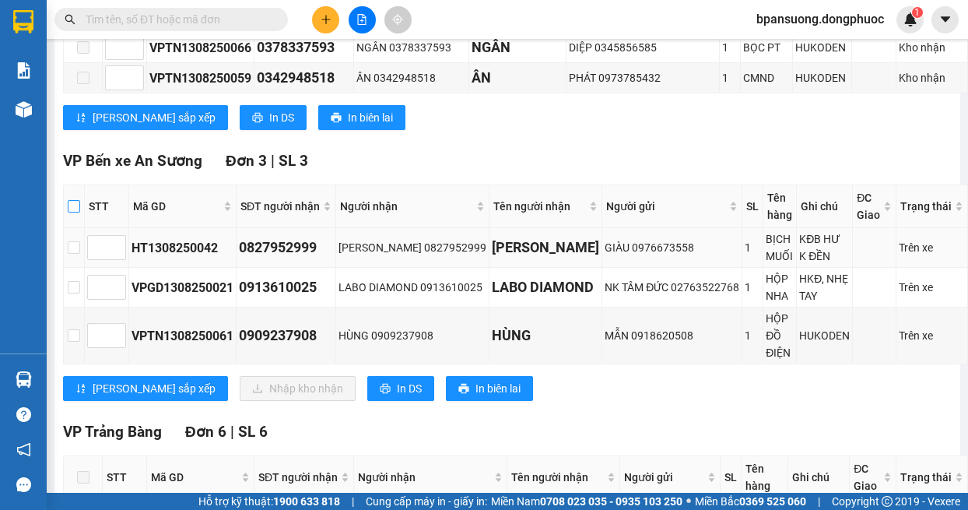
checkbox input "true"
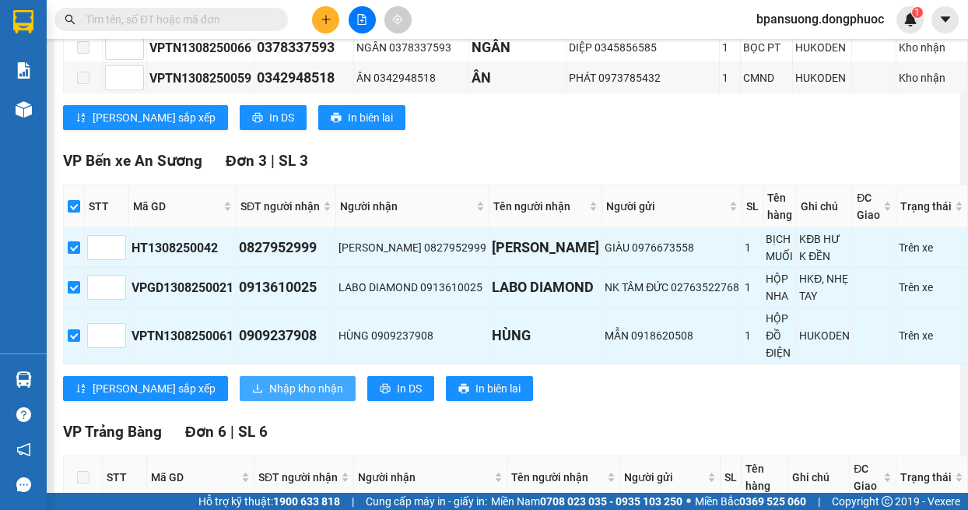
click at [269, 390] on span "Nhập kho nhận" at bounding box center [306, 388] width 74 height 17
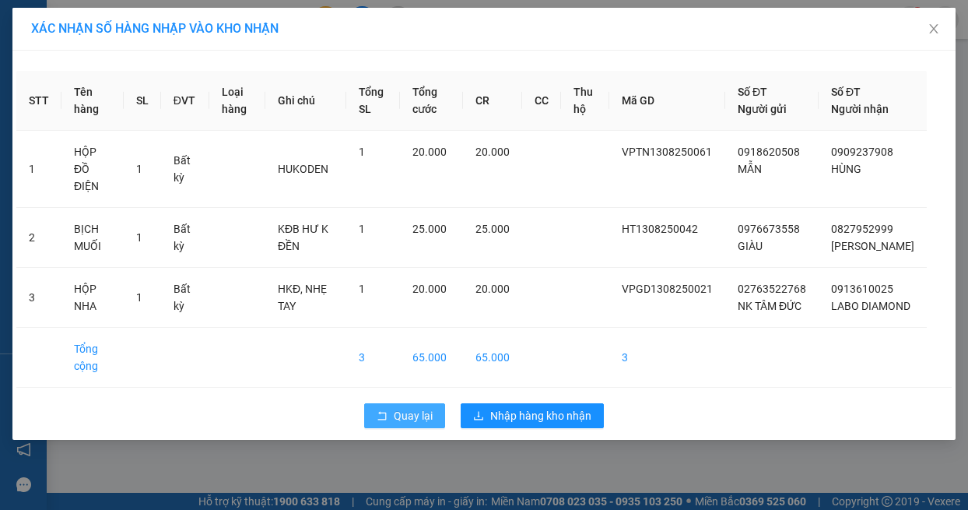
click at [395, 412] on span "Quay lại" at bounding box center [413, 415] width 39 height 17
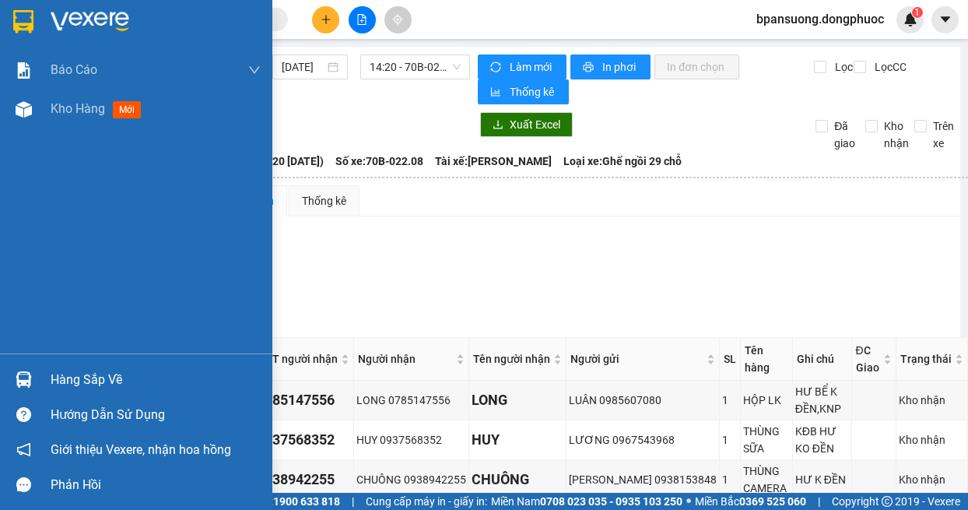
click at [36, 377] on div at bounding box center [23, 379] width 27 height 27
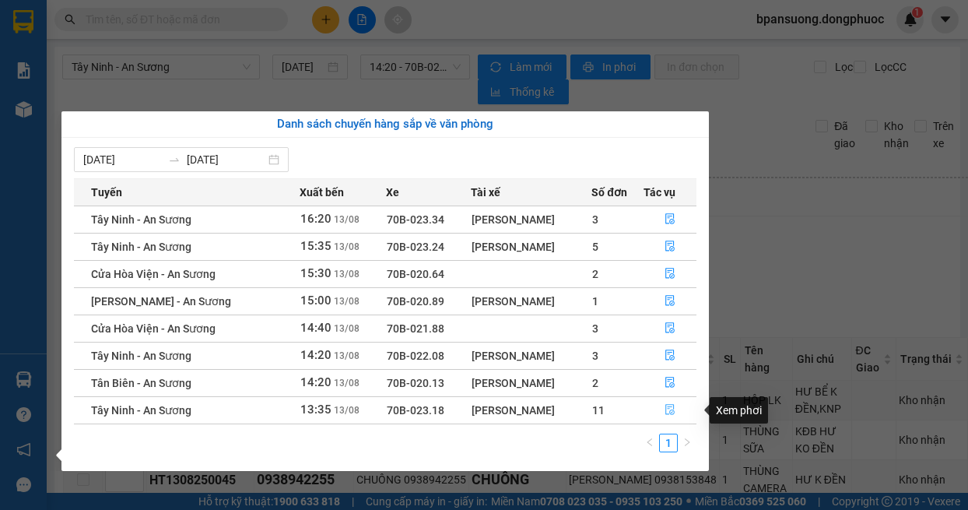
click at [669, 411] on icon "file-done" at bounding box center [670, 409] width 11 height 11
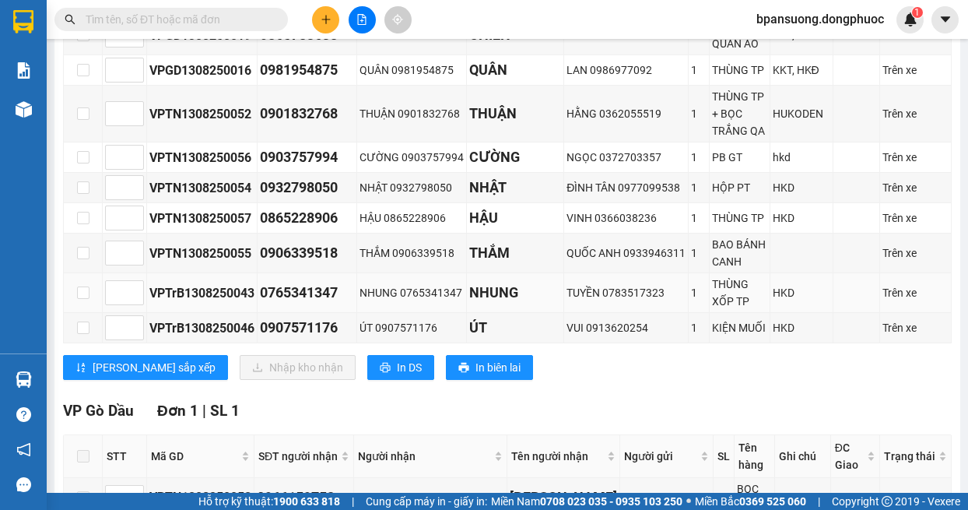
scroll to position [467, 0]
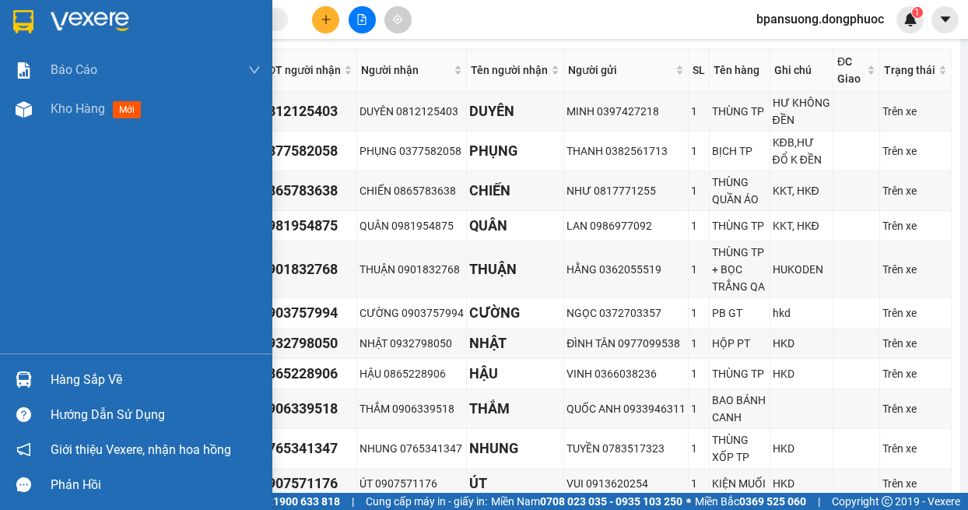
click at [42, 372] on div "Hàng sắp về" at bounding box center [136, 379] width 272 height 35
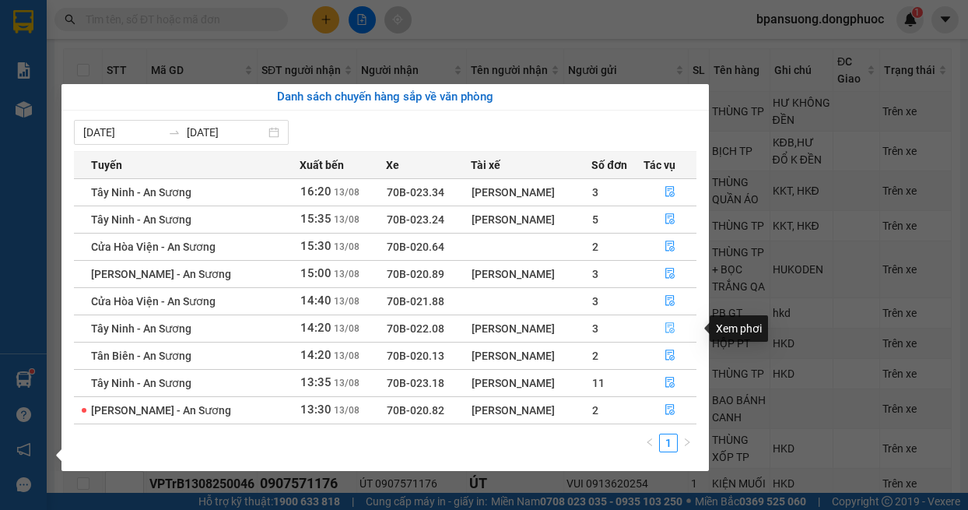
click at [665, 322] on icon "file-done" at bounding box center [670, 327] width 11 height 11
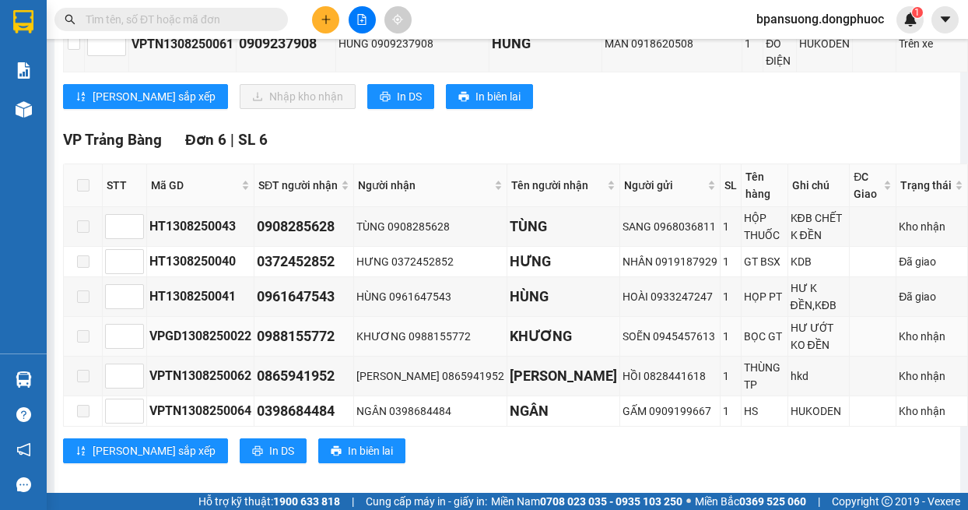
scroll to position [448, 0]
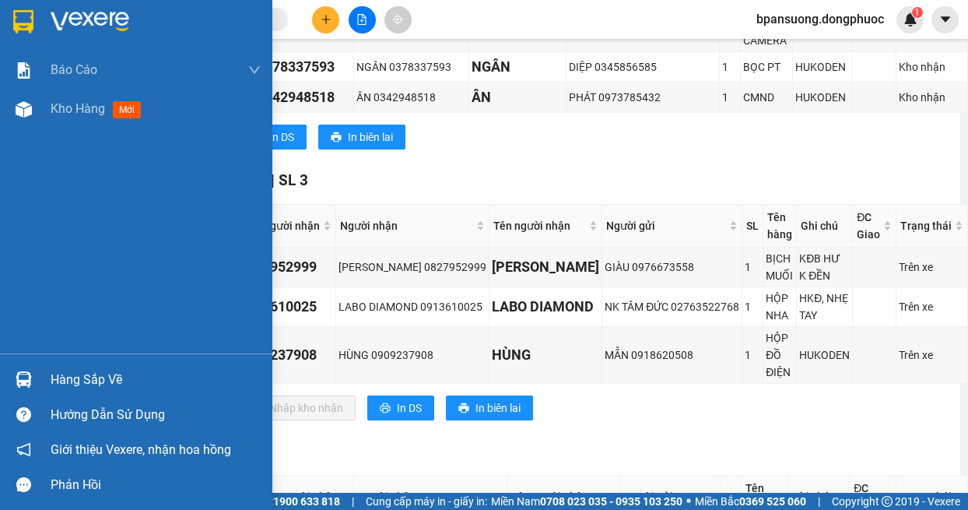
click at [19, 377] on img at bounding box center [24, 379] width 16 height 16
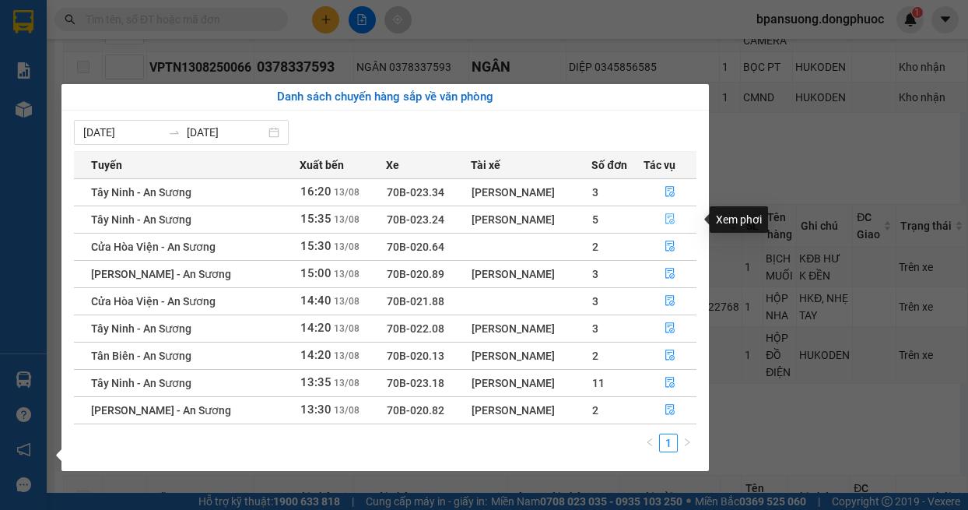
click at [662, 216] on button "button" at bounding box center [670, 219] width 52 height 25
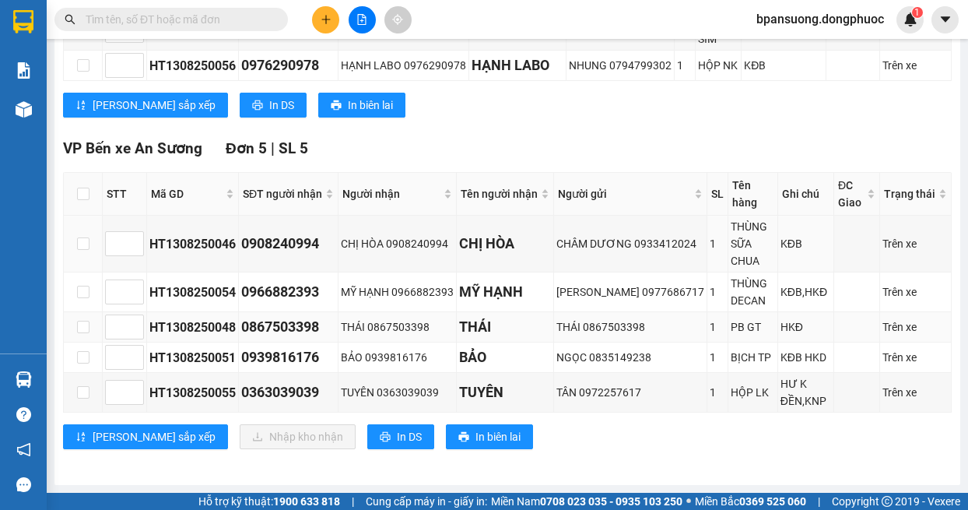
scroll to position [128, 0]
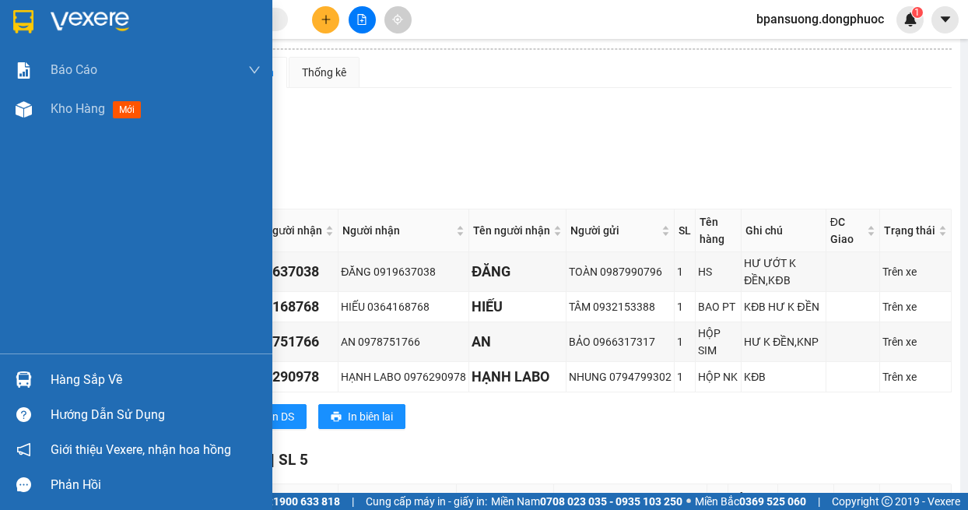
click at [29, 374] on img at bounding box center [24, 379] width 16 height 16
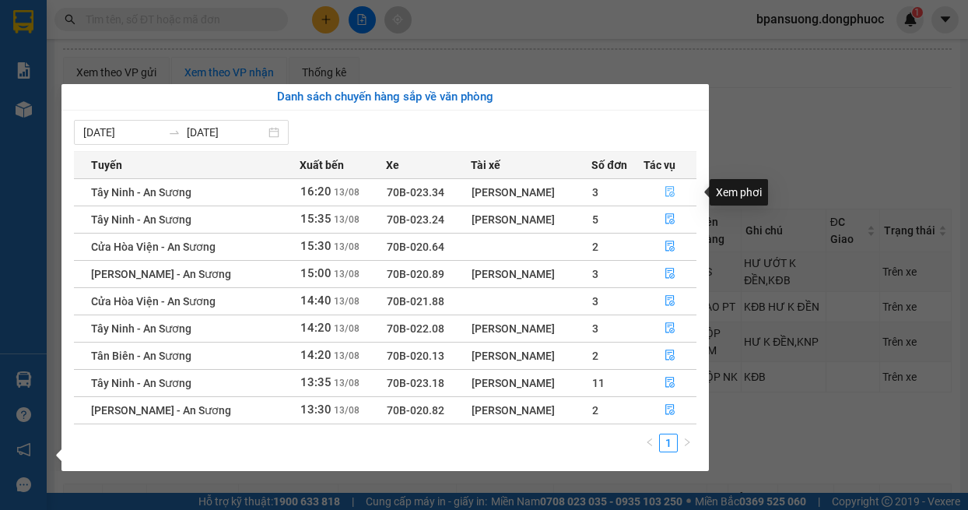
click at [665, 191] on icon "file-done" at bounding box center [669, 192] width 9 height 11
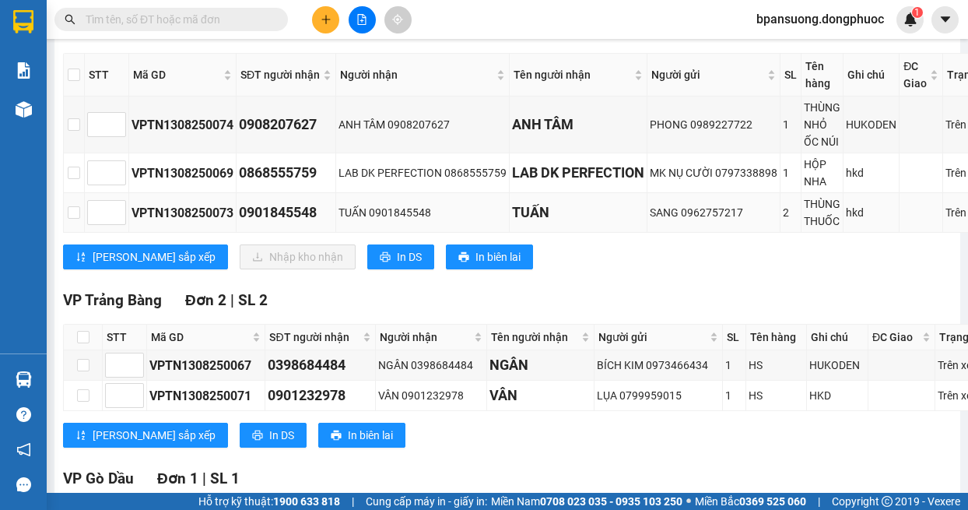
scroll to position [128, 0]
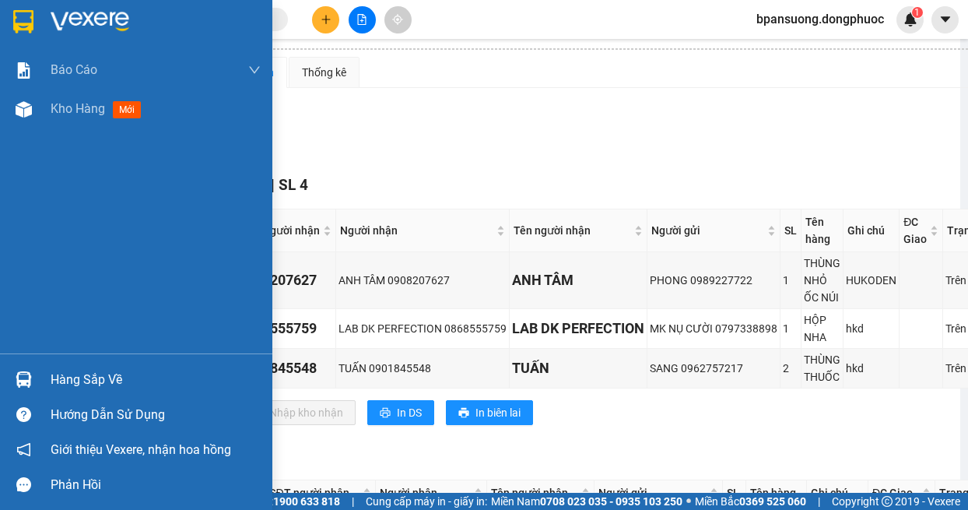
click at [16, 387] on img at bounding box center [24, 379] width 16 height 16
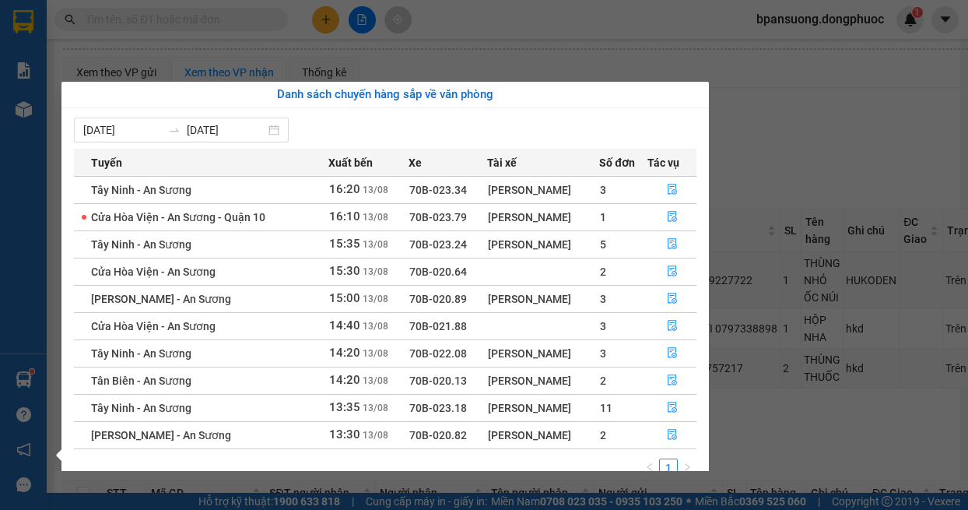
scroll to position [25, 0]
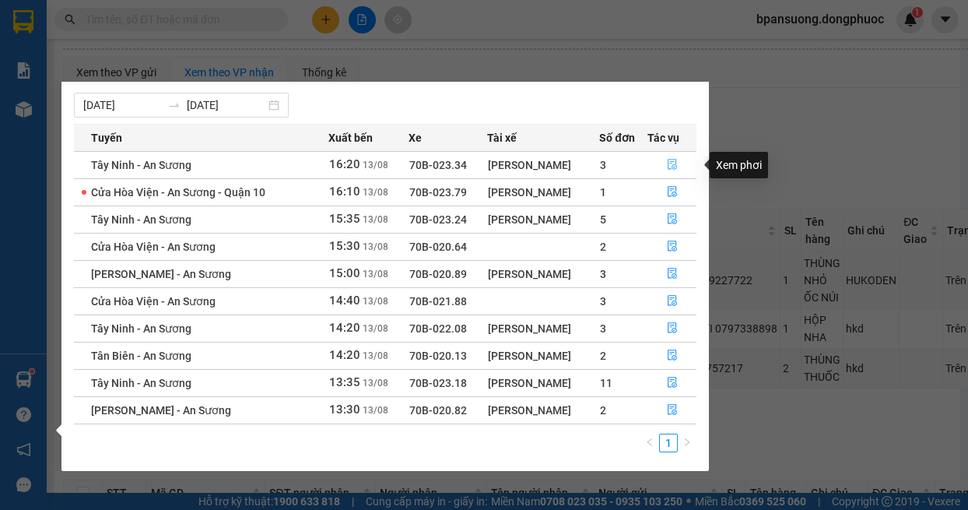
click at [680, 163] on button "button" at bounding box center [672, 165] width 48 height 25
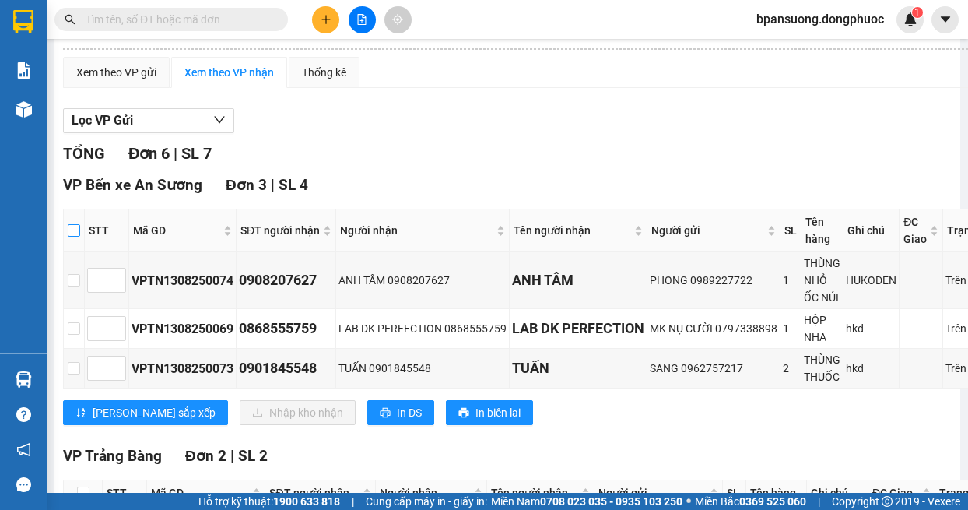
click at [74, 231] on input "checkbox" at bounding box center [74, 230] width 12 height 12
checkbox input "true"
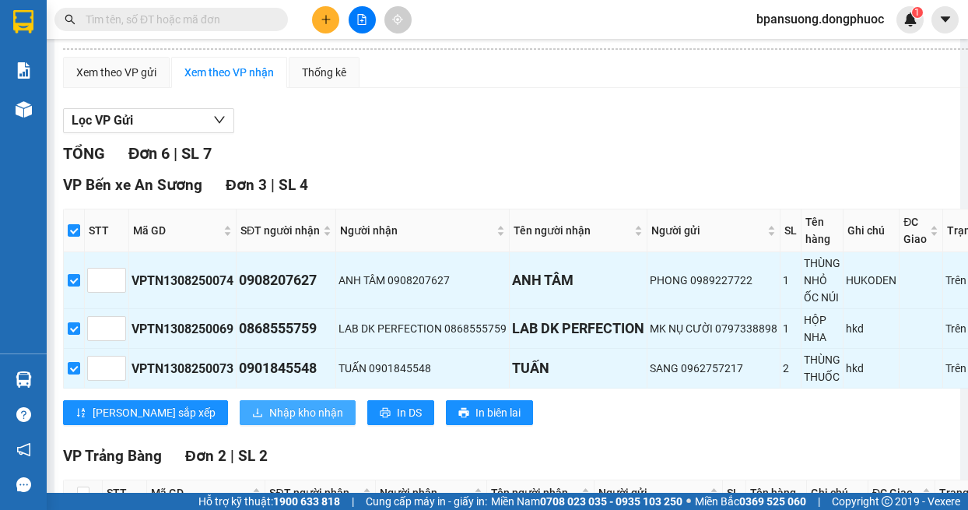
click at [269, 411] on span "Nhập kho nhận" at bounding box center [306, 412] width 74 height 17
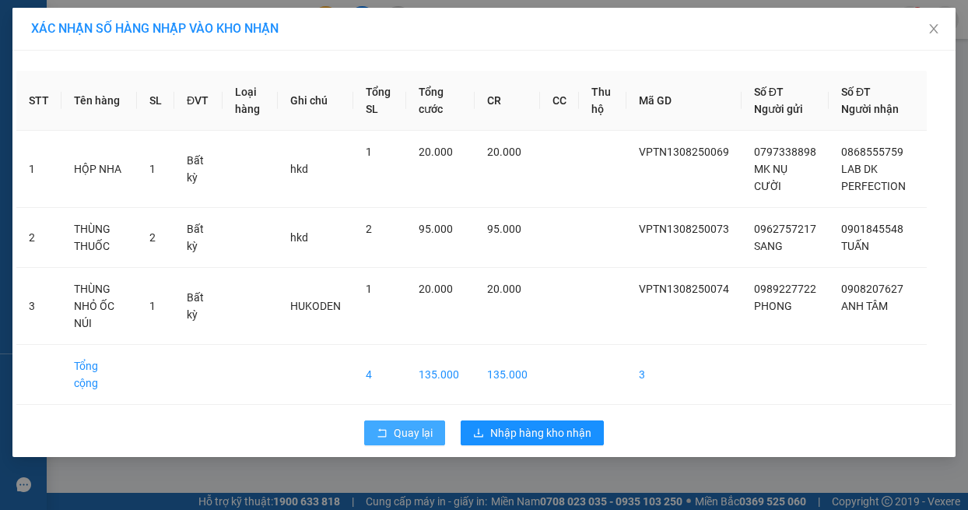
click at [399, 424] on span "Quay lại" at bounding box center [413, 432] width 39 height 17
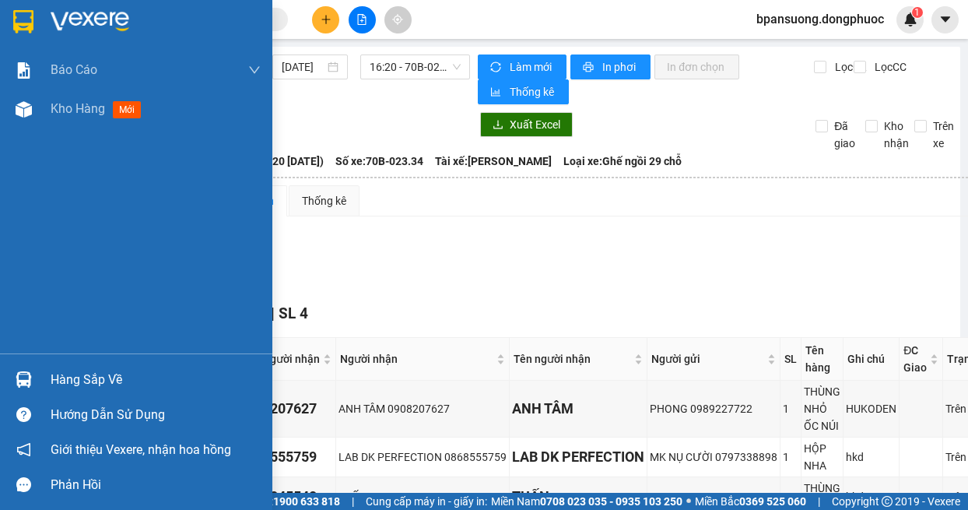
drag, startPoint x: 23, startPoint y: 377, endPoint x: 20, endPoint y: 351, distance: 25.8
click at [23, 378] on img at bounding box center [24, 379] width 16 height 16
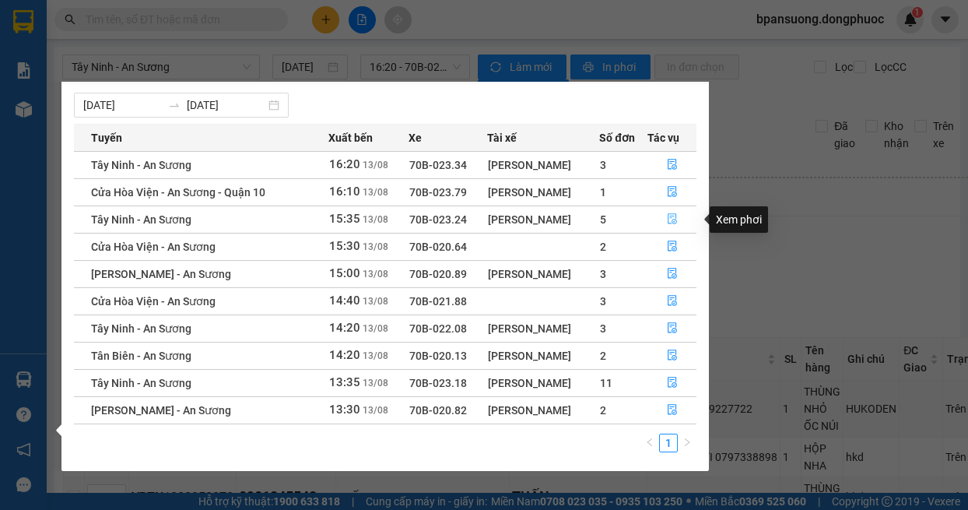
click at [667, 219] on icon "file-done" at bounding box center [672, 218] width 11 height 11
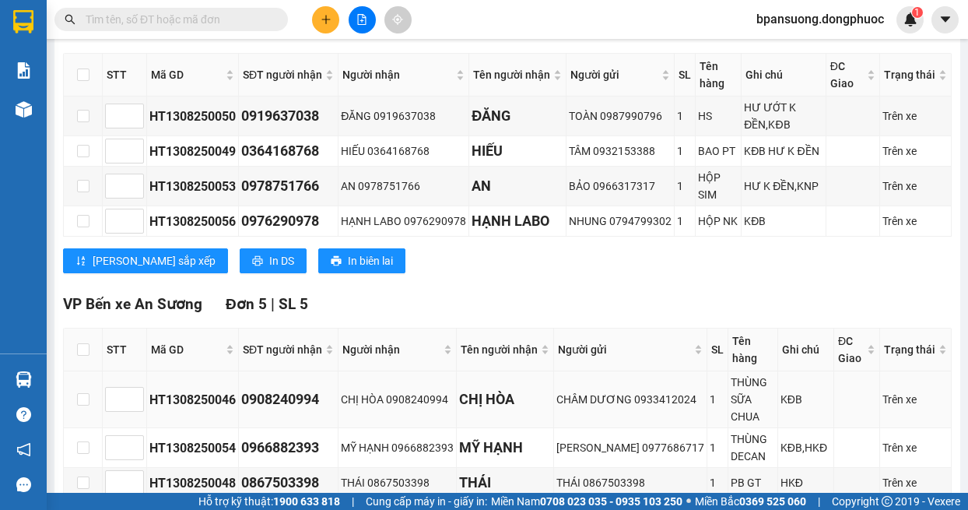
scroll to position [440, 0]
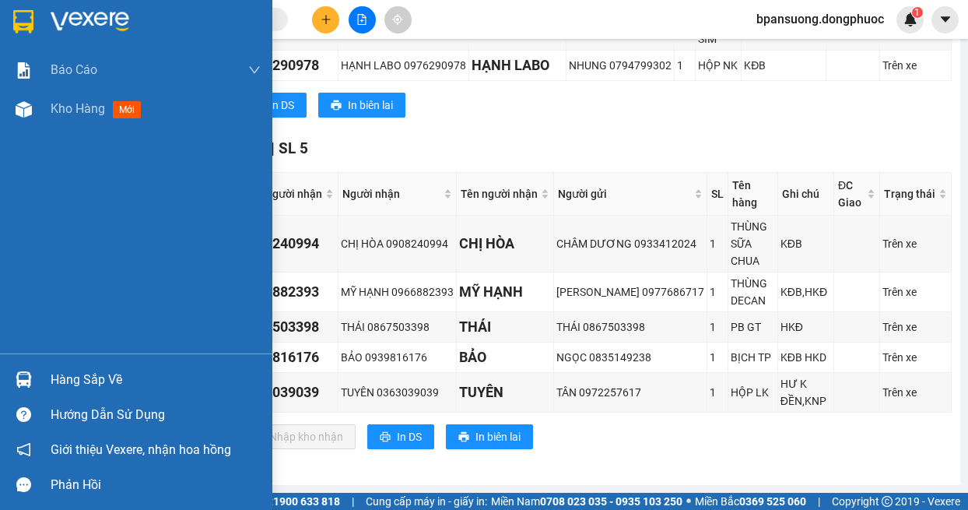
click at [25, 384] on img at bounding box center [24, 379] width 16 height 16
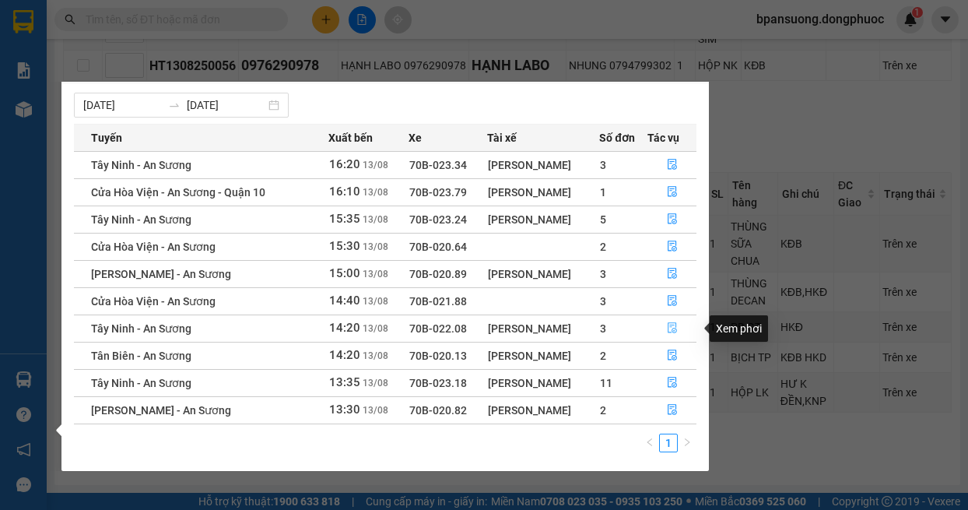
click at [677, 331] on icon "file-done" at bounding box center [672, 328] width 9 height 11
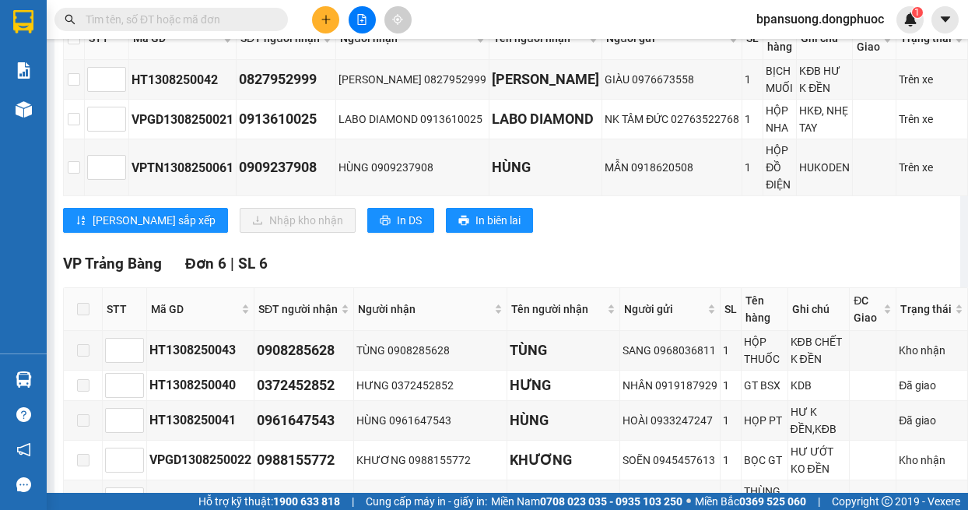
scroll to position [479, 0]
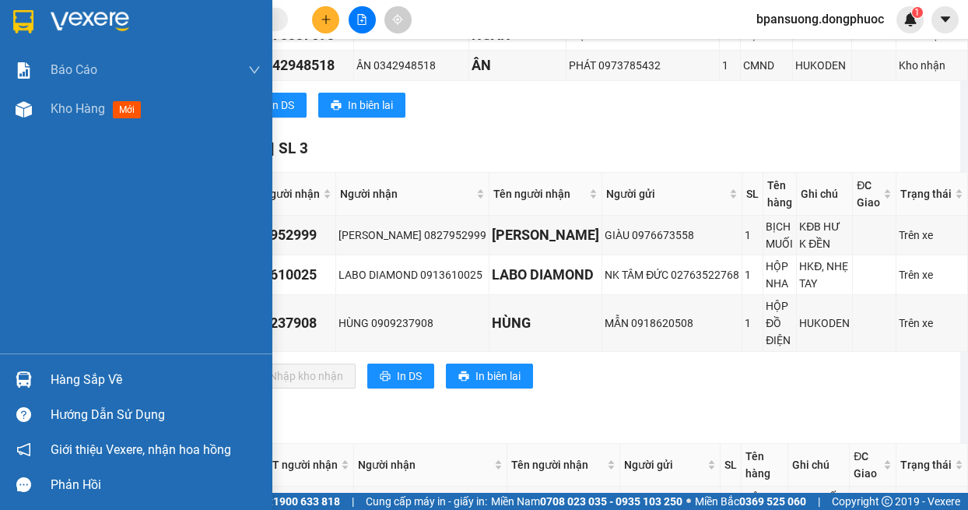
click at [16, 376] on img at bounding box center [24, 379] width 16 height 16
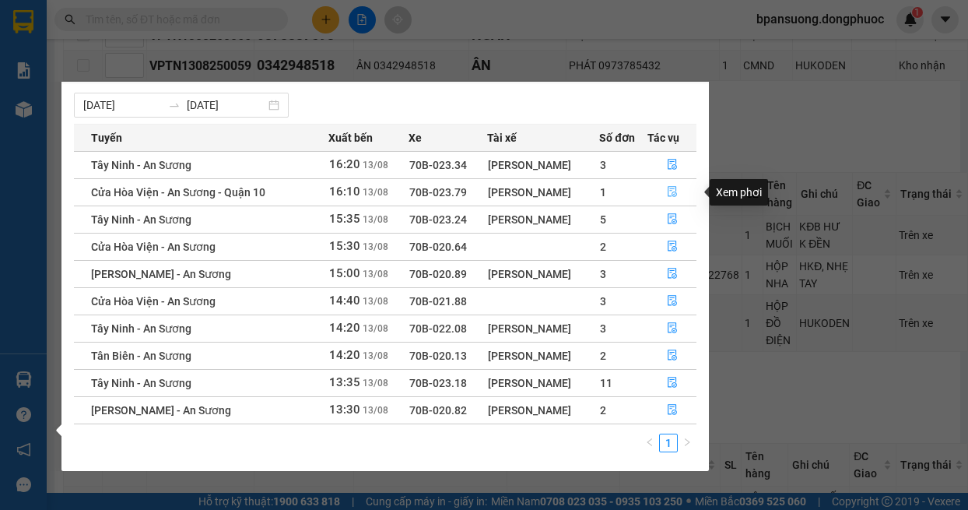
click at [676, 190] on icon "file-done" at bounding box center [672, 192] width 9 height 11
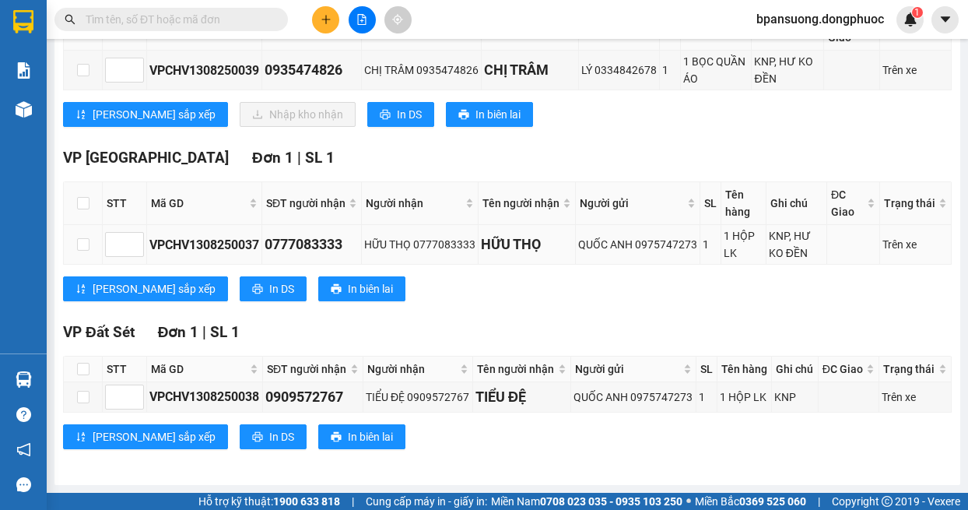
scroll to position [191, 0]
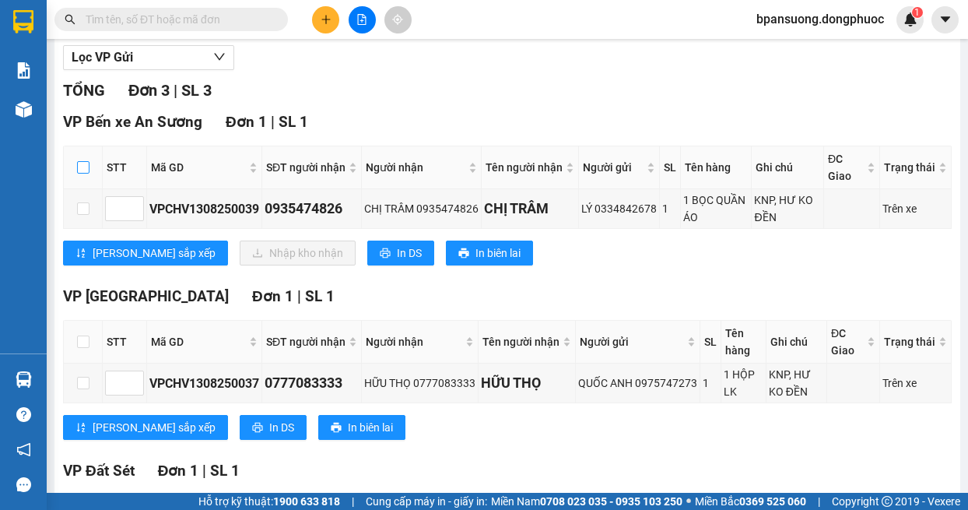
click at [86, 166] on input "checkbox" at bounding box center [83, 167] width 12 height 12
checkbox input "true"
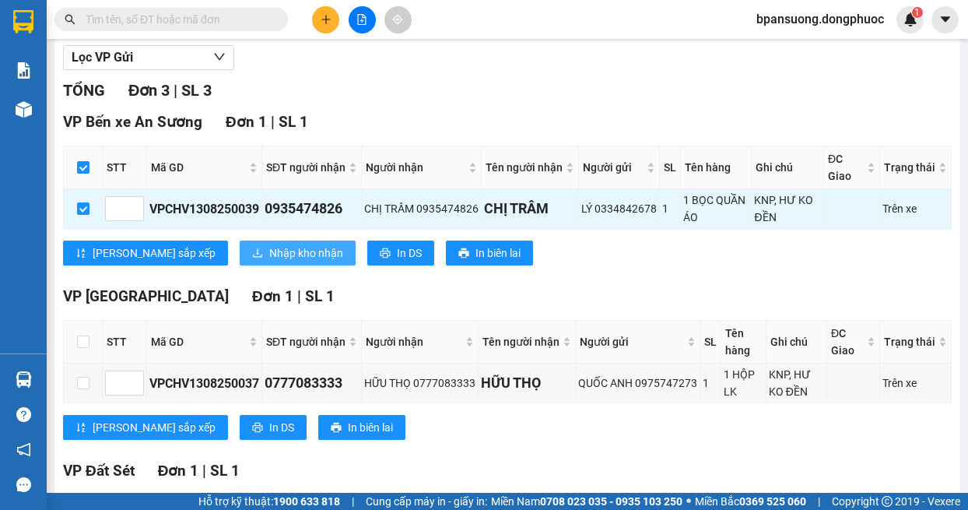
click at [269, 247] on span "Nhập kho nhận" at bounding box center [306, 252] width 74 height 17
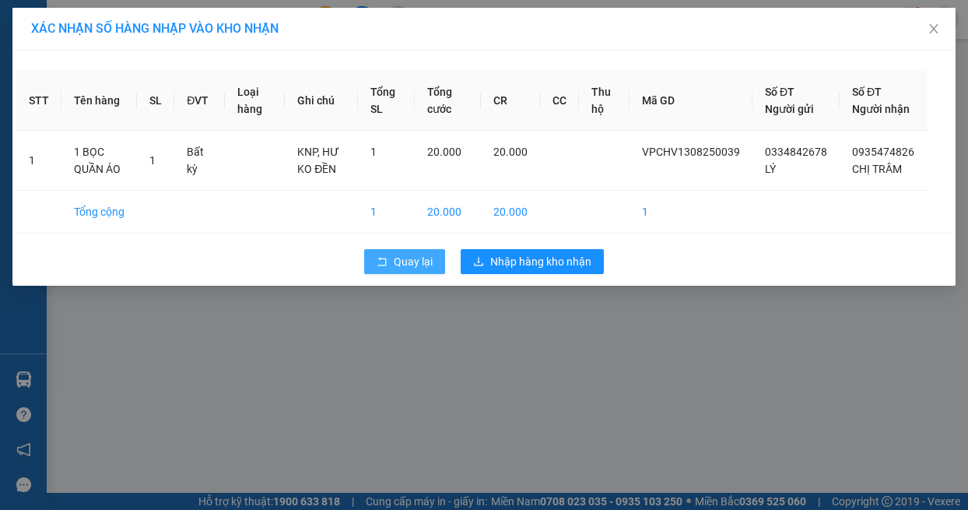
click at [387, 267] on icon "rollback" at bounding box center [382, 261] width 11 height 11
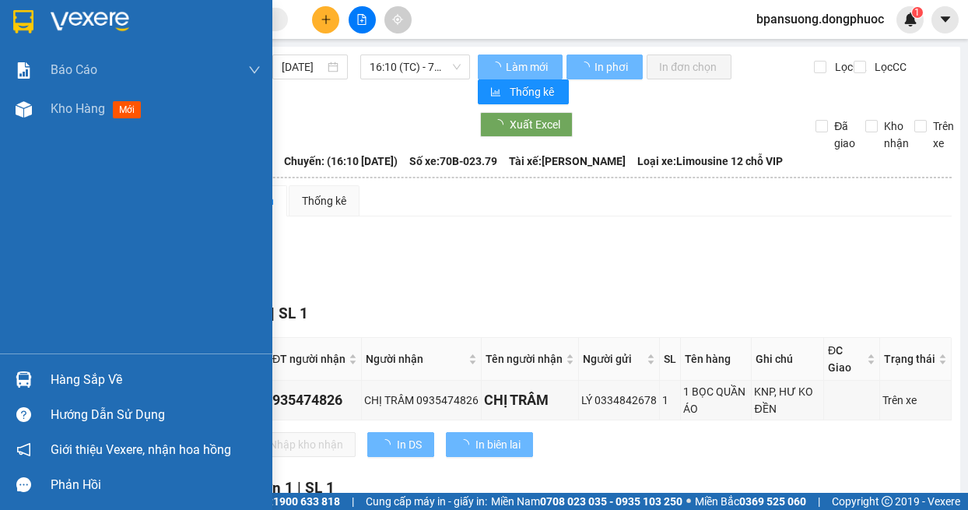
click at [43, 374] on div "Hàng sắp về" at bounding box center [136, 379] width 272 height 35
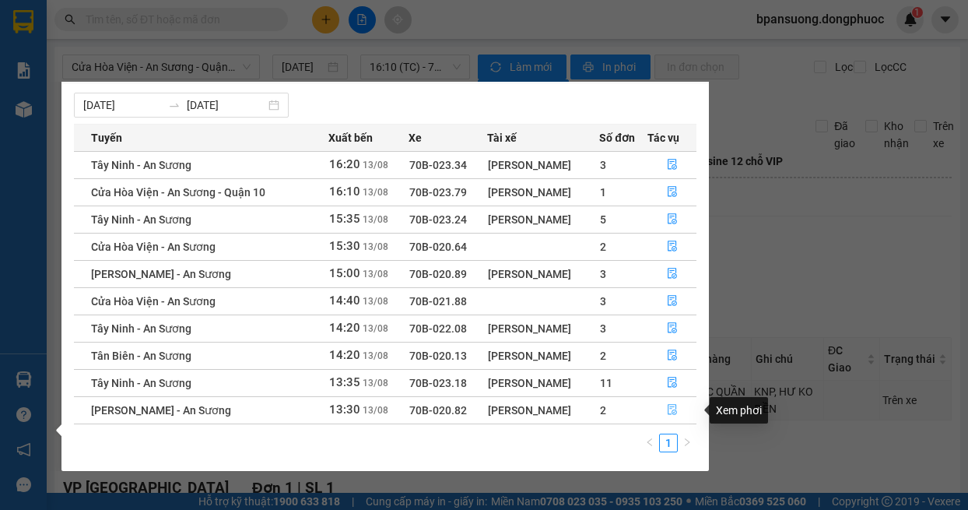
click at [672, 406] on icon "file-done" at bounding box center [672, 409] width 11 height 11
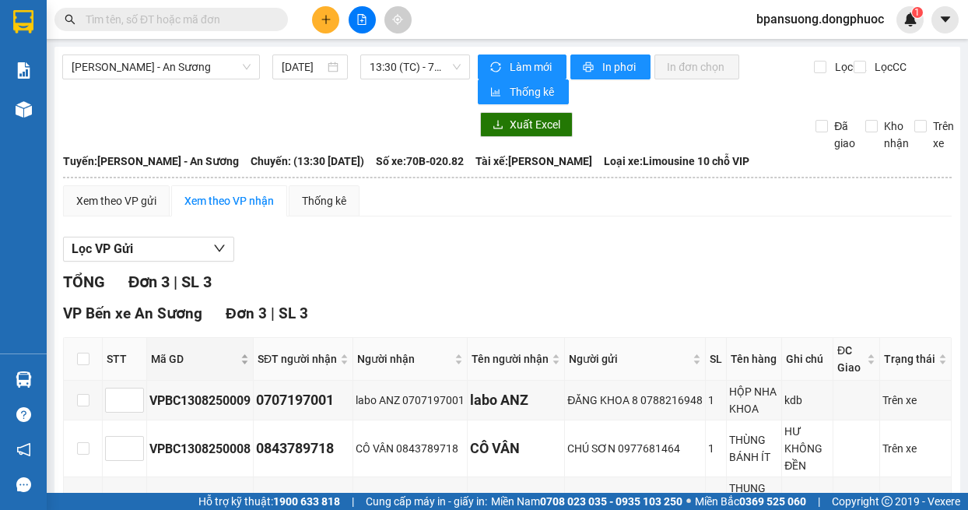
scroll to position [139, 0]
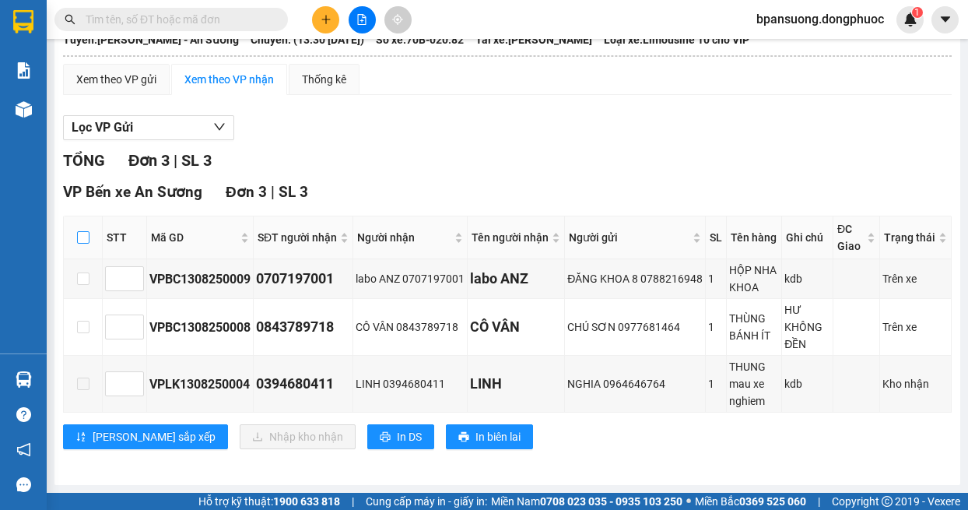
click at [83, 231] on input "checkbox" at bounding box center [83, 237] width 12 height 12
checkbox input "true"
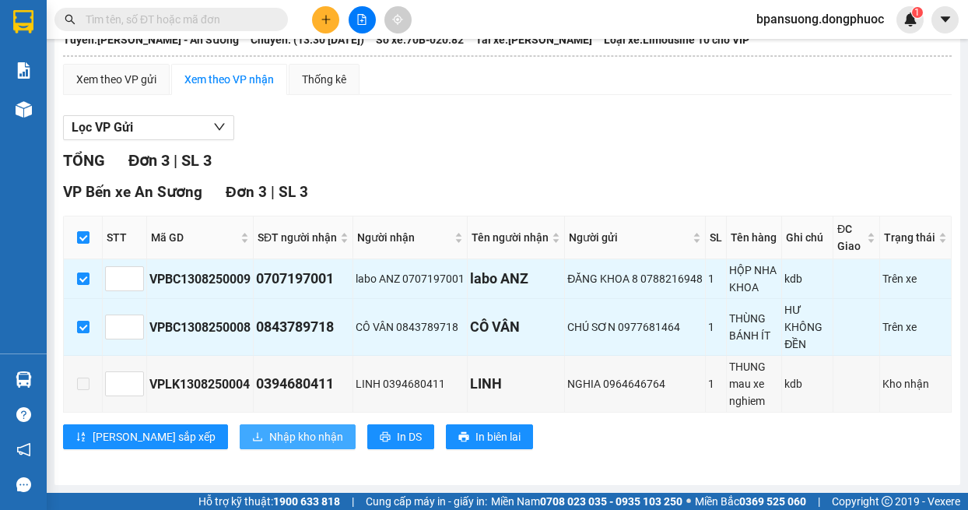
click at [269, 434] on span "Nhập kho nhận" at bounding box center [306, 436] width 74 height 17
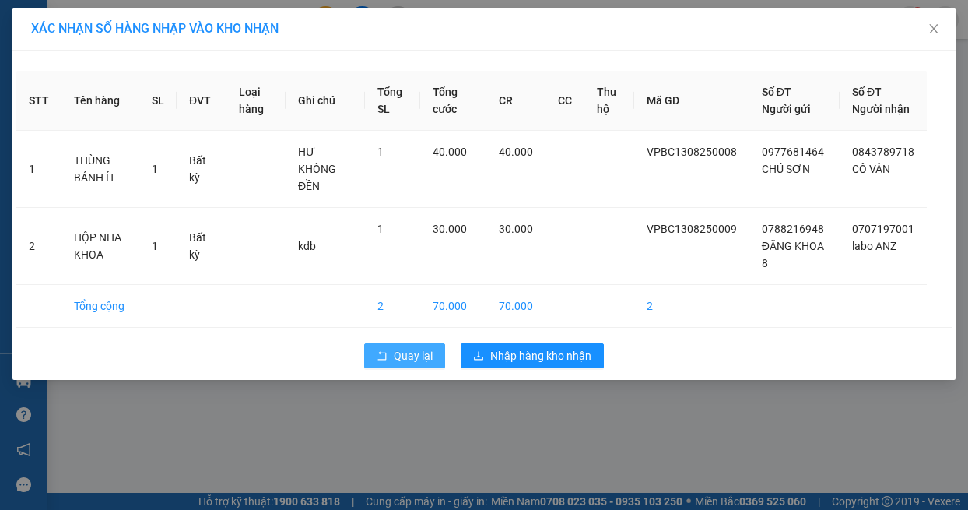
click at [410, 361] on span "Quay lại" at bounding box center [413, 355] width 39 height 17
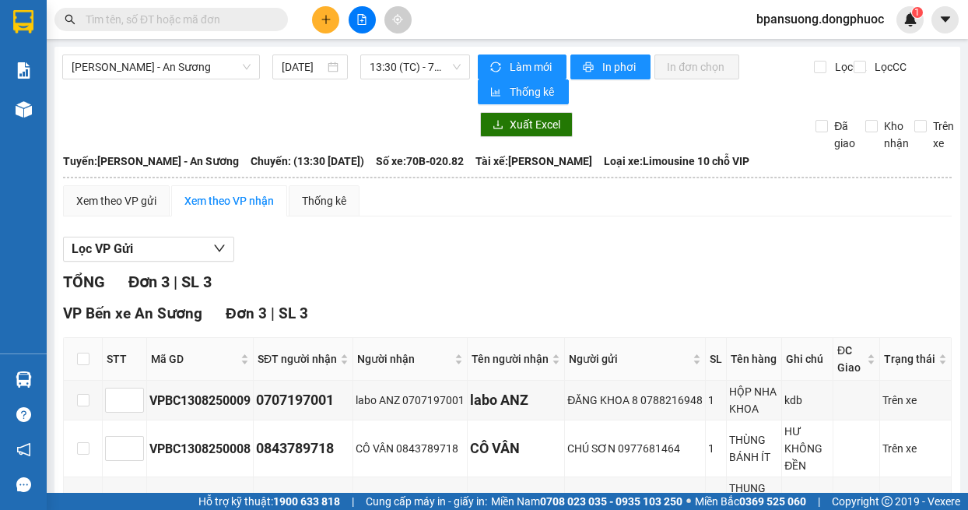
click at [202, 24] on input "text" at bounding box center [178, 19] width 184 height 17
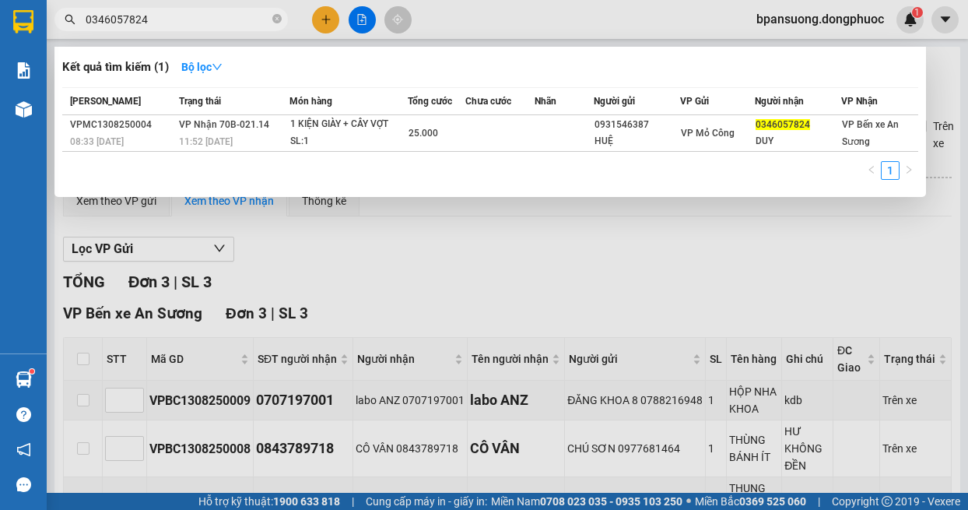
type input "0346057824"
click at [278, 16] on icon "close-circle" at bounding box center [276, 18] width 9 height 9
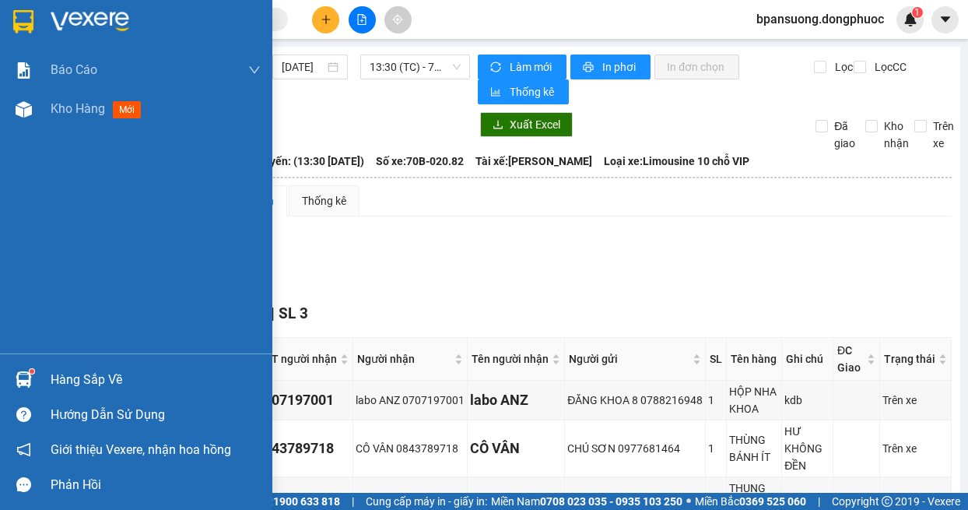
click at [35, 377] on div at bounding box center [23, 379] width 27 height 27
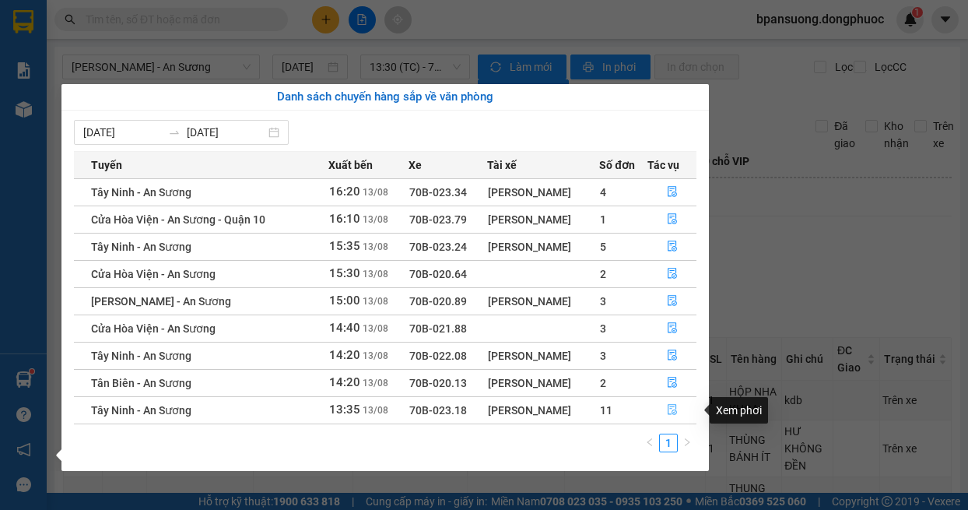
click at [682, 411] on button "button" at bounding box center [672, 410] width 48 height 25
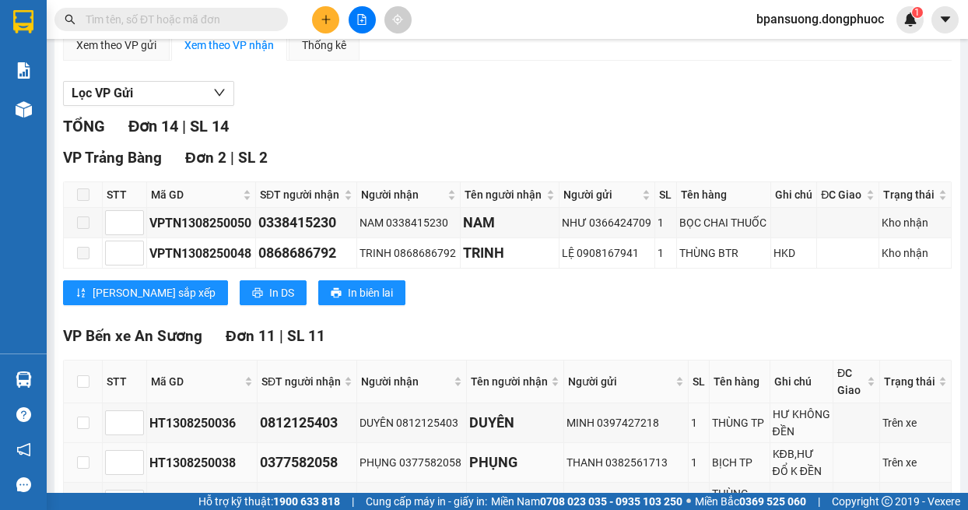
scroll to position [311, 0]
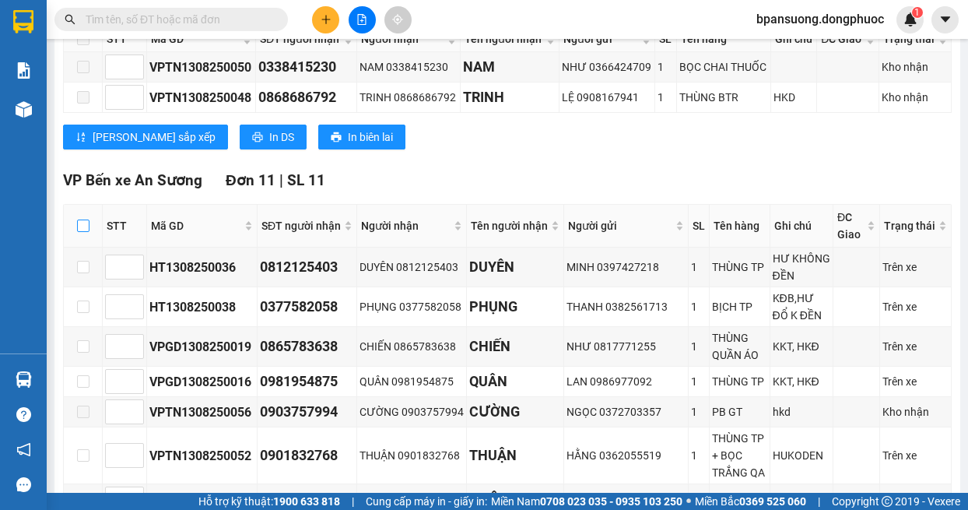
click at [86, 225] on input "checkbox" at bounding box center [83, 225] width 12 height 12
checkbox input "true"
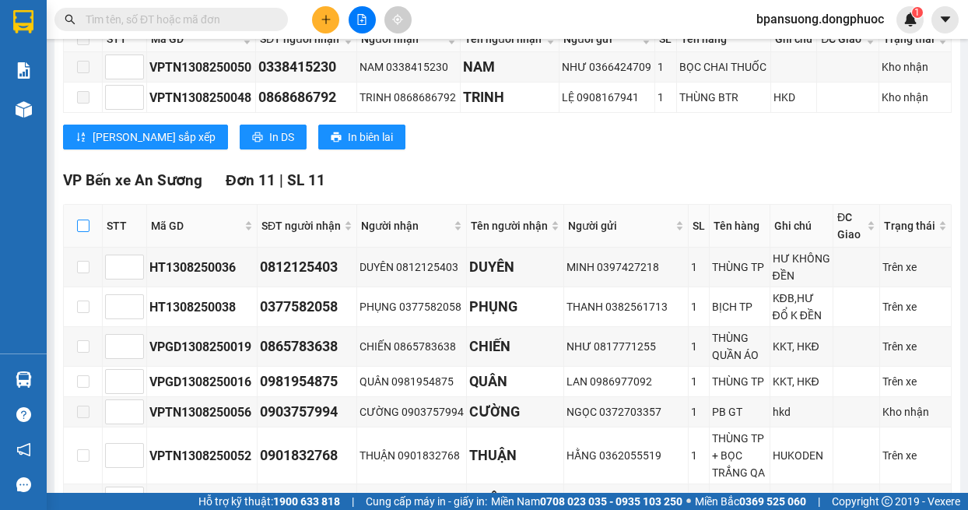
checkbox input "true"
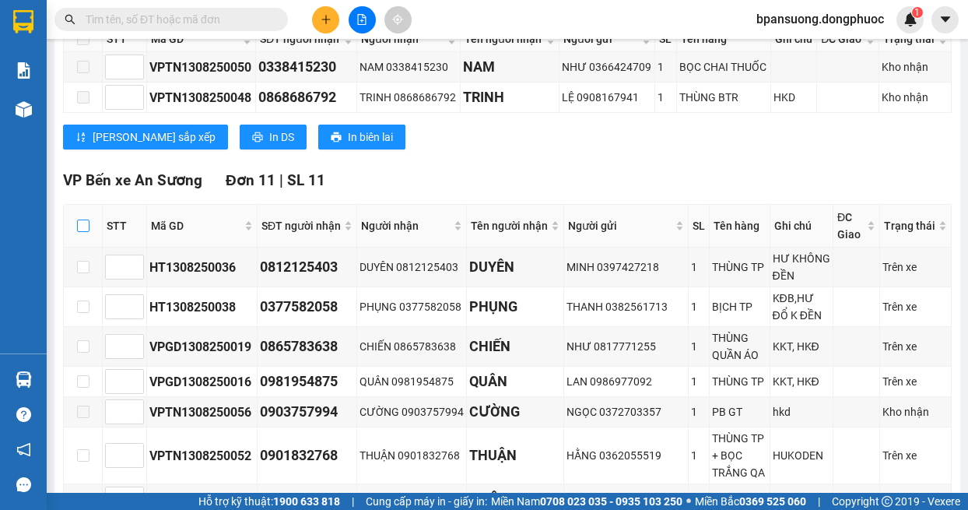
checkbox input "true"
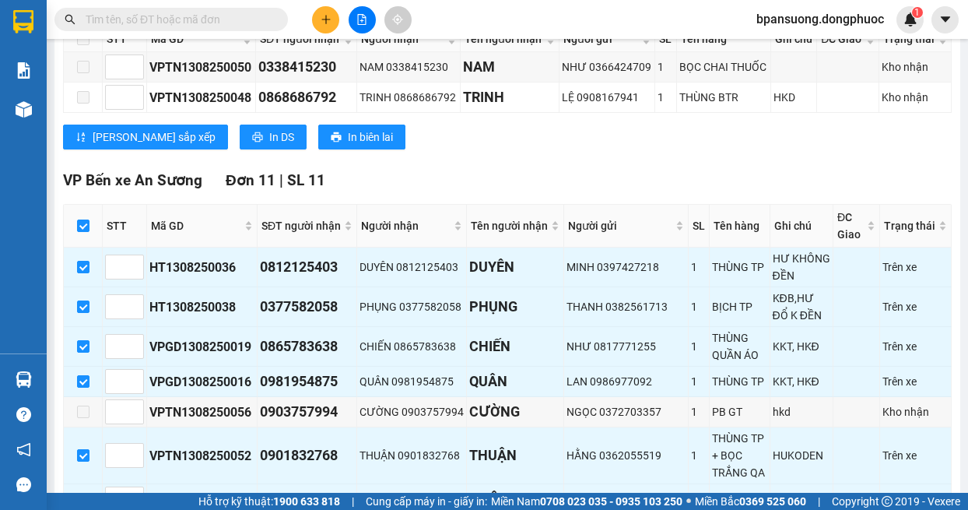
scroll to position [623, 0]
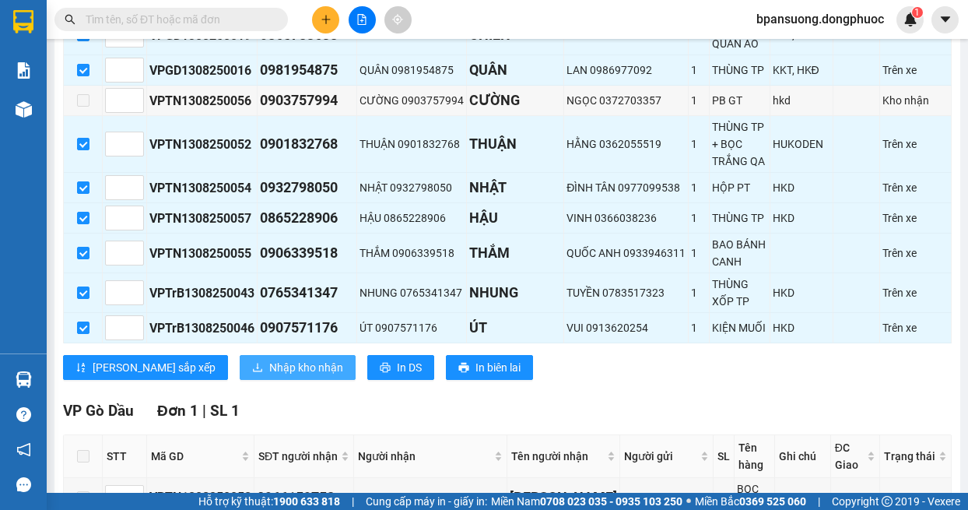
click at [252, 373] on icon "download" at bounding box center [257, 367] width 11 height 11
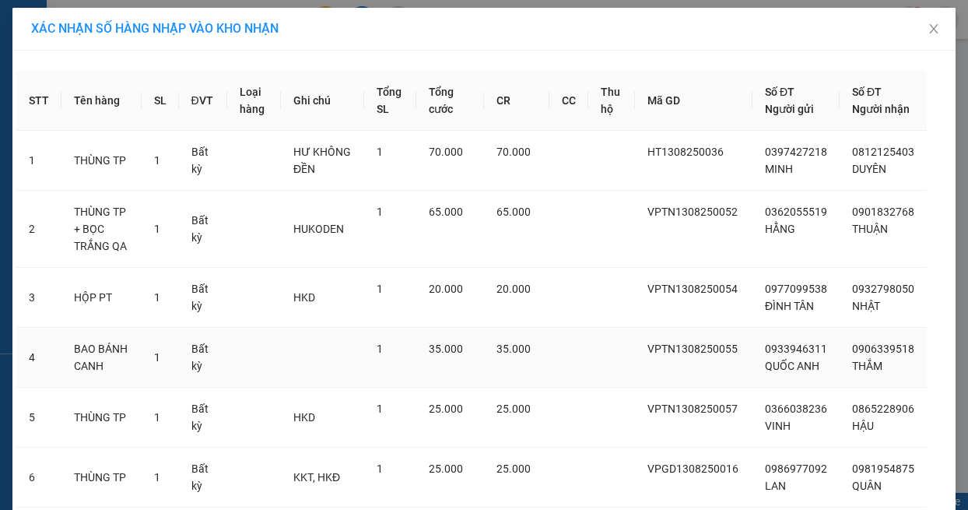
scroll to position [368, 0]
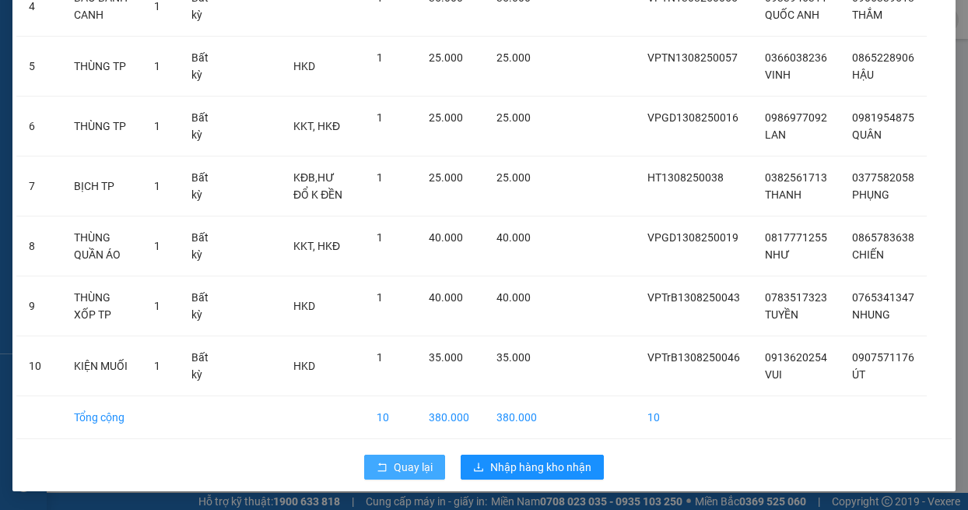
click at [377, 462] on icon "rollback" at bounding box center [382, 467] width 11 height 11
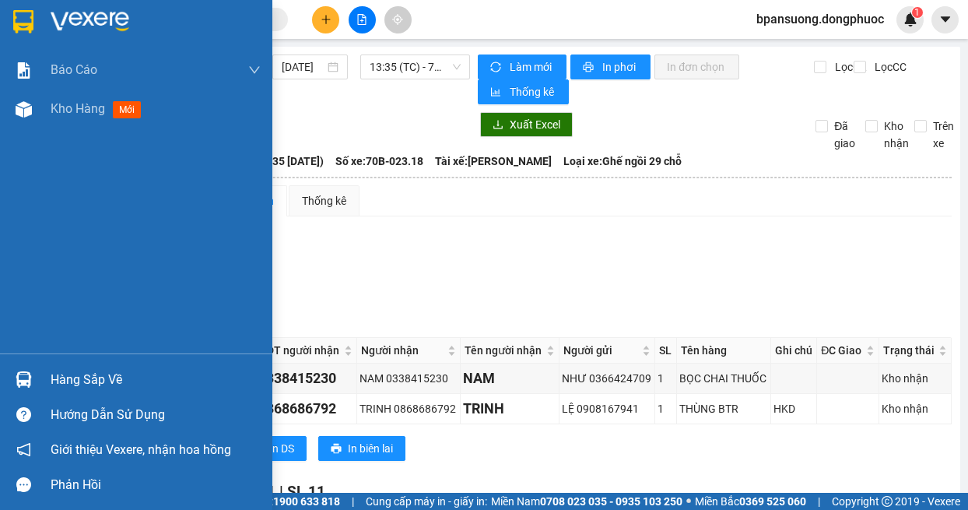
click at [34, 387] on div at bounding box center [23, 379] width 27 height 27
click at [29, 379] on div "Báo cáo Mẫu 1: Báo cáo dòng tiền theo nhân viên Mẫu 1: Báo cáo dòng tiền theo n…" at bounding box center [136, 255] width 272 height 510
click at [26, 377] on img at bounding box center [24, 379] width 16 height 16
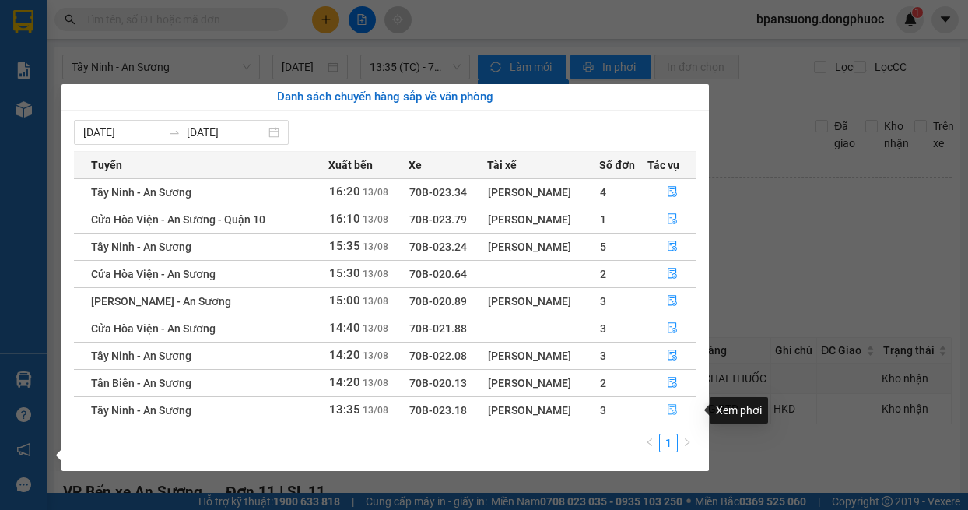
click at [675, 410] on icon "file-done" at bounding box center [672, 410] width 9 height 11
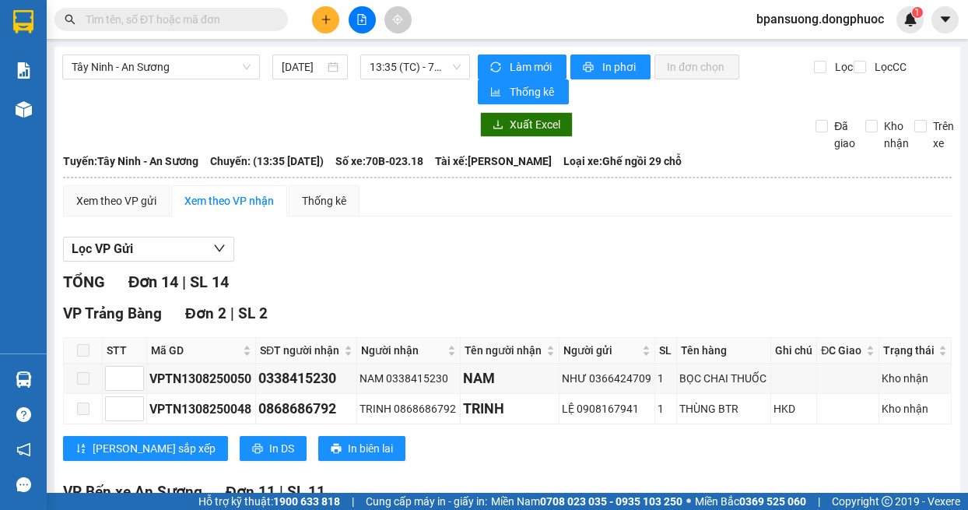
scroll to position [311, 0]
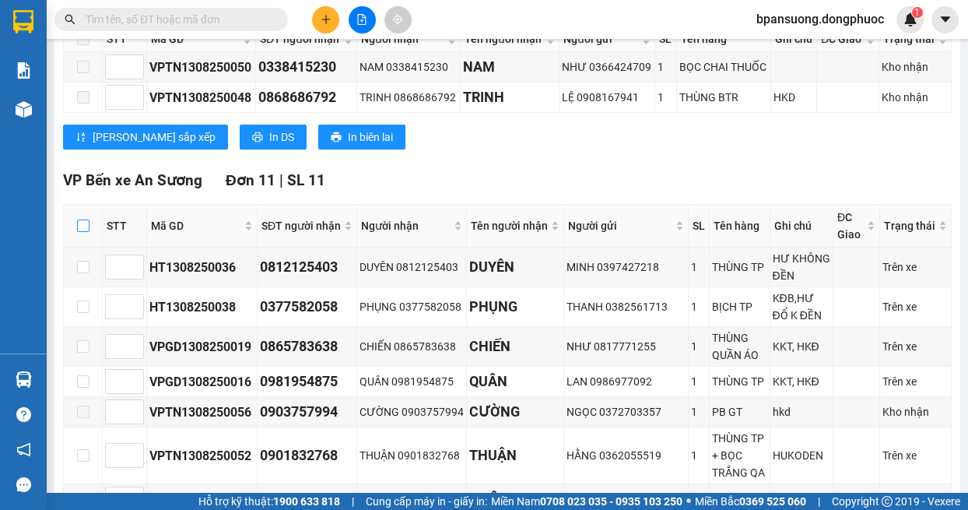
click at [86, 225] on input "checkbox" at bounding box center [83, 225] width 12 height 12
checkbox input "true"
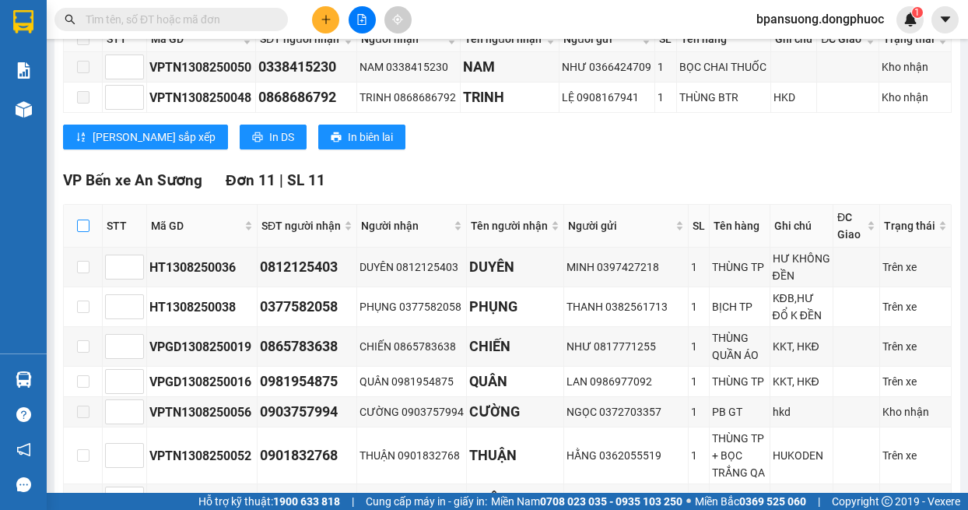
checkbox input "true"
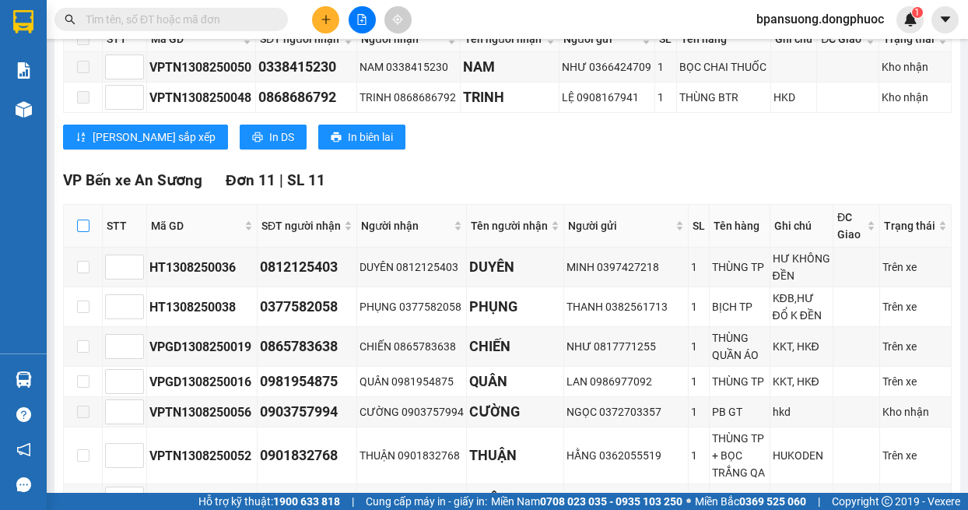
checkbox input "true"
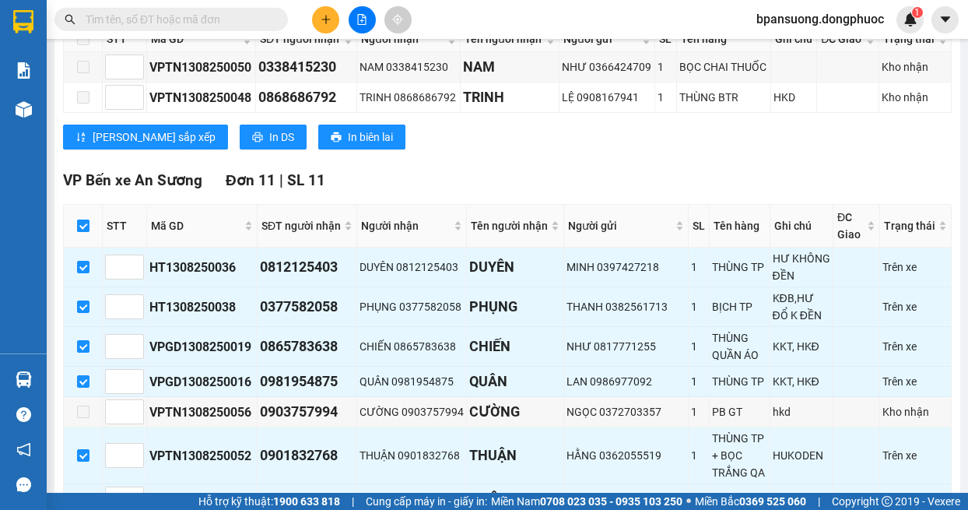
click at [83, 225] on input "checkbox" at bounding box center [83, 225] width 12 height 12
checkbox input "false"
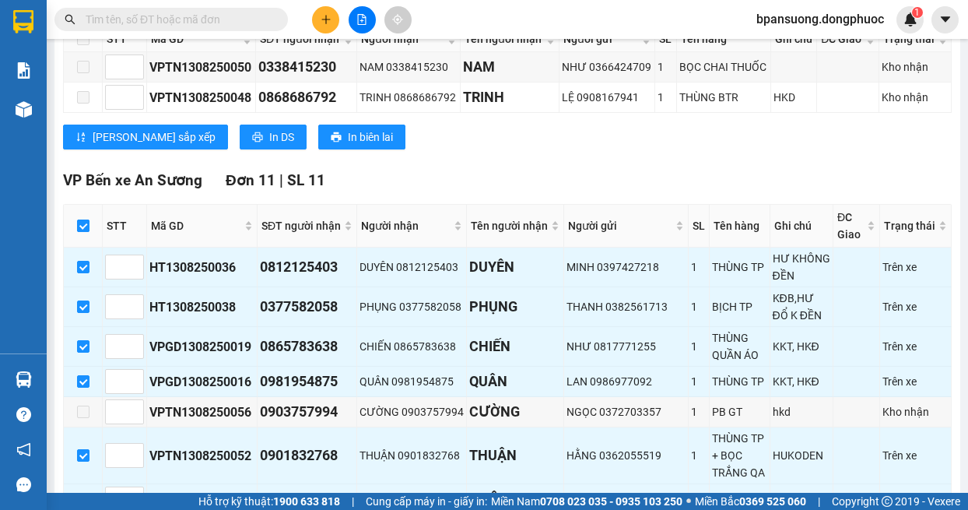
checkbox input "false"
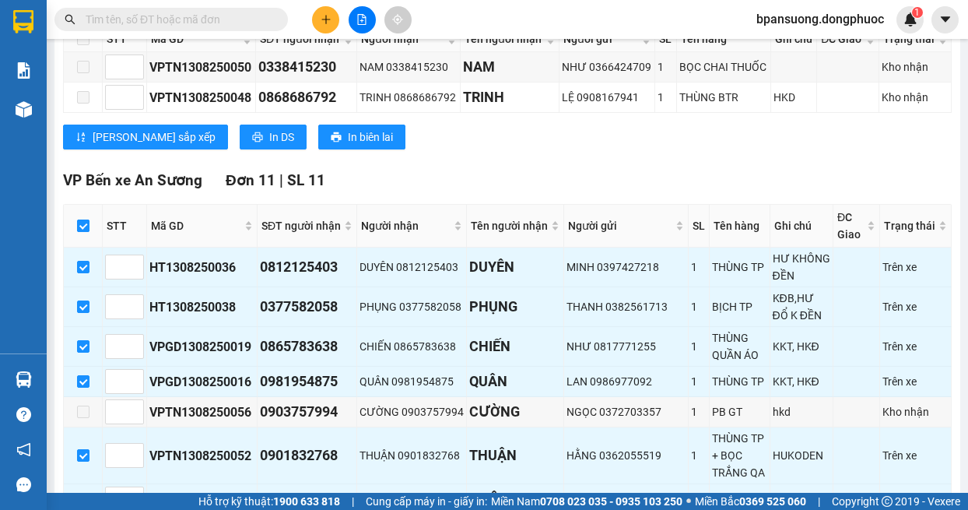
checkbox input "false"
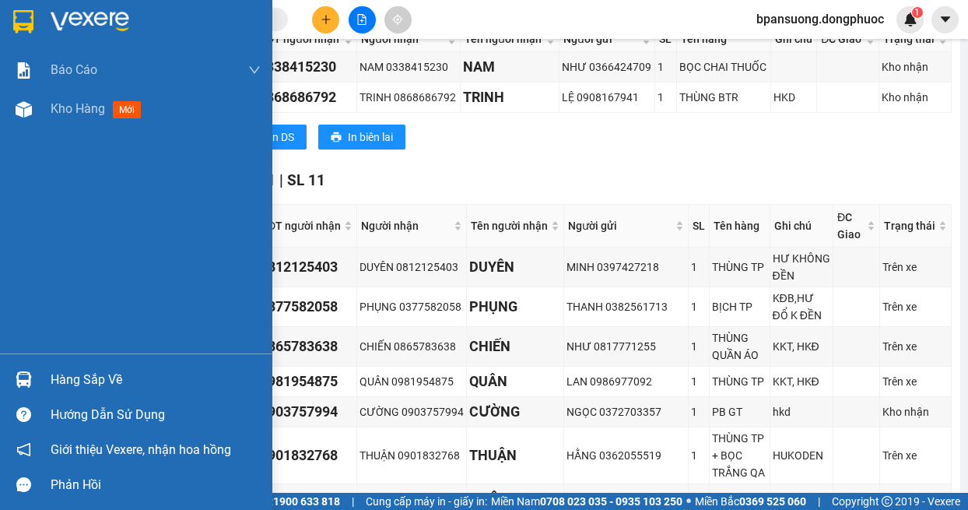
click at [21, 383] on img at bounding box center [24, 379] width 16 height 16
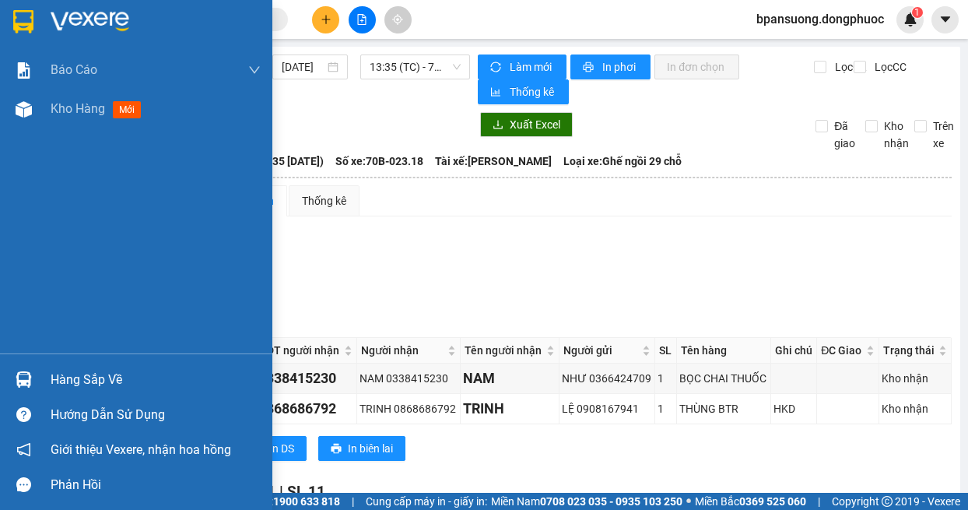
click at [30, 376] on img at bounding box center [24, 379] width 16 height 16
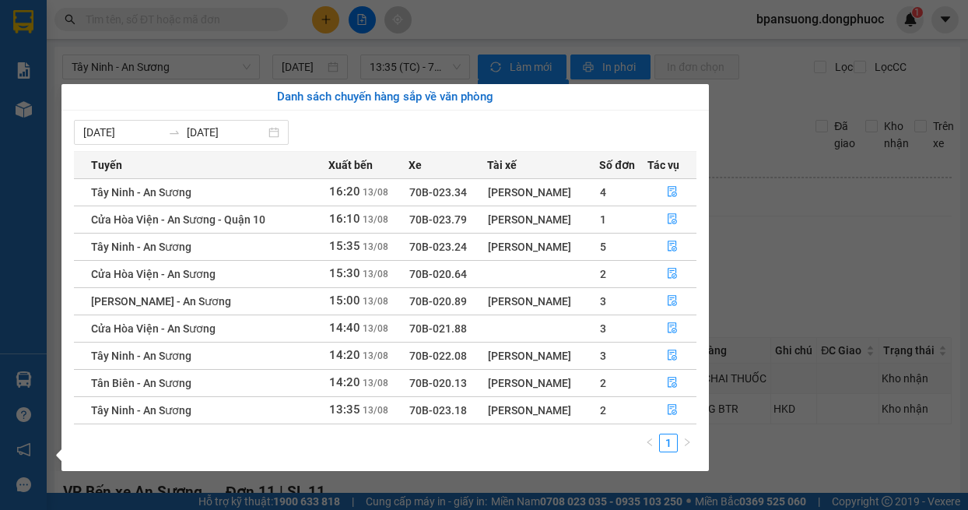
click at [804, 245] on section "Kết quả tìm kiếm ( 0 ) Bộ lọc No Data bpansuong.dongphuoc 1 Báo cáo Mẫu 1: Báo …" at bounding box center [484, 255] width 968 height 510
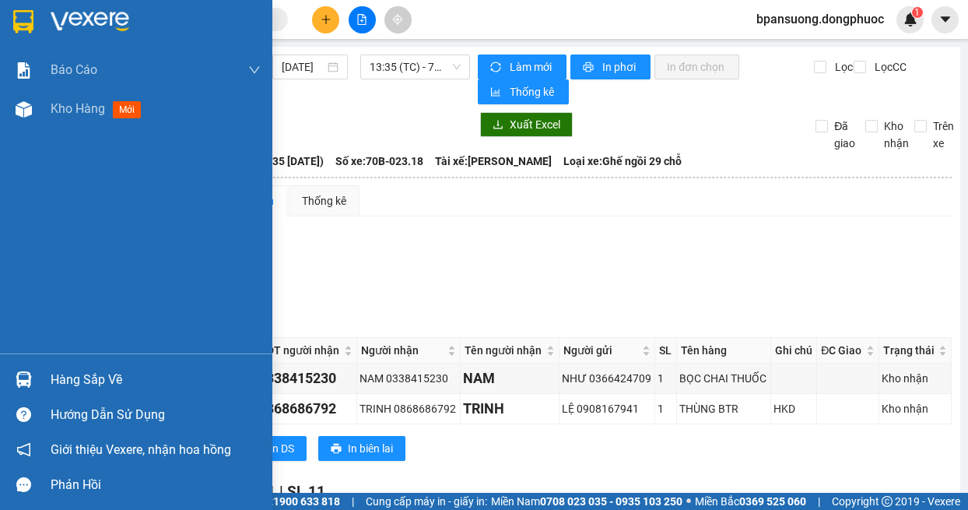
click at [58, 372] on div "Hàng sắp về" at bounding box center [156, 379] width 210 height 23
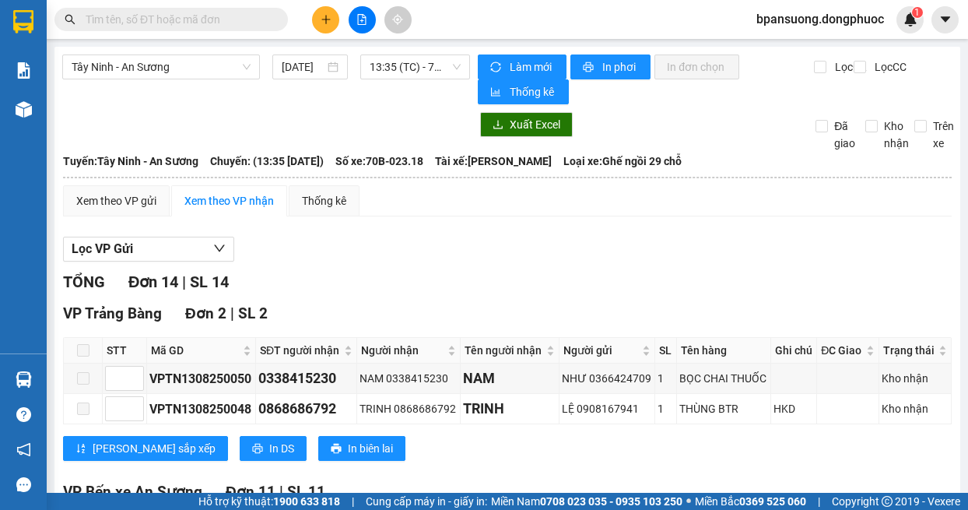
click at [795, 245] on section "Kết quả tìm kiếm ( 0 ) Bộ lọc No Data bpansuong.dongphuoc 1 Báo cáo Mẫu 1: Báo …" at bounding box center [484, 255] width 968 height 510
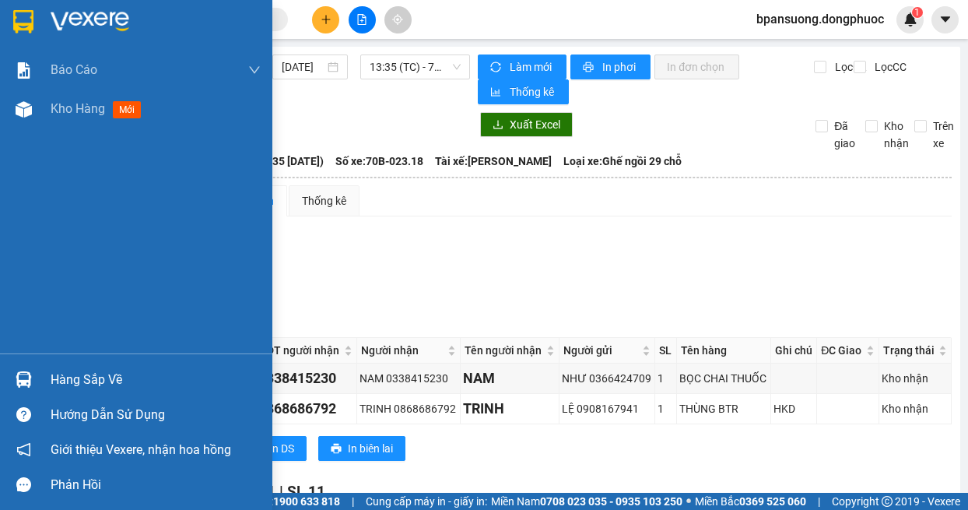
click at [70, 381] on div "Hàng sắp về" at bounding box center [156, 379] width 210 height 23
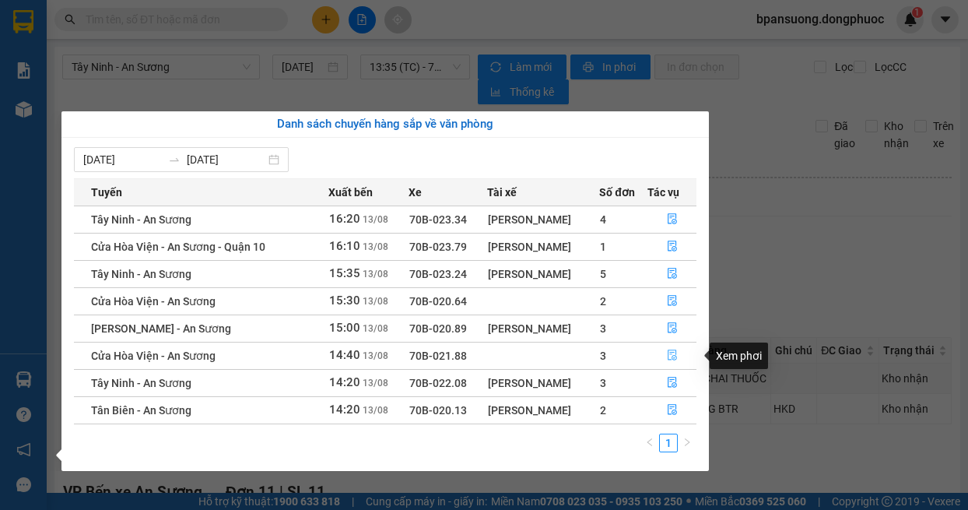
click at [668, 357] on icon "file-done" at bounding box center [672, 354] width 11 height 11
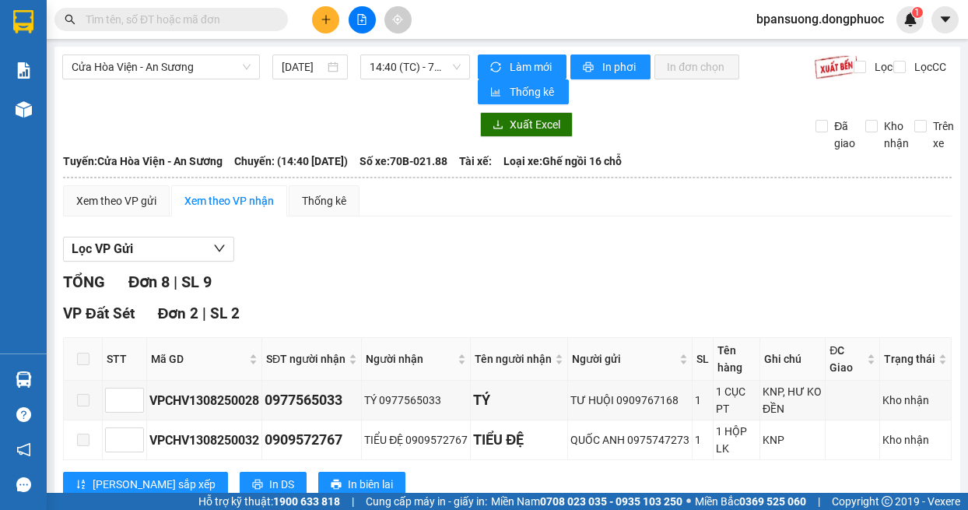
scroll to position [467, 0]
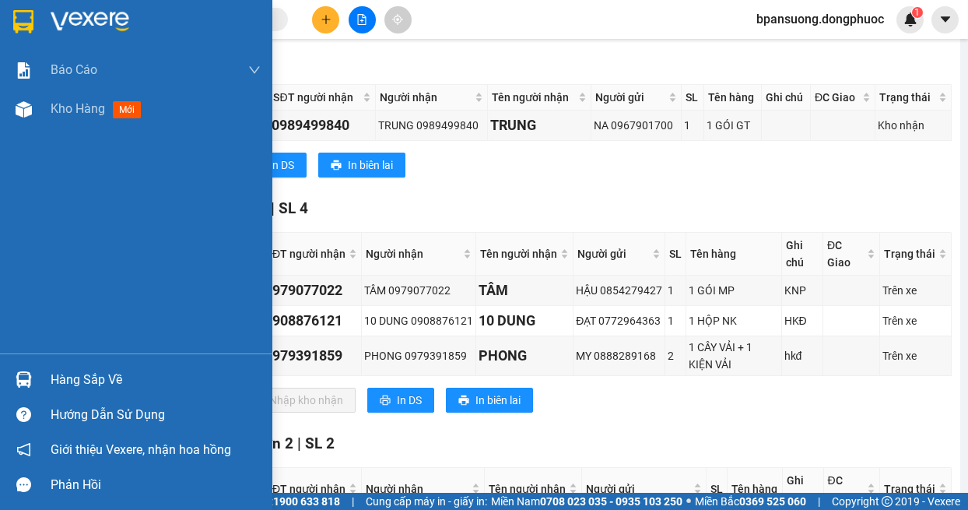
click at [52, 370] on div "Hàng sắp về" at bounding box center [156, 379] width 210 height 23
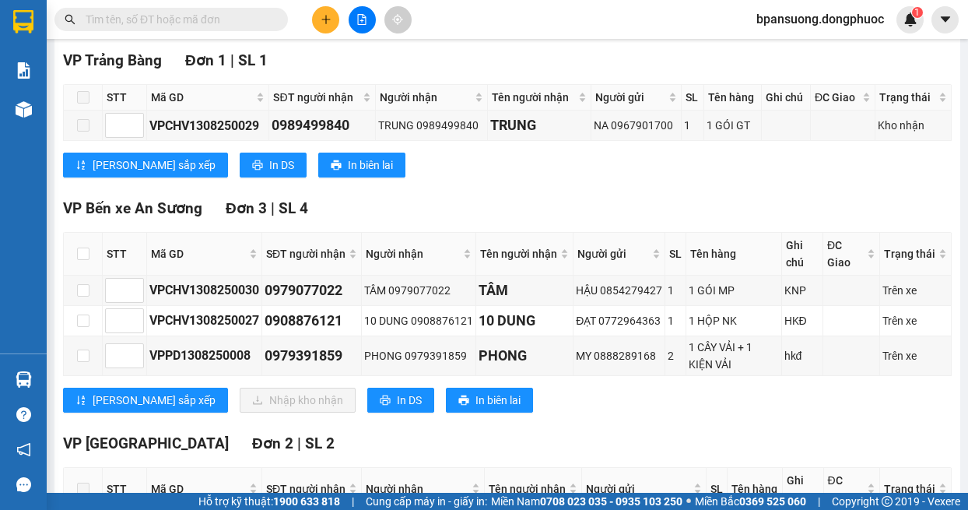
drag, startPoint x: 420, startPoint y: 57, endPoint x: 406, endPoint y: 48, distance: 17.1
click at [414, 52] on section "Kết quả tìm kiếm ( 0 ) Bộ lọc No Data bpansuong.dongphuoc 1 Báo cáo Mẫu 1: Báo …" at bounding box center [484, 255] width 968 height 510
click at [348, 5] on div "Kết quả tìm kiếm ( 0 ) Bộ lọc No Data bpansuong.dongphuoc 1" at bounding box center [484, 19] width 968 height 39
click at [363, 28] on button at bounding box center [362, 19] width 27 height 27
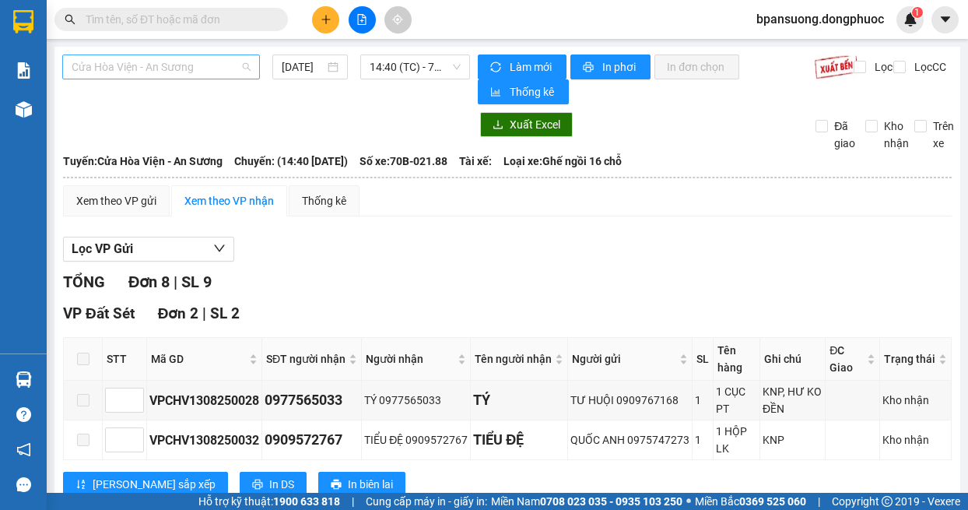
click at [230, 61] on span "Cửa Hòa Viện - An Sương" at bounding box center [161, 66] width 179 height 23
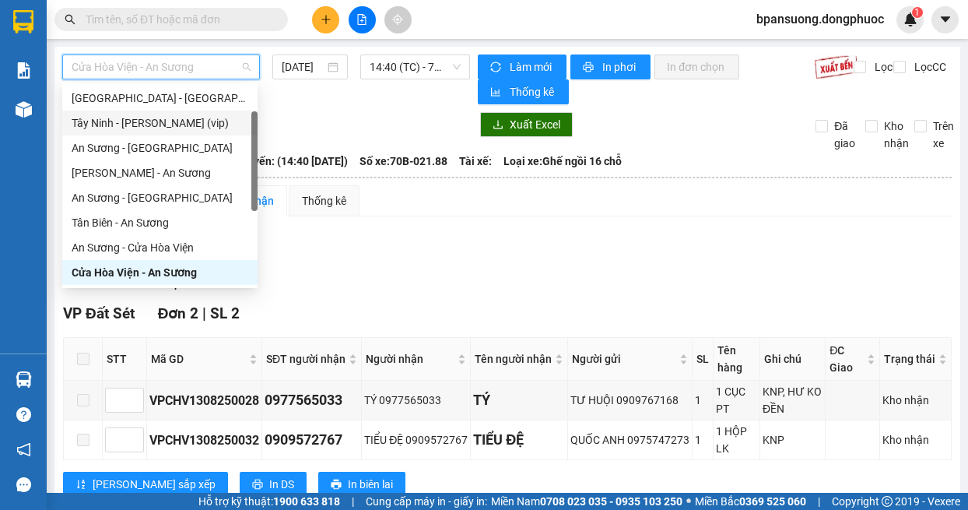
scroll to position [224, 0]
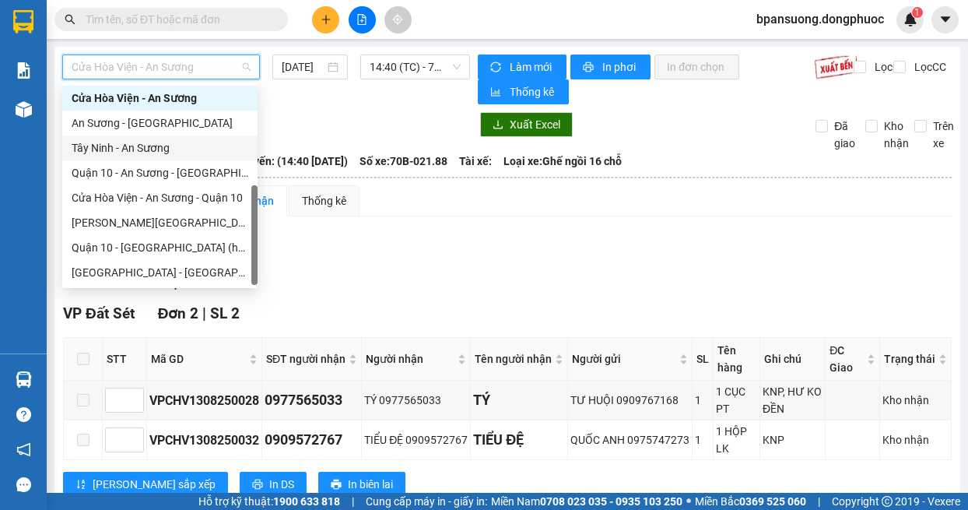
click at [107, 145] on div "Tây Ninh - An Sương" at bounding box center [160, 147] width 177 height 17
type input "[DATE]"
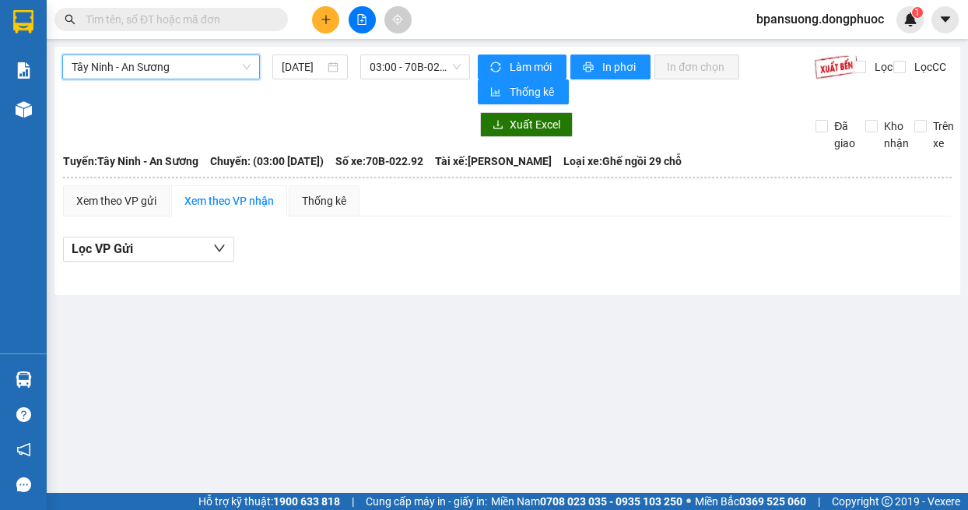
drag, startPoint x: 144, startPoint y: 68, endPoint x: 138, endPoint y: 75, distance: 9.4
click at [144, 67] on span "Tây Ninh - An Sương" at bounding box center [161, 66] width 179 height 23
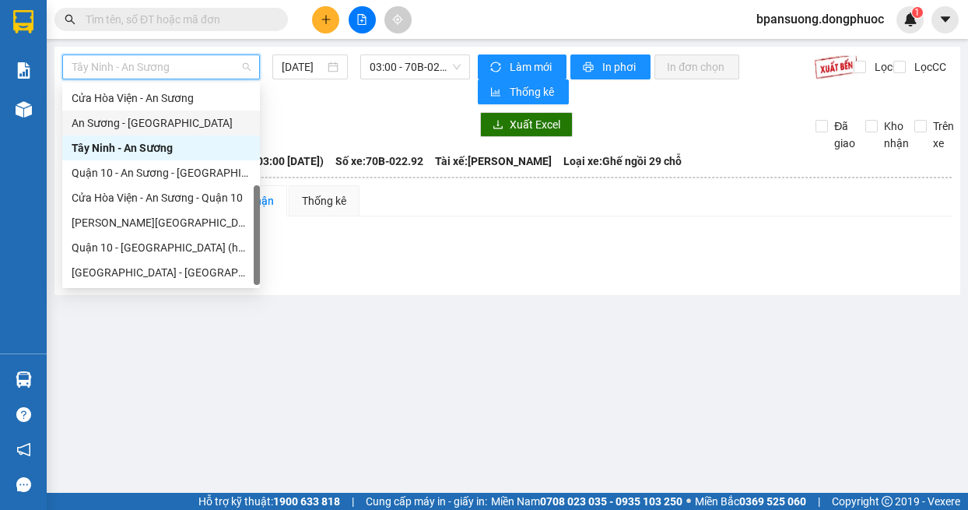
click at [113, 121] on div "An Sương - [GEOGRAPHIC_DATA]" at bounding box center [161, 122] width 179 height 17
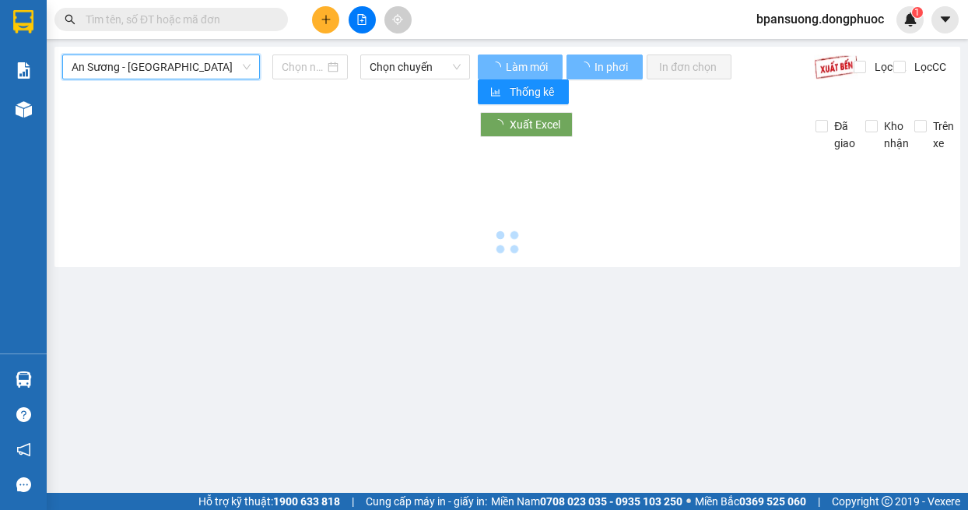
type input "[DATE]"
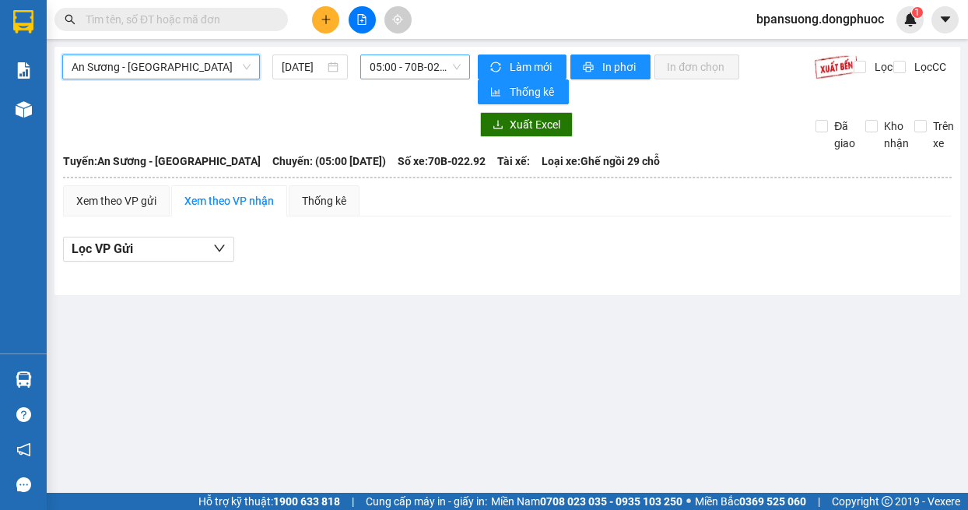
click at [402, 70] on span "05:00 - 70B-022.92" at bounding box center [416, 66] width 92 height 23
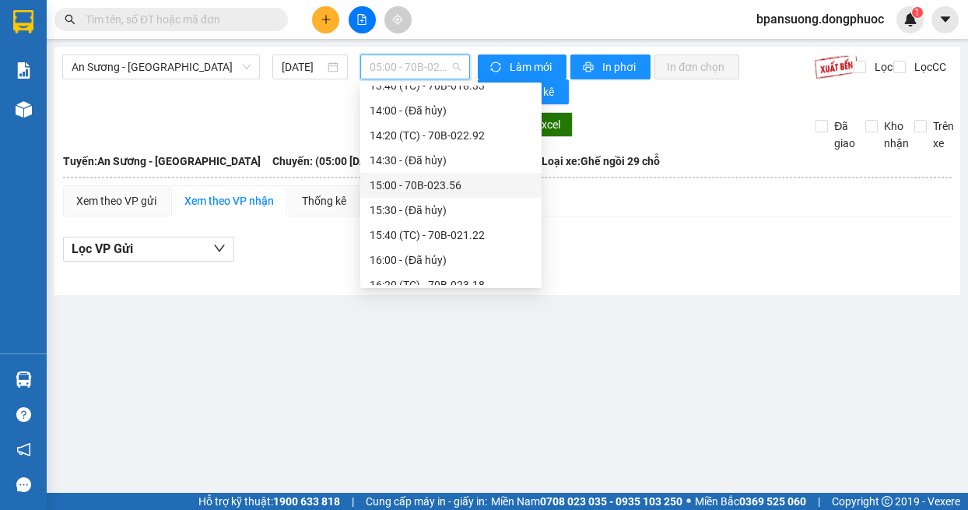
scroll to position [716, 0]
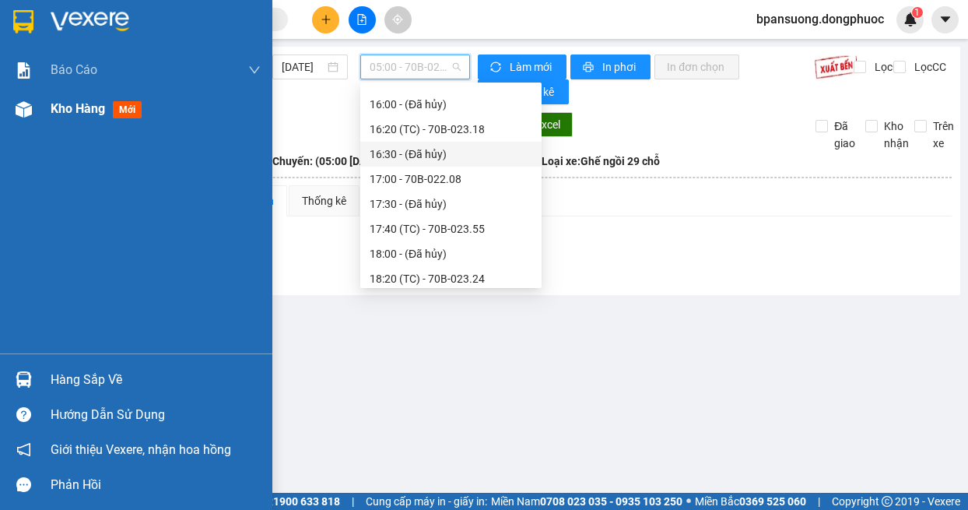
click at [43, 110] on div "Kho hàng mới" at bounding box center [136, 109] width 272 height 39
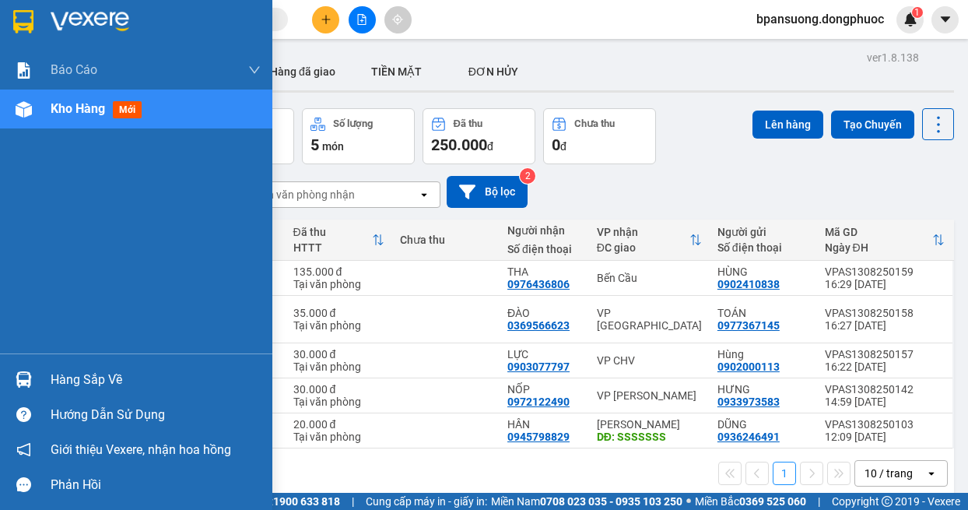
click at [94, 377] on div "Hàng sắp về" at bounding box center [156, 379] width 210 height 23
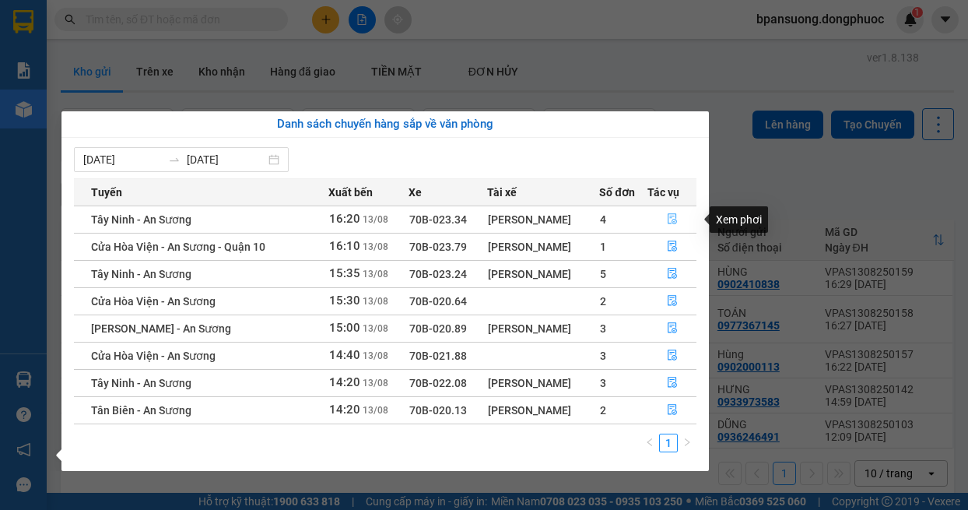
click at [672, 216] on icon "file-done" at bounding box center [672, 219] width 9 height 11
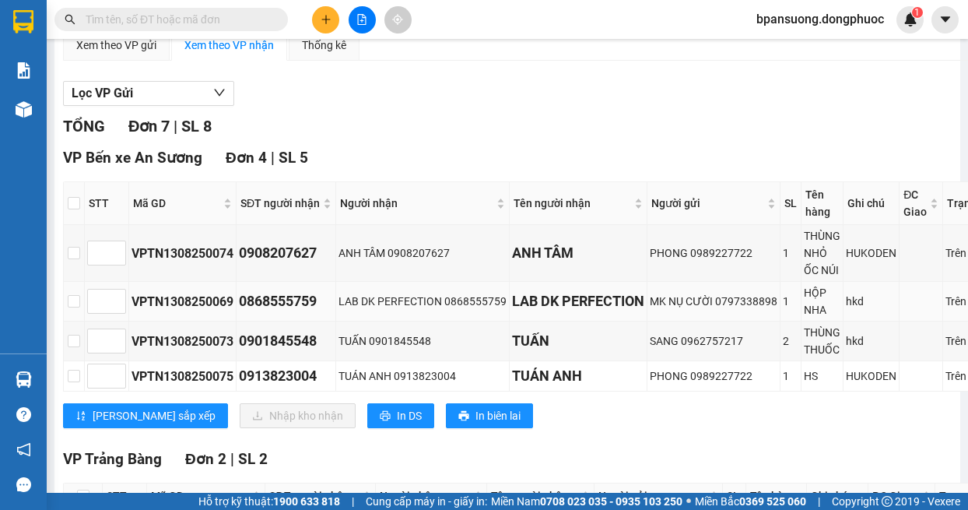
scroll to position [467, 0]
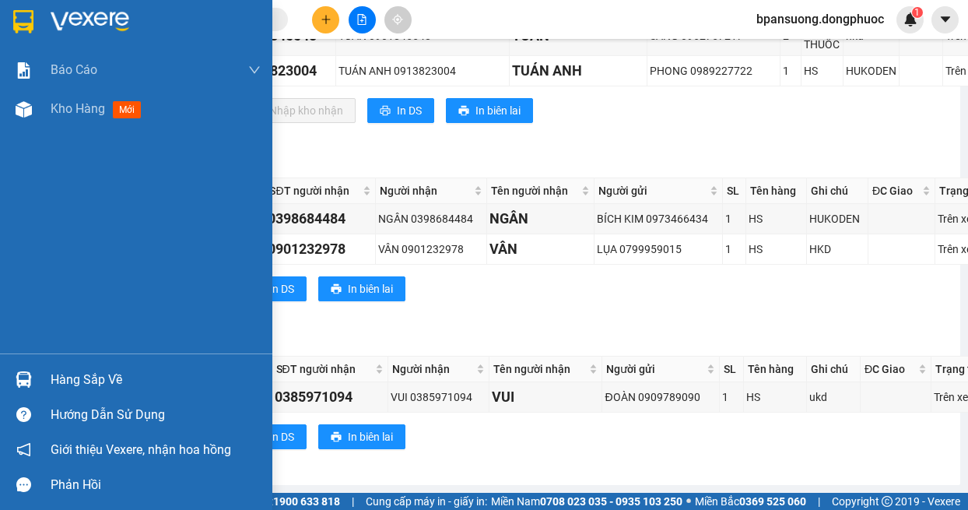
click at [85, 400] on div "Hướng dẫn sử dụng" at bounding box center [136, 414] width 272 height 35
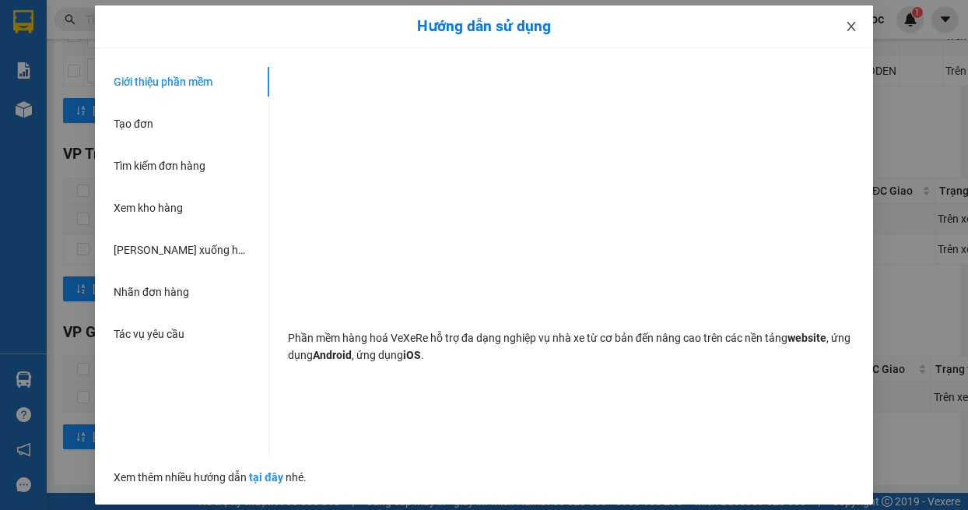
click at [852, 24] on icon "close" at bounding box center [851, 26] width 12 height 12
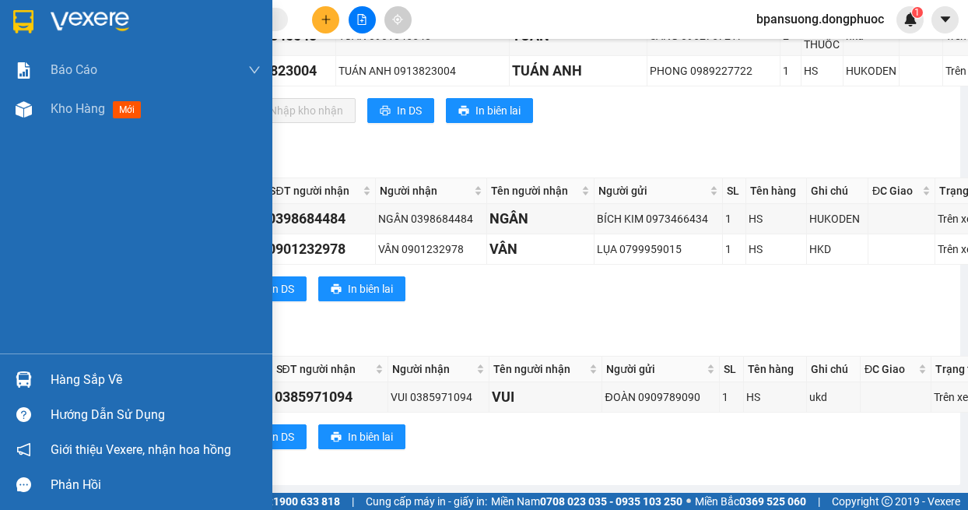
click at [41, 385] on div "Hàng sắp về" at bounding box center [136, 379] width 272 height 35
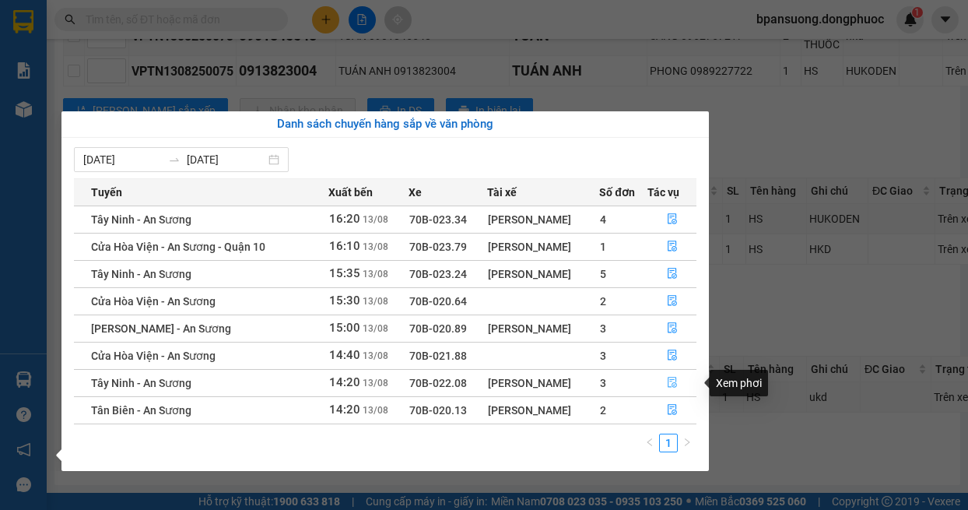
click at [674, 377] on icon "file-done" at bounding box center [672, 382] width 9 height 11
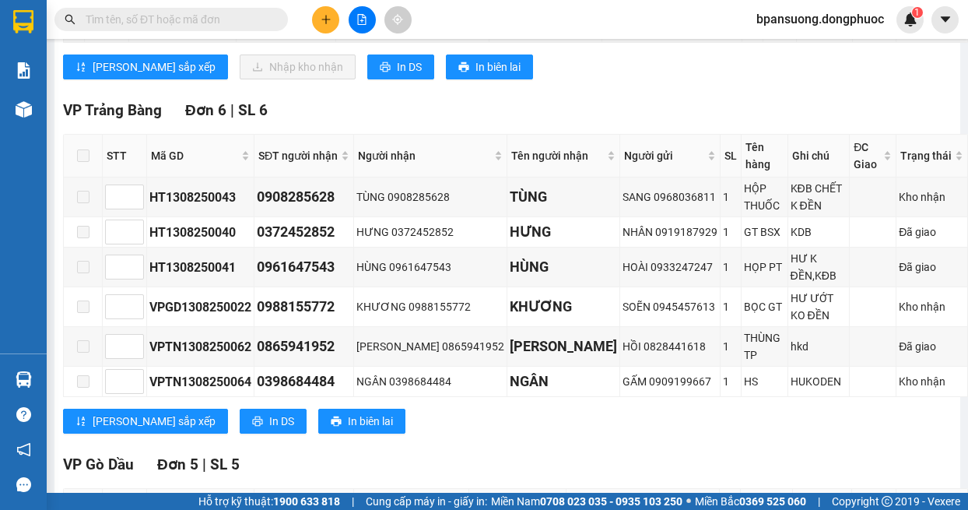
scroll to position [163, 0]
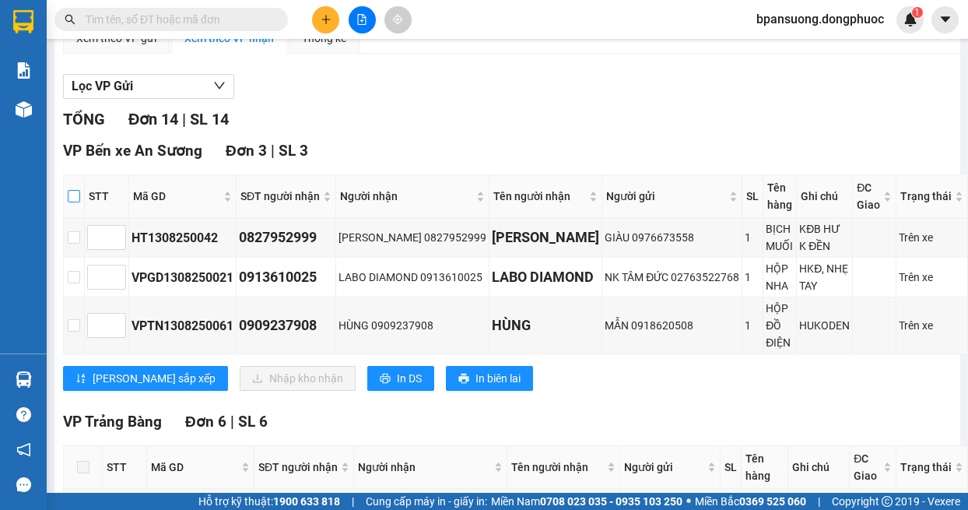
click at [75, 195] on input "checkbox" at bounding box center [74, 196] width 12 height 12
checkbox input "true"
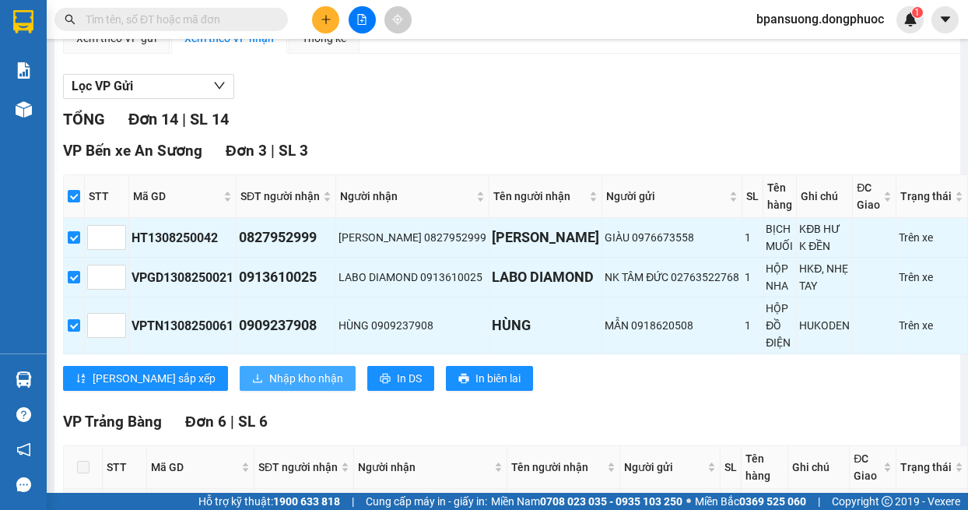
click at [269, 383] on span "Nhập kho nhận" at bounding box center [306, 378] width 74 height 17
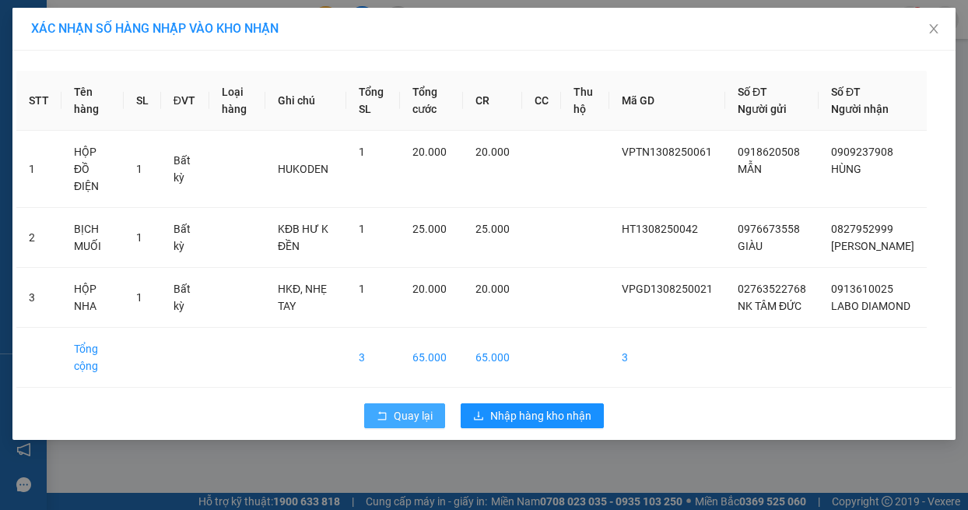
click at [412, 424] on button "Quay lại" at bounding box center [404, 415] width 81 height 25
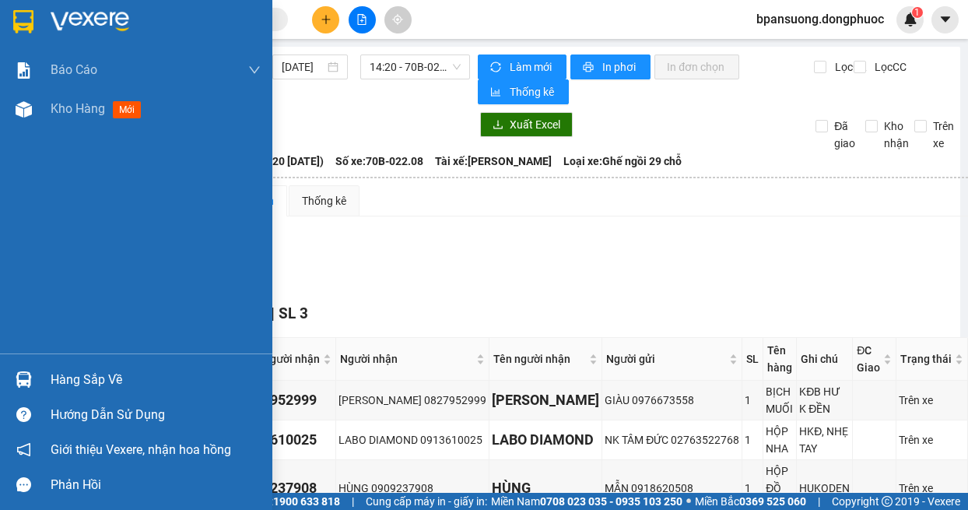
click at [65, 370] on div "Hàng sắp về" at bounding box center [156, 379] width 210 height 23
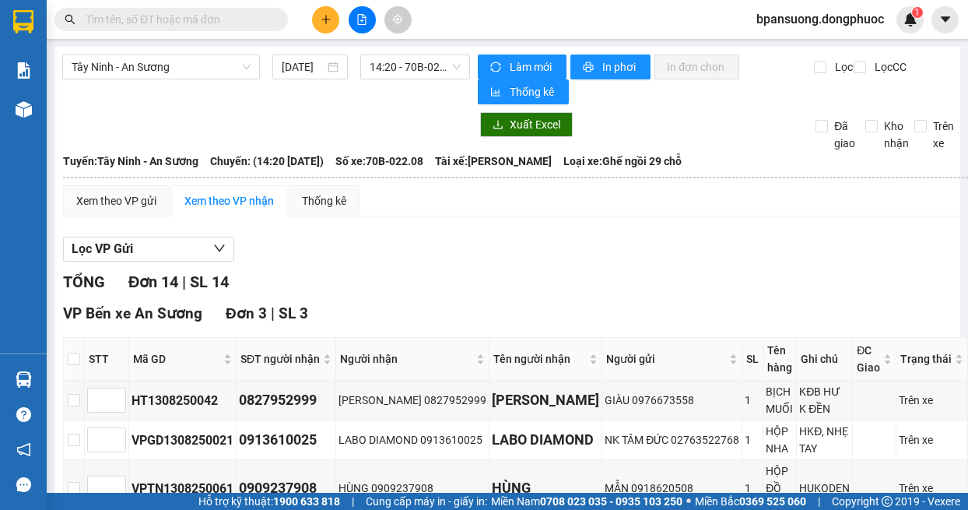
click at [776, 258] on section "Kết quả tìm kiếm ( 0 ) Bộ lọc No Data bpansuong.dongphuoc 1 Báo cáo Mẫu 1: Báo …" at bounding box center [484, 255] width 968 height 510
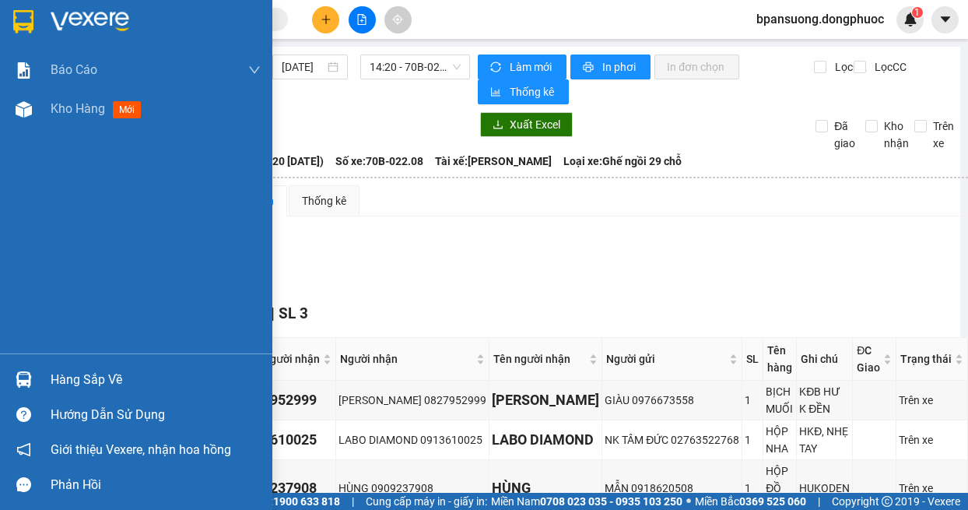
click at [26, 377] on img at bounding box center [24, 379] width 16 height 16
click at [28, 381] on img at bounding box center [24, 379] width 16 height 16
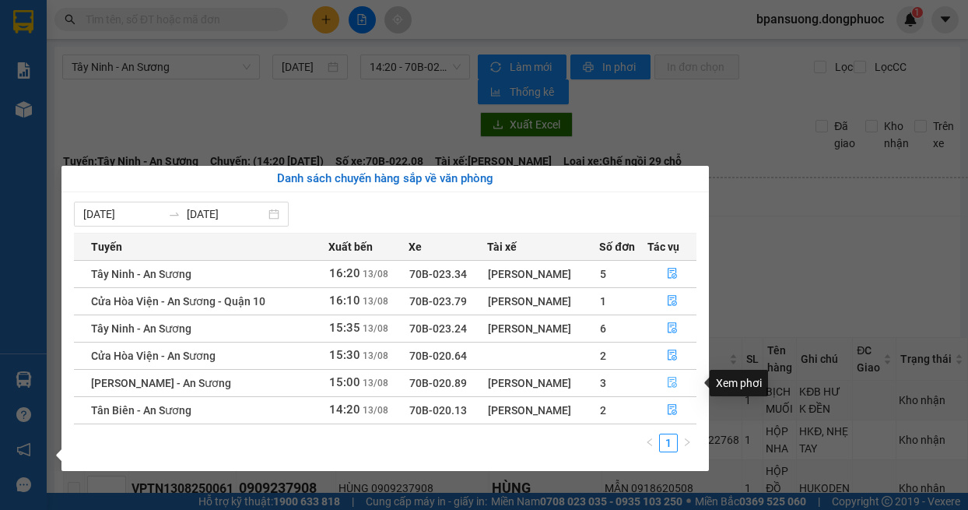
click at [667, 382] on icon "file-done" at bounding box center [672, 382] width 11 height 11
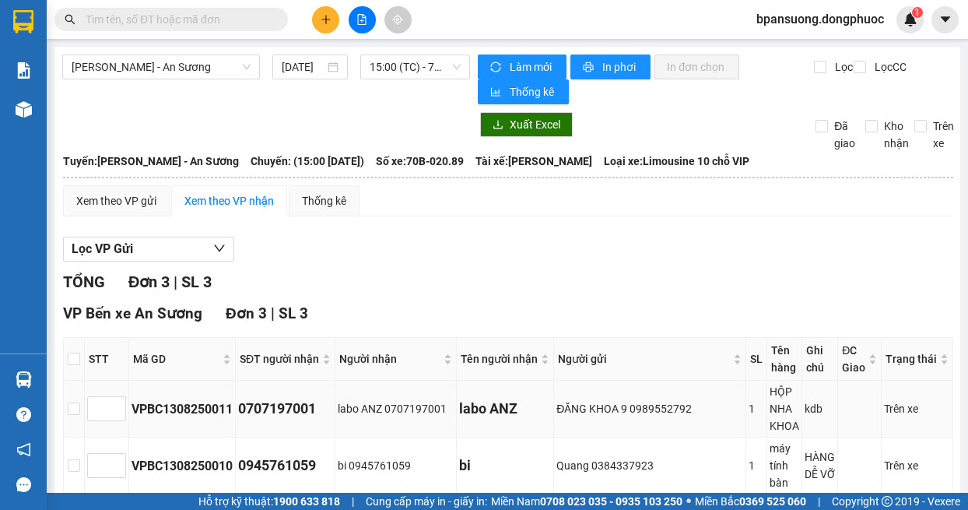
scroll to position [139, 0]
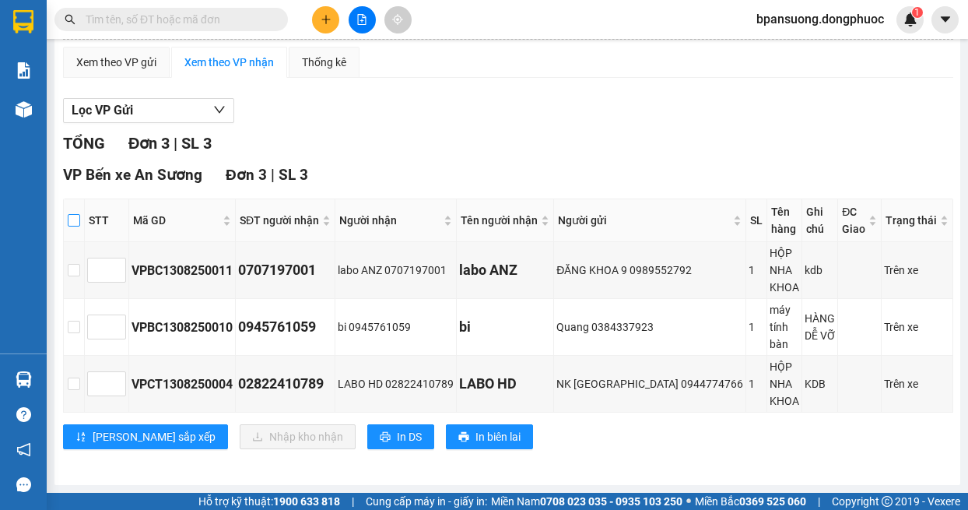
click at [72, 224] on input "checkbox" at bounding box center [74, 220] width 12 height 12
checkbox input "true"
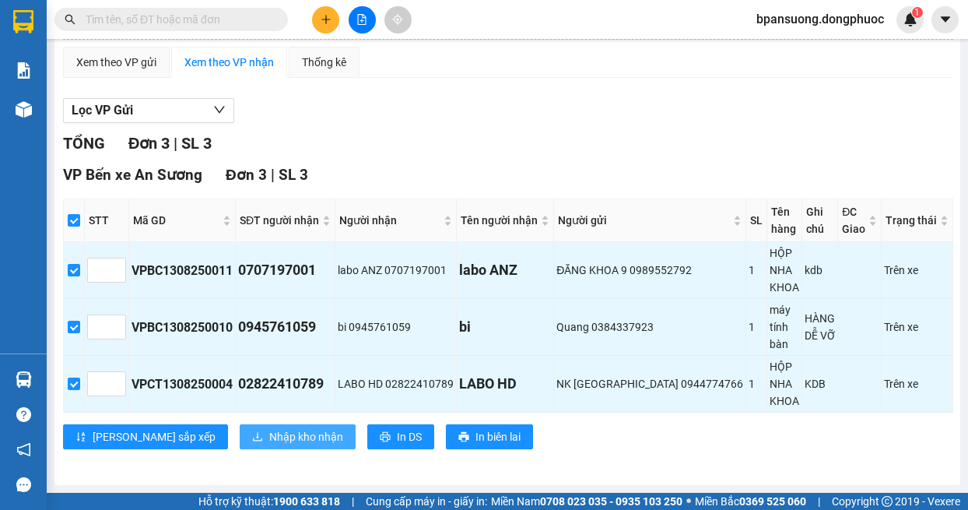
click at [269, 444] on span "Nhập kho nhận" at bounding box center [306, 436] width 74 height 17
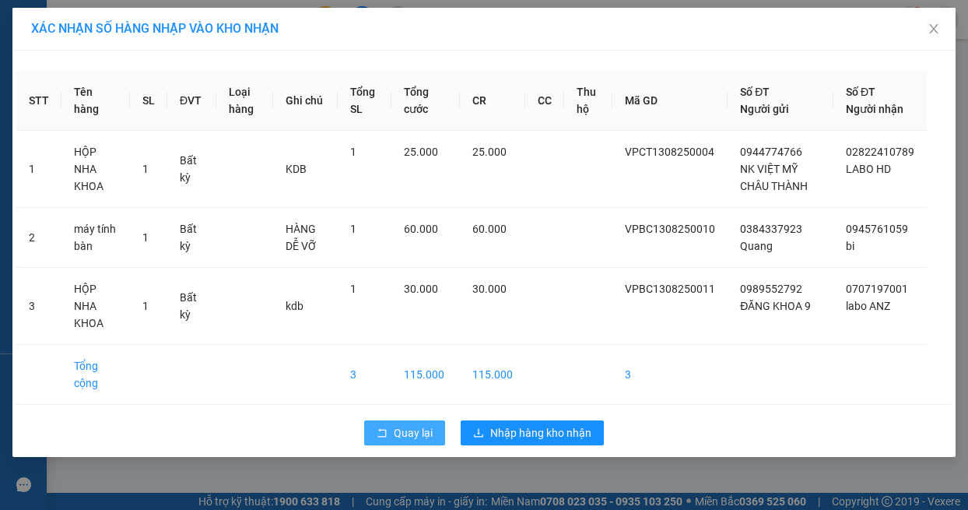
click at [393, 424] on button "Quay lại" at bounding box center [404, 432] width 81 height 25
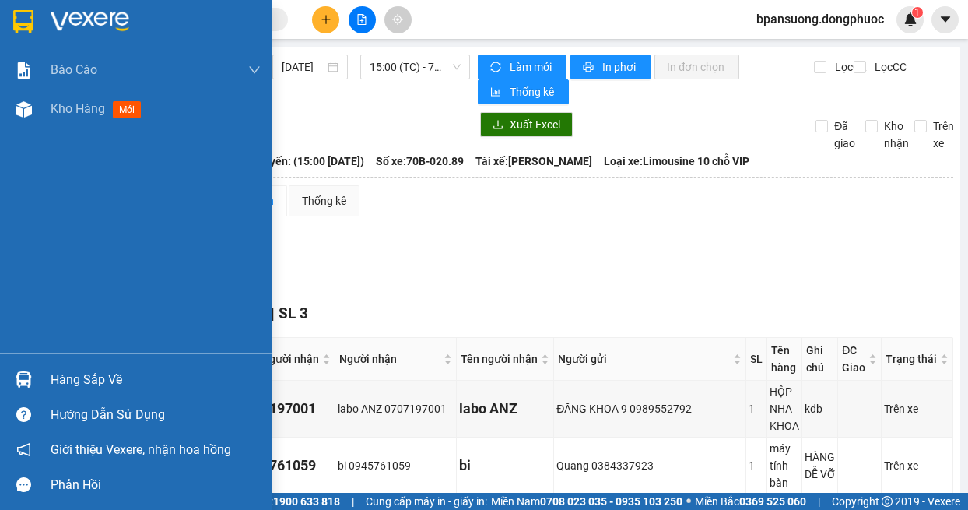
click at [30, 375] on img at bounding box center [24, 379] width 16 height 16
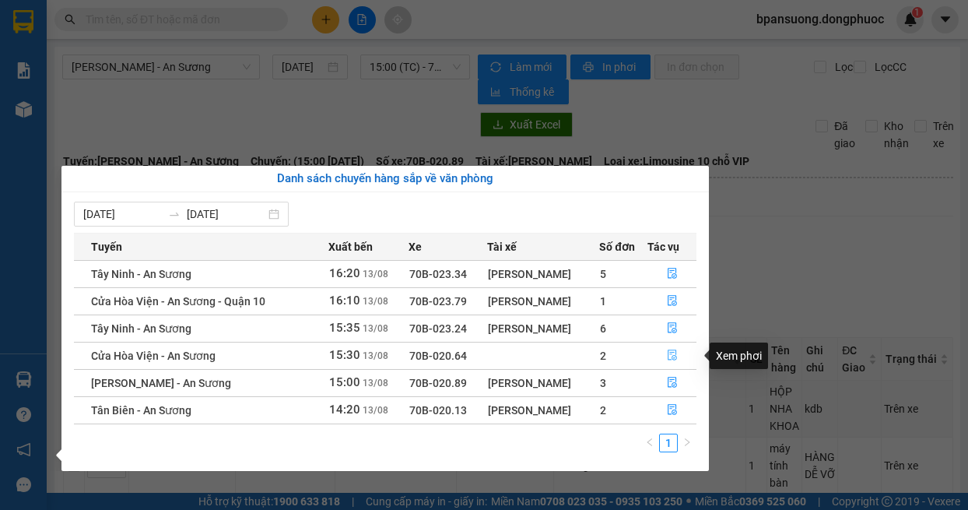
click at [666, 355] on button "button" at bounding box center [672, 355] width 48 height 25
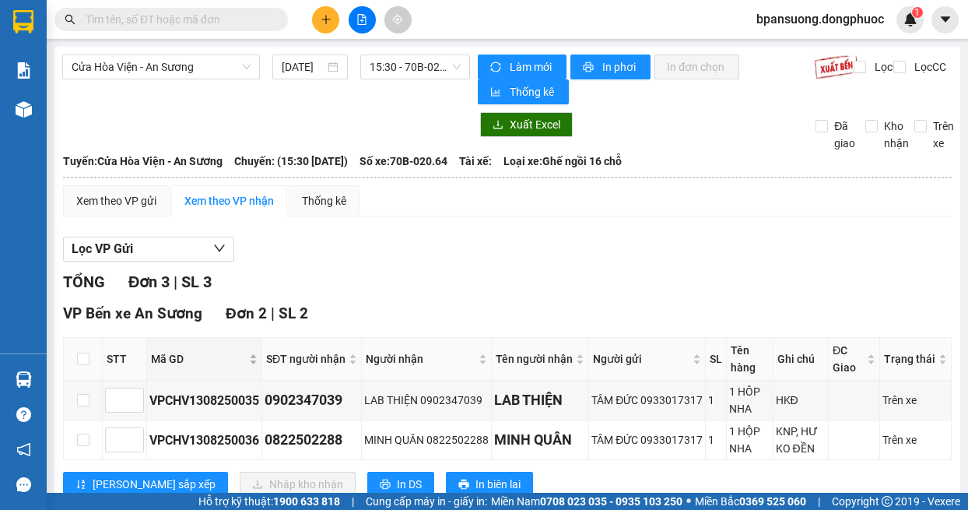
scroll to position [156, 0]
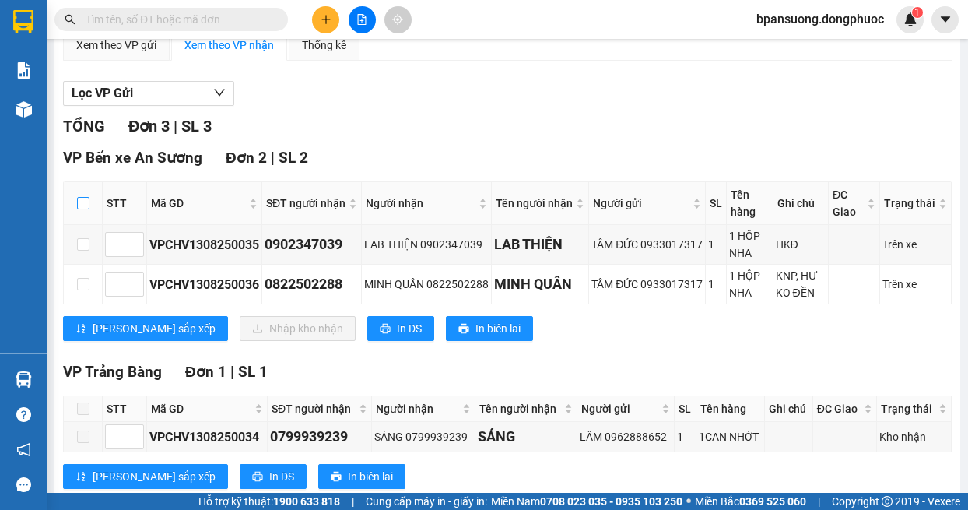
click at [77, 198] on input "checkbox" at bounding box center [83, 203] width 12 height 12
checkbox input "true"
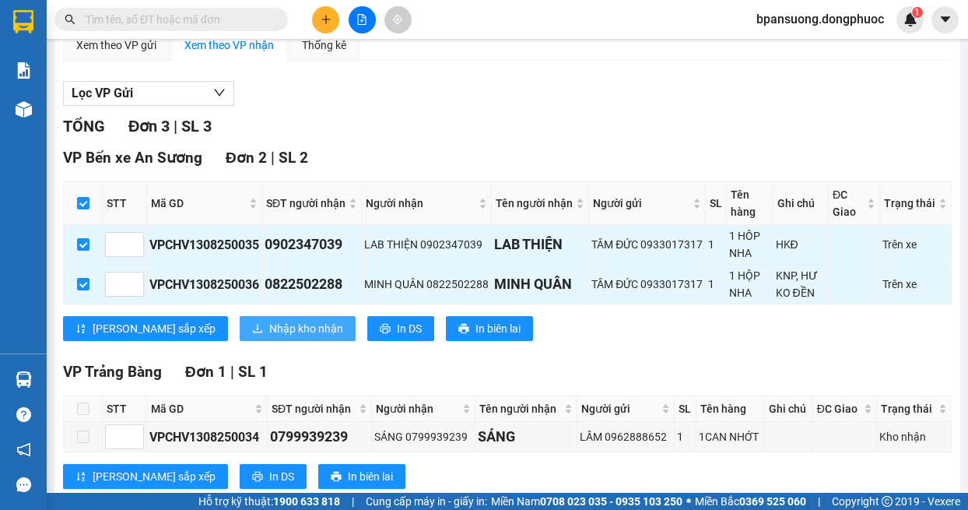
click at [269, 325] on span "Nhập kho nhận" at bounding box center [306, 328] width 74 height 17
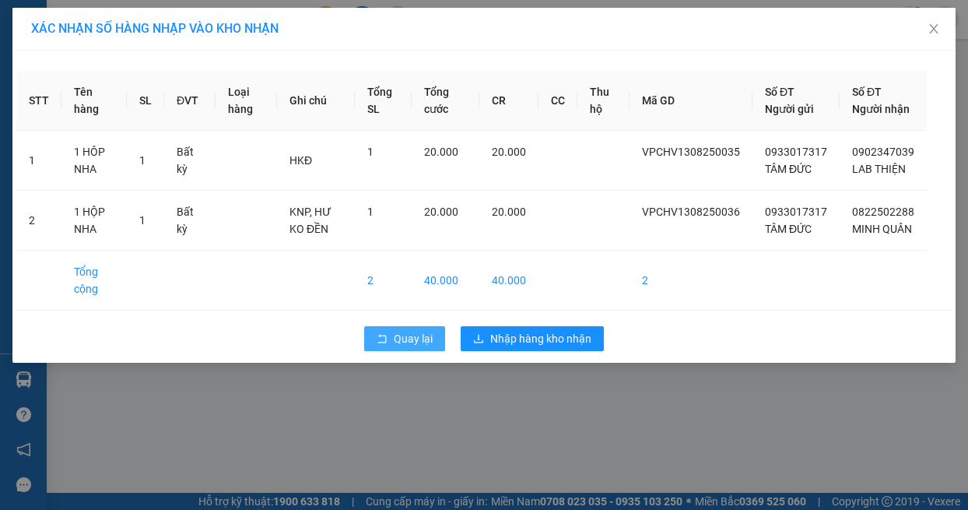
click at [419, 347] on span "Quay lại" at bounding box center [413, 338] width 39 height 17
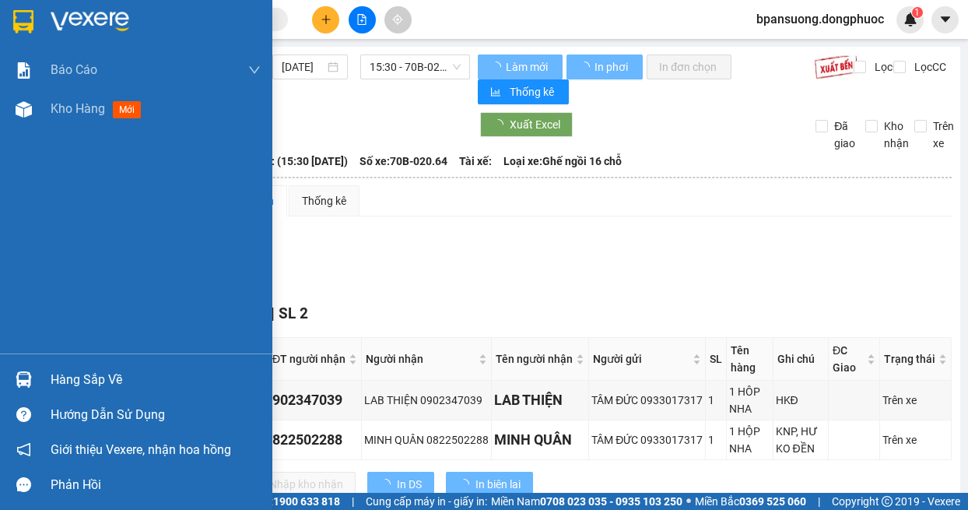
click at [37, 377] on div at bounding box center [23, 379] width 27 height 27
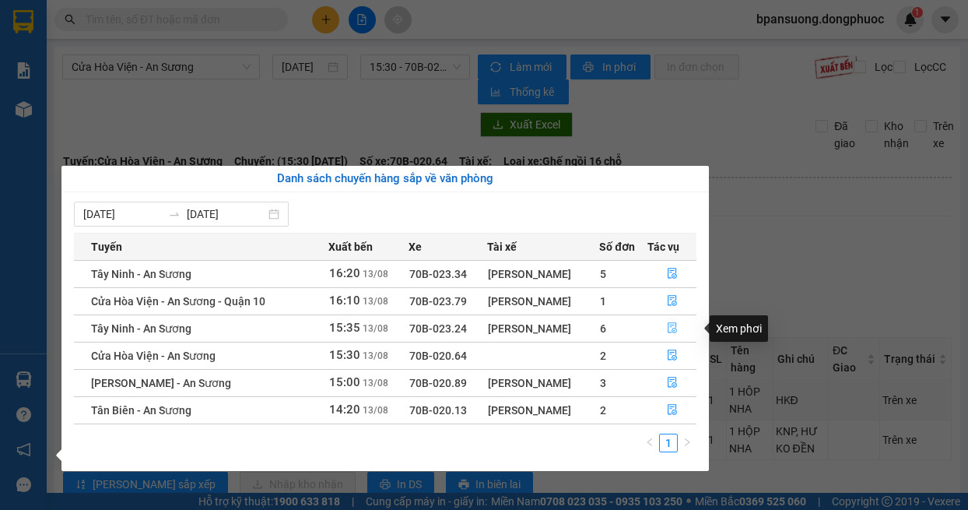
click at [669, 328] on icon "file-done" at bounding box center [672, 327] width 11 height 11
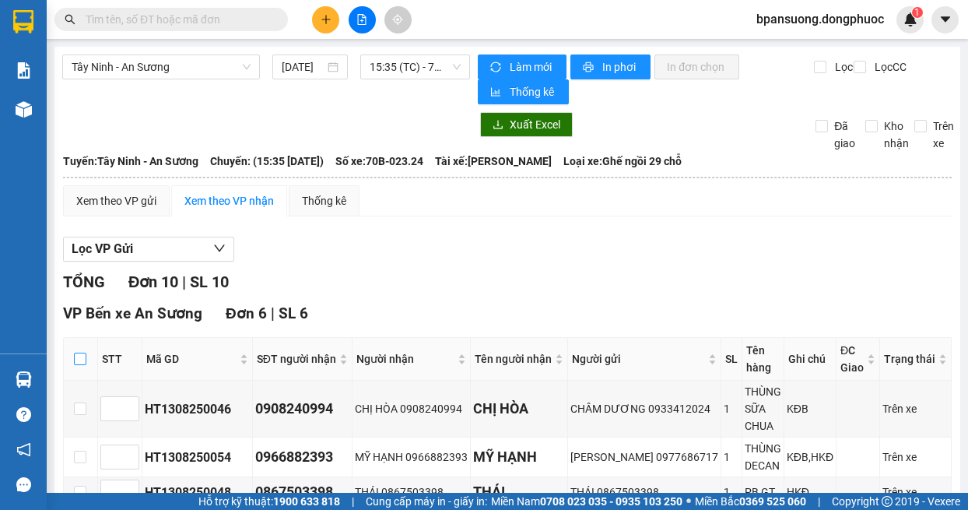
click at [83, 359] on input "checkbox" at bounding box center [80, 359] width 12 height 12
checkbox input "true"
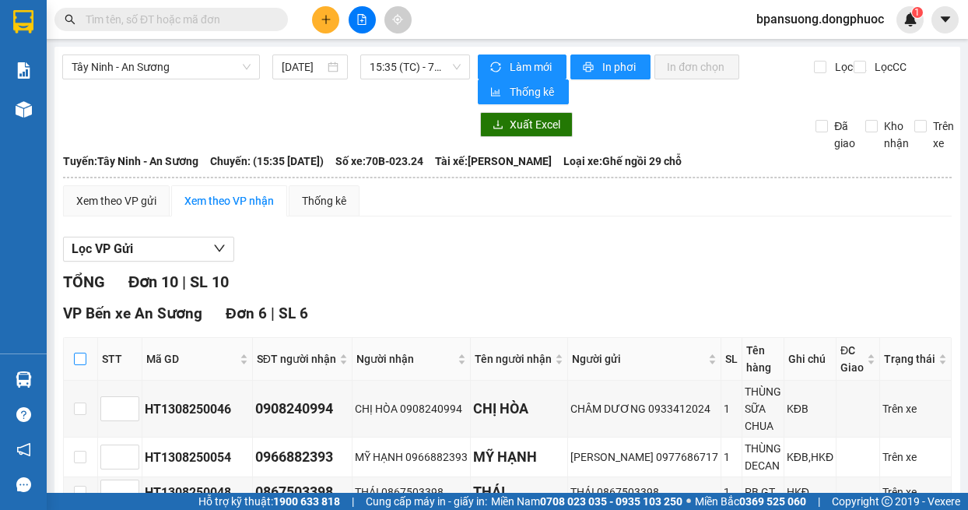
checkbox input "true"
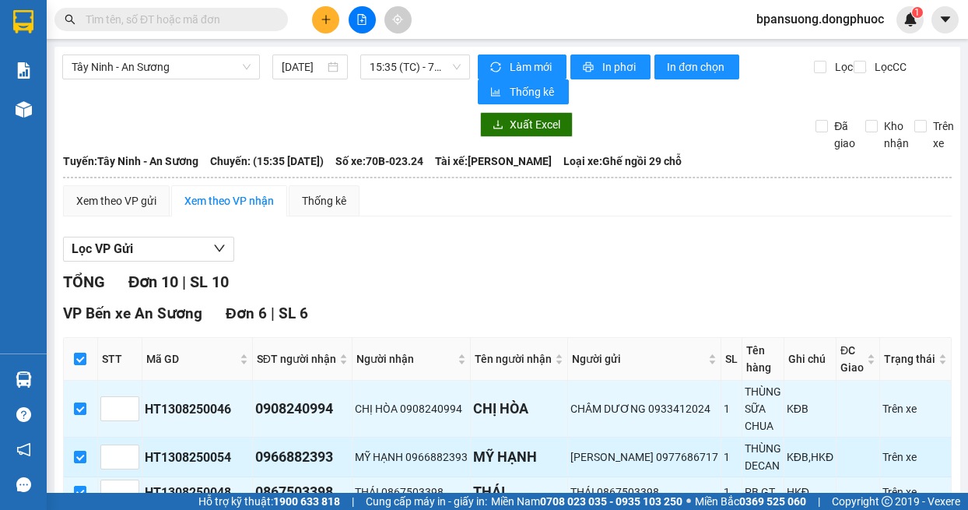
scroll to position [311, 0]
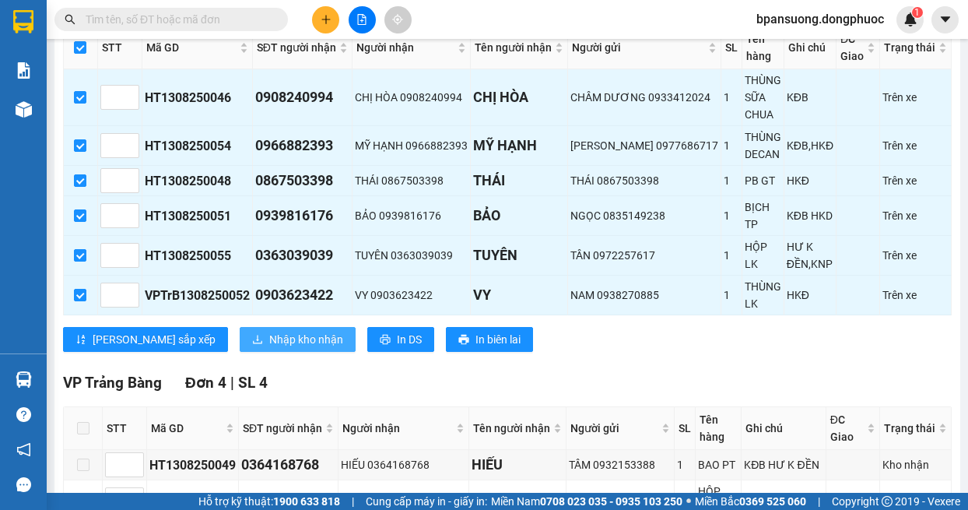
click at [269, 340] on span "Nhập kho nhận" at bounding box center [306, 339] width 74 height 17
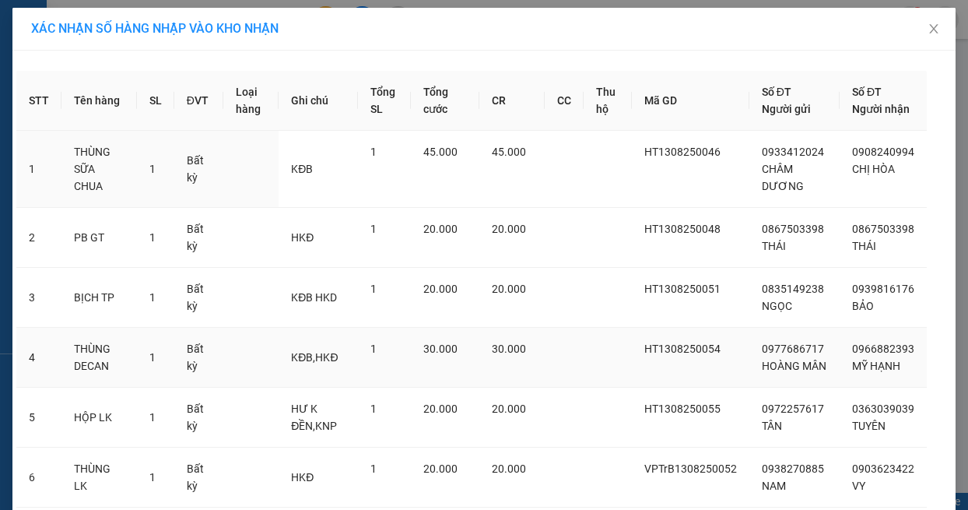
scroll to position [146, 0]
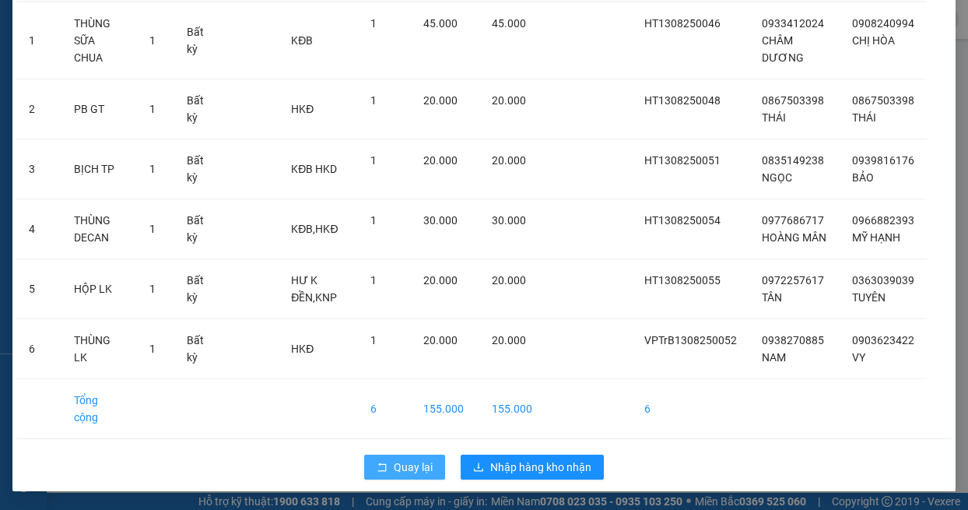
click at [395, 464] on span "Quay lại" at bounding box center [413, 466] width 39 height 17
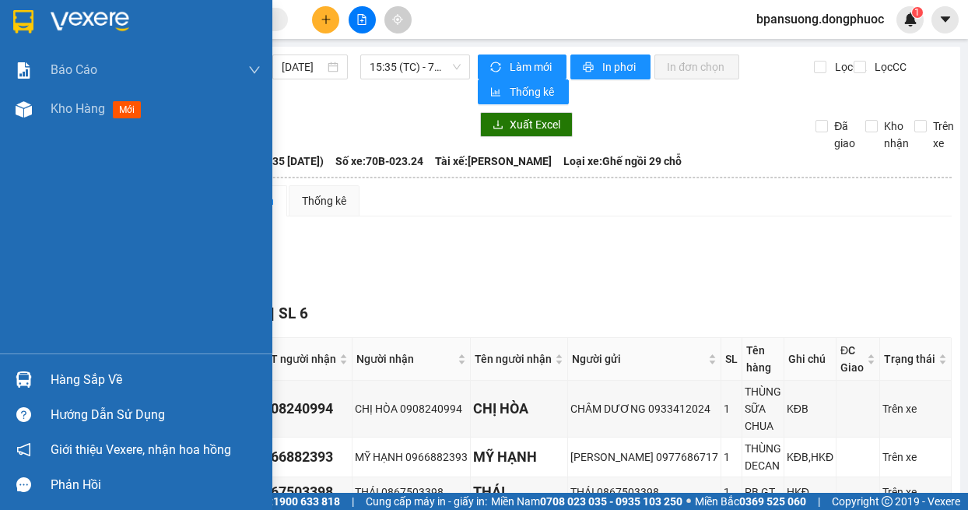
click at [33, 373] on div at bounding box center [23, 379] width 27 height 27
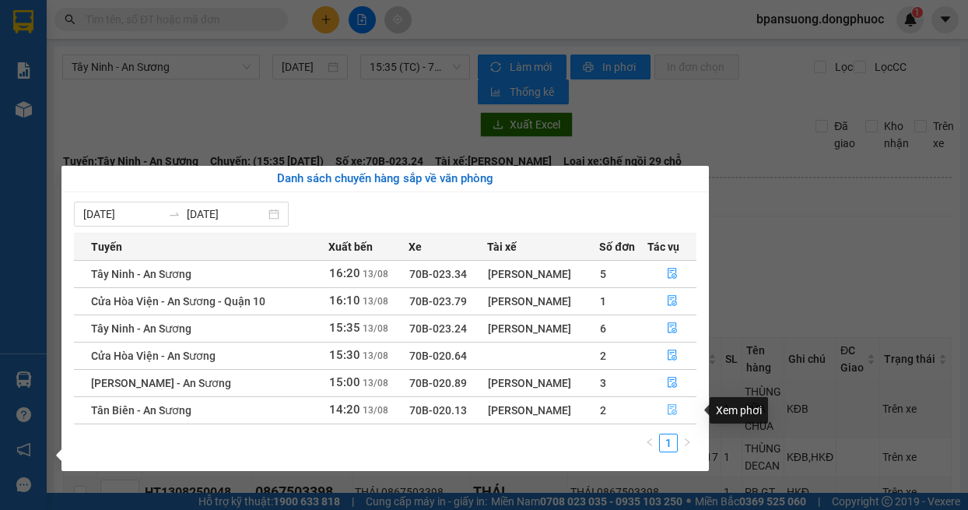
click at [671, 407] on icon "file-done" at bounding box center [672, 410] width 9 height 11
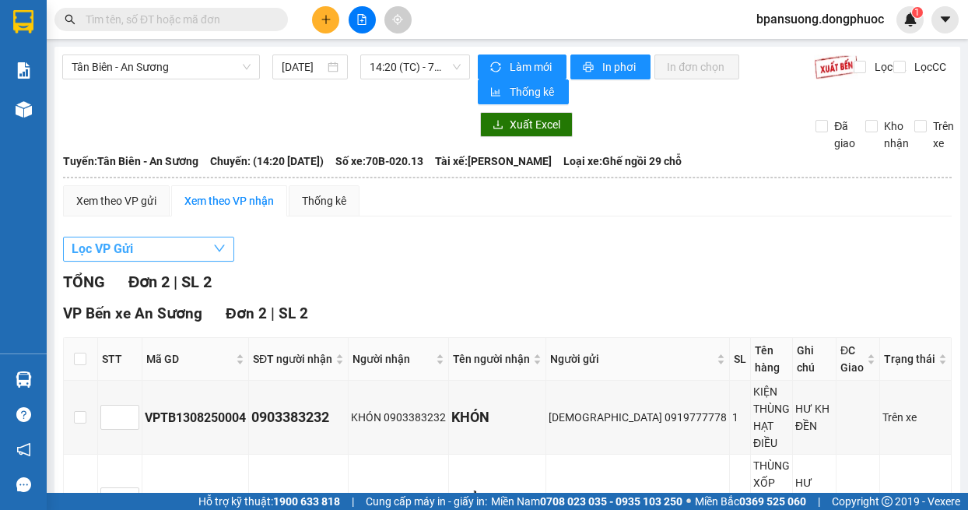
scroll to position [47, 0]
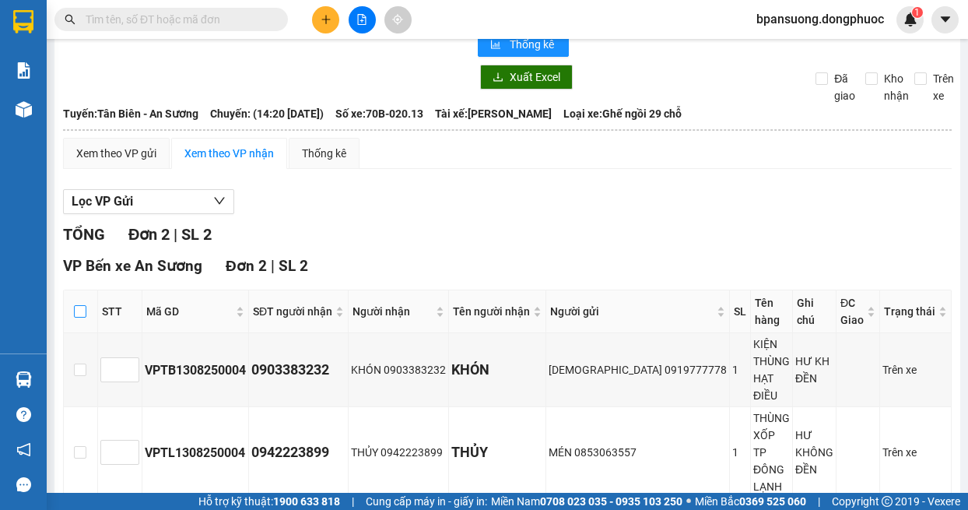
click at [79, 314] on input "checkbox" at bounding box center [80, 311] width 12 height 12
checkbox input "true"
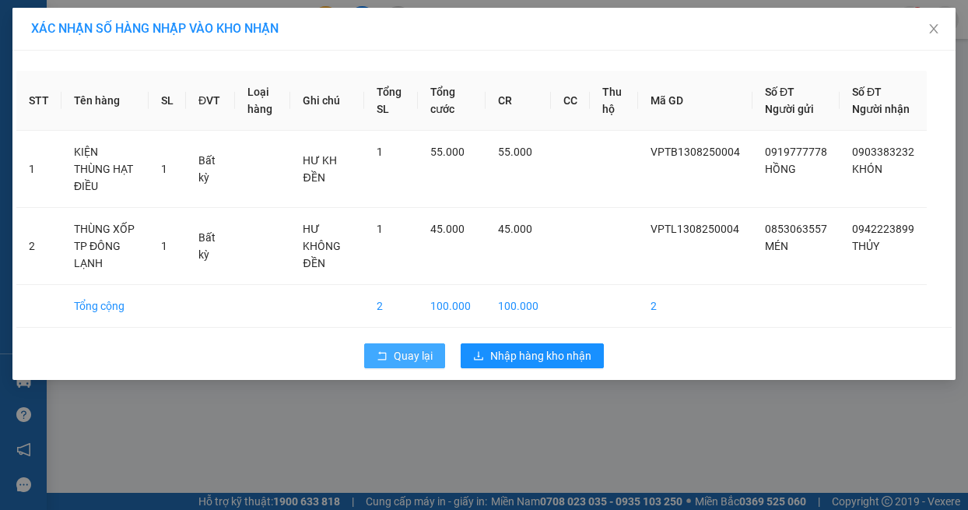
click at [384, 347] on button "Quay lại" at bounding box center [404, 355] width 81 height 25
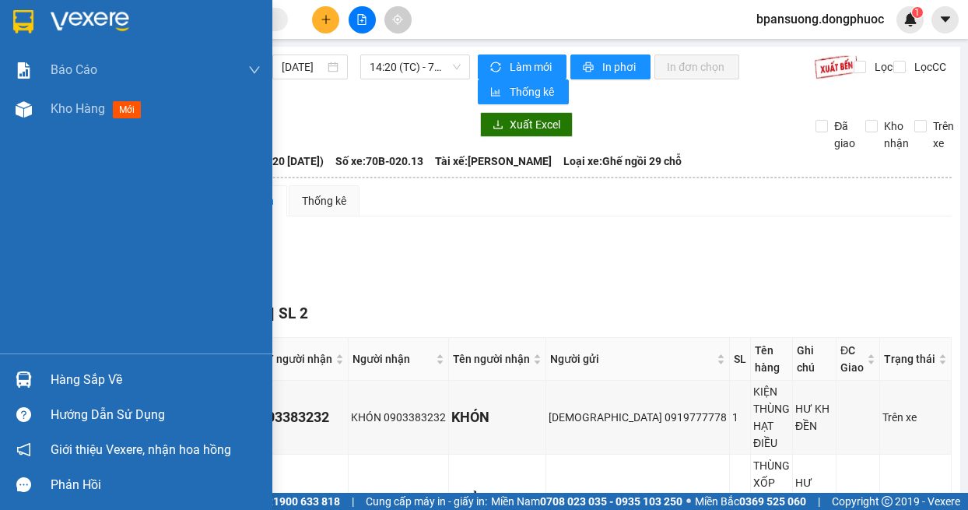
click at [31, 389] on div at bounding box center [23, 379] width 27 height 27
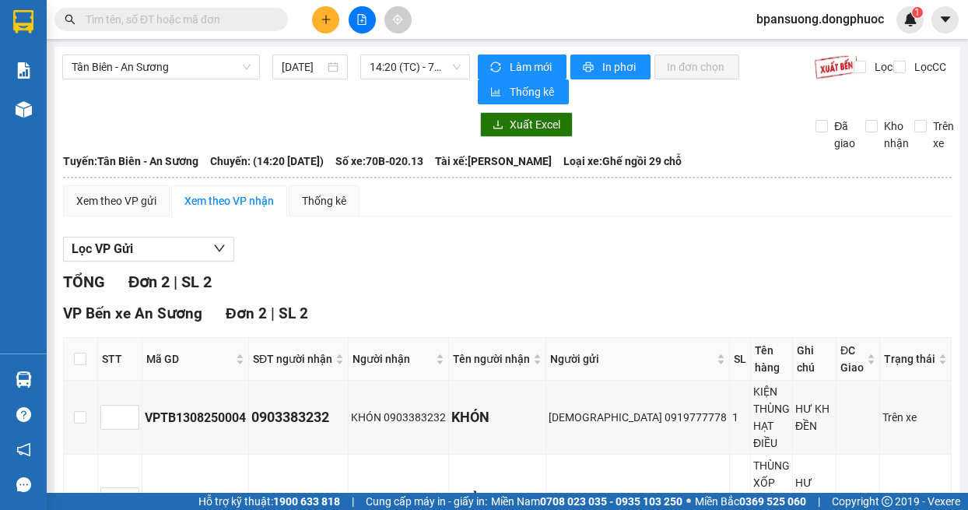
click at [218, 84] on section "Kết quả tìm kiếm ( 0 ) Bộ lọc No Data bpansuong.dongphuoc 1 Báo cáo Mẫu 1: Báo …" at bounding box center [484, 255] width 968 height 510
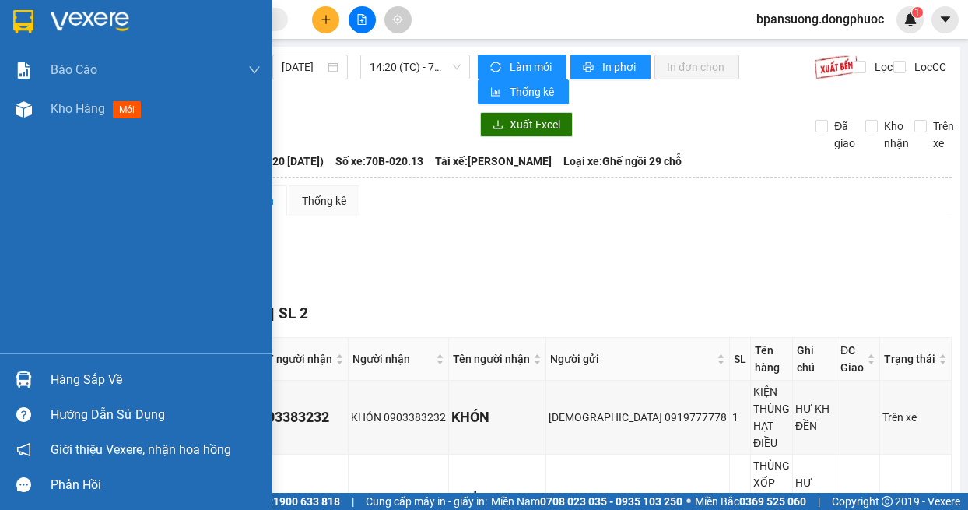
click at [7, 370] on div "Hàng sắp về" at bounding box center [136, 379] width 272 height 35
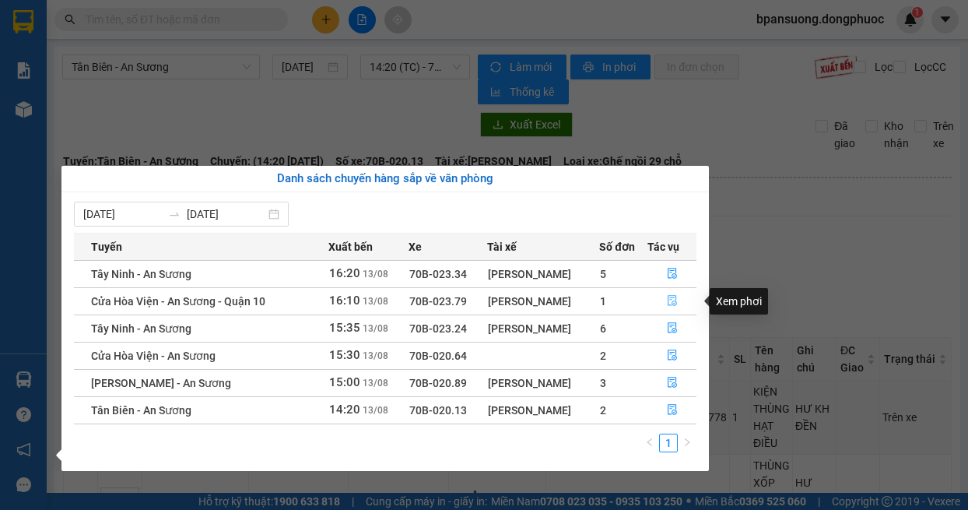
click at [663, 301] on button "button" at bounding box center [672, 301] width 48 height 25
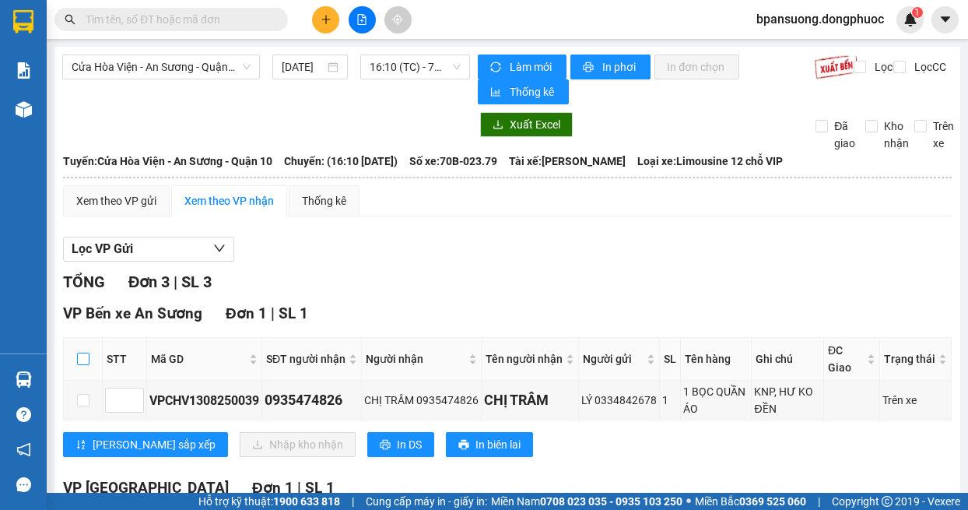
drag, startPoint x: 75, startPoint y: 347, endPoint x: 77, endPoint y: 356, distance: 9.5
click at [75, 349] on th at bounding box center [83, 359] width 39 height 43
click at [77, 356] on input "checkbox" at bounding box center [83, 359] width 12 height 12
checkbox input "true"
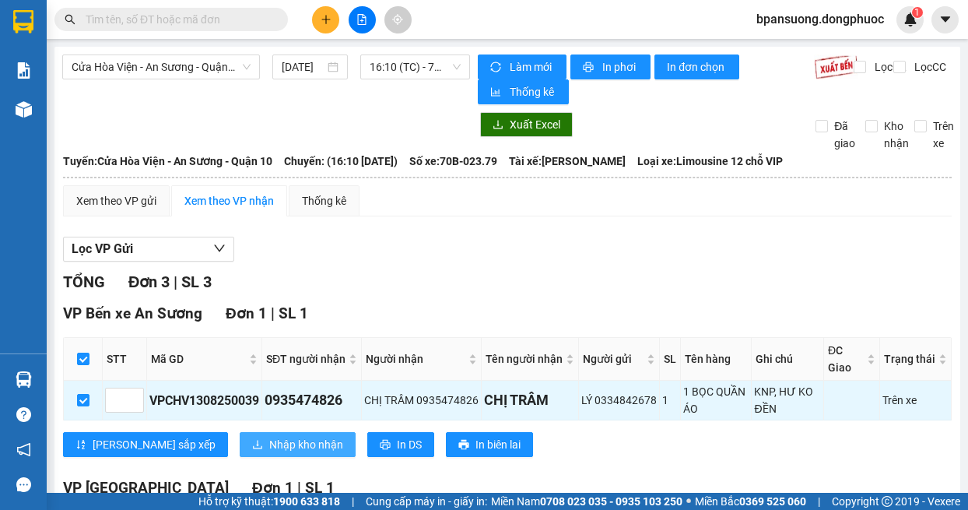
click at [269, 444] on span "Nhập kho nhận" at bounding box center [306, 444] width 74 height 17
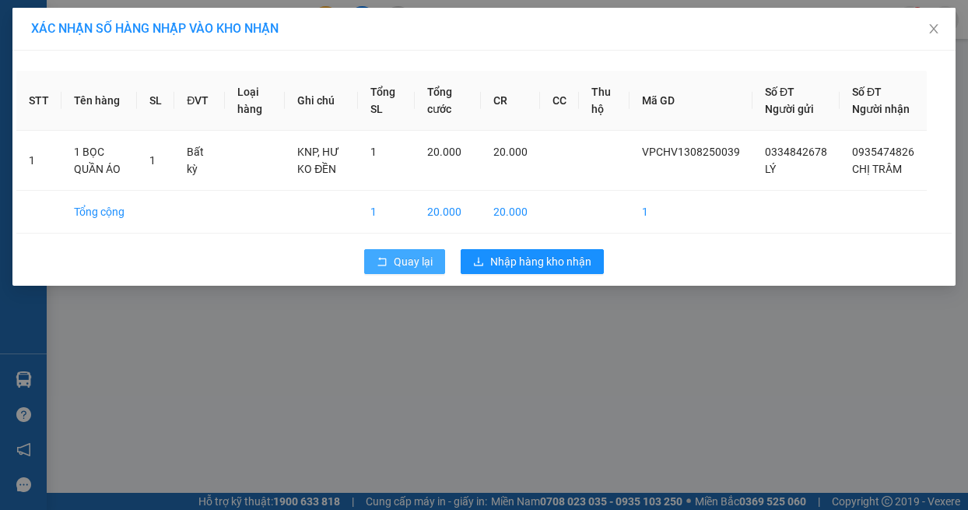
click at [418, 270] on span "Quay lại" at bounding box center [413, 261] width 39 height 17
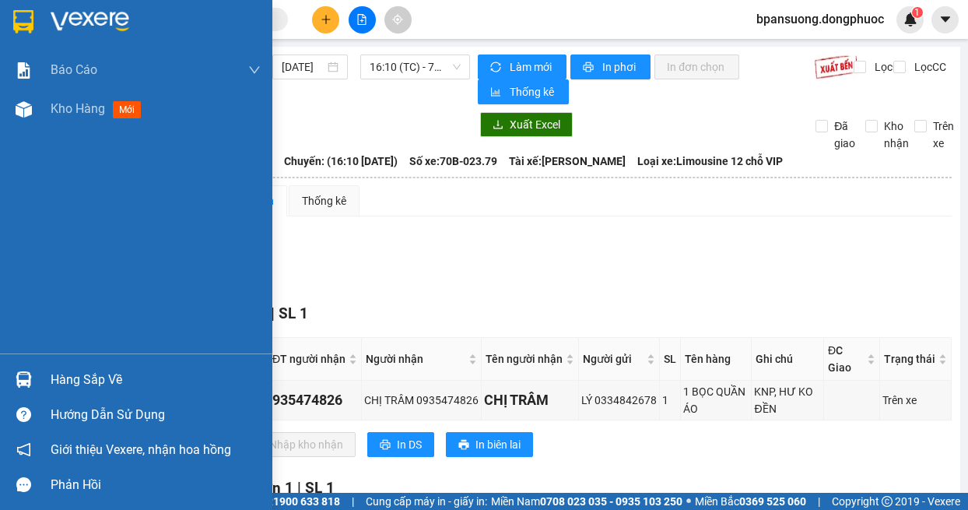
drag, startPoint x: 23, startPoint y: 384, endPoint x: 31, endPoint y: 378, distance: 10.1
click at [22, 383] on img at bounding box center [24, 379] width 16 height 16
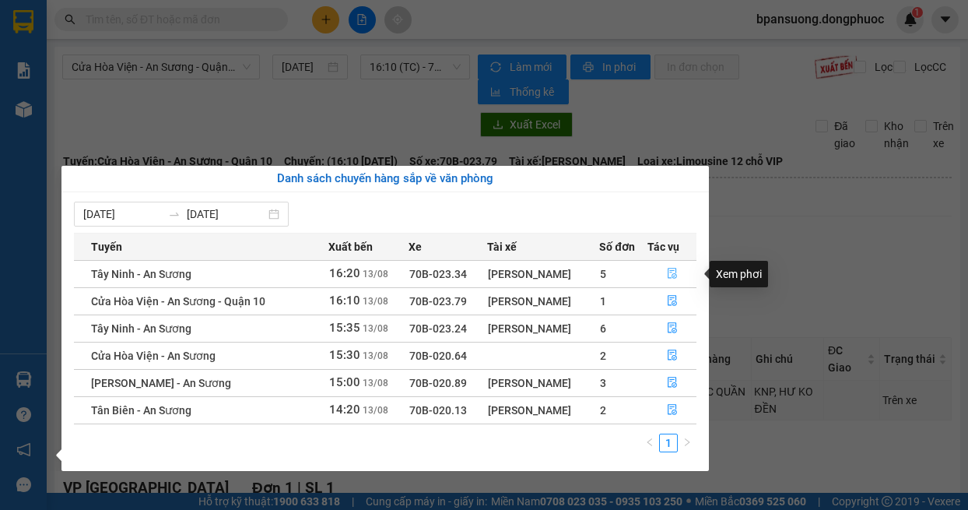
click at [668, 272] on icon "file-done" at bounding box center [672, 273] width 11 height 11
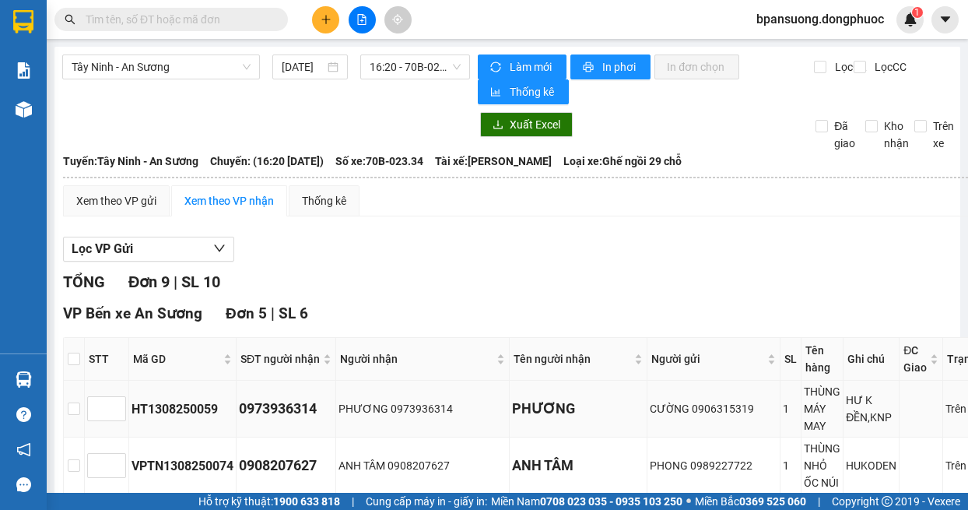
scroll to position [156, 0]
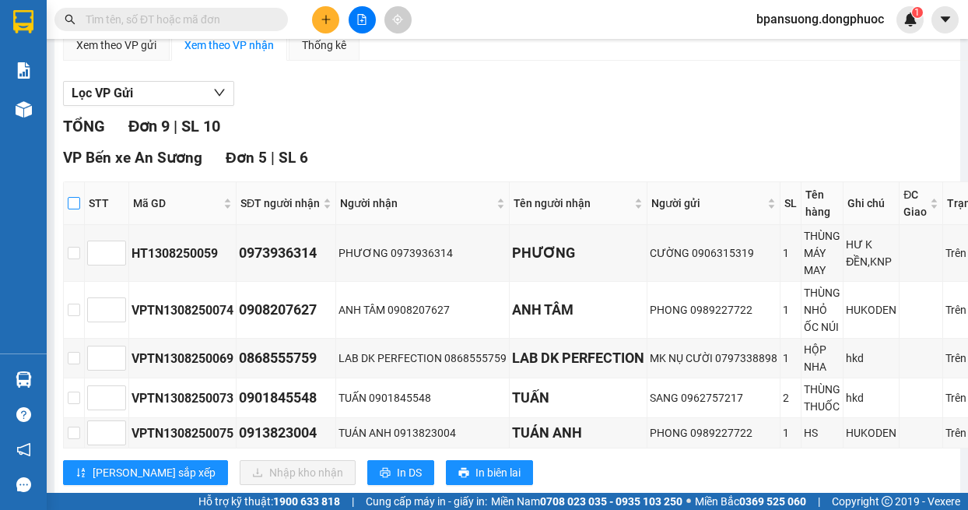
click at [72, 199] on input "checkbox" at bounding box center [74, 203] width 12 height 12
checkbox input "true"
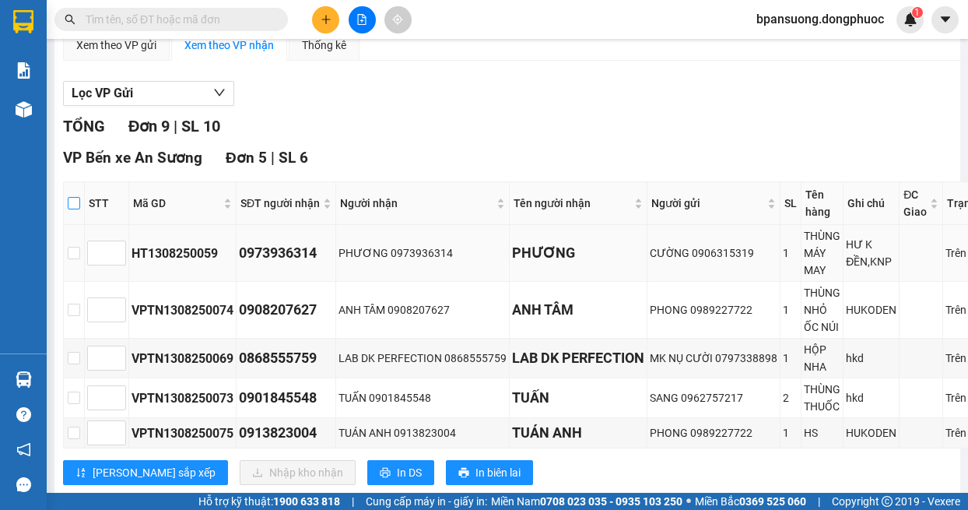
checkbox input "true"
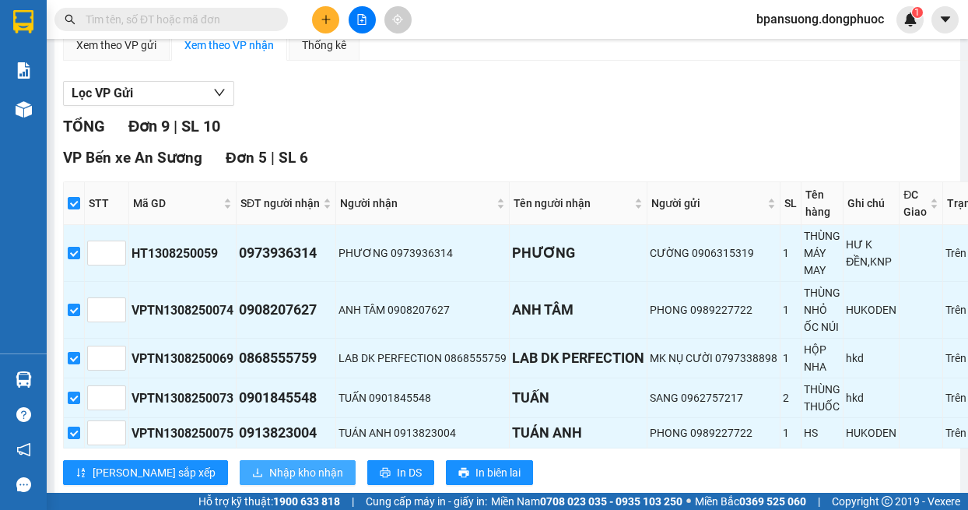
click at [269, 467] on span "Nhập kho nhận" at bounding box center [306, 472] width 74 height 17
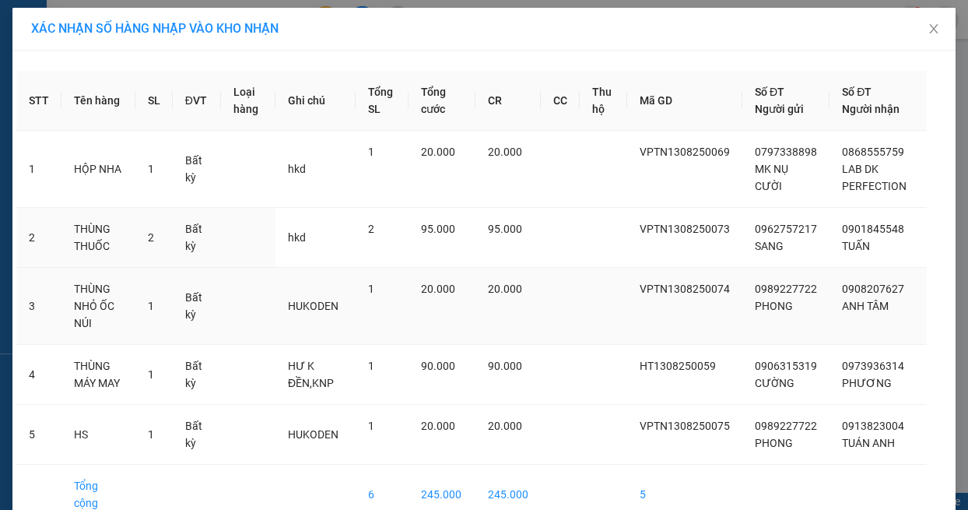
scroll to position [68, 0]
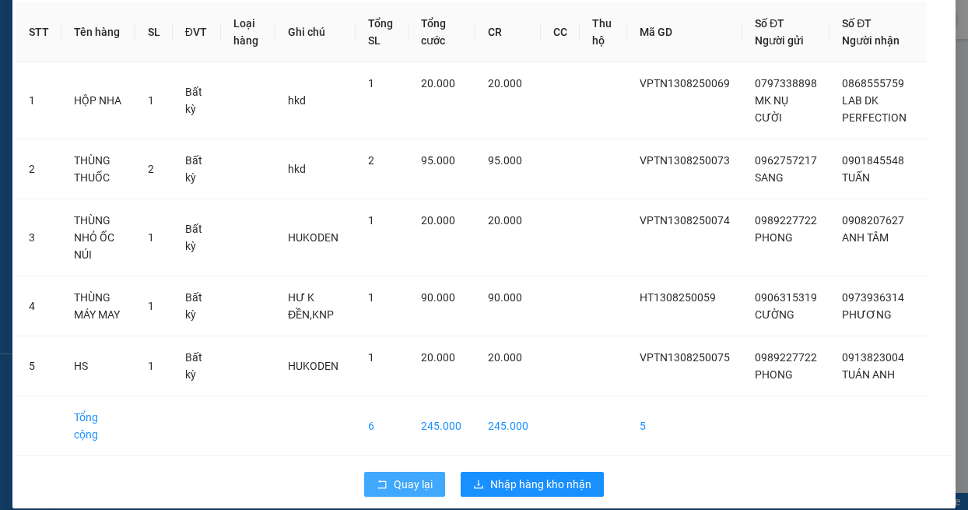
click at [422, 476] on span "Quay lại" at bounding box center [413, 484] width 39 height 17
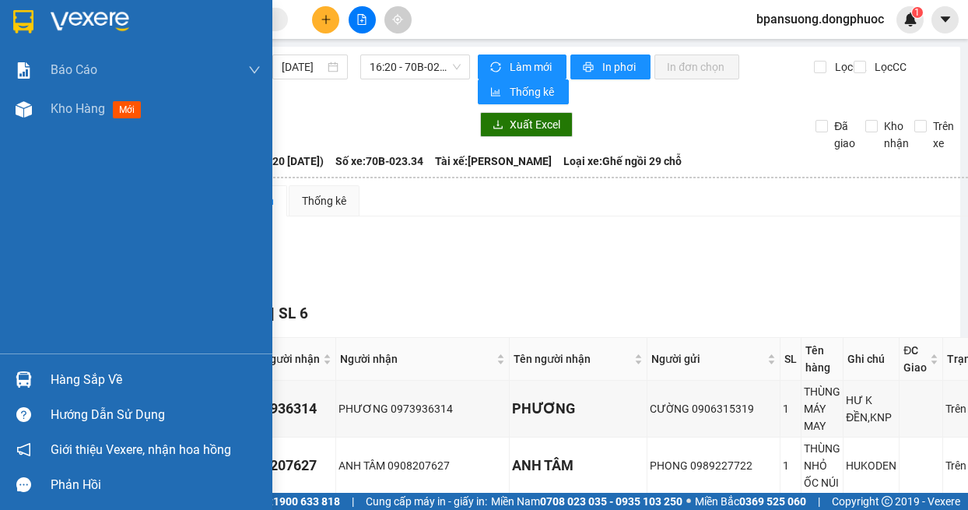
click at [37, 377] on div at bounding box center [23, 379] width 27 height 27
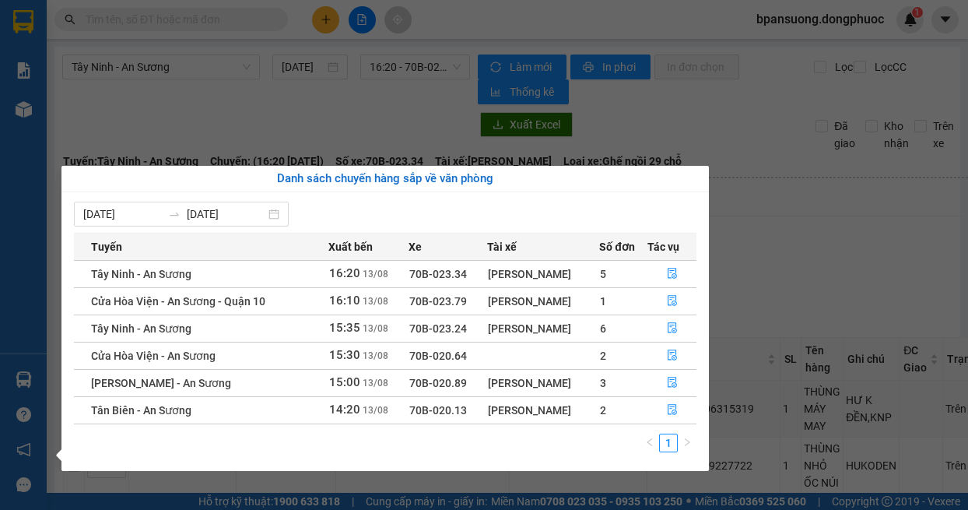
click at [760, 227] on section "Kết quả tìm kiếm ( 0 ) Bộ lọc No Data bpansuong.dongphuoc 1 Báo cáo Mẫu 1: Báo …" at bounding box center [484, 255] width 968 height 510
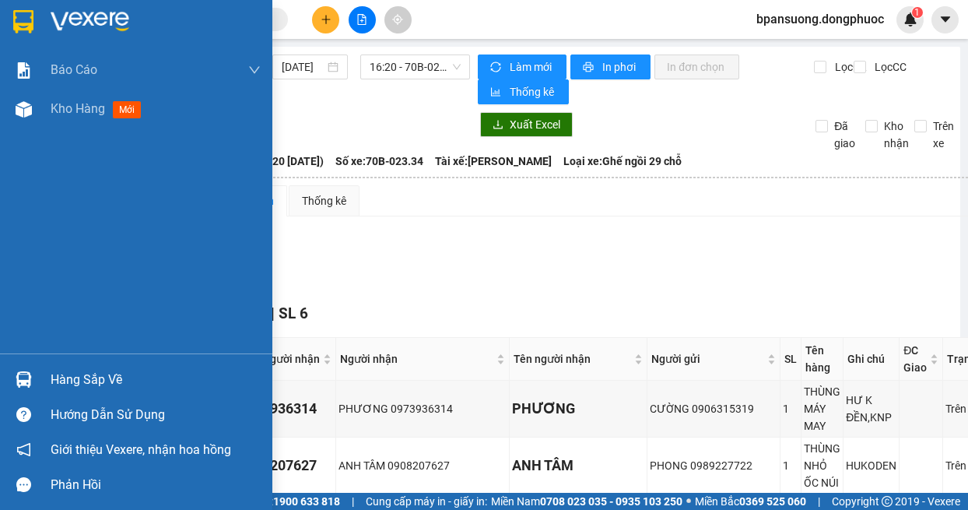
click at [12, 381] on div at bounding box center [23, 379] width 27 height 27
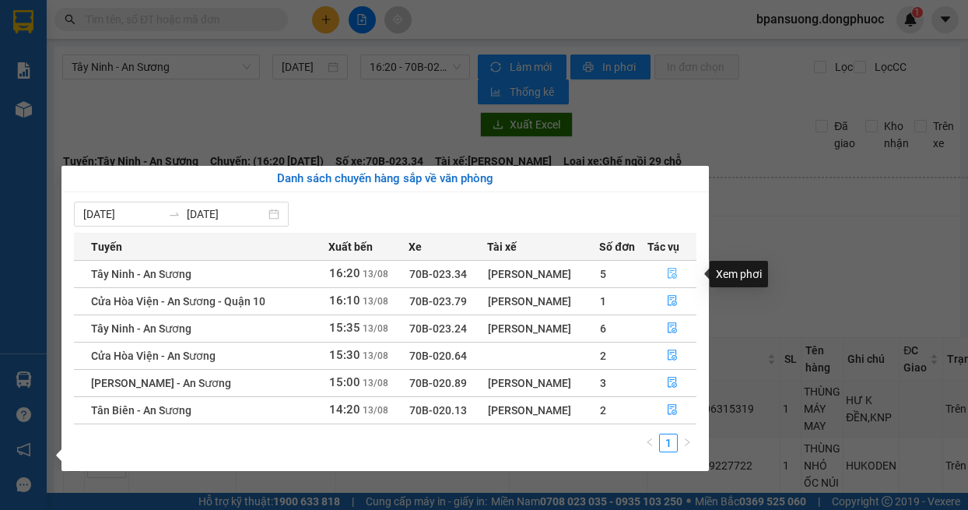
click at [678, 269] on icon "file-done" at bounding box center [672, 273] width 11 height 11
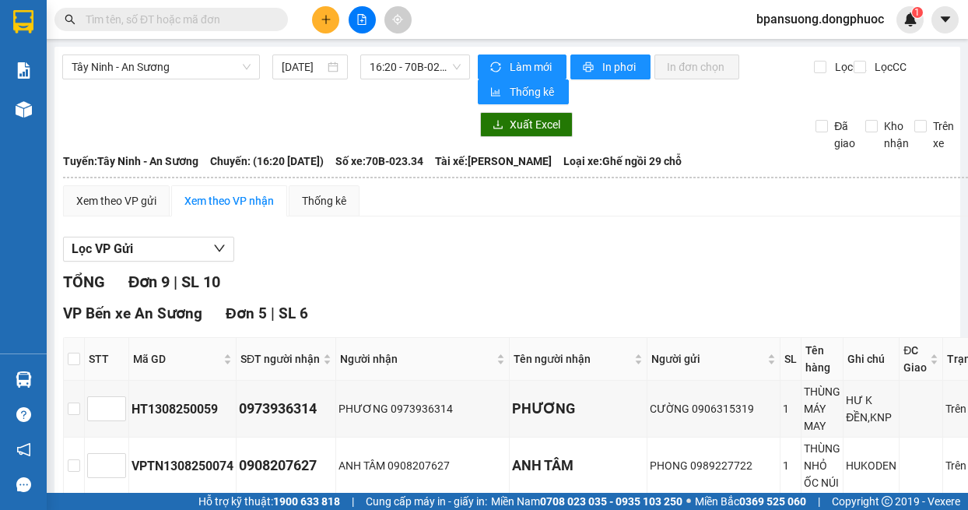
scroll to position [156, 0]
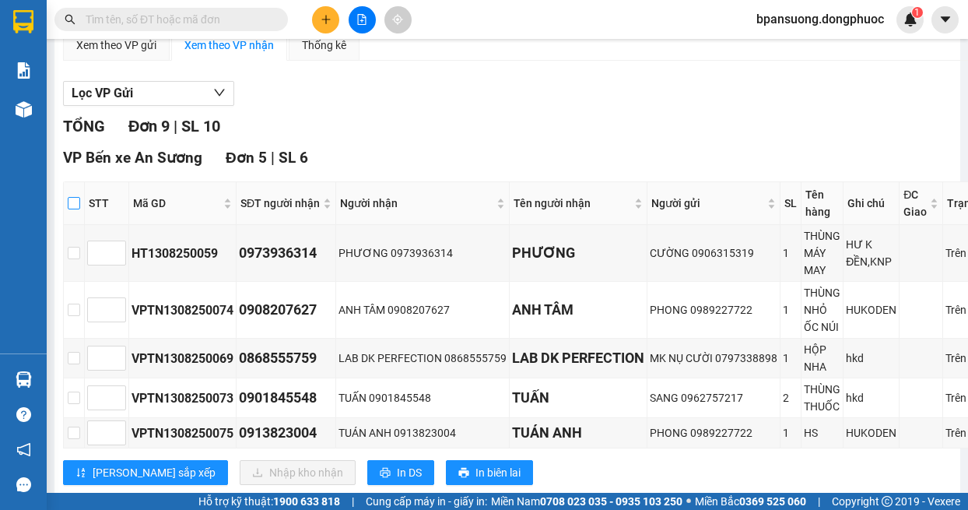
click at [79, 202] on input "checkbox" at bounding box center [74, 203] width 12 height 12
checkbox input "true"
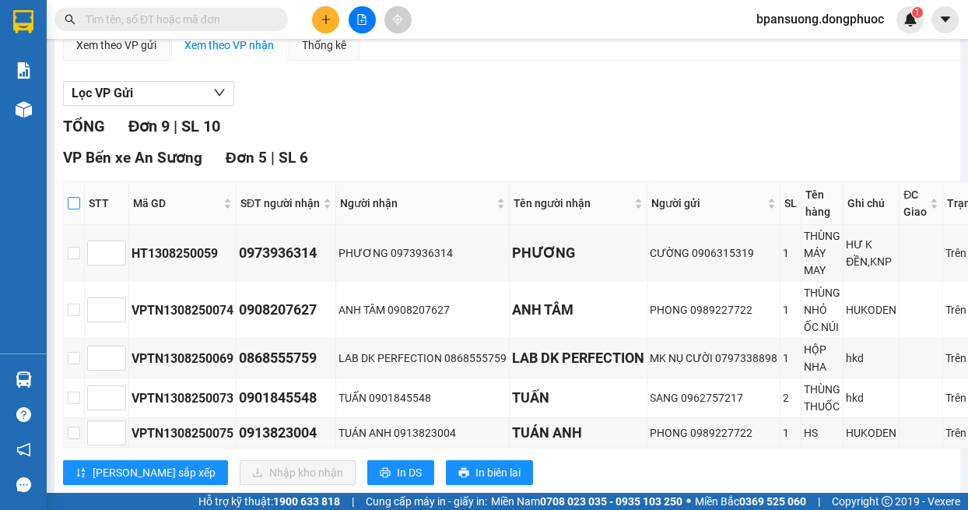
checkbox input "true"
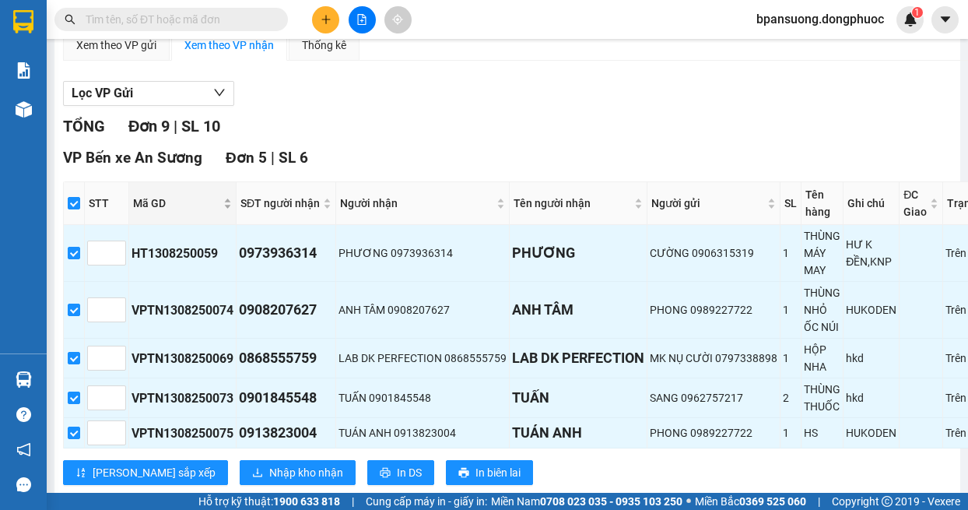
scroll to position [311, 0]
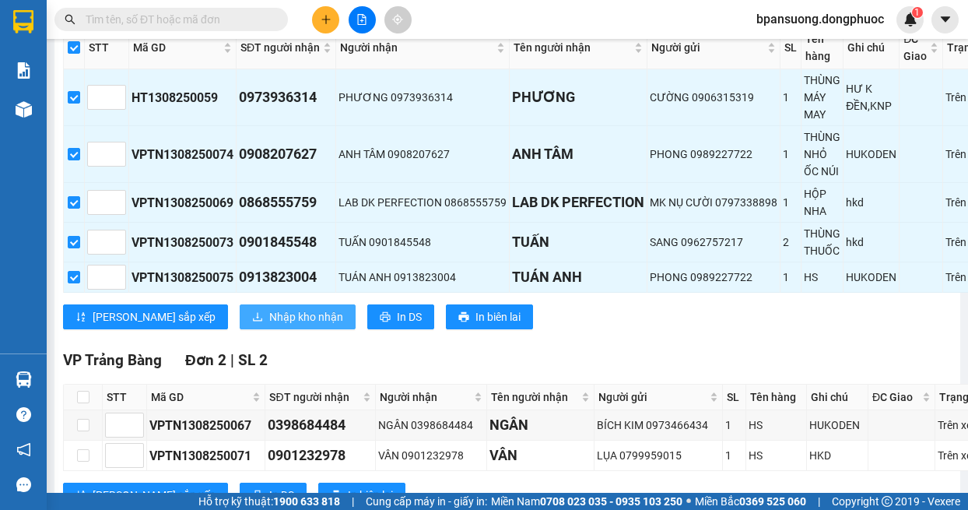
click at [269, 314] on span "Nhập kho nhận" at bounding box center [306, 316] width 74 height 17
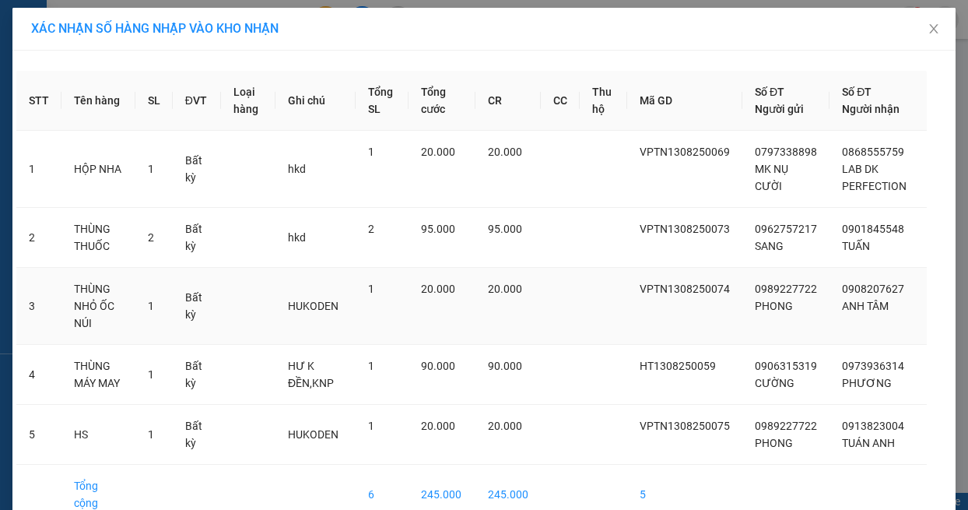
scroll to position [68, 0]
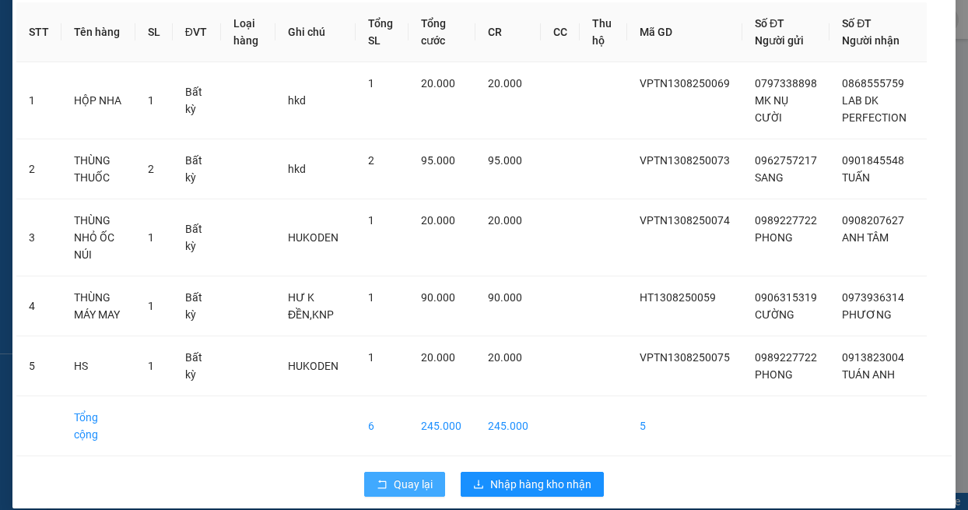
click at [418, 476] on span "Quay lại" at bounding box center [413, 484] width 39 height 17
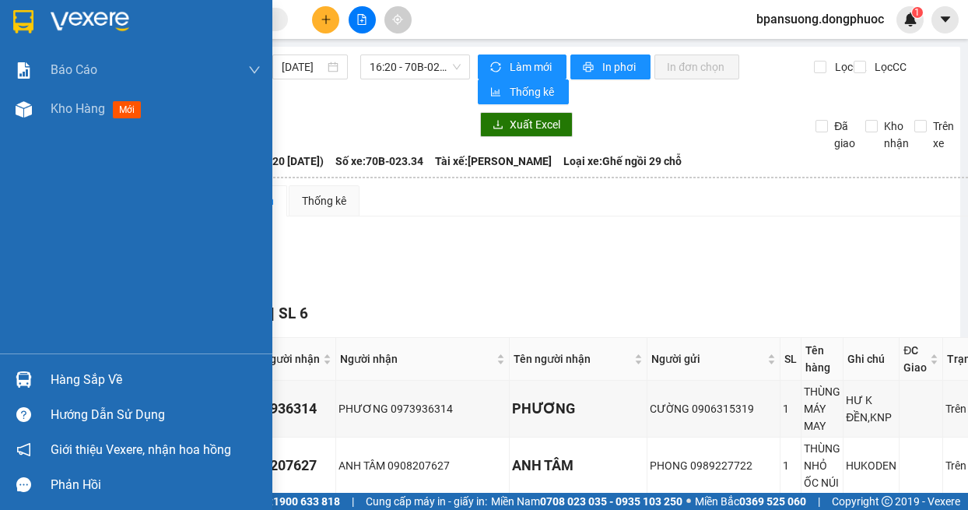
click at [19, 381] on img at bounding box center [24, 379] width 16 height 16
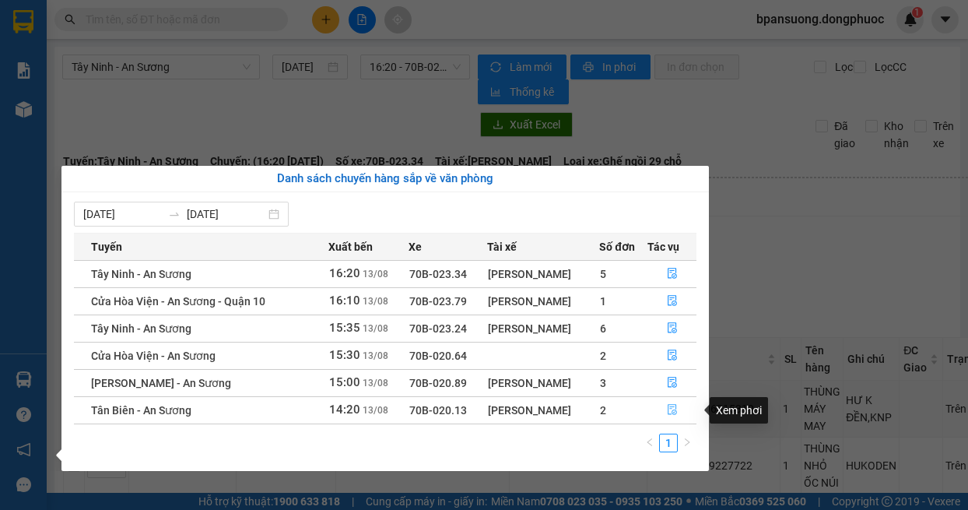
click at [674, 409] on icon "file-done" at bounding box center [672, 409] width 11 height 11
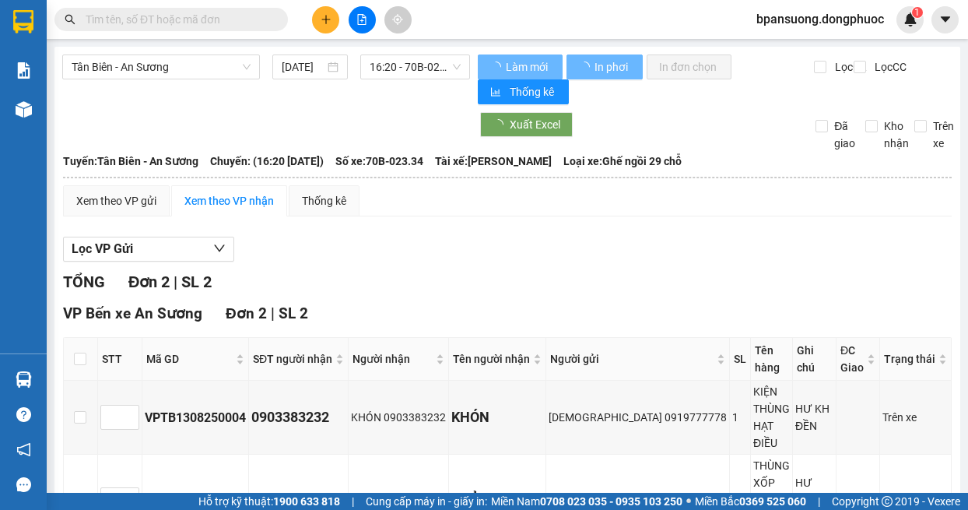
scroll to position [47, 0]
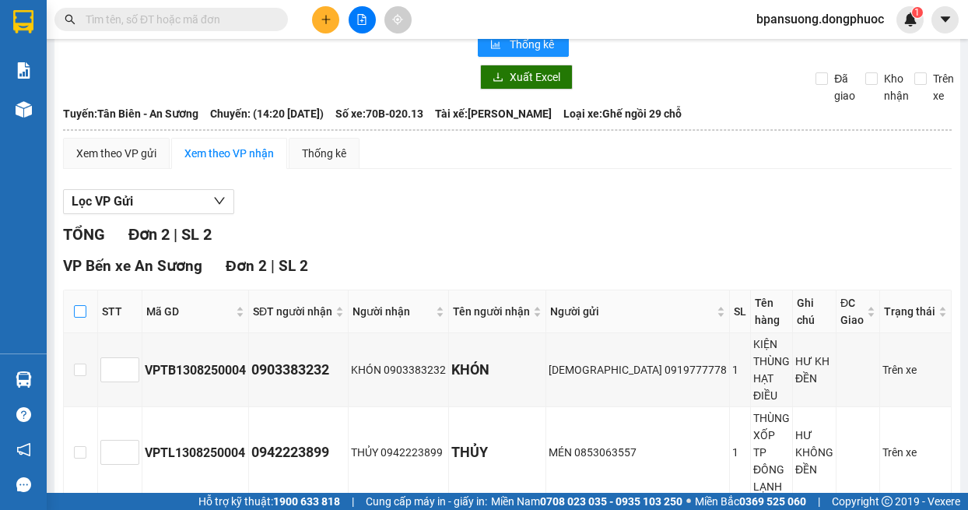
click at [79, 314] on input "checkbox" at bounding box center [80, 311] width 12 height 12
checkbox input "true"
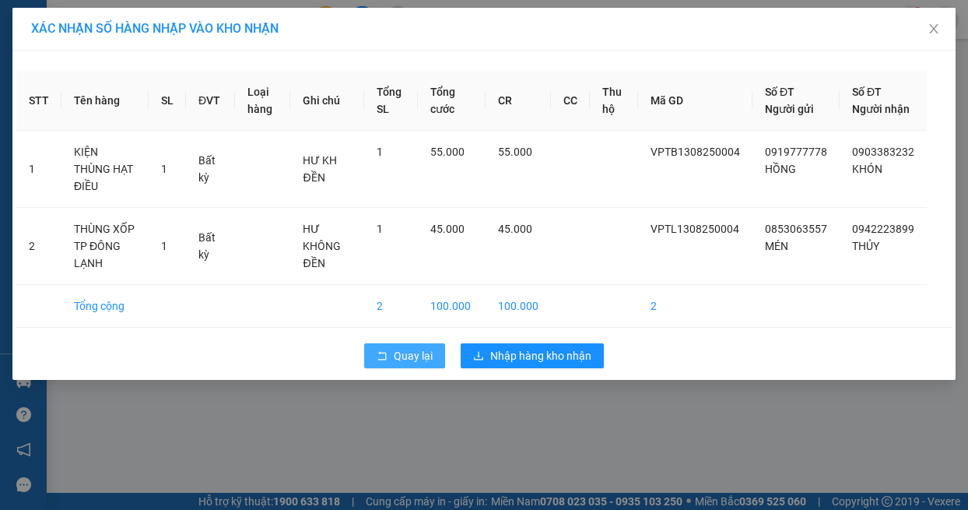
click at [405, 357] on span "Quay lại" at bounding box center [413, 355] width 39 height 17
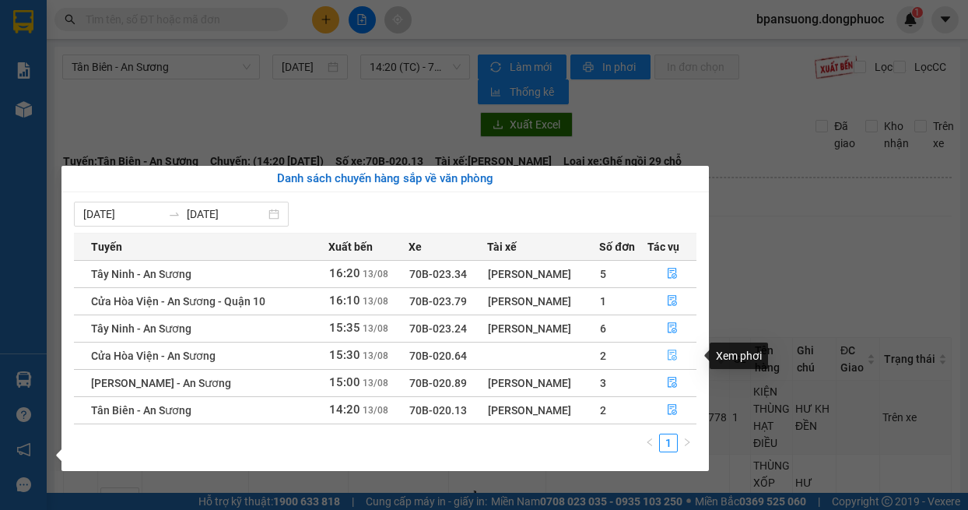
click at [675, 353] on icon "file-done" at bounding box center [672, 354] width 11 height 11
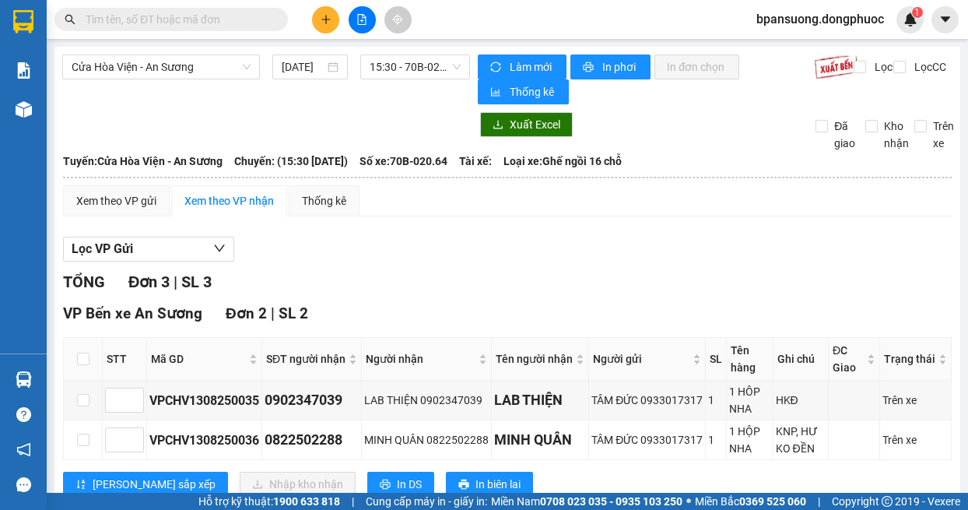
scroll to position [195, 0]
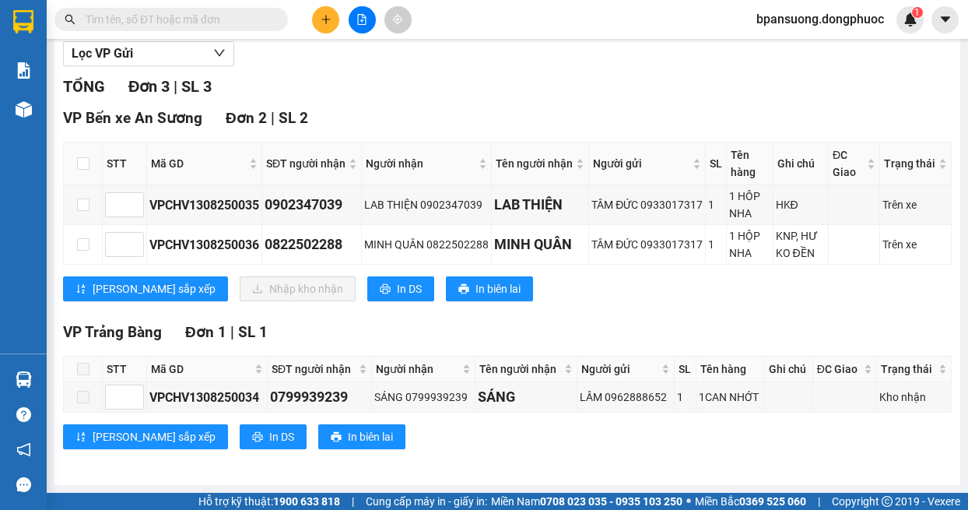
click at [75, 162] on th at bounding box center [83, 163] width 39 height 43
drag, startPoint x: 88, startPoint y: 164, endPoint x: 177, endPoint y: 234, distance: 113.0
click at [87, 164] on input "checkbox" at bounding box center [83, 163] width 12 height 12
checkbox input "true"
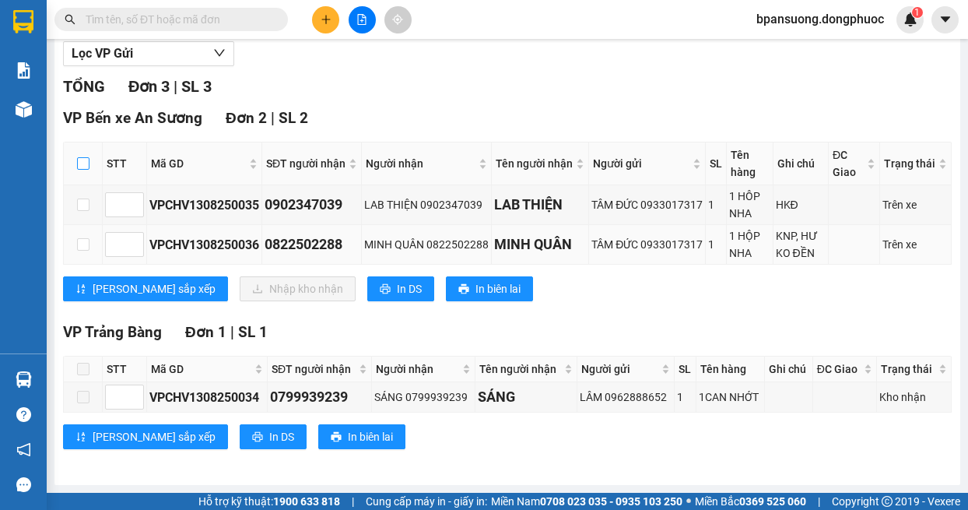
checkbox input "true"
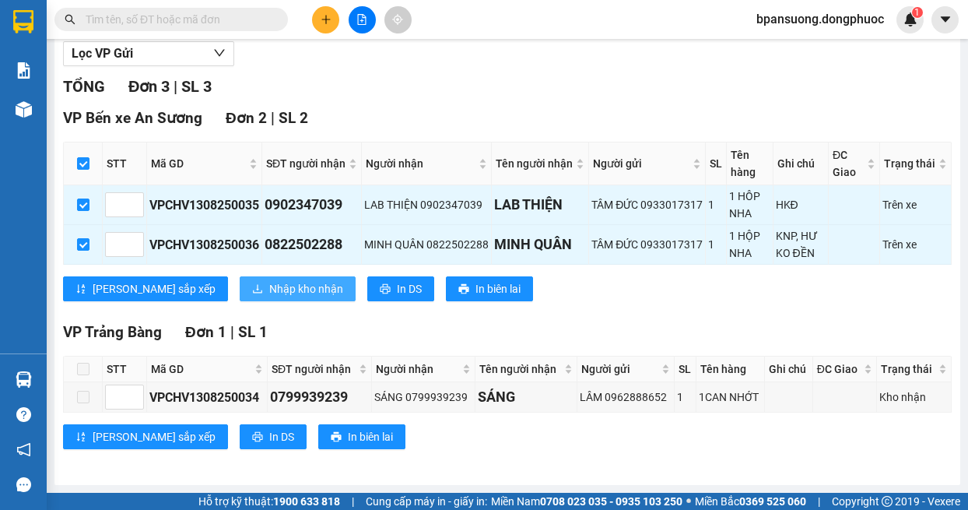
click at [269, 297] on span "Nhập kho nhận" at bounding box center [306, 288] width 74 height 17
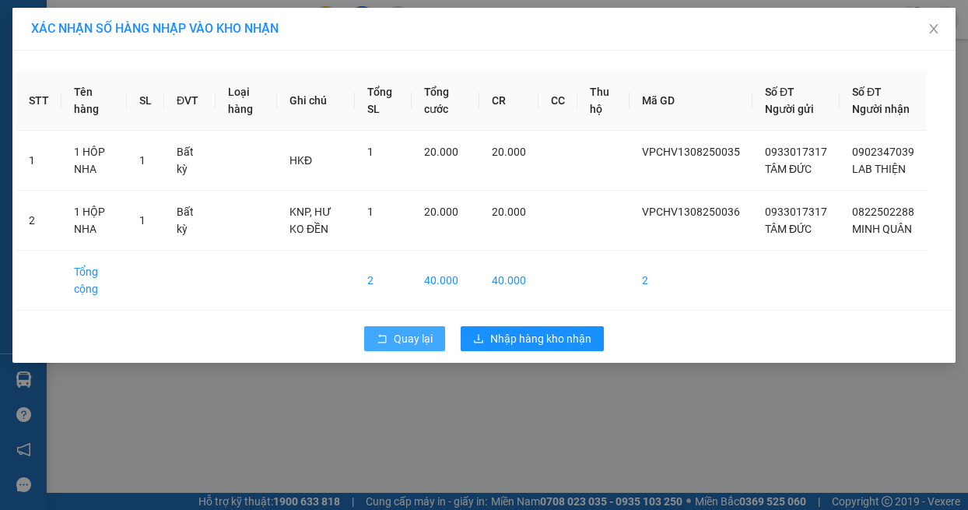
click at [413, 347] on span "Quay lại" at bounding box center [413, 338] width 39 height 17
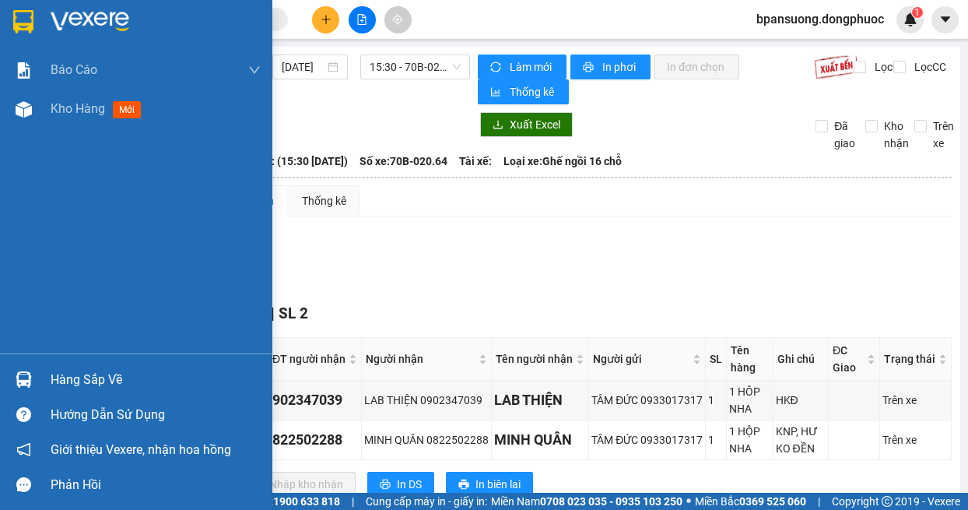
click at [28, 374] on img at bounding box center [24, 379] width 16 height 16
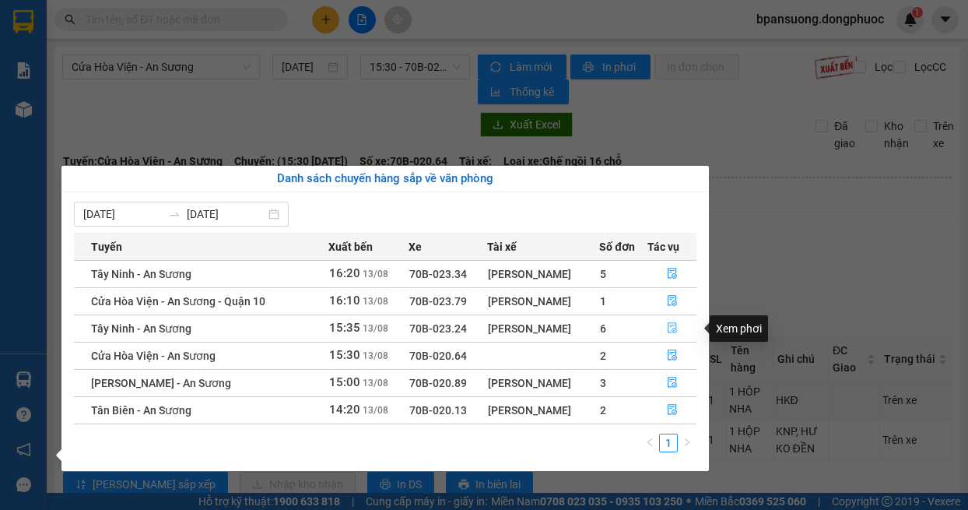
click at [665, 321] on button "button" at bounding box center [672, 328] width 48 height 25
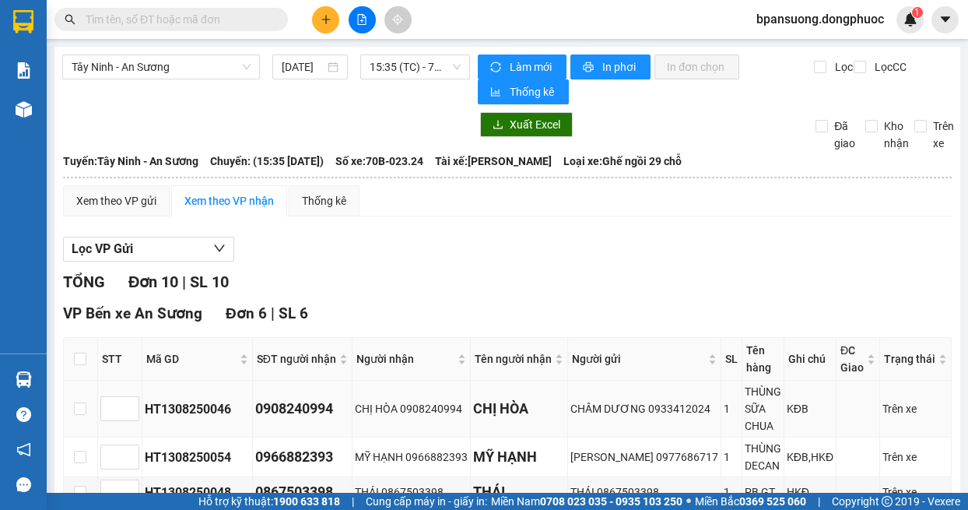
scroll to position [156, 0]
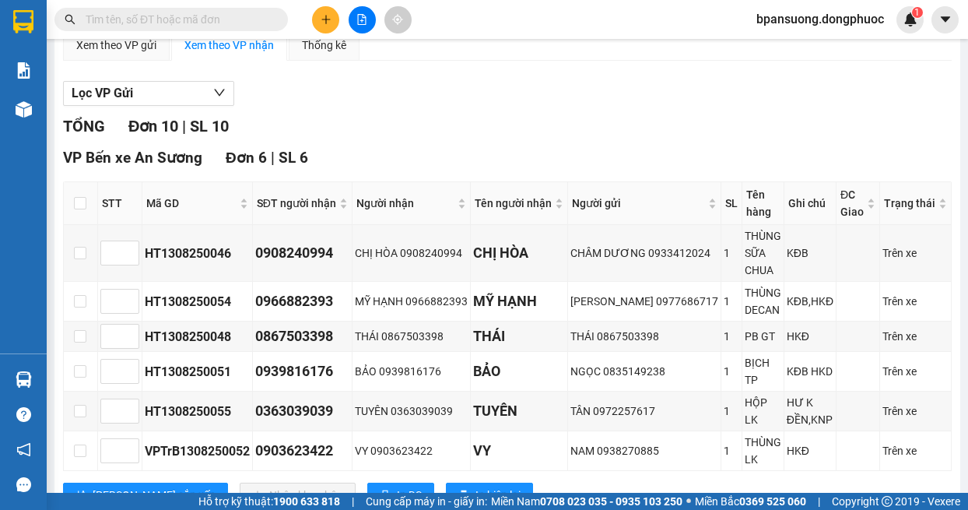
click at [104, 208] on tr "STT Mã GD SĐT người nhận Người nhận Tên người nhận Người gửi SL Tên hàng Ghi ch…" at bounding box center [508, 203] width 888 height 43
click at [84, 203] on input "checkbox" at bounding box center [80, 203] width 12 height 12
checkbox input "true"
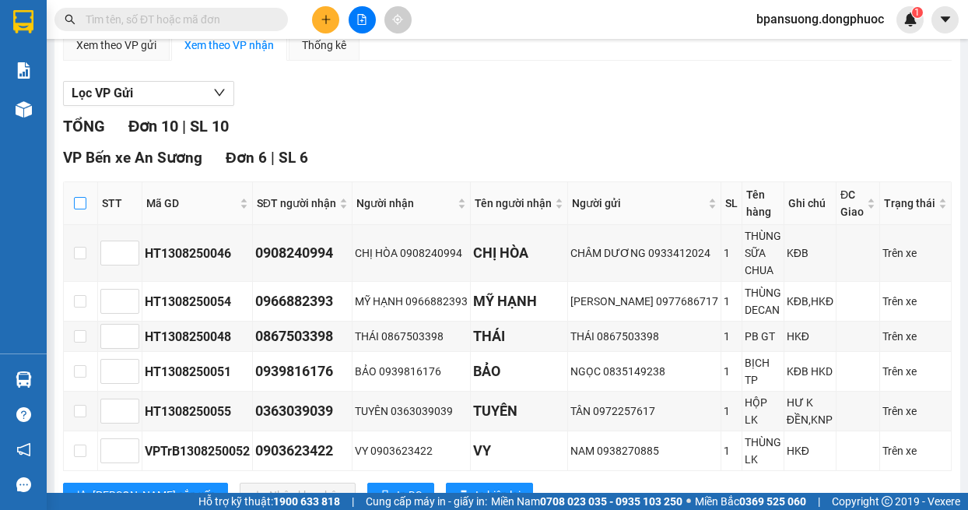
checkbox input "true"
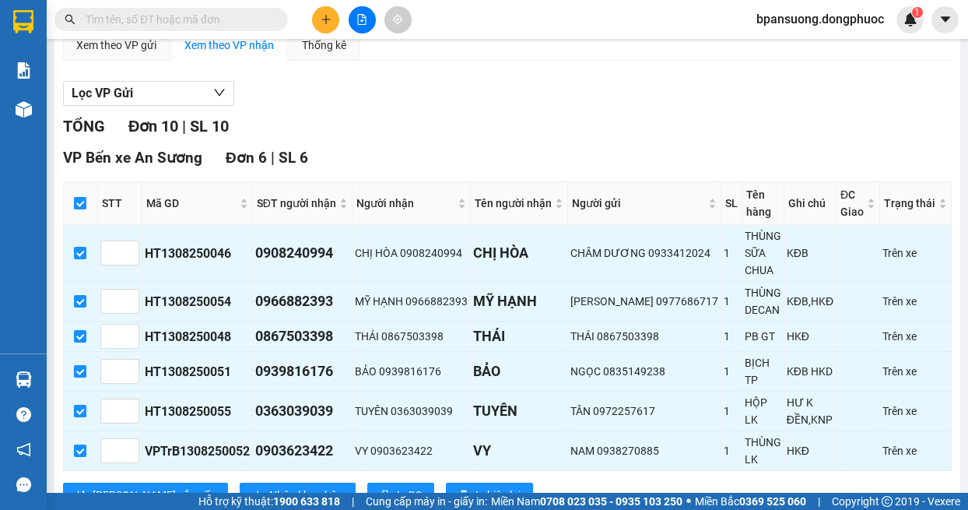
scroll to position [311, 0]
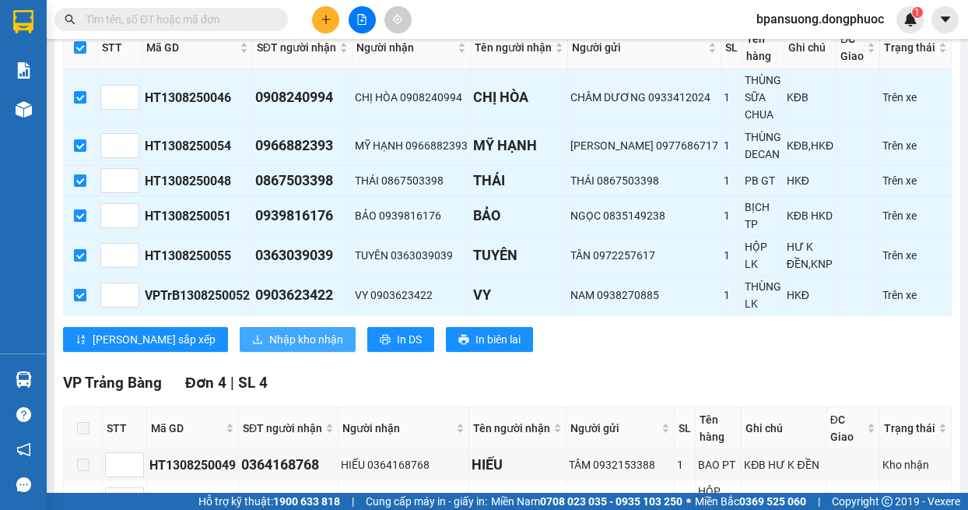
click at [240, 341] on button "Nhập kho nhận" at bounding box center [298, 339] width 116 height 25
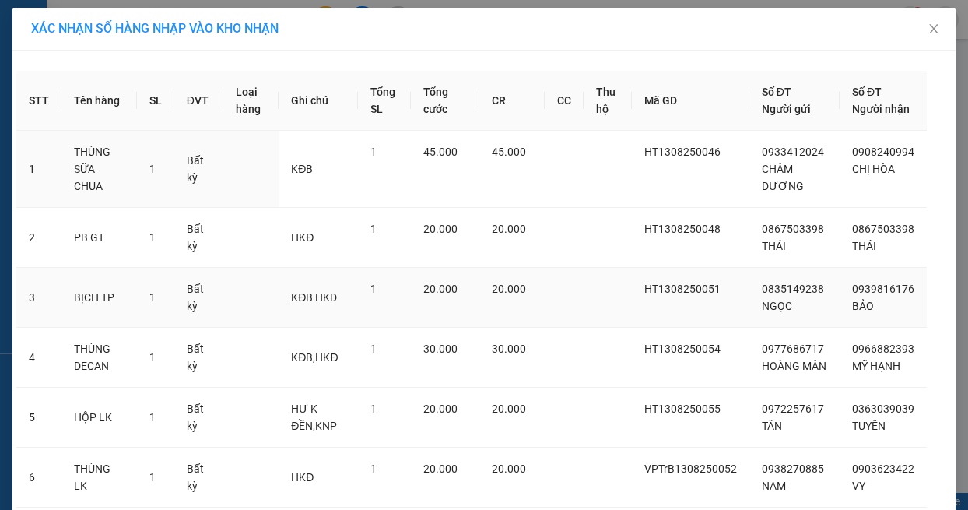
scroll to position [146, 0]
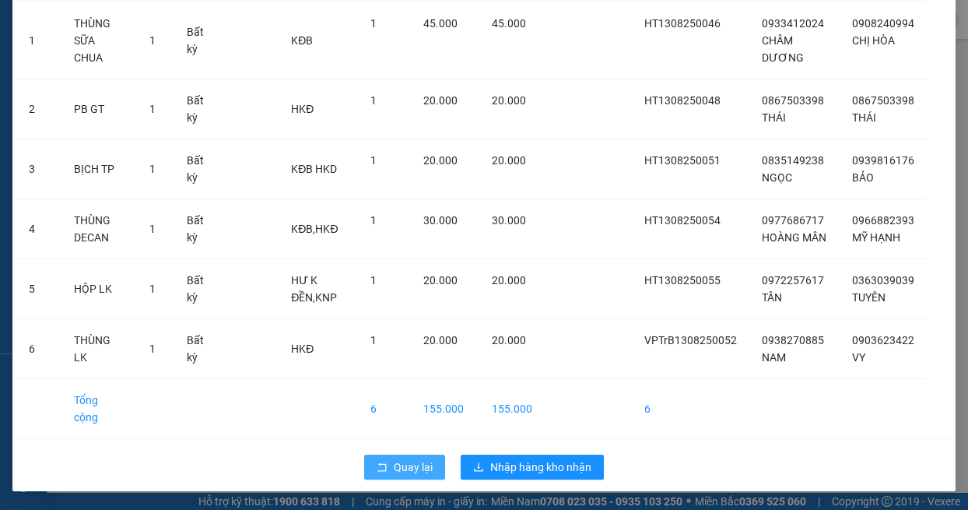
click at [414, 471] on span "Quay lại" at bounding box center [413, 466] width 39 height 17
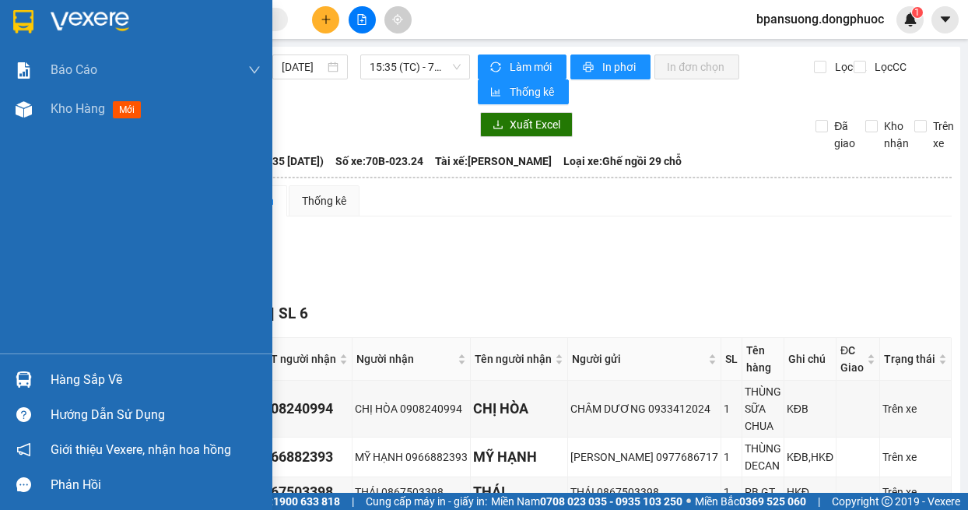
click at [34, 376] on div at bounding box center [23, 379] width 27 height 27
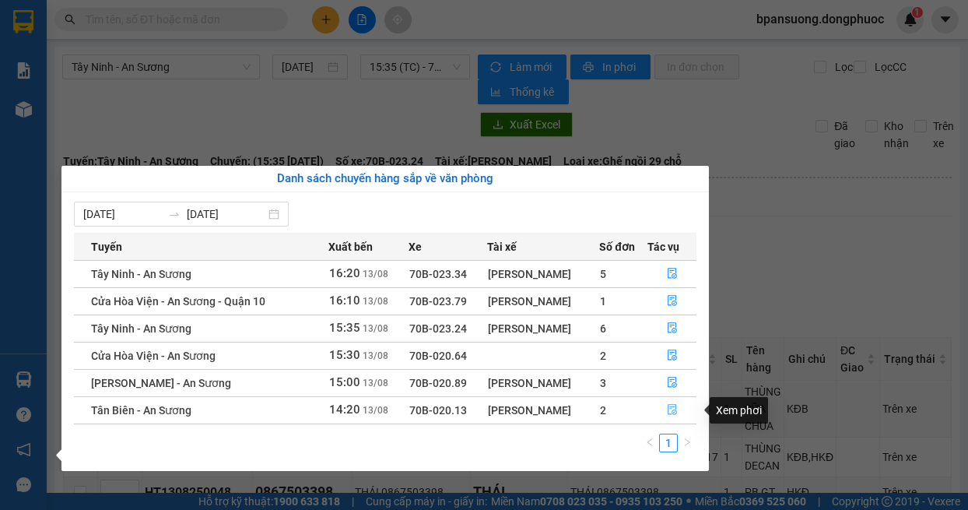
click at [676, 412] on icon "file-done" at bounding box center [672, 409] width 11 height 11
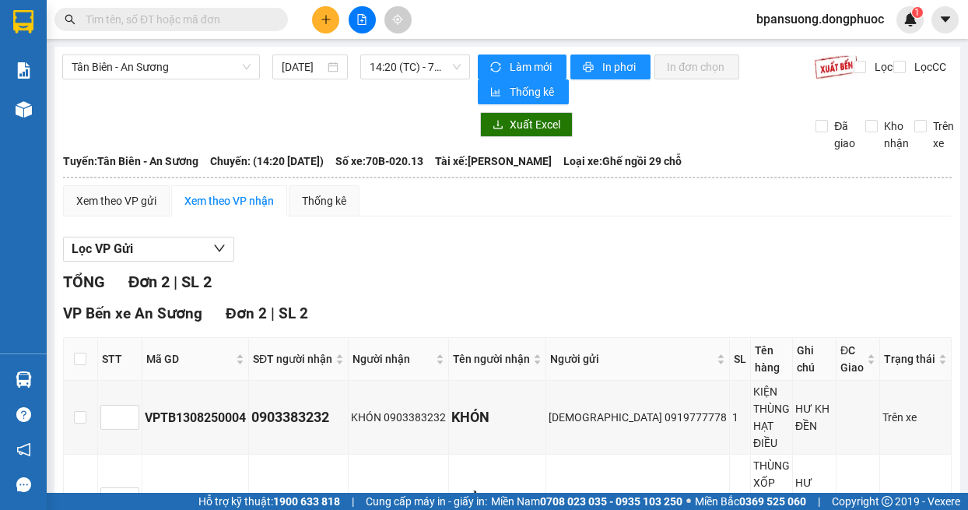
scroll to position [47, 0]
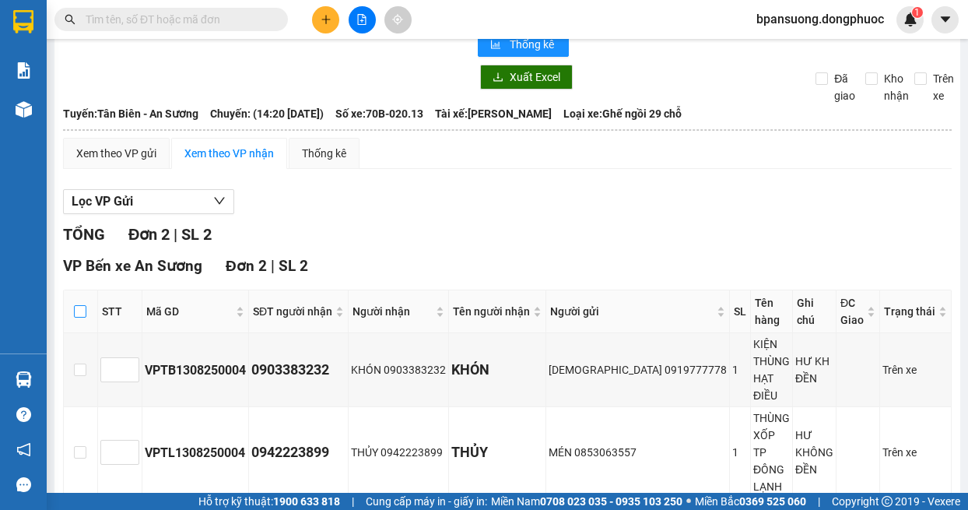
click at [76, 312] on input "checkbox" at bounding box center [80, 311] width 12 height 12
checkbox input "true"
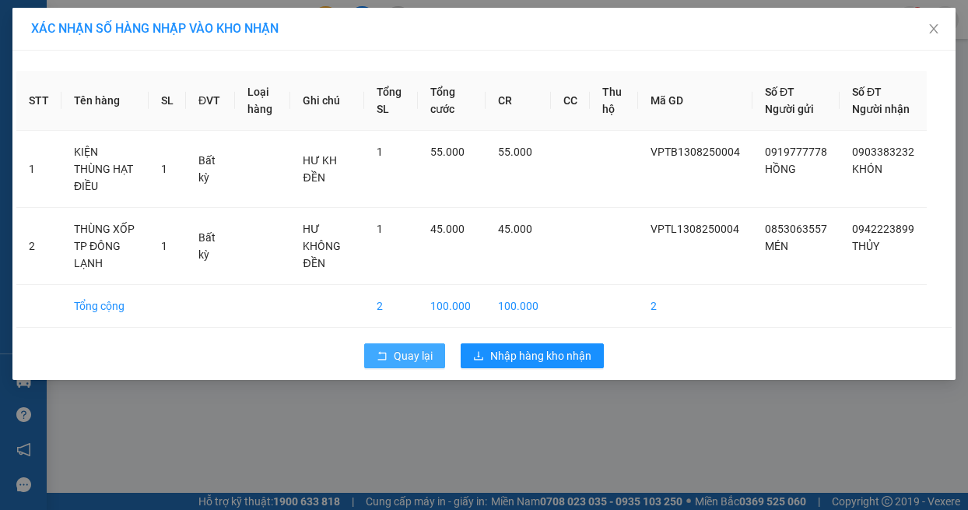
click at [413, 357] on span "Quay lại" at bounding box center [413, 355] width 39 height 17
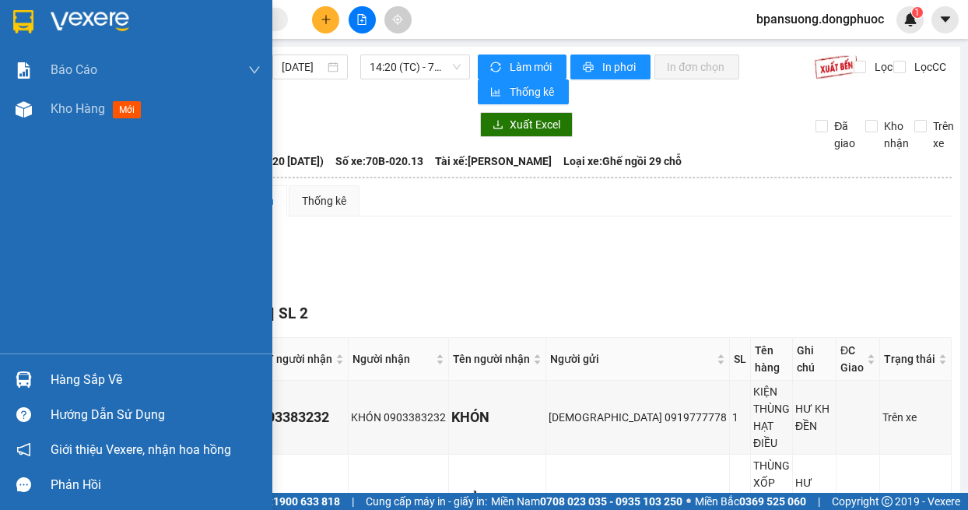
click at [49, 381] on div "Hàng sắp về" at bounding box center [136, 379] width 272 height 35
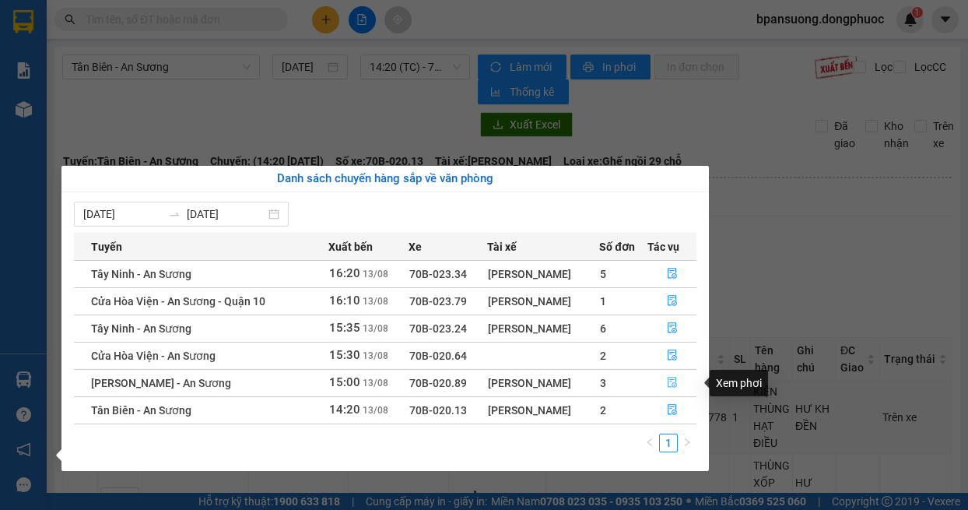
click at [676, 381] on icon "file-done" at bounding box center [672, 382] width 11 height 11
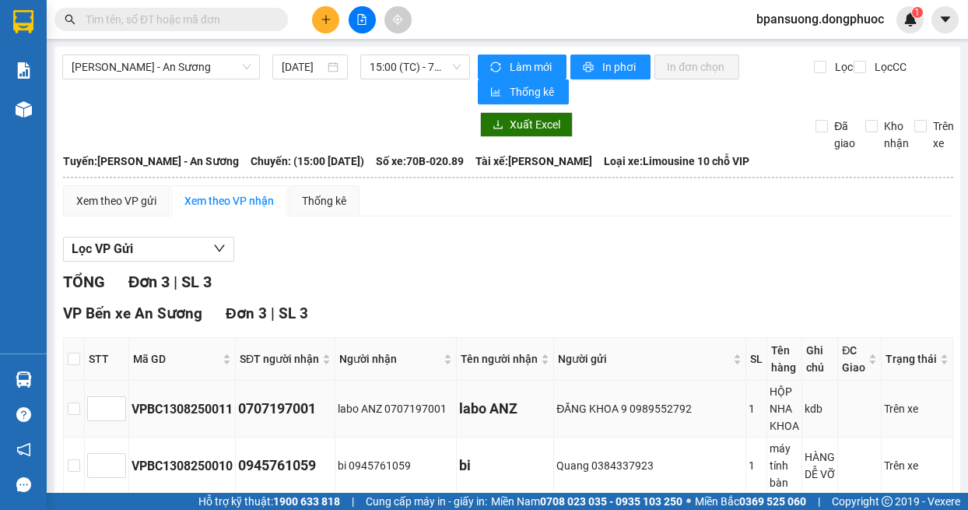
scroll to position [139, 0]
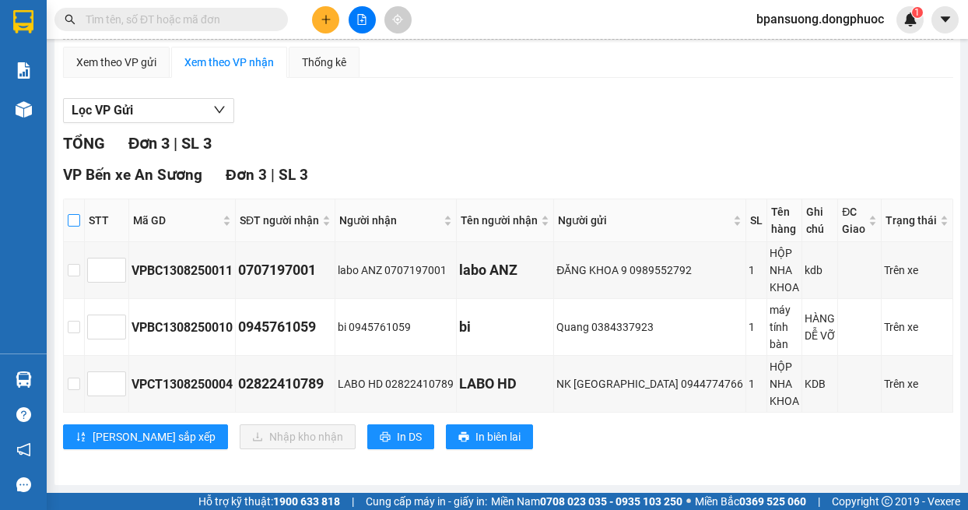
click at [79, 221] on input "checkbox" at bounding box center [74, 220] width 12 height 12
checkbox input "true"
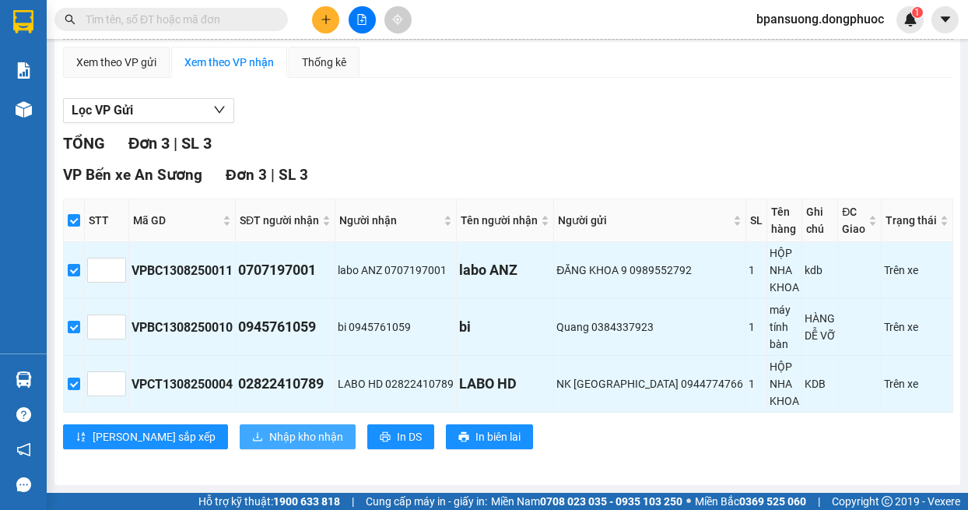
click at [240, 448] on button "Nhập kho nhận" at bounding box center [298, 436] width 116 height 25
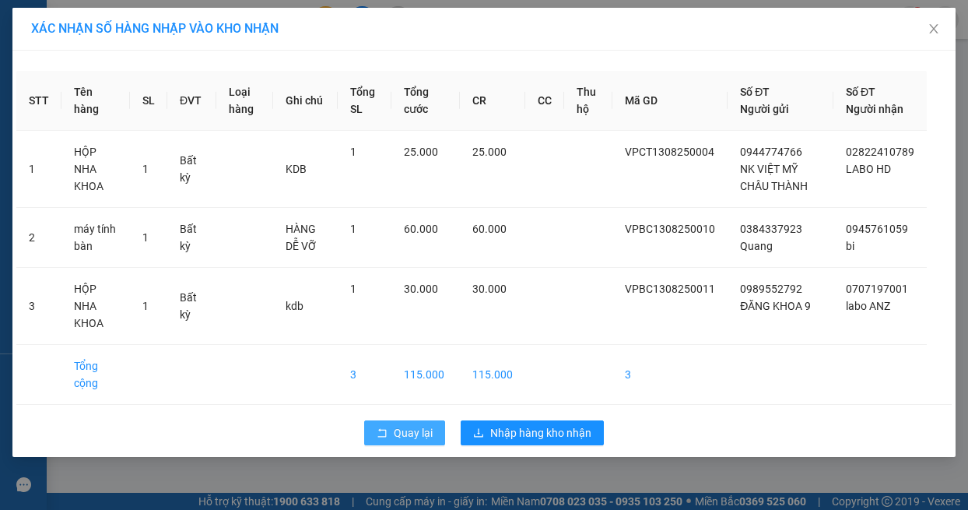
click at [417, 424] on span "Quay lại" at bounding box center [413, 432] width 39 height 17
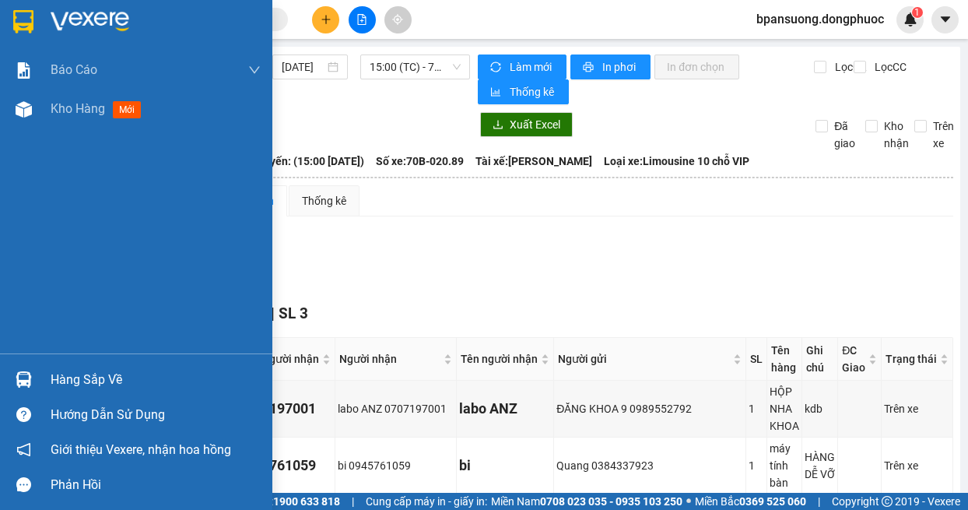
click at [18, 379] on img at bounding box center [24, 379] width 16 height 16
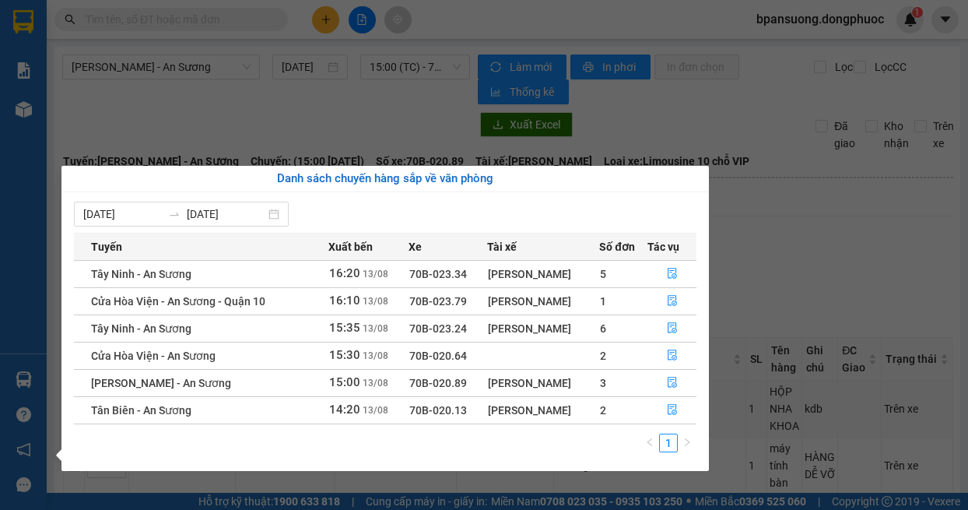
click at [28, 386] on div "Báo cáo Mẫu 1: Báo cáo dòng tiền theo nhân viên Mẫu 1: Báo cáo dòng tiền theo n…" at bounding box center [23, 255] width 47 height 510
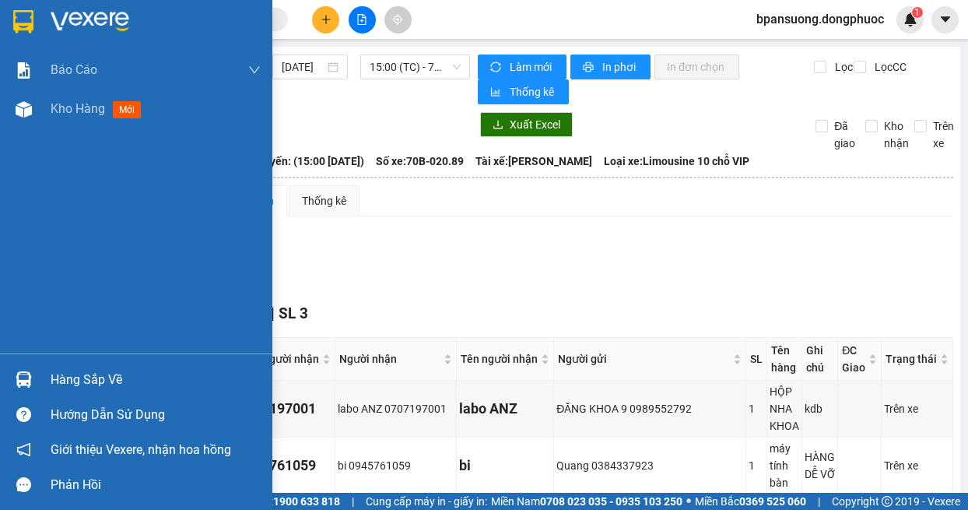
click at [24, 384] on img at bounding box center [24, 379] width 16 height 16
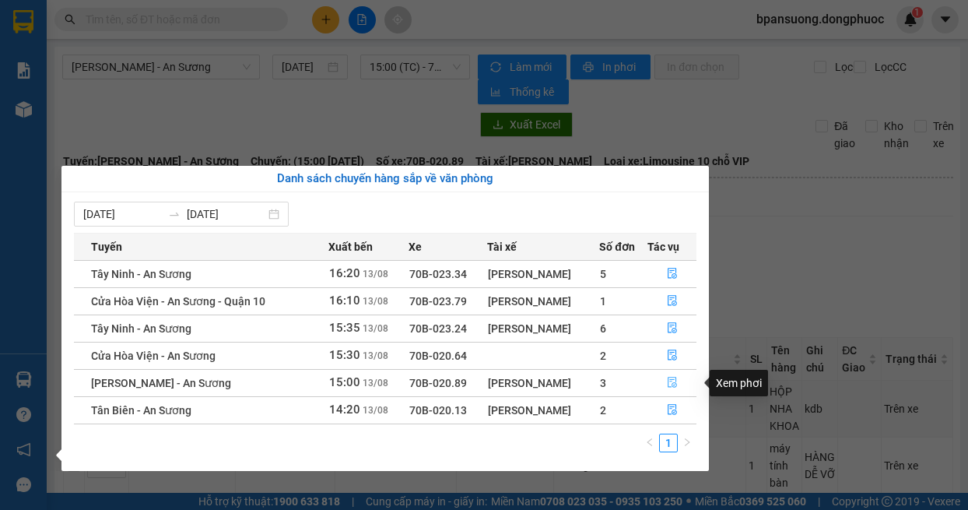
click at [679, 389] on button "button" at bounding box center [672, 382] width 48 height 25
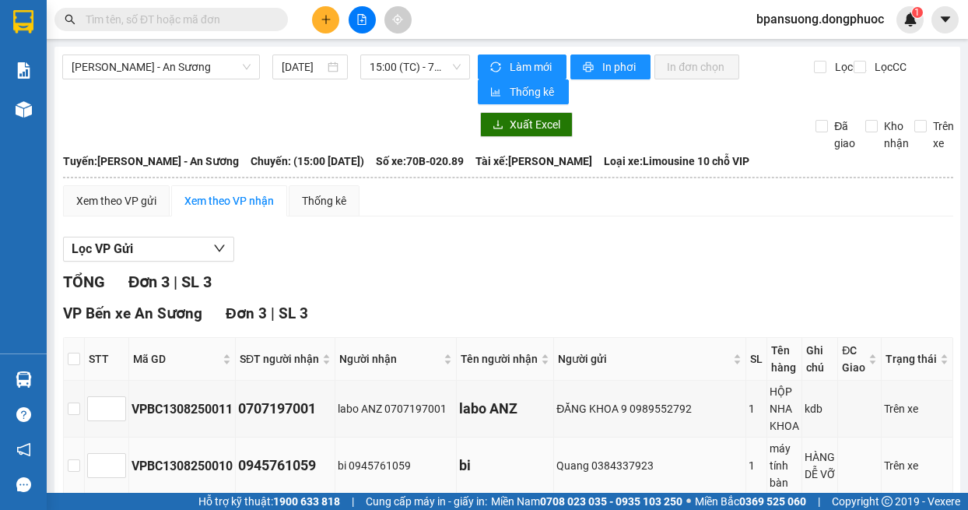
scroll to position [139, 0]
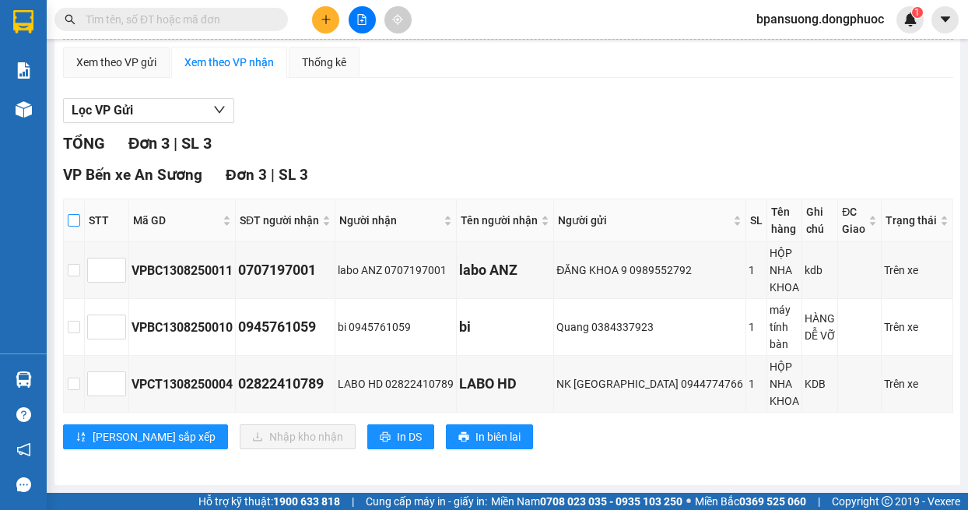
click at [76, 225] on input "checkbox" at bounding box center [74, 220] width 12 height 12
checkbox input "true"
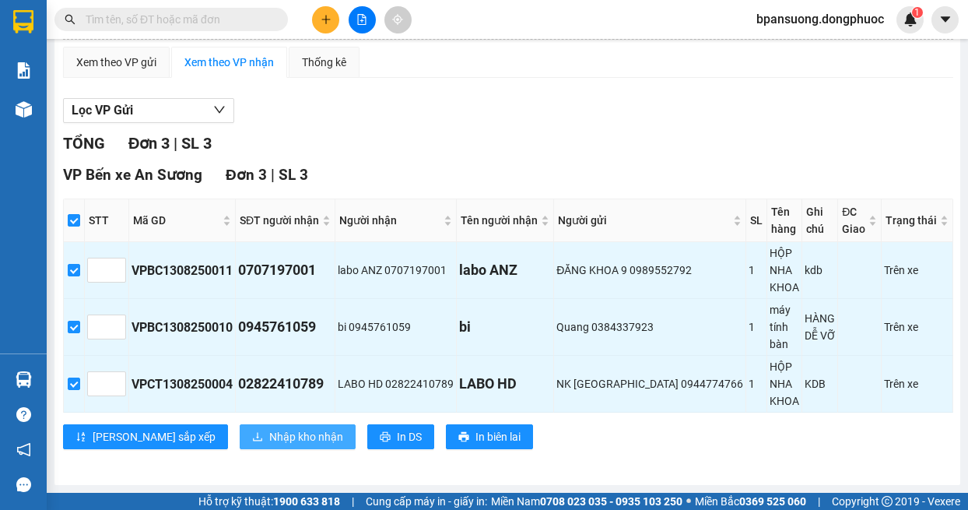
click at [269, 430] on span "Nhập kho nhận" at bounding box center [306, 436] width 74 height 17
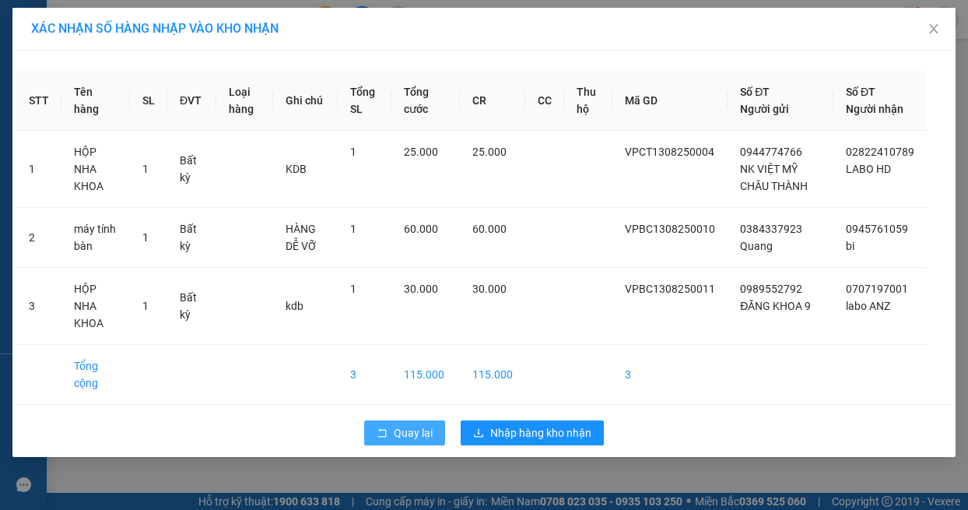
click at [385, 427] on icon "rollback" at bounding box center [382, 432] width 11 height 11
